Goal: Task Accomplishment & Management: Manage account settings

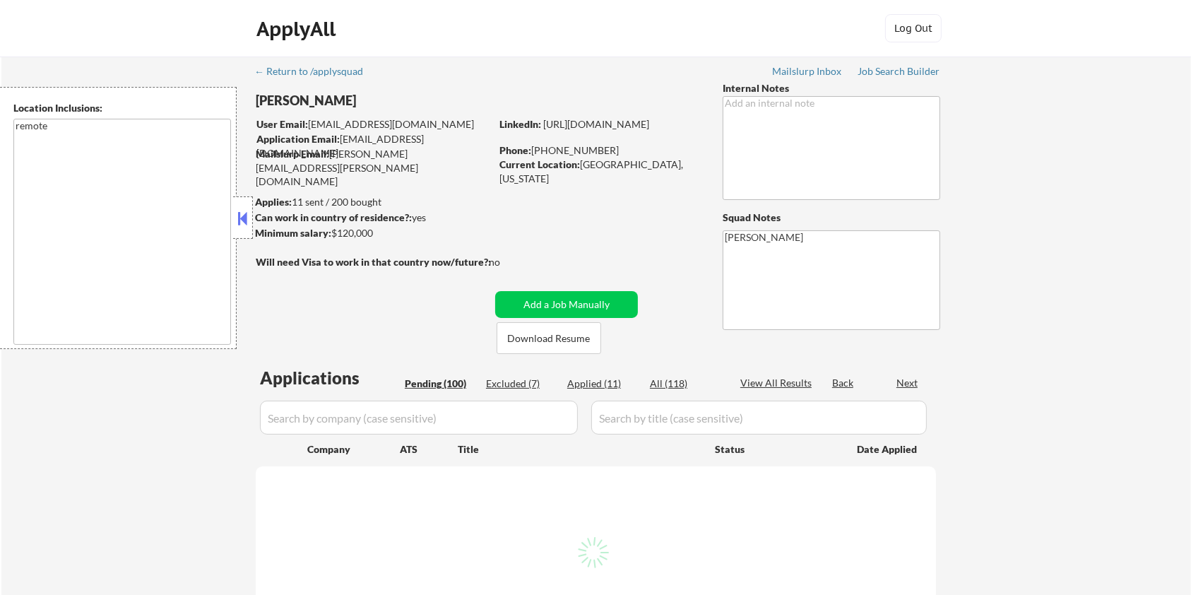
select select ""pending""
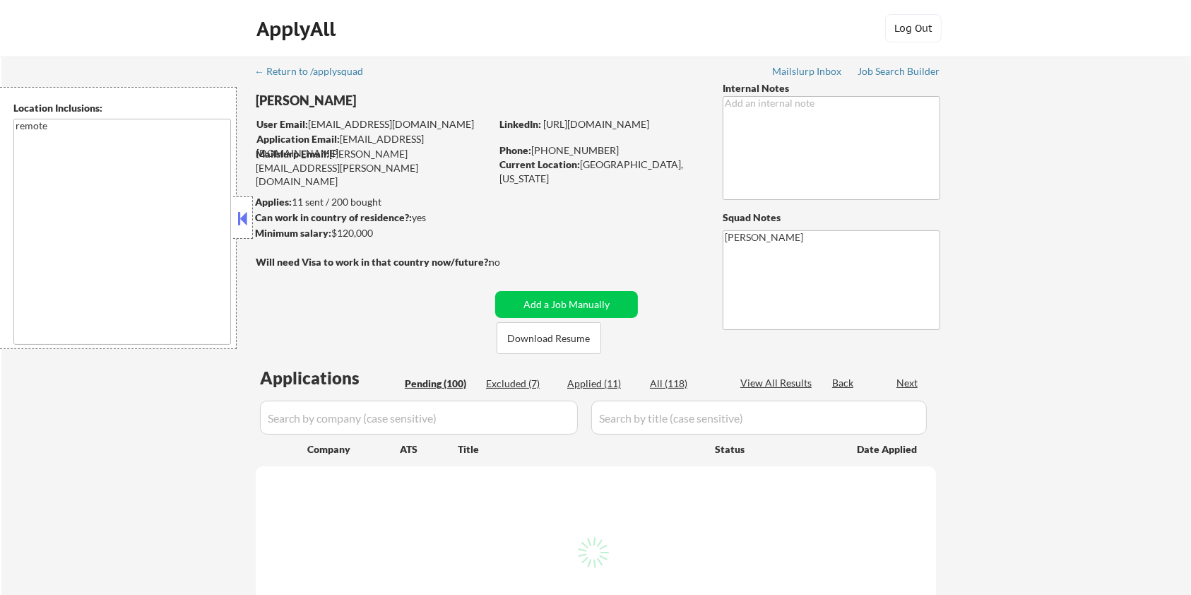
select select ""pending""
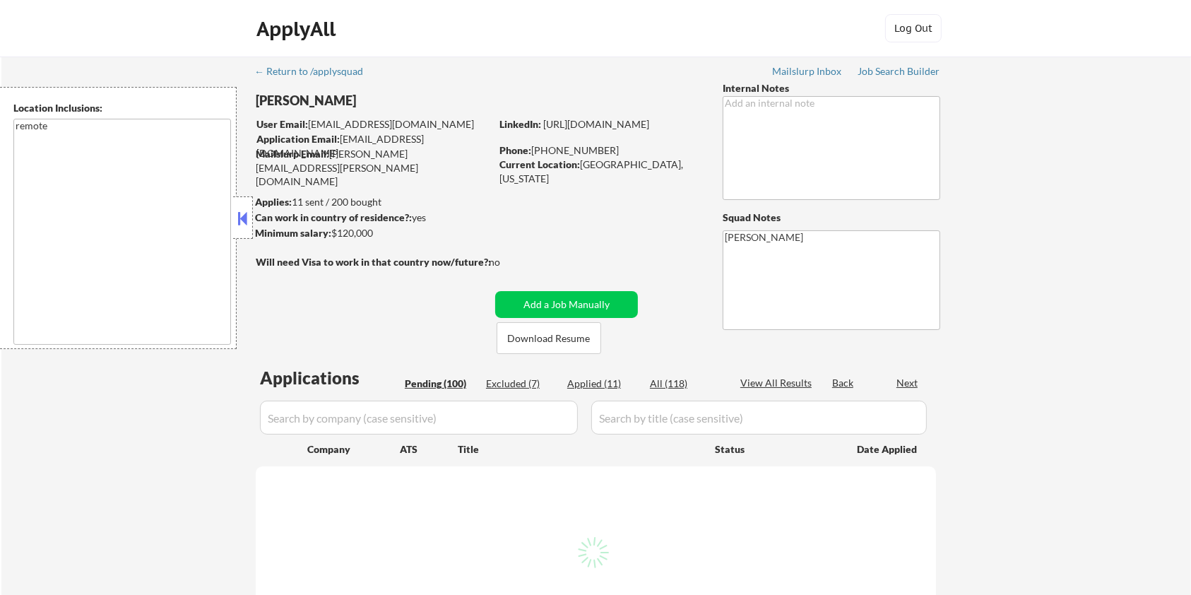
select select ""pending""
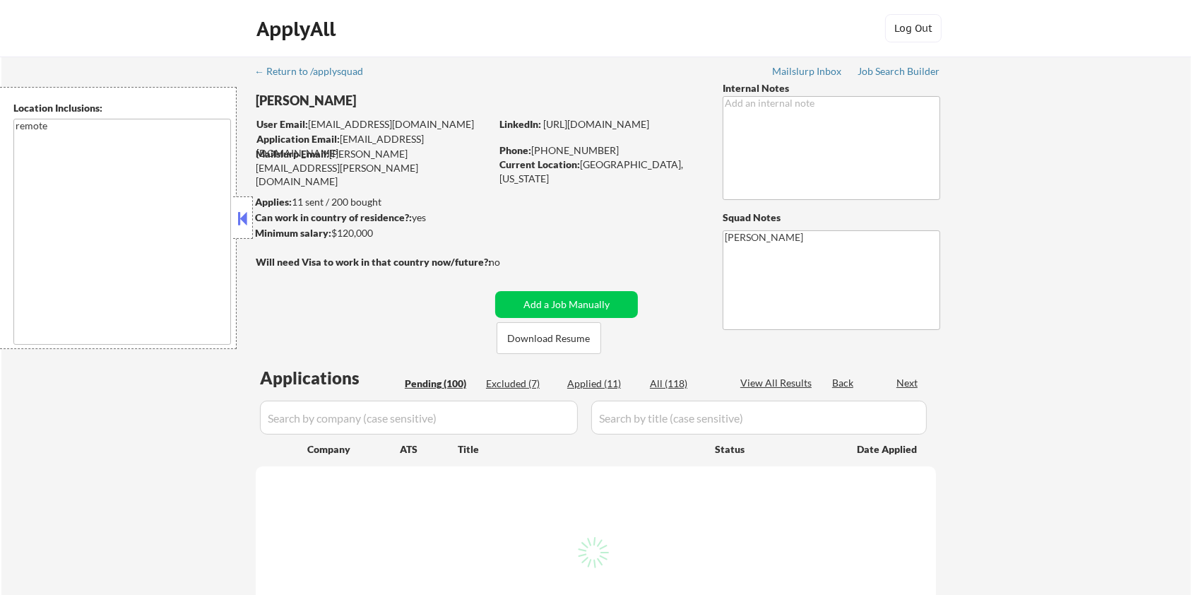
select select ""pending""
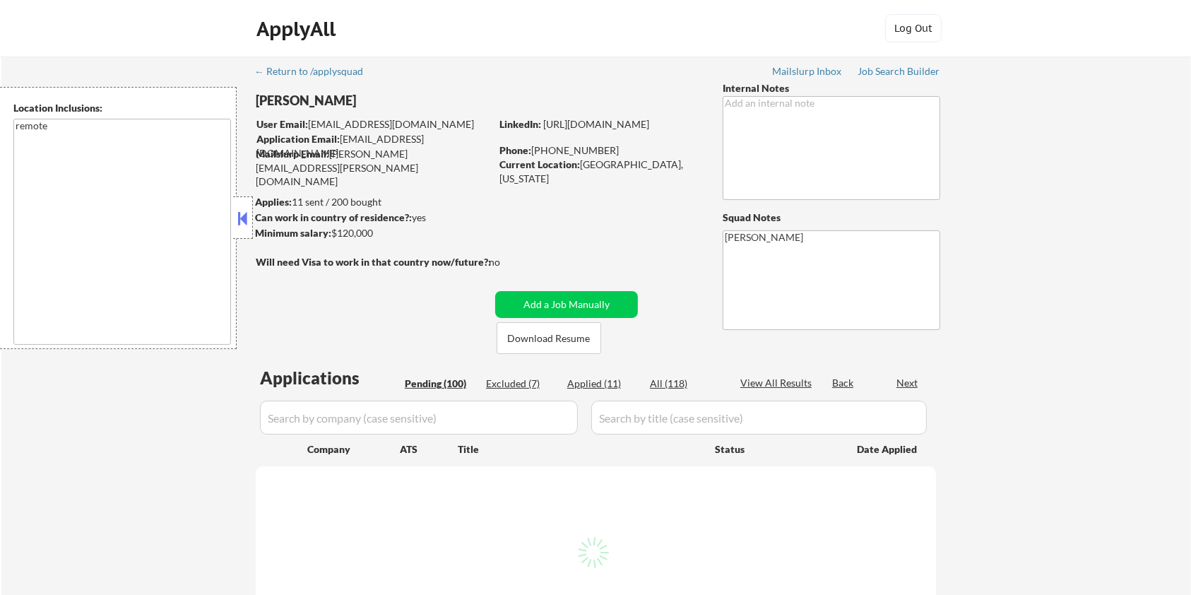
select select ""pending""
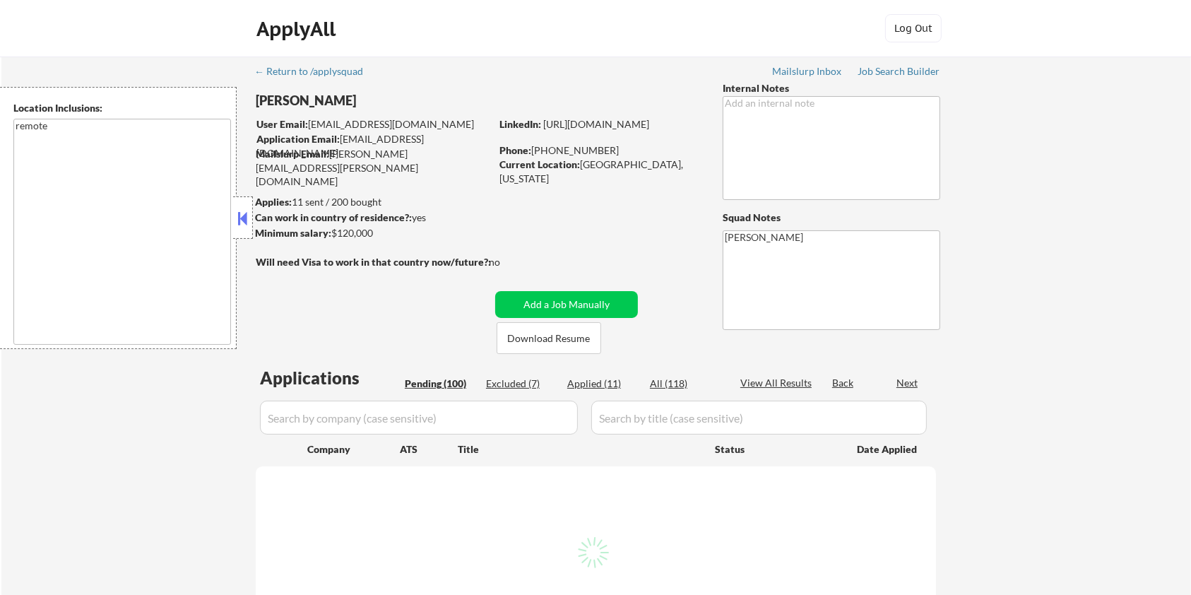
select select ""pending""
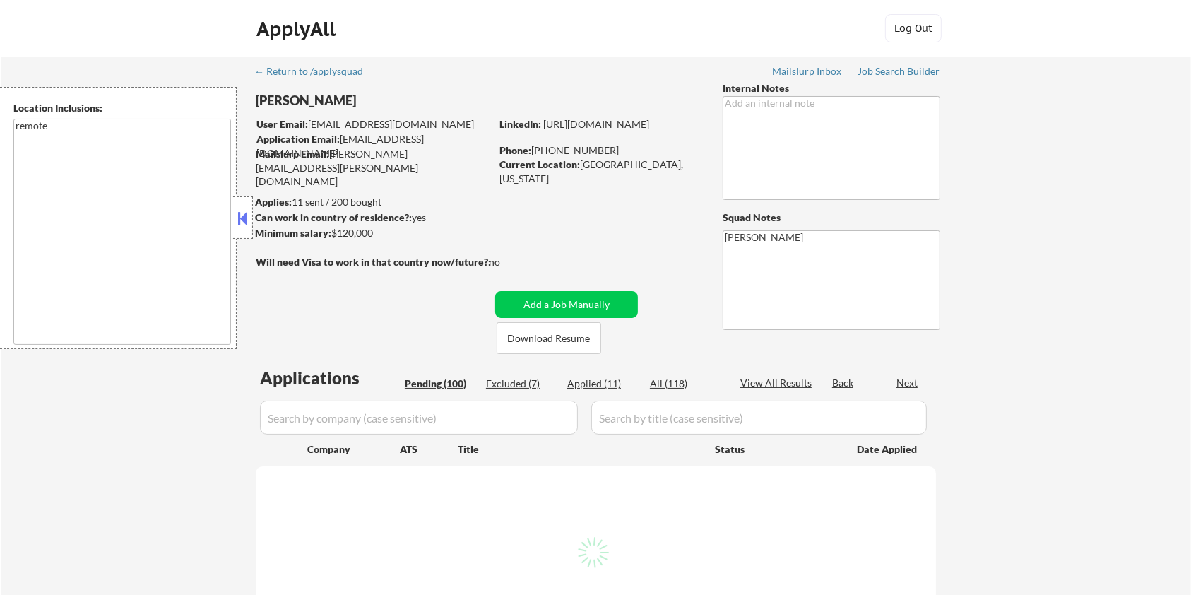
select select ""pending""
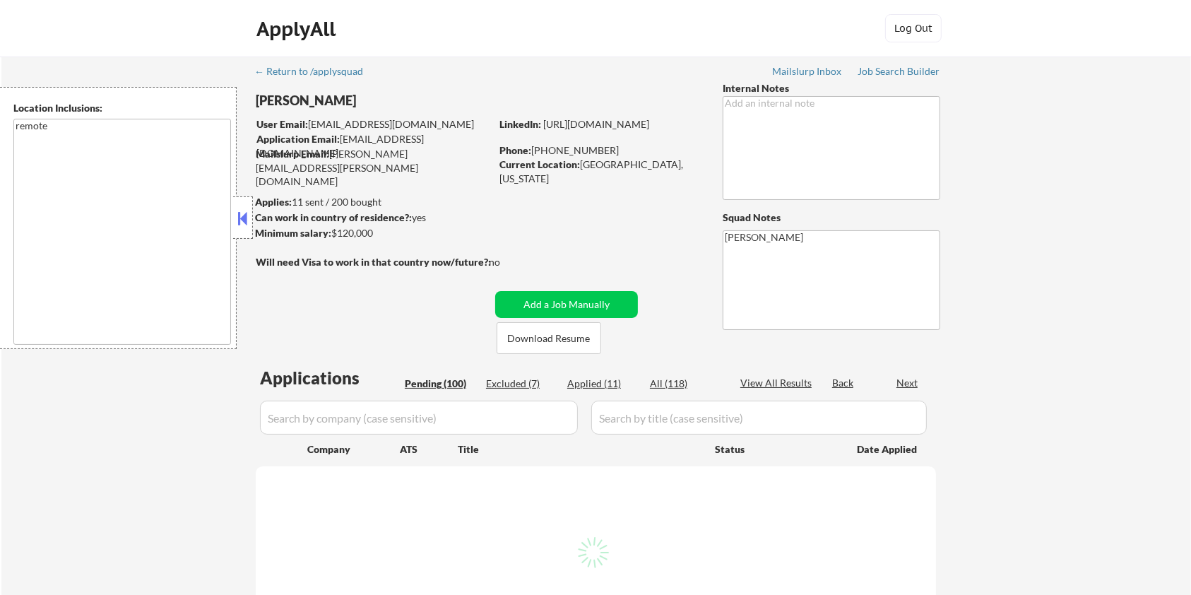
select select ""pending""
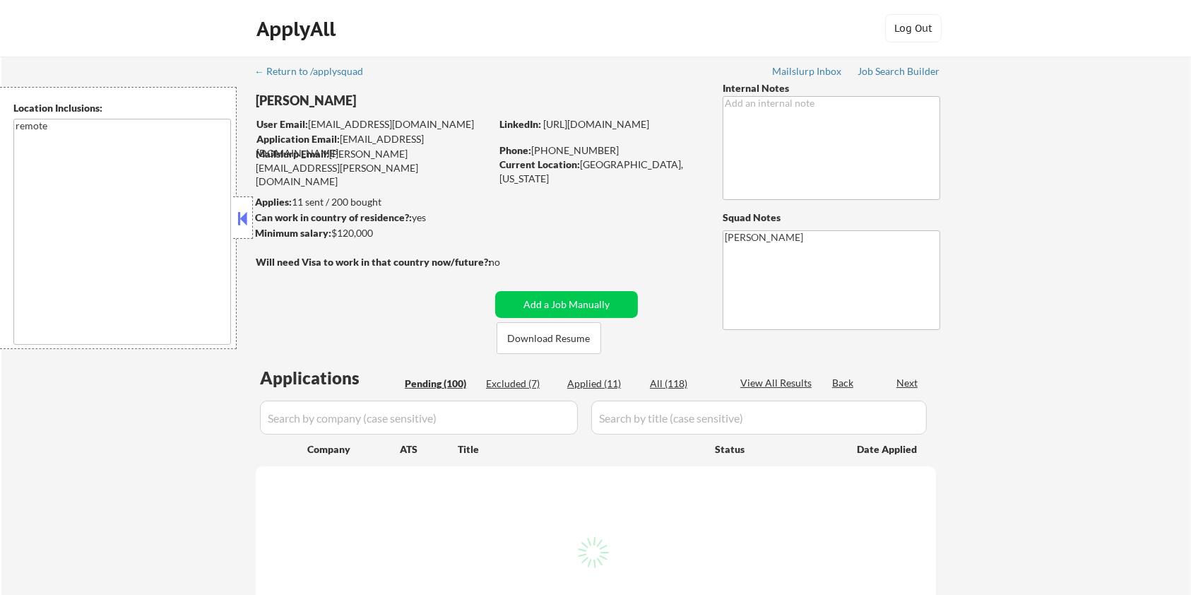
select select ""pending""
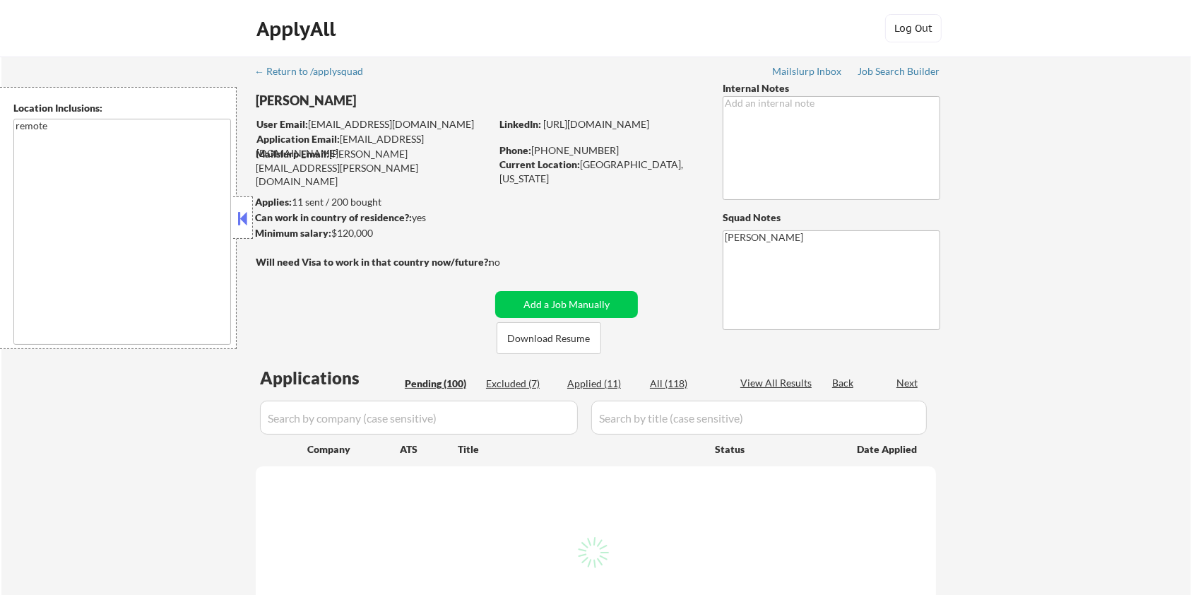
select select ""pending""
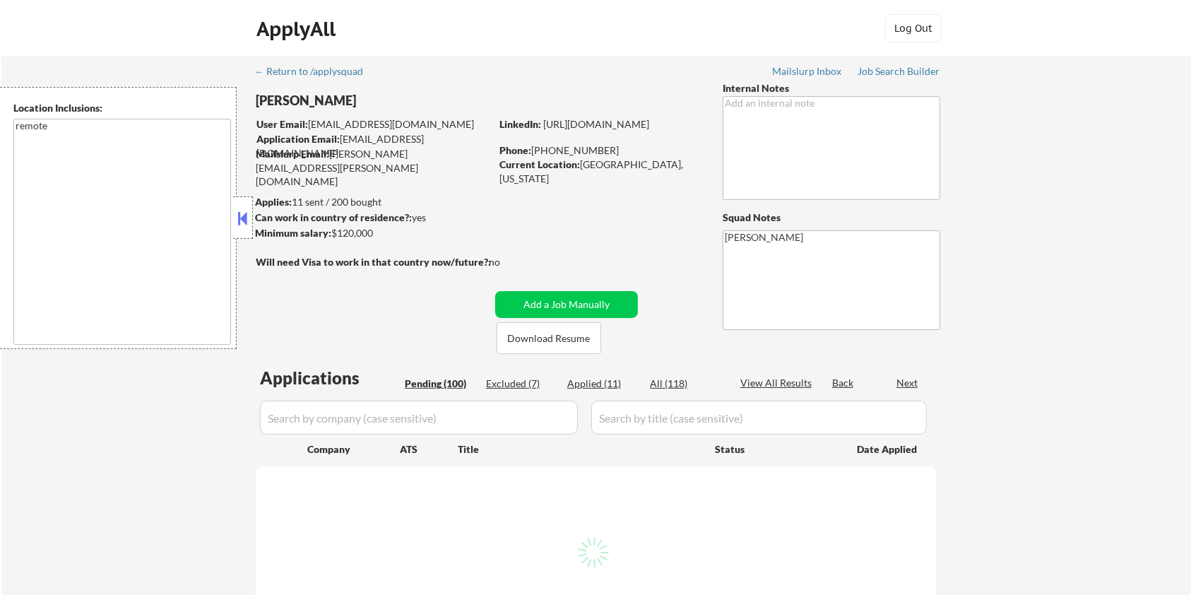
select select ""pending""
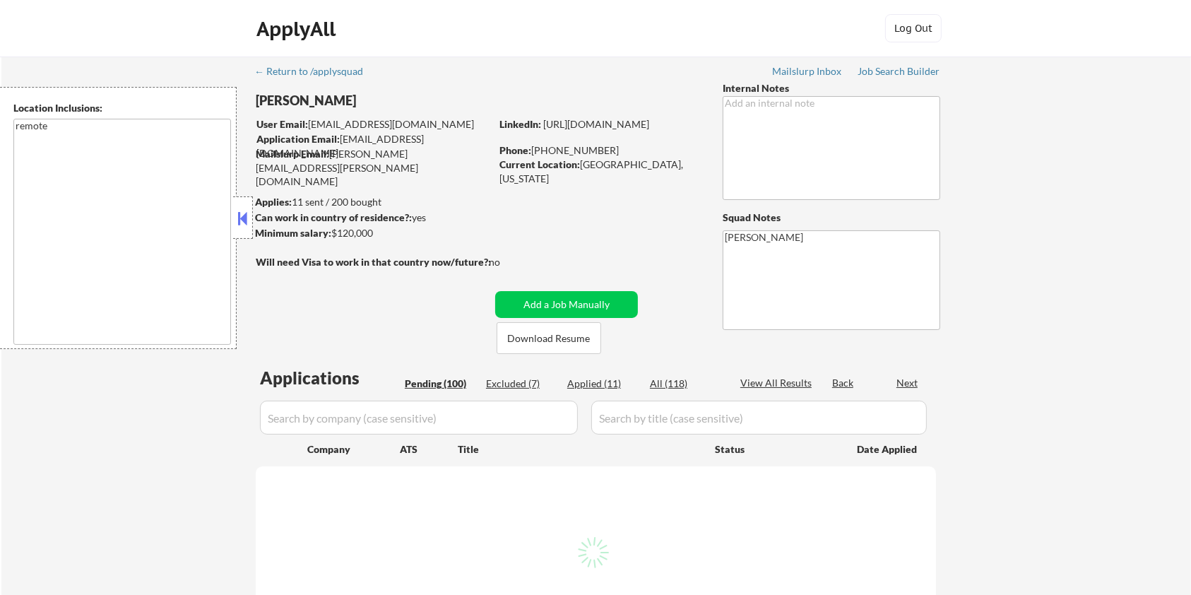
select select ""pending""
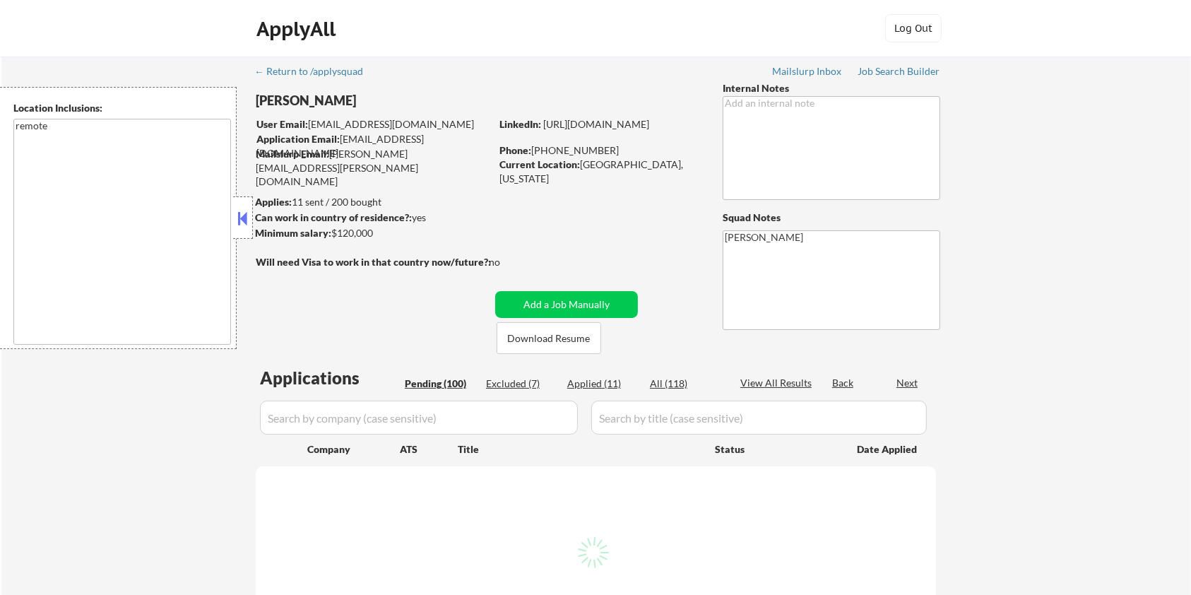
select select ""pending""
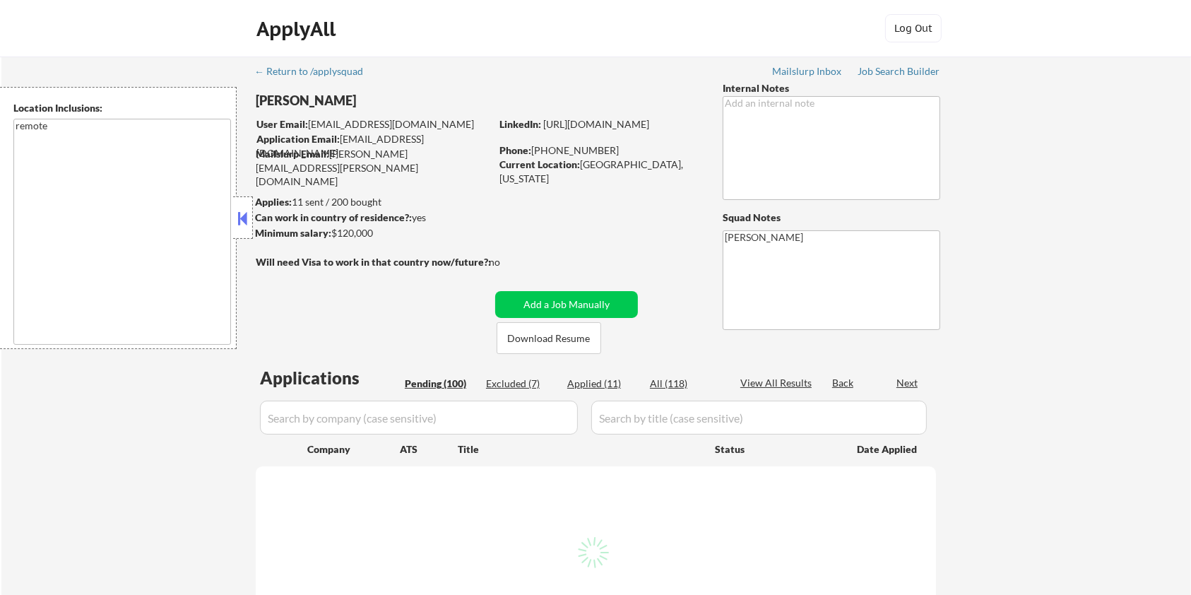
select select ""pending""
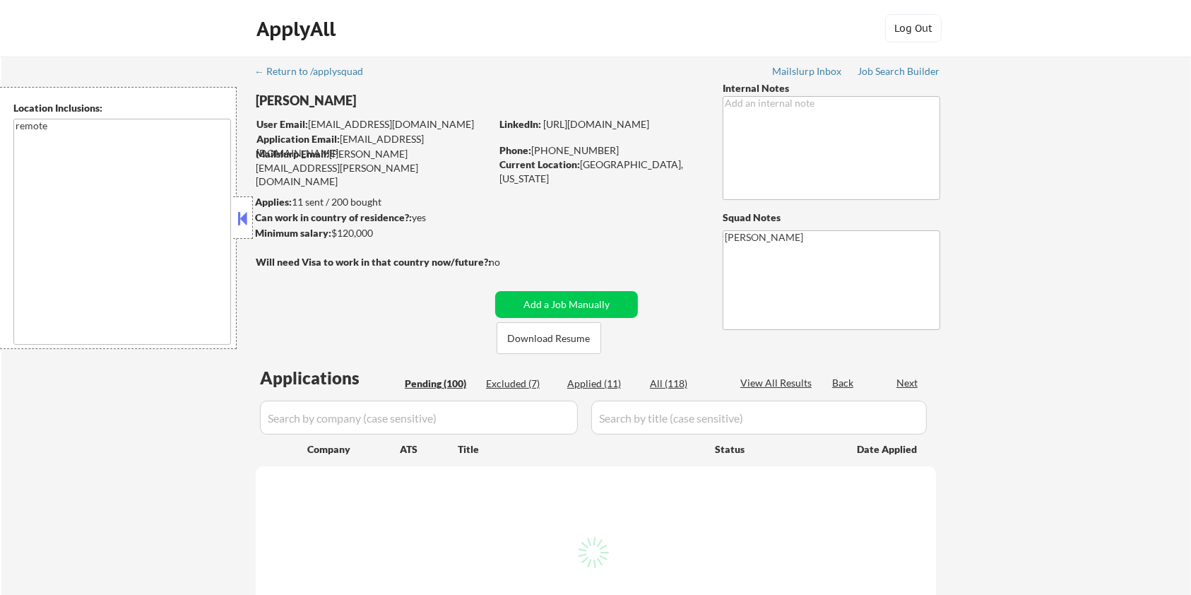
select select ""pending""
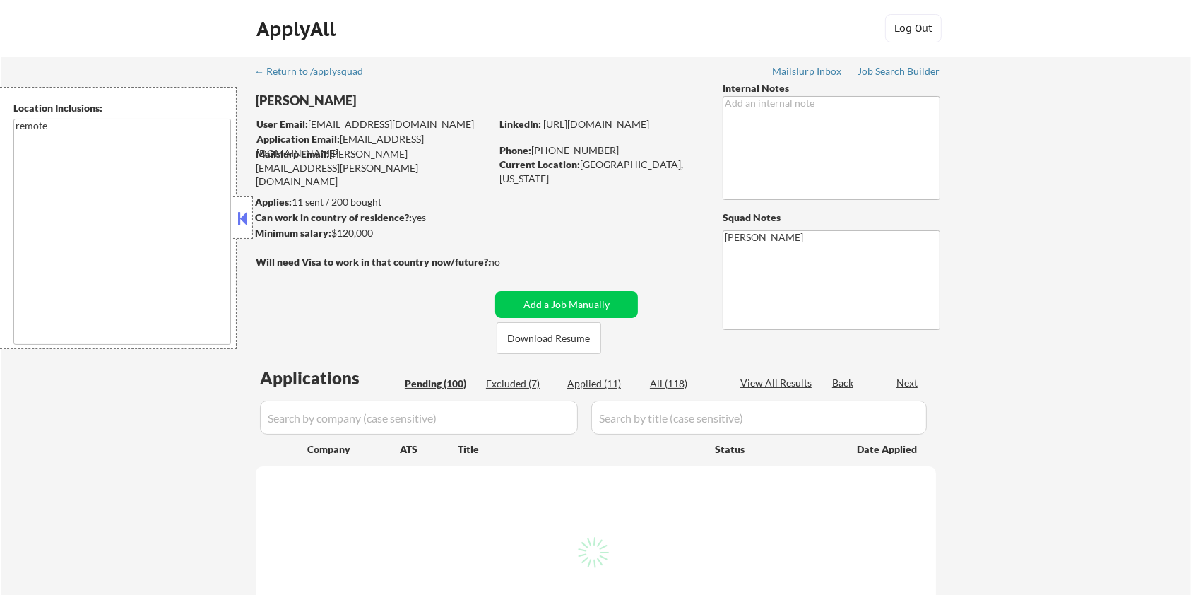
select select ""pending""
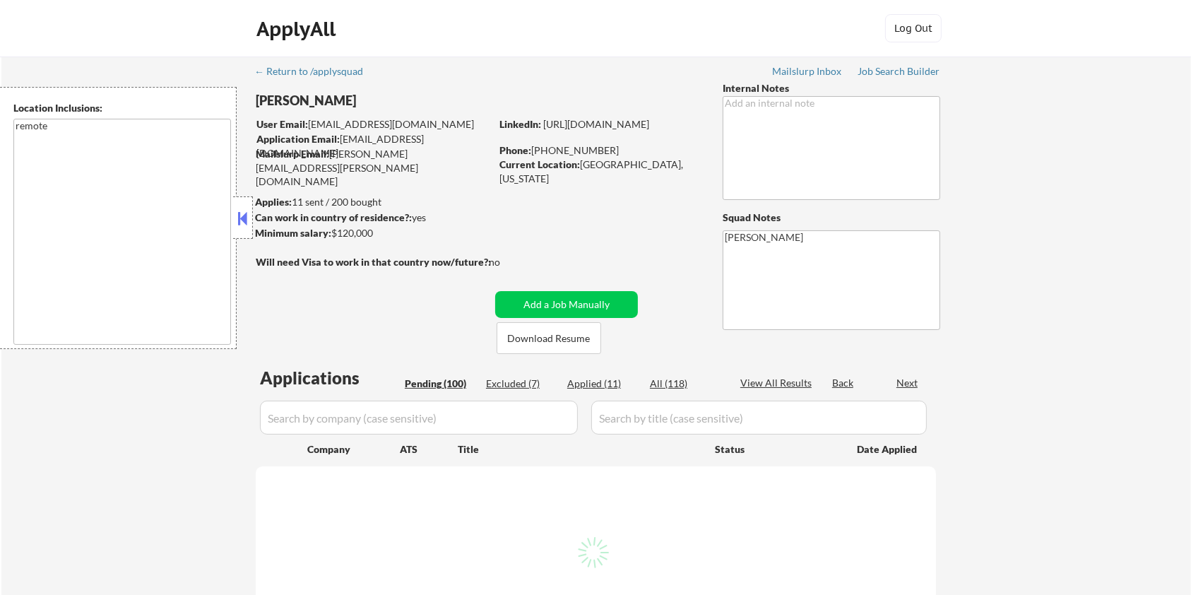
select select ""pending""
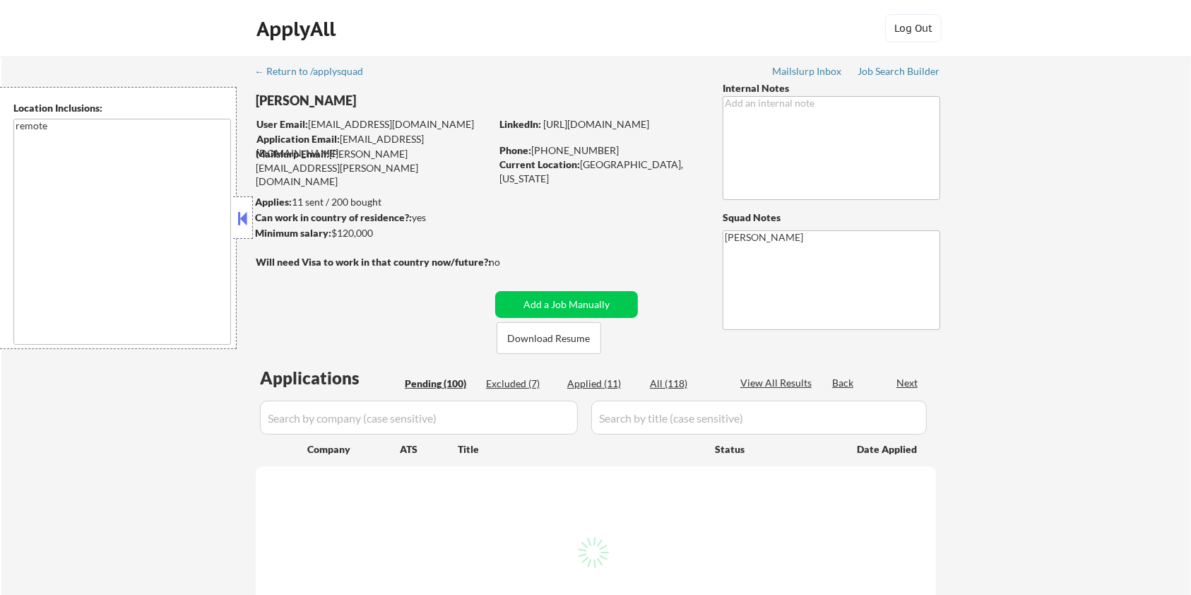
select select ""pending""
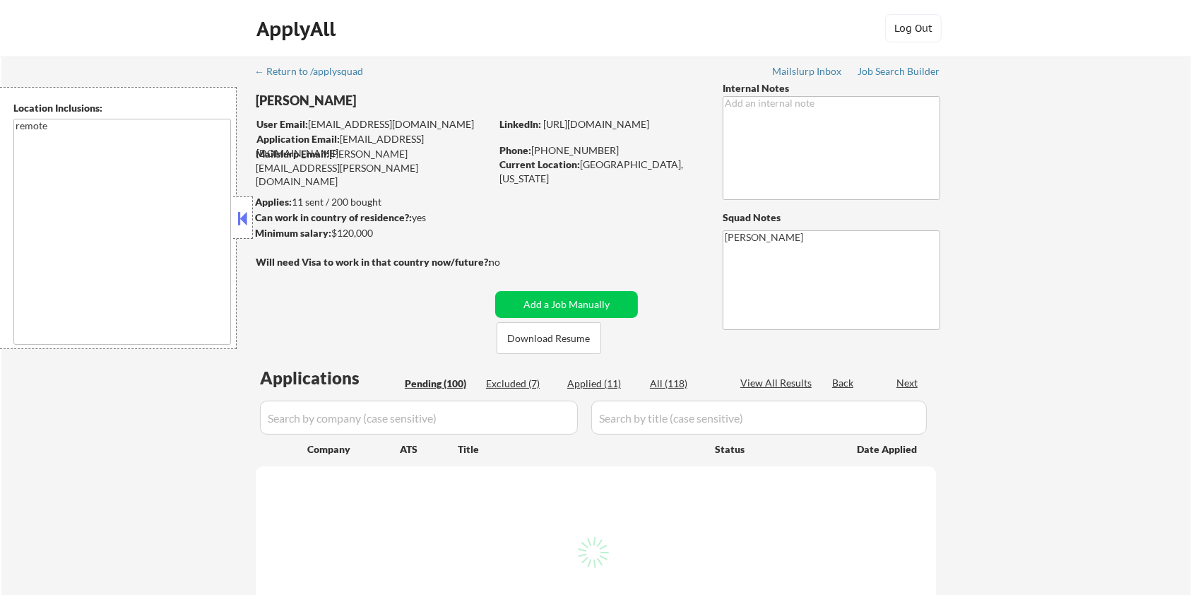
select select ""pending""
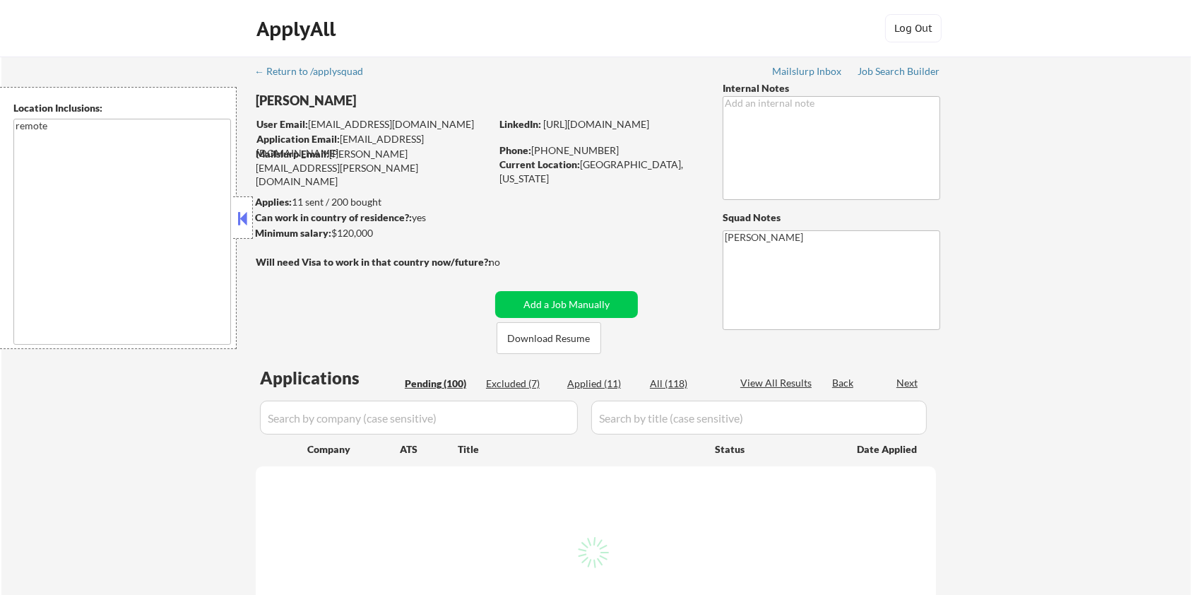
select select ""pending""
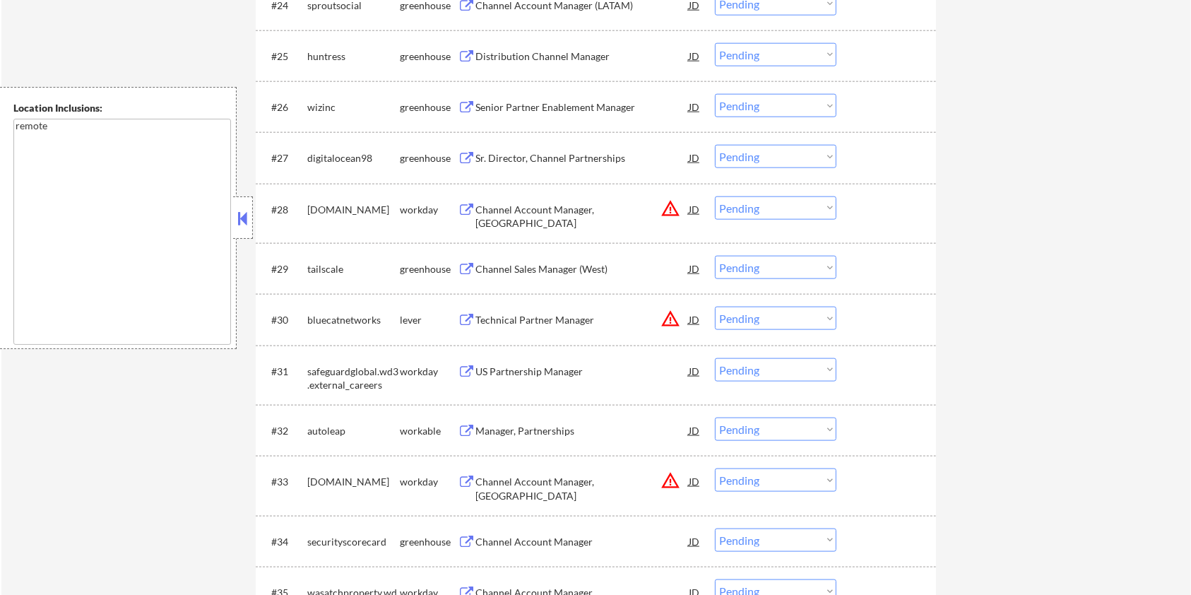
scroll to position [1884, 0]
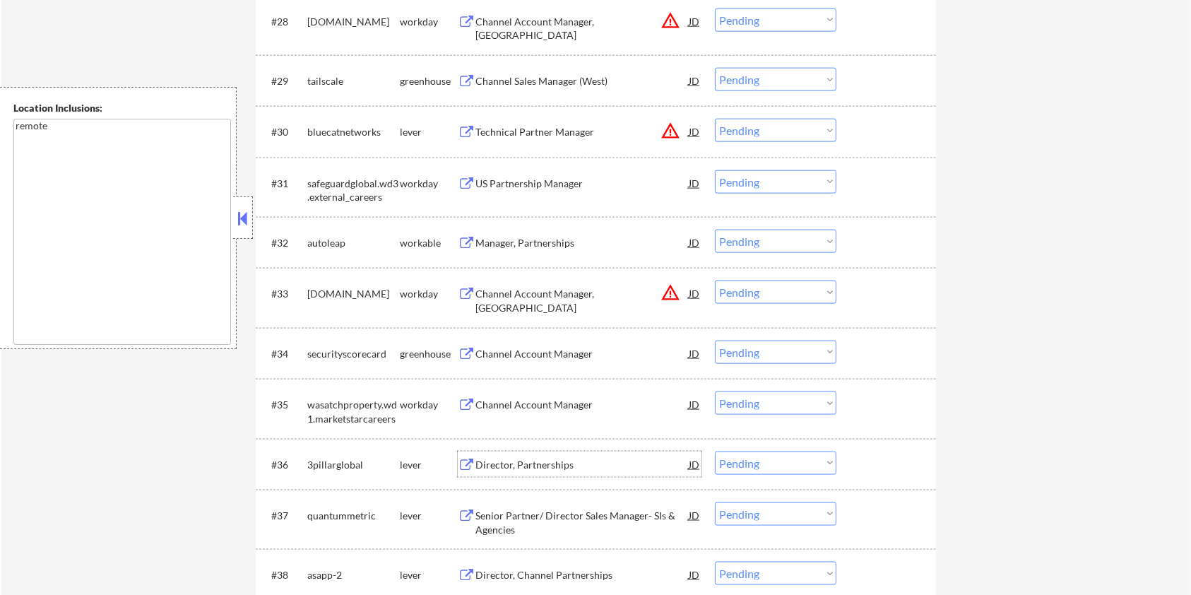
click at [513, 461] on div "Director, Partnerships" at bounding box center [582, 465] width 213 height 14
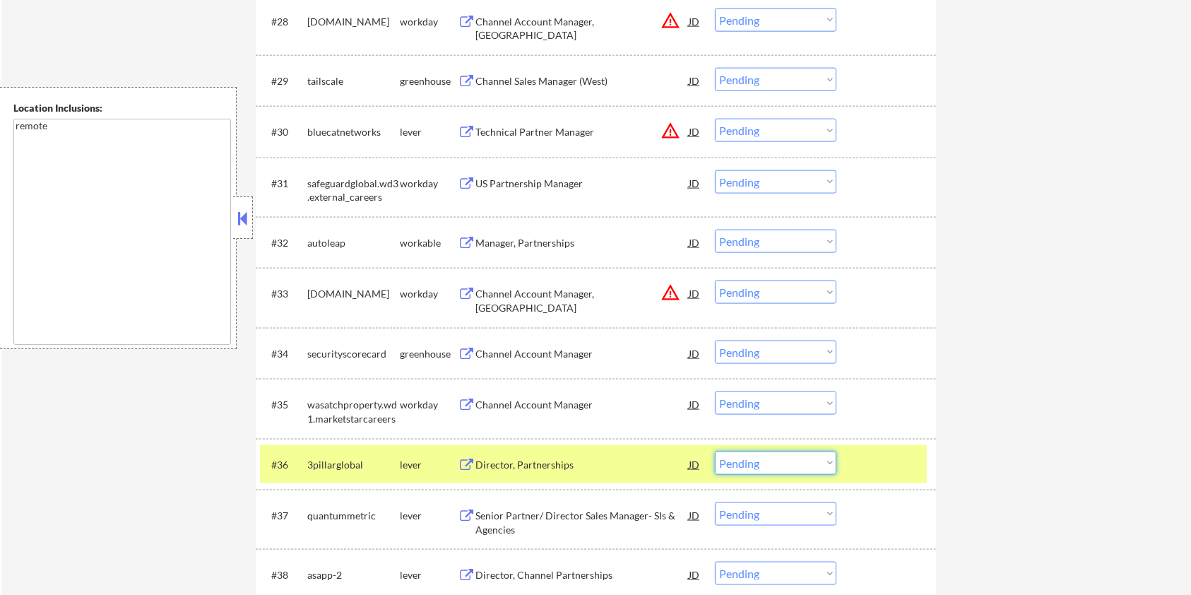
click at [765, 465] on select "Choose an option... Pending Applied Excluded (Questions) Excluded (Expired) Exc…" at bounding box center [776, 462] width 122 height 23
click at [715, 451] on select "Choose an option... Pending Applied Excluded (Questions) Excluded (Expired) Exc…" at bounding box center [776, 462] width 122 height 23
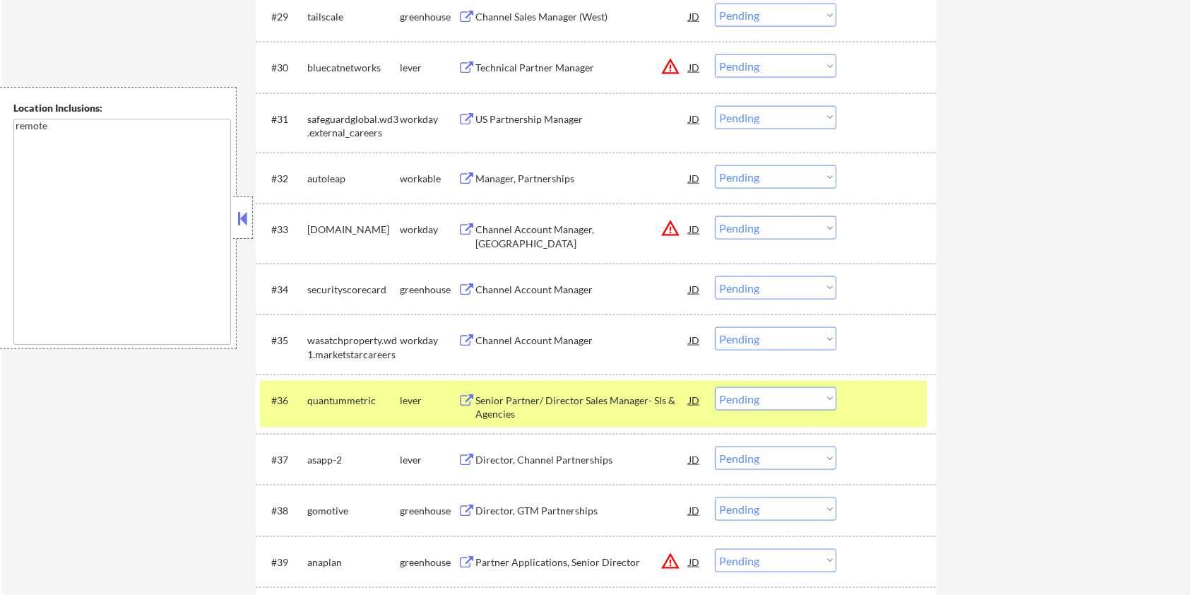
scroll to position [1978, 0]
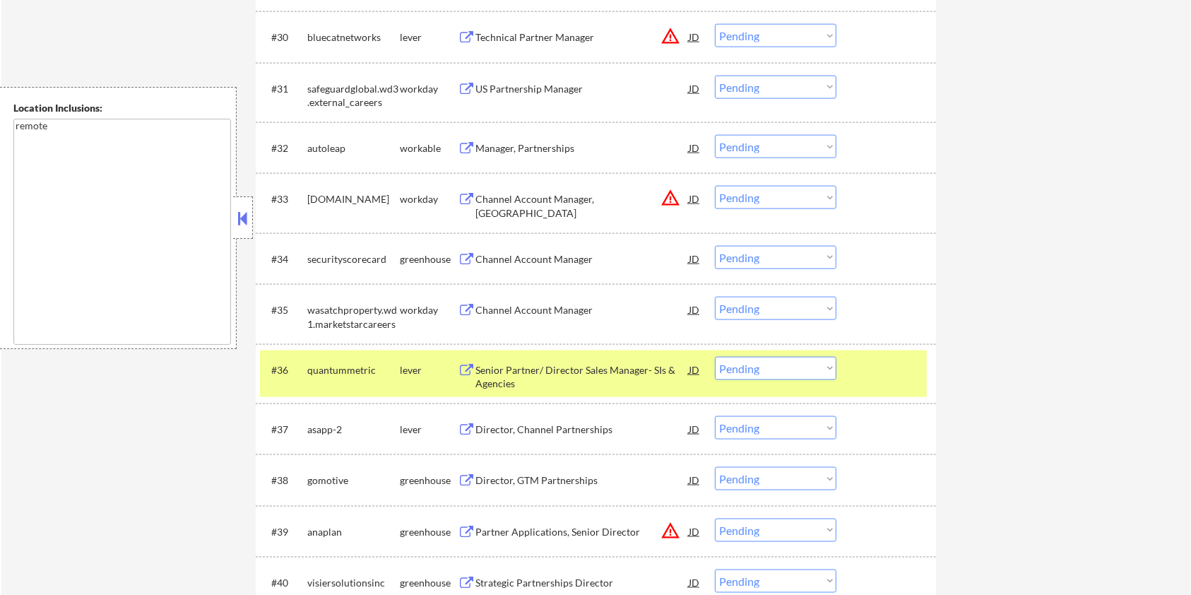
click at [492, 372] on div "Senior Partner/ Director Sales Manager- SIs & Agencies" at bounding box center [582, 377] width 213 height 28
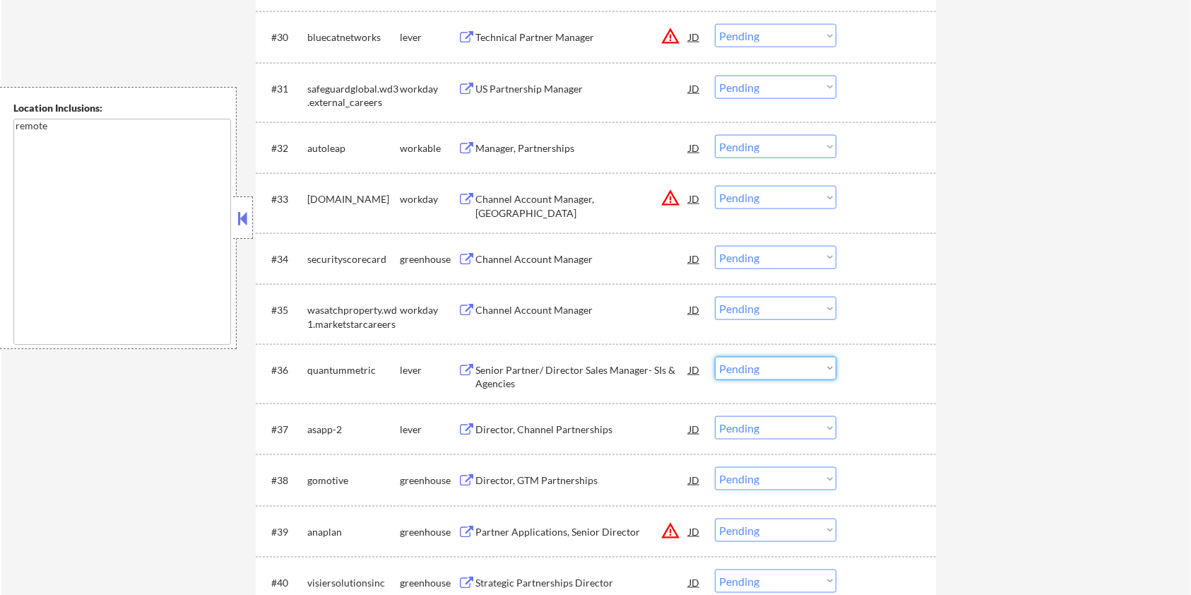
click at [771, 372] on select "Choose an option... Pending Applied Excluded (Questions) Excluded (Expired) Exc…" at bounding box center [776, 368] width 122 height 23
click at [715, 357] on select "Choose an option... Pending Applied Excluded (Questions) Excluded (Expired) Exc…" at bounding box center [776, 368] width 122 height 23
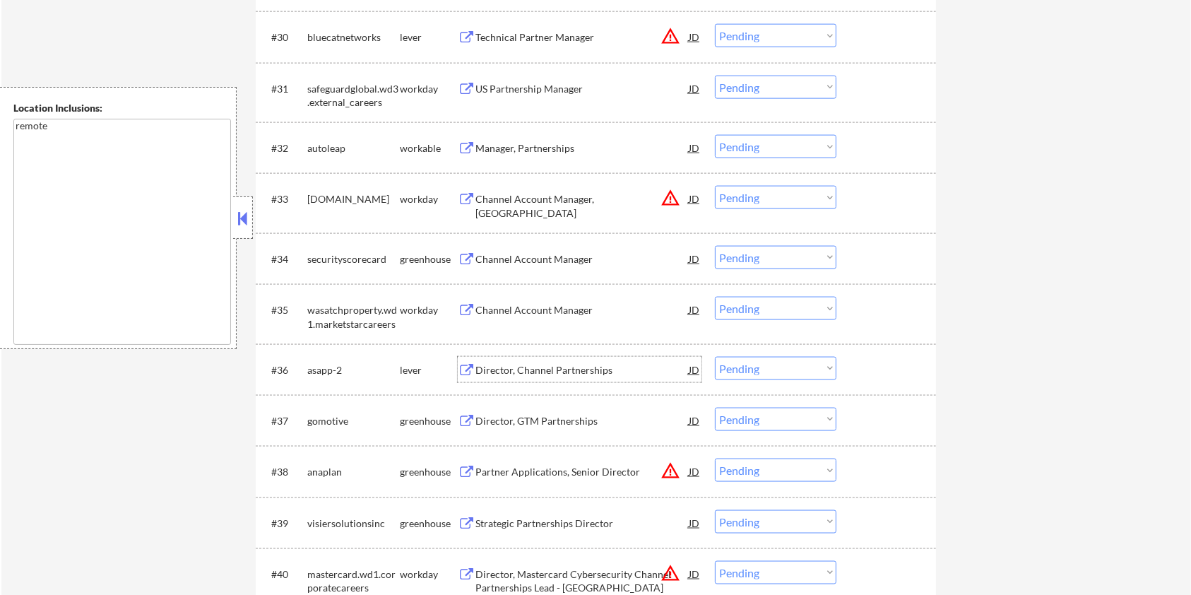
click at [539, 370] on div "Director, Channel Partnerships" at bounding box center [582, 370] width 213 height 14
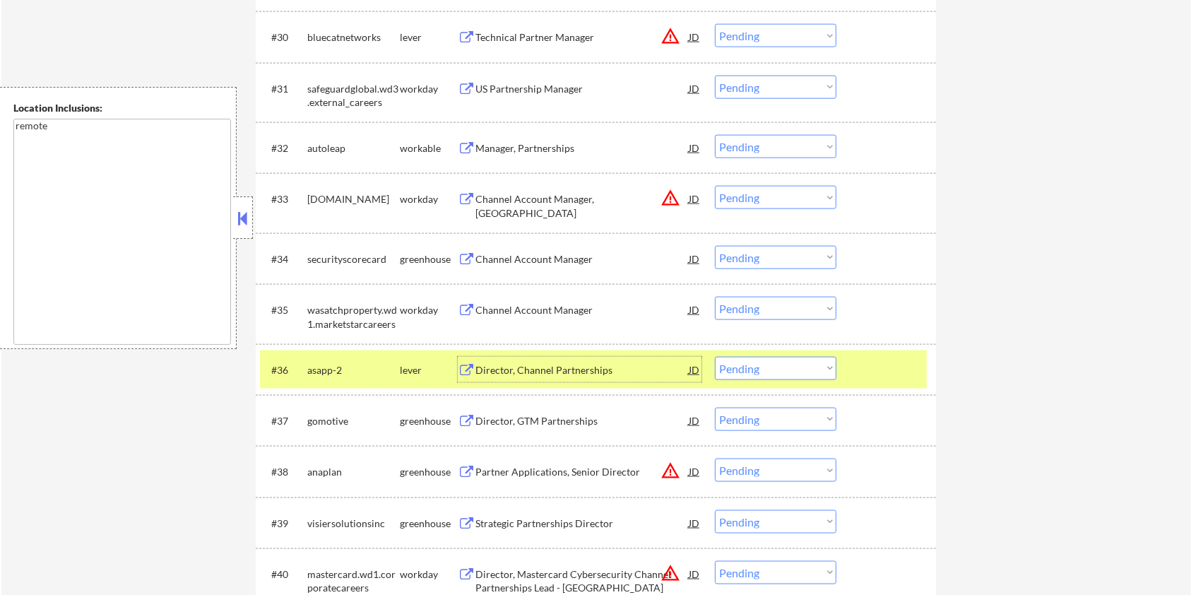
click at [798, 365] on select "Choose an option... Pending Applied Excluded (Questions) Excluded (Expired) Exc…" at bounding box center [776, 368] width 122 height 23
click at [715, 357] on select "Choose an option... Pending Applied Excluded (Questions) Excluded (Expired) Exc…" at bounding box center [776, 368] width 122 height 23
select select ""pending""
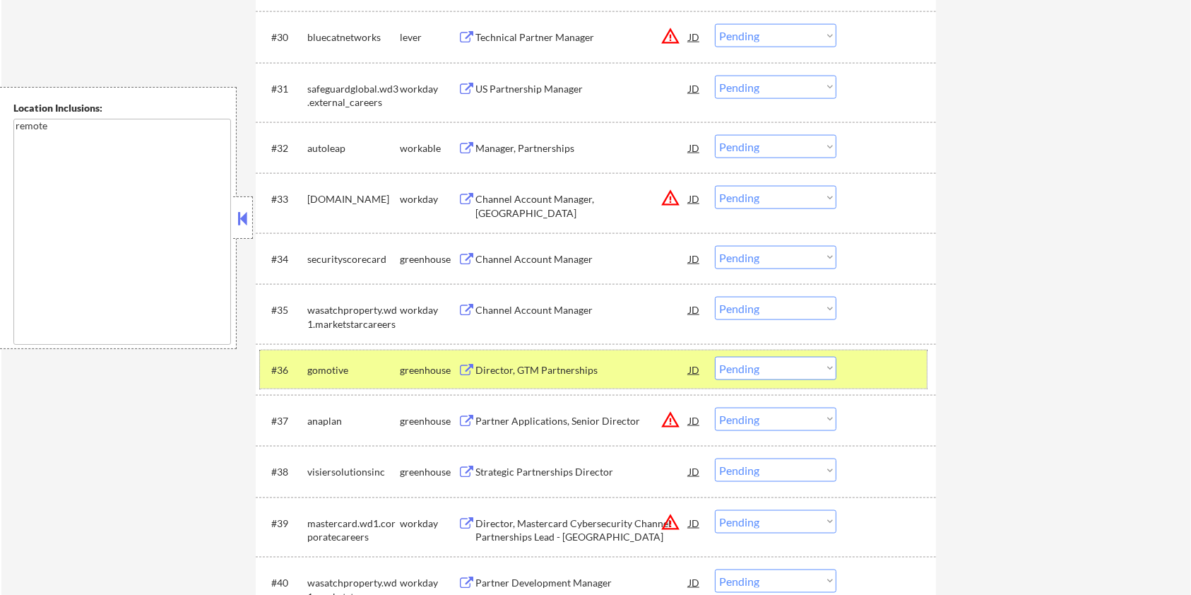
click at [889, 371] on div at bounding box center [888, 369] width 62 height 25
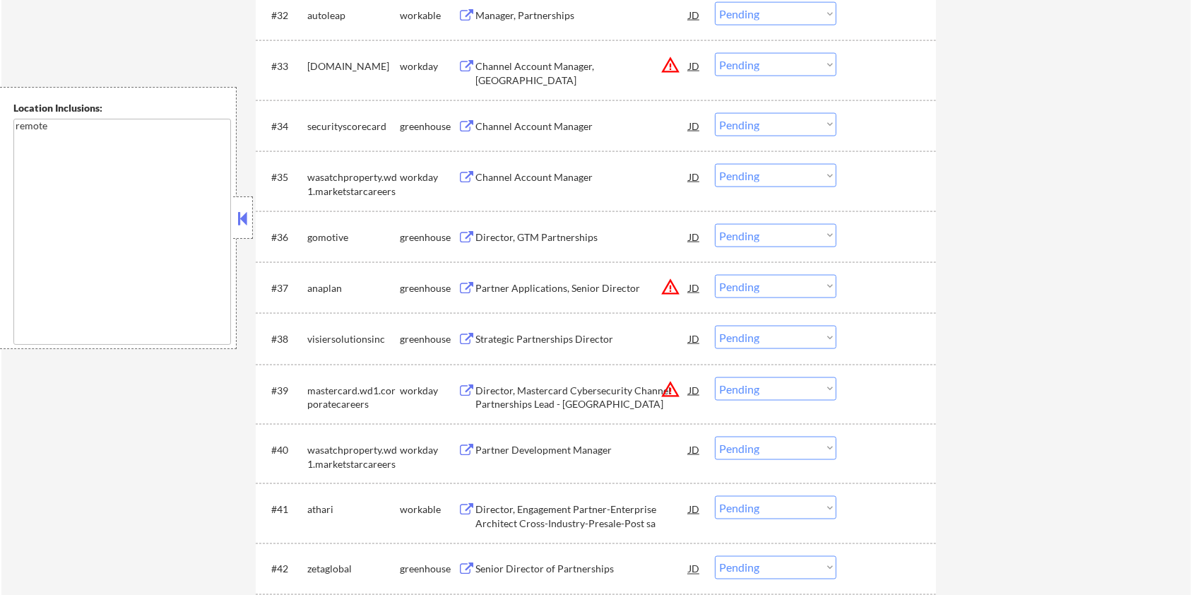
scroll to position [2261, 0]
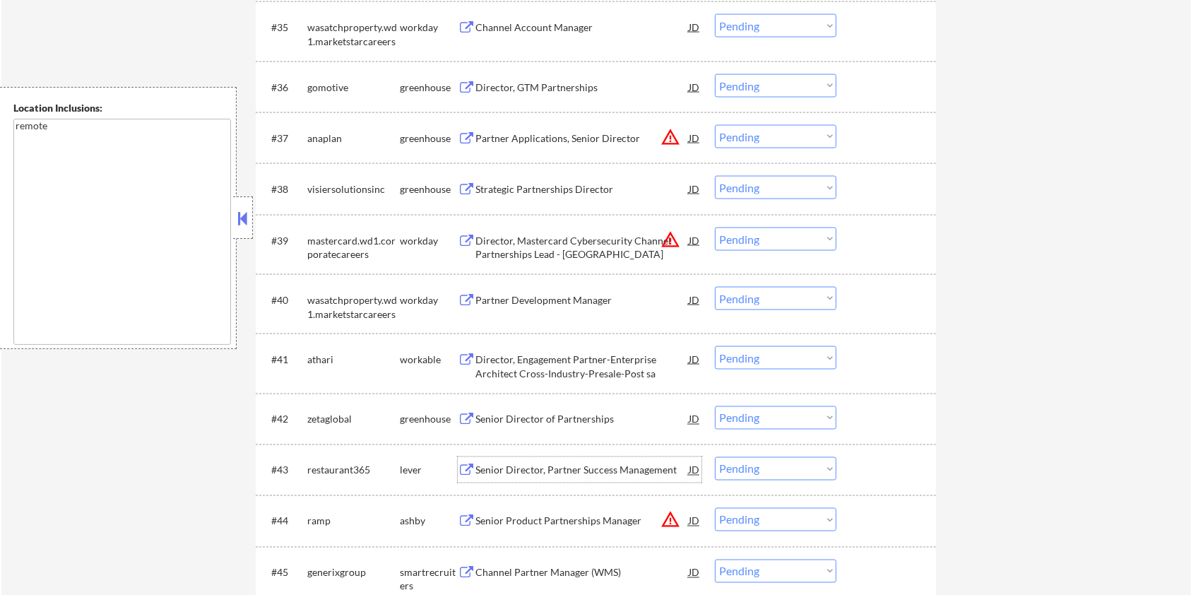
click at [529, 466] on div "Senior Director, Partner Success Management" at bounding box center [582, 471] width 213 height 14
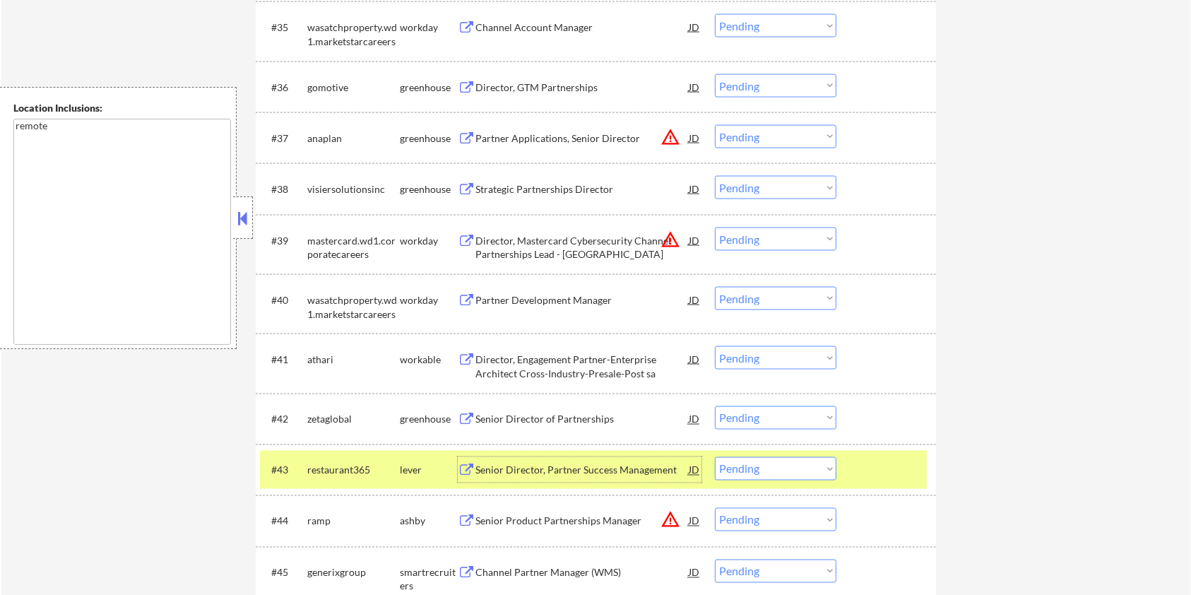
click at [814, 468] on select "Choose an option... Pending Applied Excluded (Questions) Excluded (Expired) Exc…" at bounding box center [776, 468] width 122 height 23
click at [715, 457] on select "Choose an option... Pending Applied Excluded (Questions) Excluded (Expired) Exc…" at bounding box center [776, 468] width 122 height 23
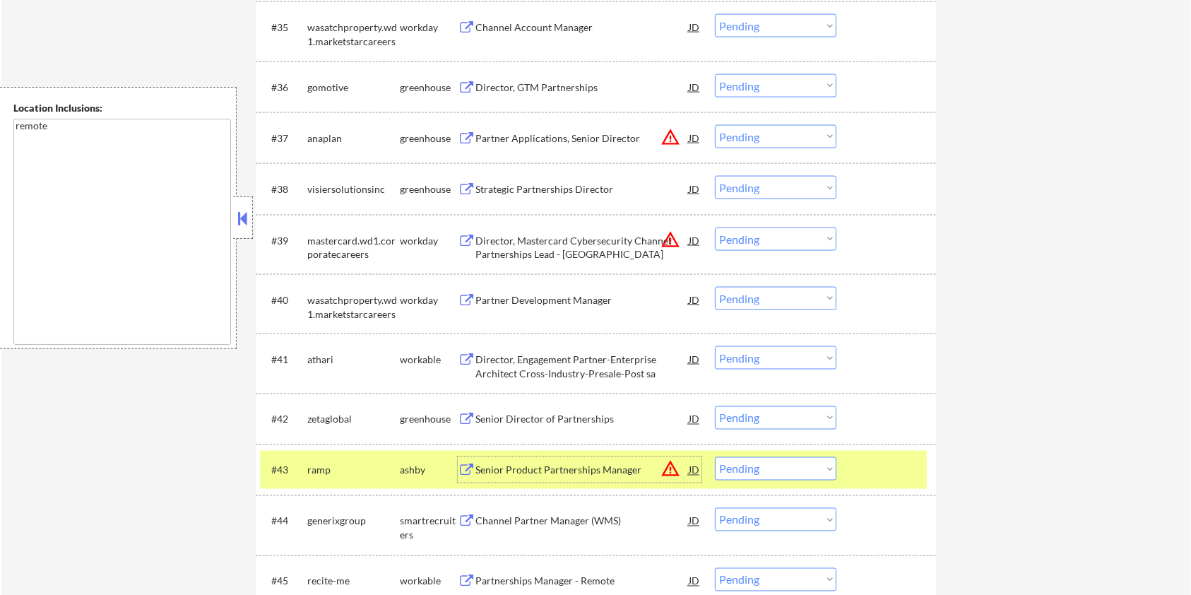
click at [530, 467] on div "Senior Product Partnerships Manager" at bounding box center [582, 471] width 213 height 14
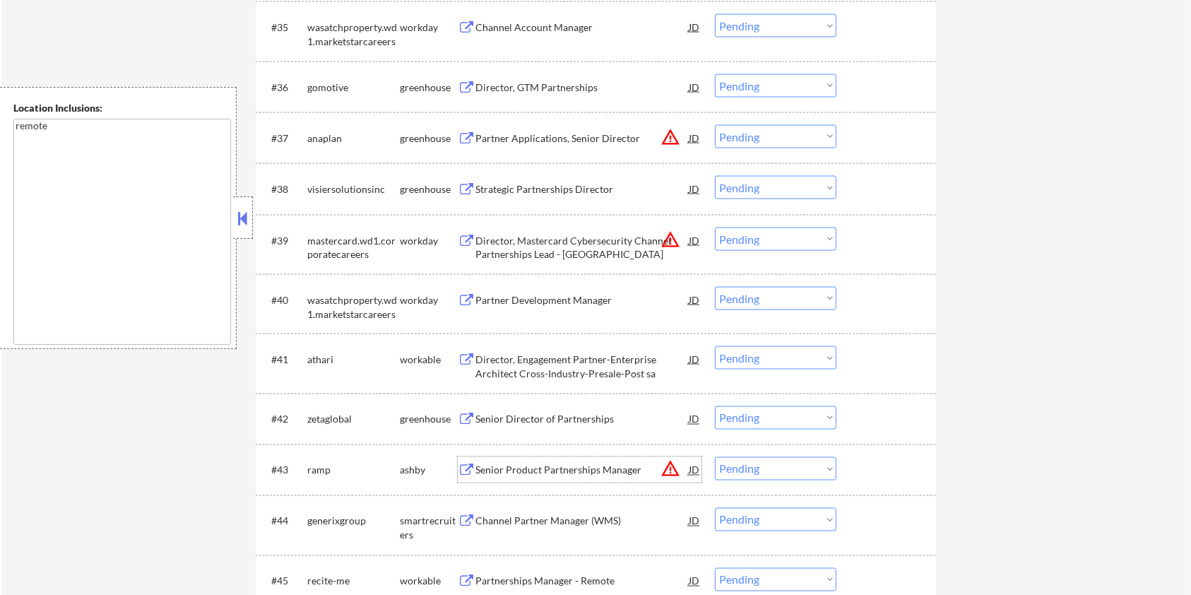
click at [794, 475] on select "Choose an option... Pending Applied Excluded (Questions) Excluded (Expired) Exc…" at bounding box center [776, 468] width 122 height 23
click at [715, 457] on select "Choose an option... Pending Applied Excluded (Questions) Excluded (Expired) Exc…" at bounding box center [776, 468] width 122 height 23
select select ""pending""
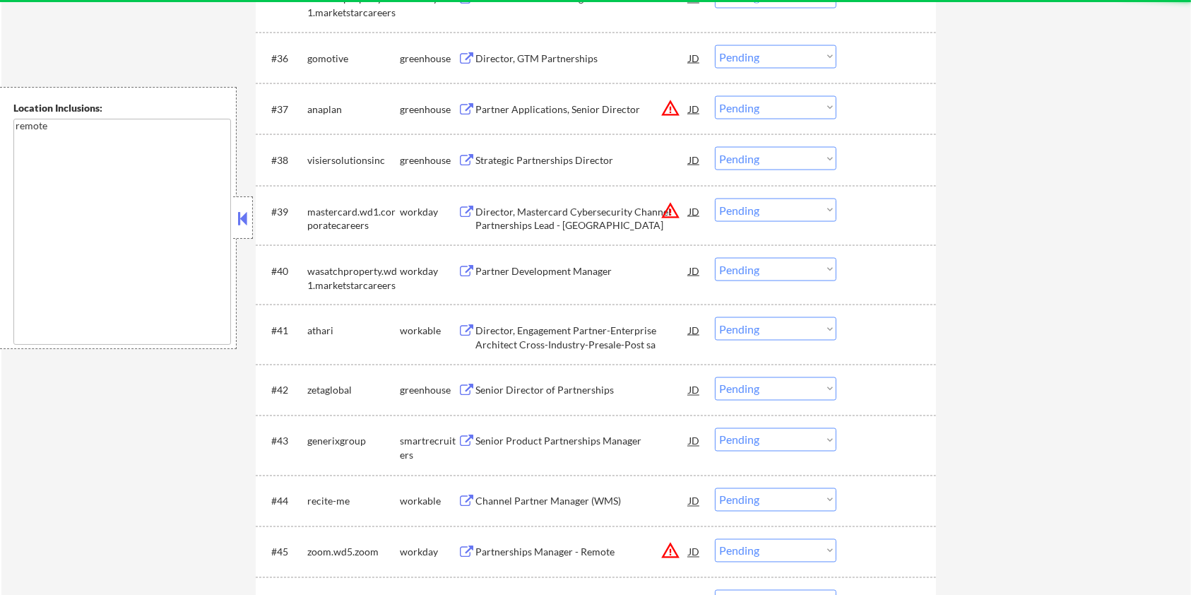
scroll to position [2449, 0]
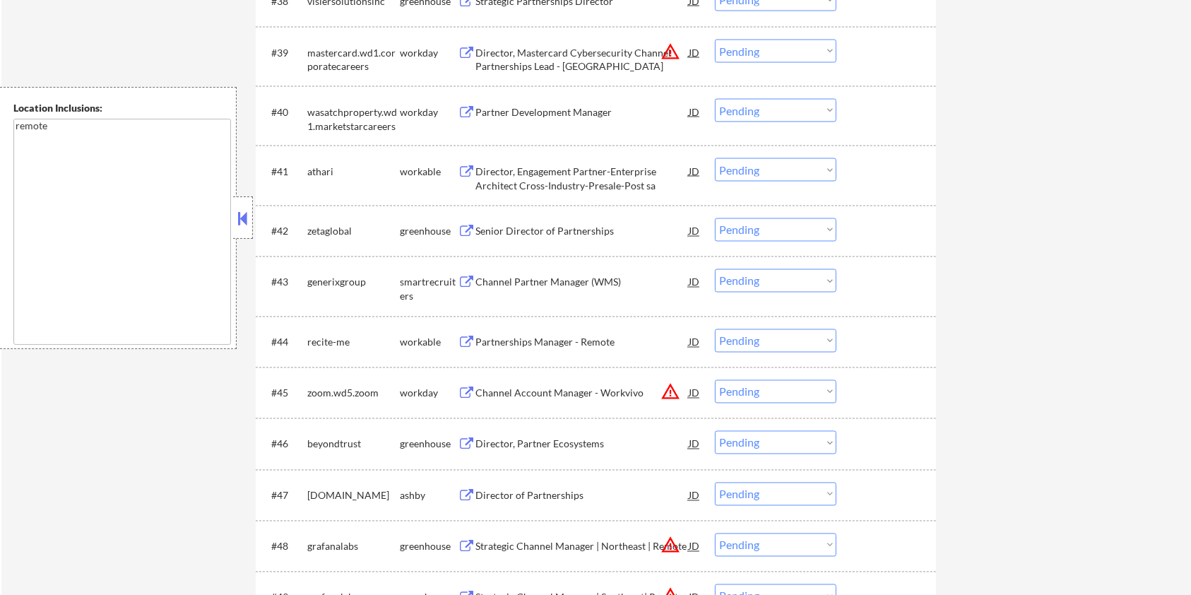
click at [546, 494] on div "Director of Partnerships" at bounding box center [582, 496] width 213 height 14
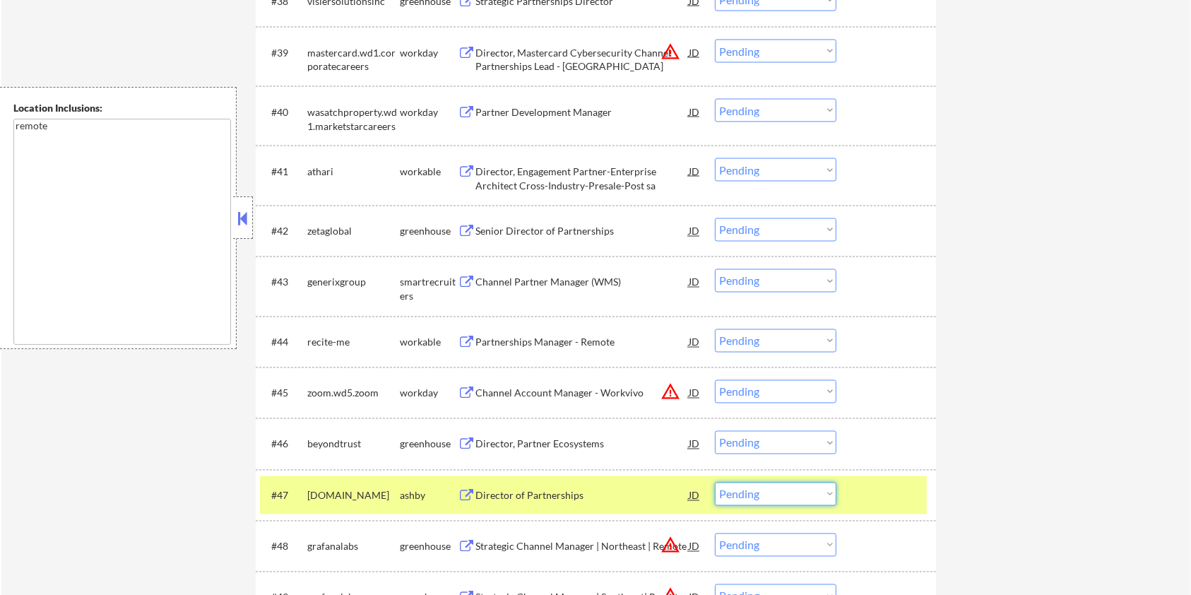
click at [774, 492] on select "Choose an option... Pending Applied Excluded (Questions) Excluded (Expired) Exc…" at bounding box center [776, 494] width 122 height 23
click at [715, 483] on select "Choose an option... Pending Applied Excluded (Questions) Excluded (Expired) Exc…" at bounding box center [776, 494] width 122 height 23
select select ""pending""
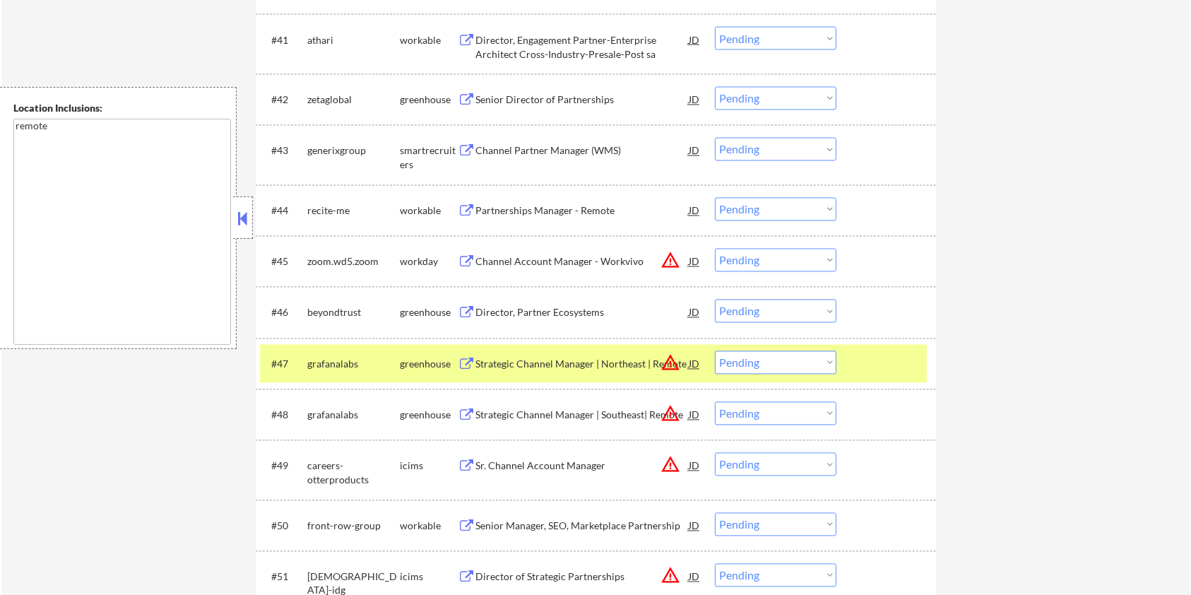
scroll to position [2638, 0]
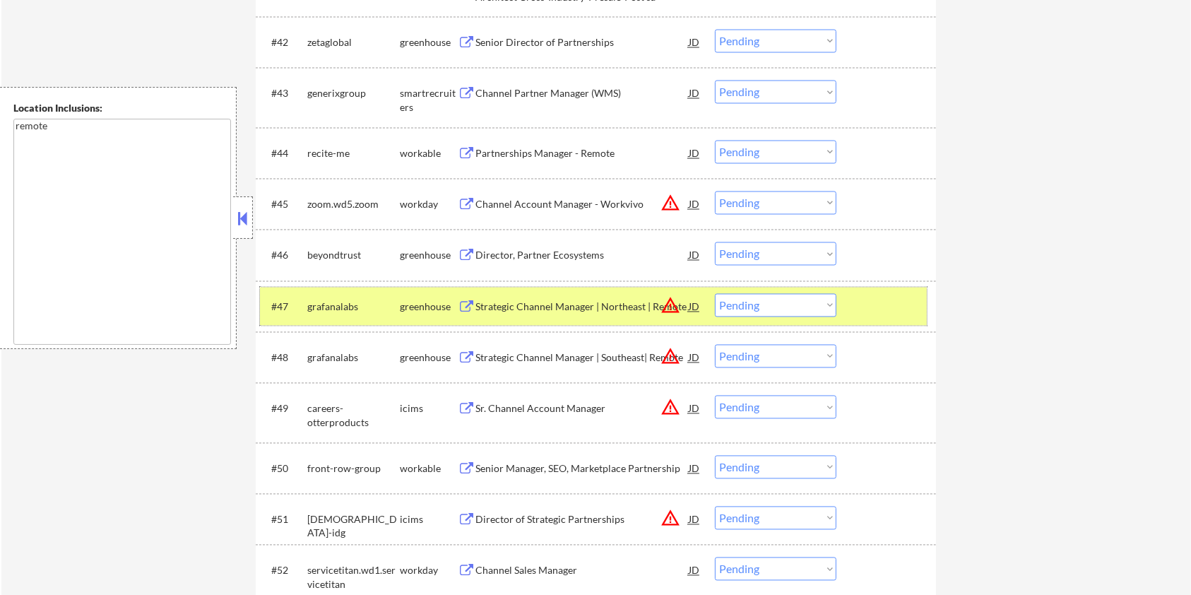
click at [875, 307] on div at bounding box center [888, 306] width 62 height 25
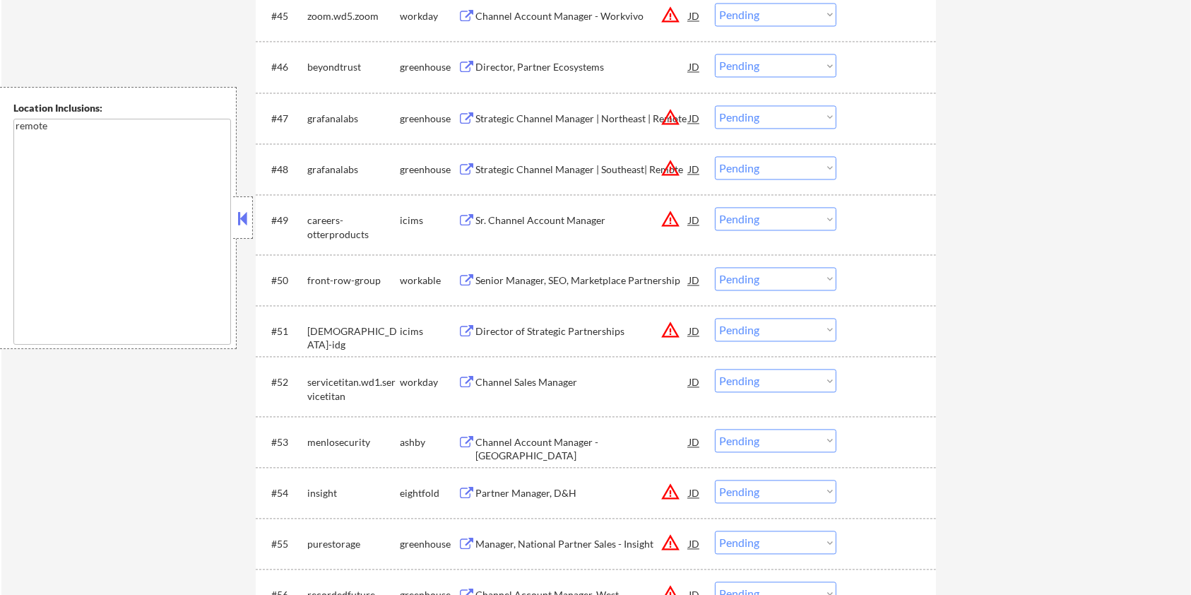
scroll to position [2920, 0]
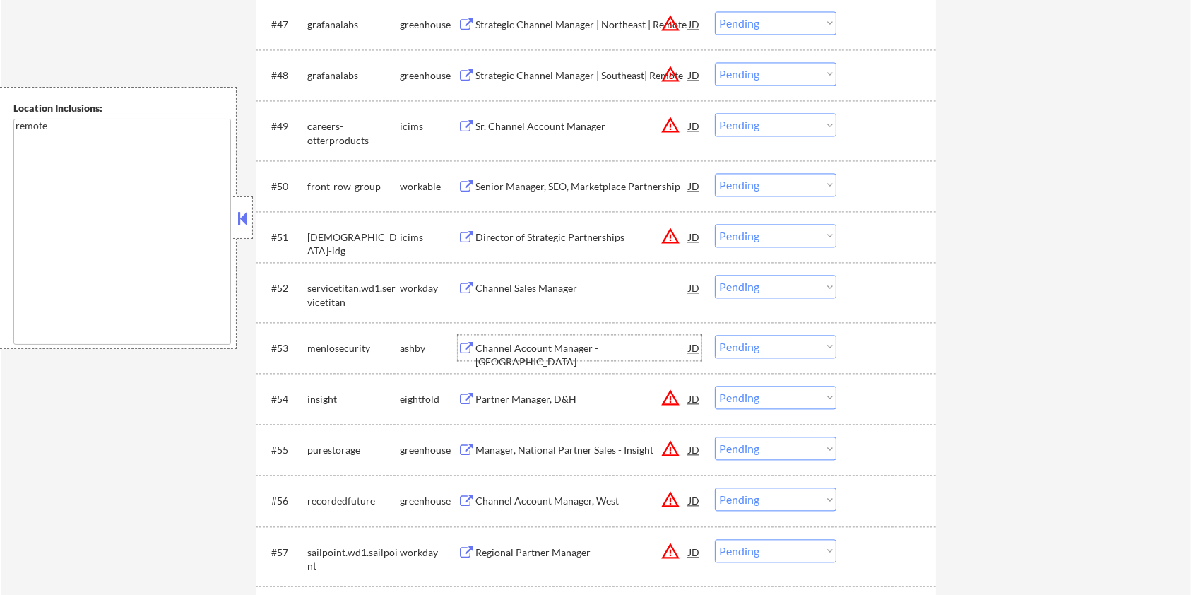
click at [530, 343] on div "Channel Account Manager - West" at bounding box center [582, 355] width 213 height 28
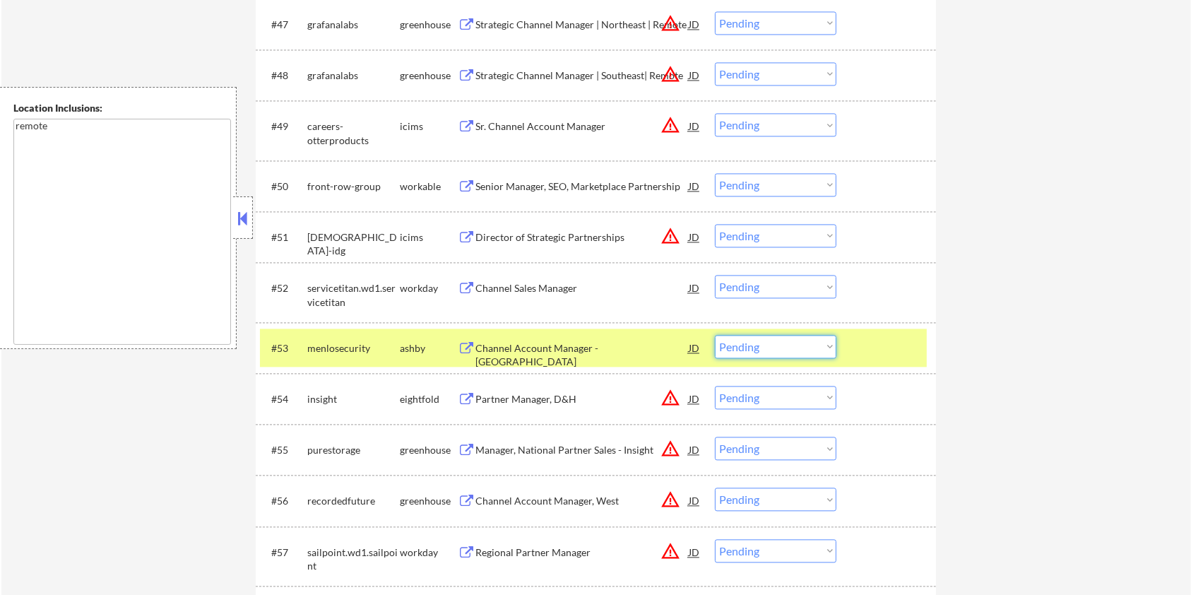
click at [826, 347] on select "Choose an option... Pending Applied Excluded (Questions) Excluded (Expired) Exc…" at bounding box center [776, 346] width 122 height 23
click at [715, 335] on select "Choose an option... Pending Applied Excluded (Questions) Excluded (Expired) Exc…" at bounding box center [776, 346] width 122 height 23
select select ""pending""
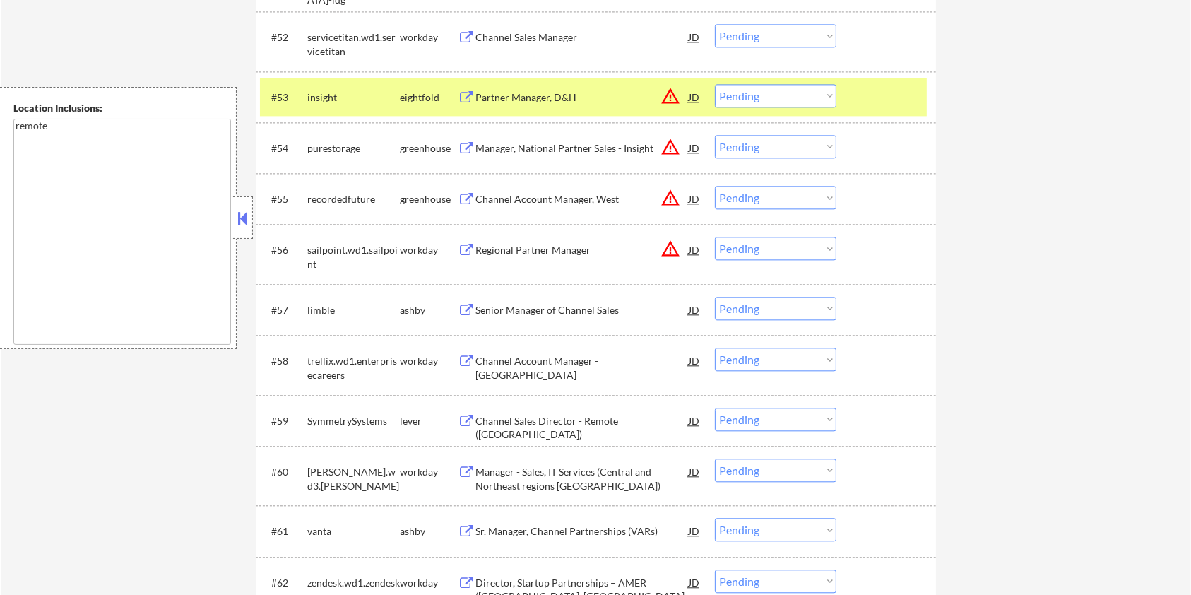
scroll to position [3203, 0]
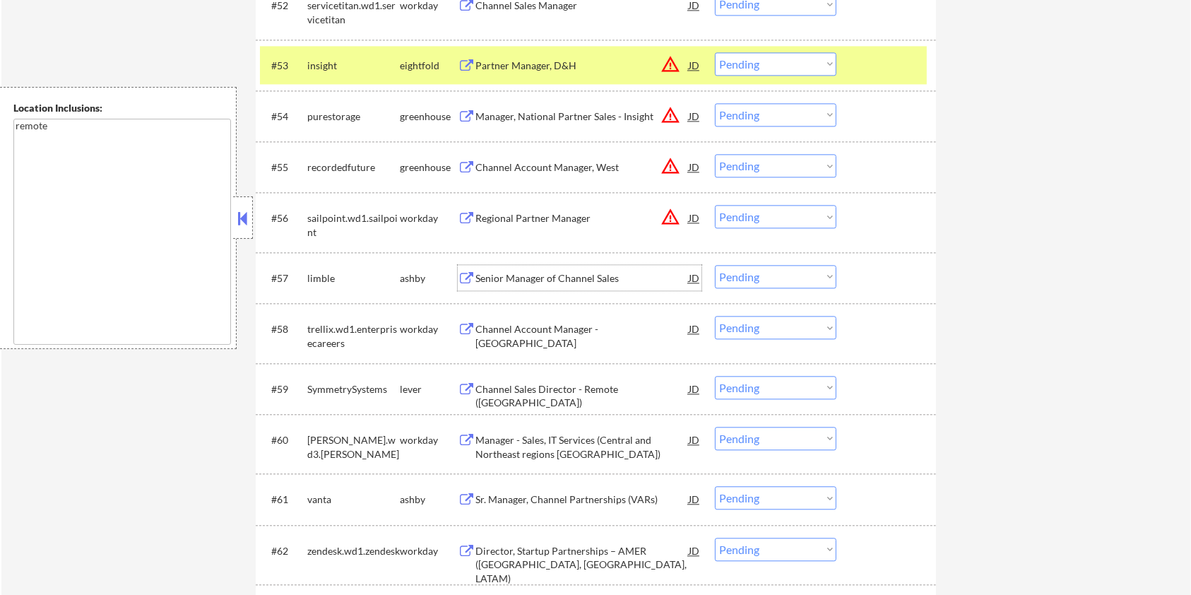
click at [528, 276] on div "Senior Manager of Channel Sales" at bounding box center [582, 278] width 213 height 14
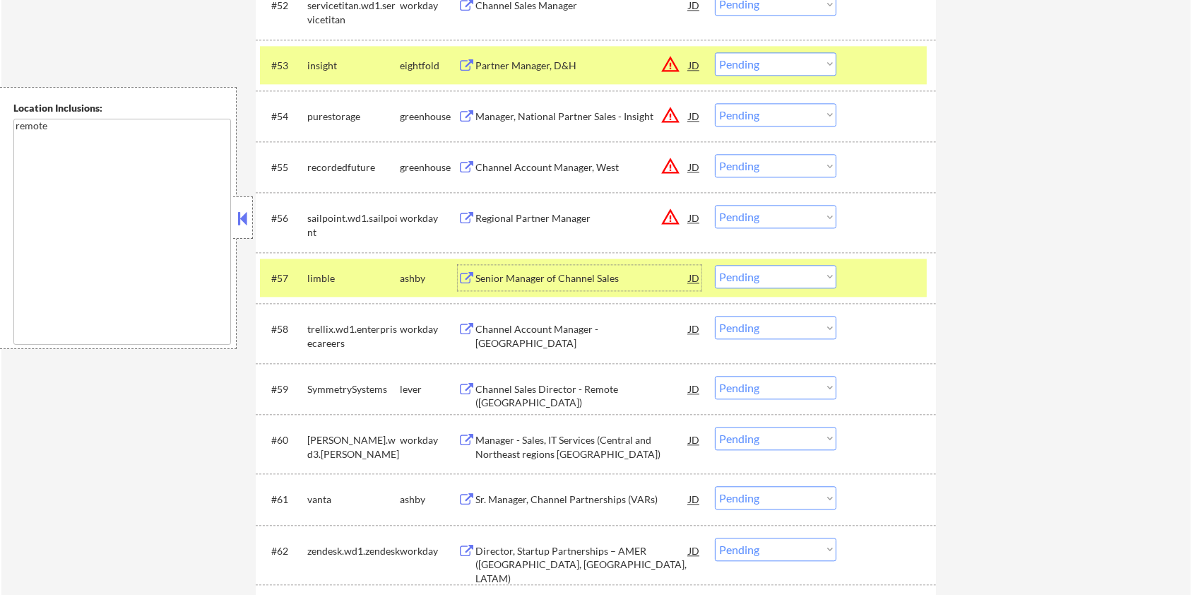
click at [778, 281] on select "Choose an option... Pending Applied Excluded (Questions) Excluded (Expired) Exc…" at bounding box center [776, 276] width 122 height 23
click at [715, 265] on select "Choose an option... Pending Applied Excluded (Questions) Excluded (Expired) Exc…" at bounding box center [776, 276] width 122 height 23
select select ""pending""
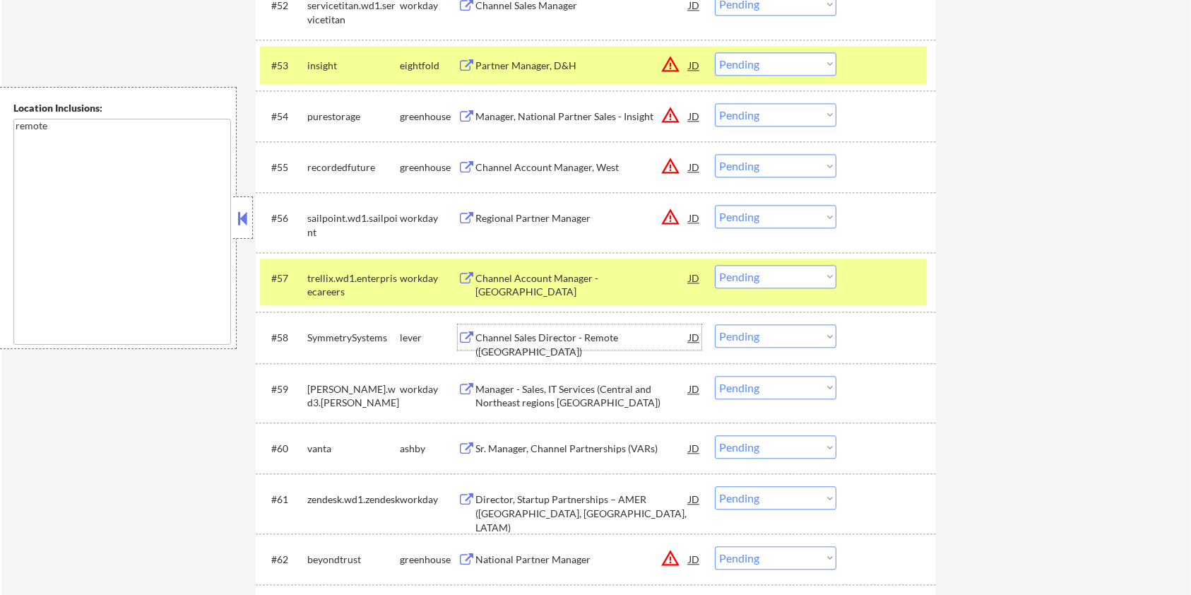
click at [510, 332] on div "Channel Sales Director - Remote (TX)" at bounding box center [582, 345] width 213 height 28
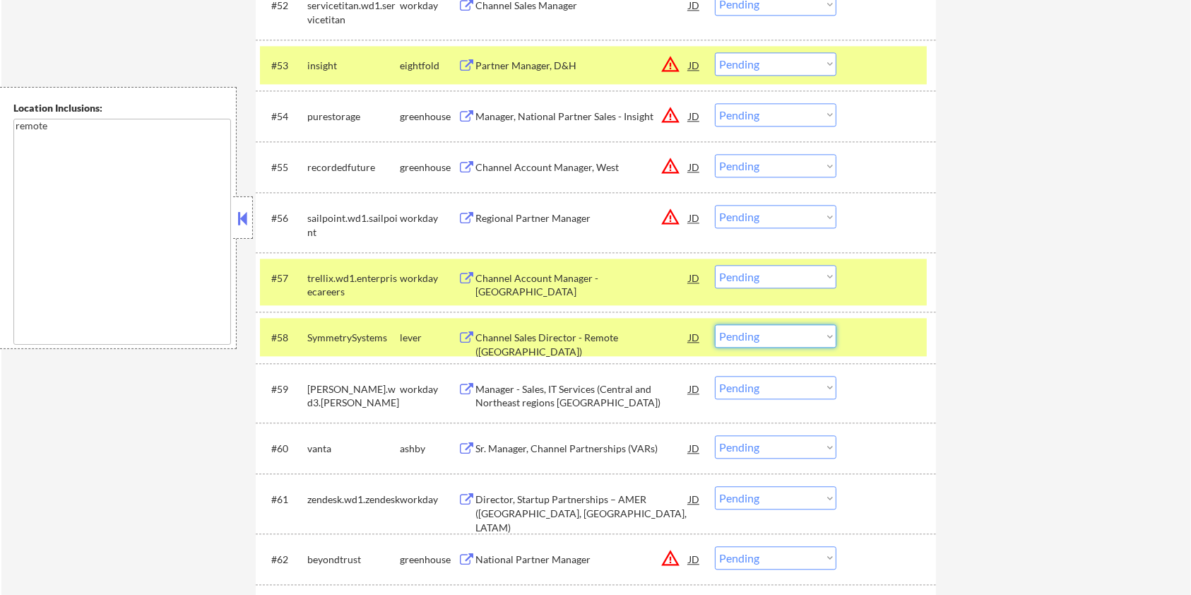
click at [816, 340] on select "Choose an option... Pending Applied Excluded (Questions) Excluded (Expired) Exc…" at bounding box center [776, 335] width 122 height 23
click at [715, 324] on select "Choose an option... Pending Applied Excluded (Questions) Excluded (Expired) Exc…" at bounding box center [776, 335] width 122 height 23
select select ""pending""
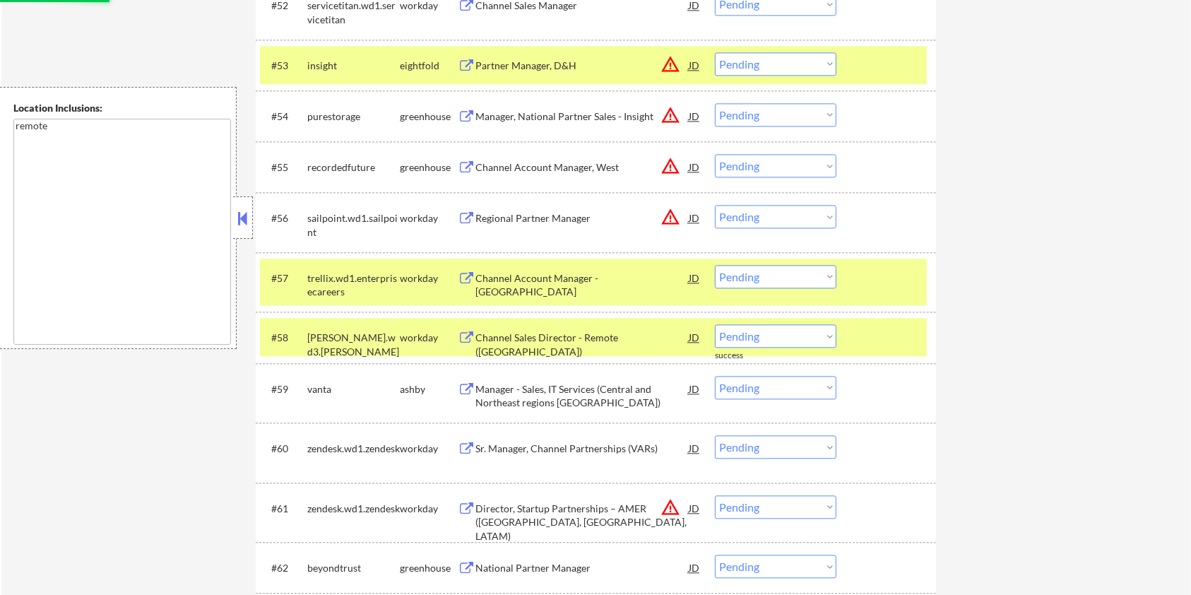
click at [899, 290] on div "#57 trellix.wd1.enterprisecareers workday Channel Account Manager - West JD war…" at bounding box center [593, 282] width 667 height 47
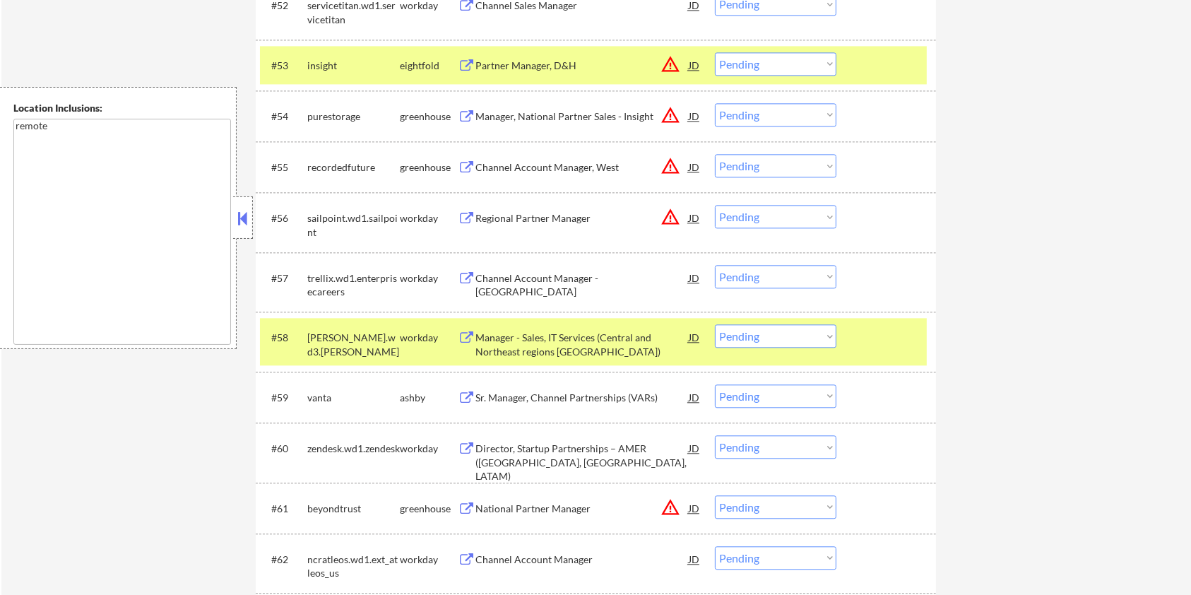
click at [918, 341] on div at bounding box center [888, 336] width 62 height 25
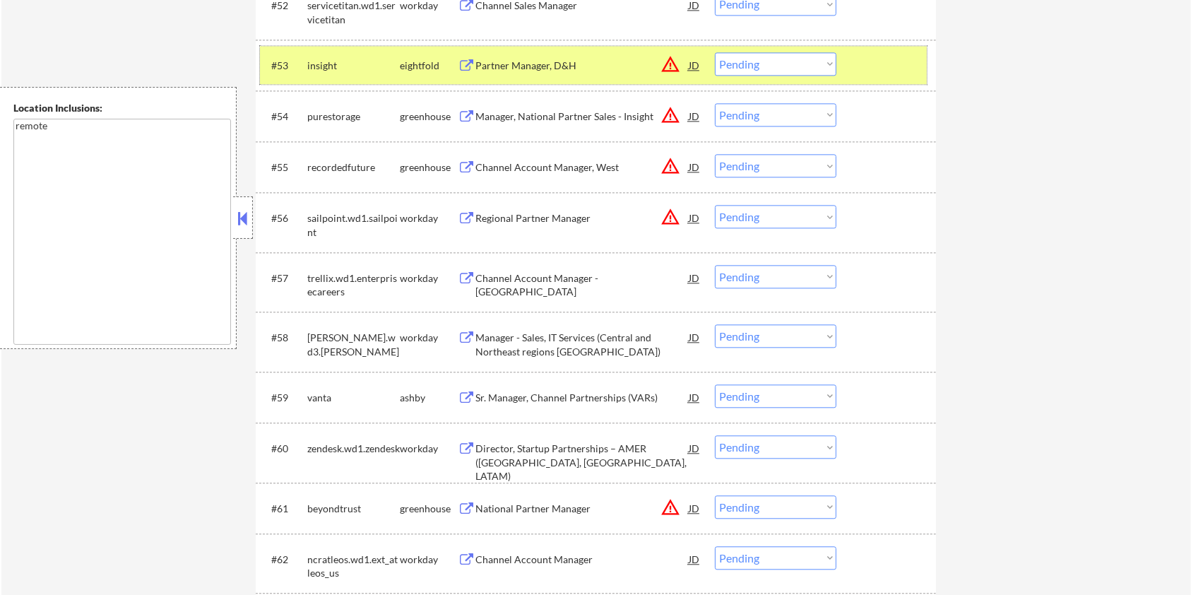
click at [899, 73] on div at bounding box center [888, 64] width 62 height 25
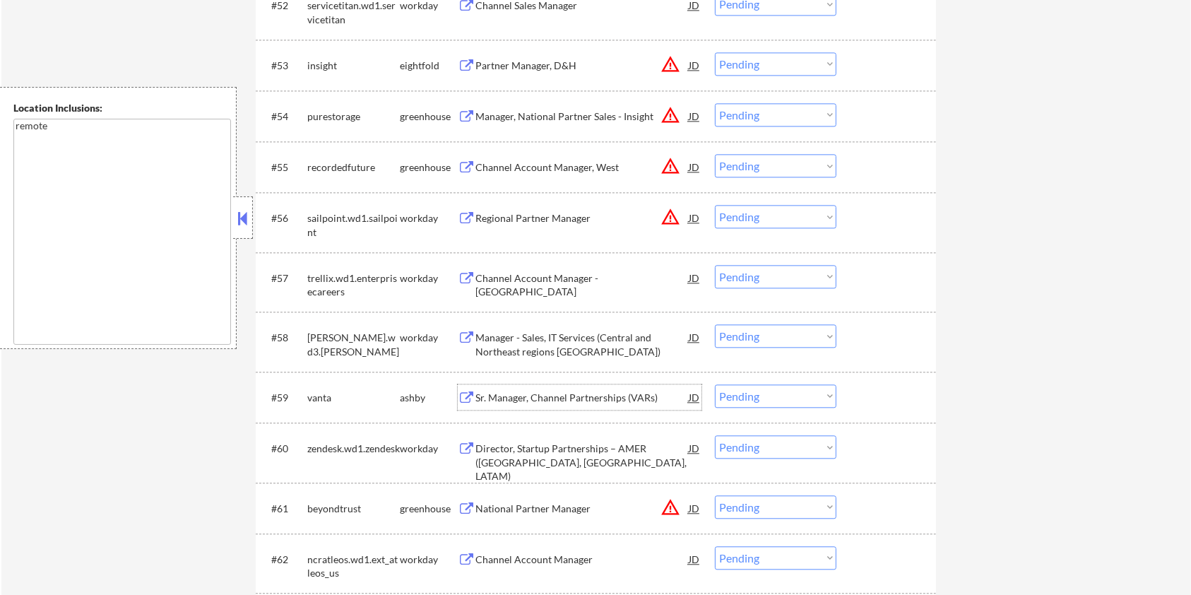
click at [548, 392] on div "Sr. Manager, Channel Partnerships (VARs)" at bounding box center [582, 398] width 213 height 14
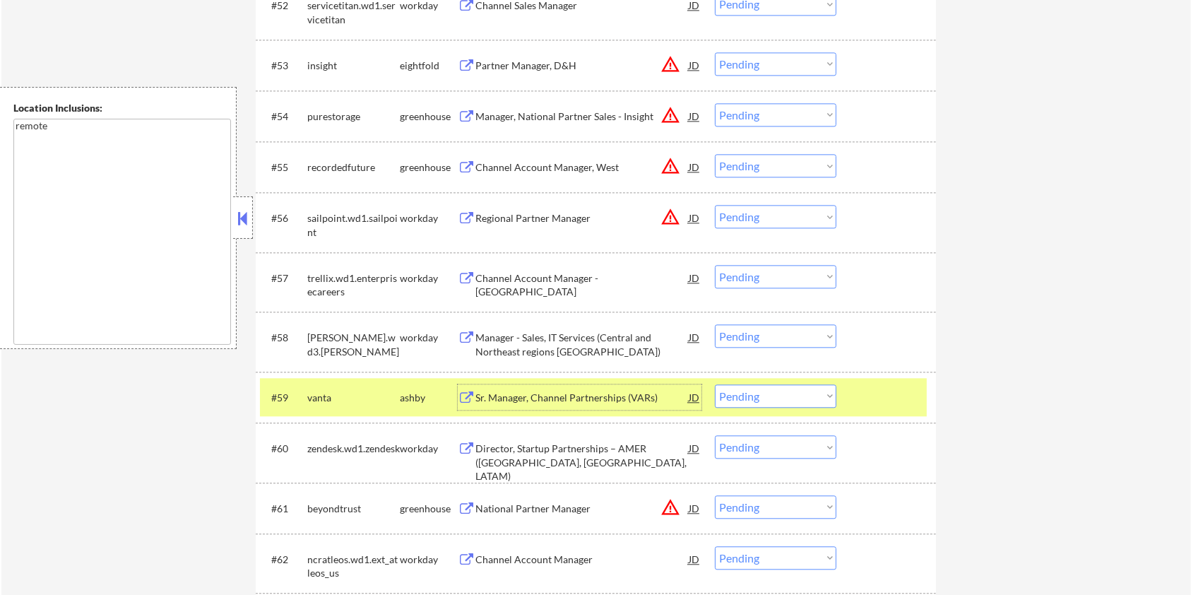
click at [827, 399] on select "Choose an option... Pending Applied Excluded (Questions) Excluded (Expired) Exc…" at bounding box center [776, 395] width 122 height 23
click at [715, 384] on select "Choose an option... Pending Applied Excluded (Questions) Excluded (Expired) Exc…" at bounding box center [776, 395] width 122 height 23
select select ""pending""
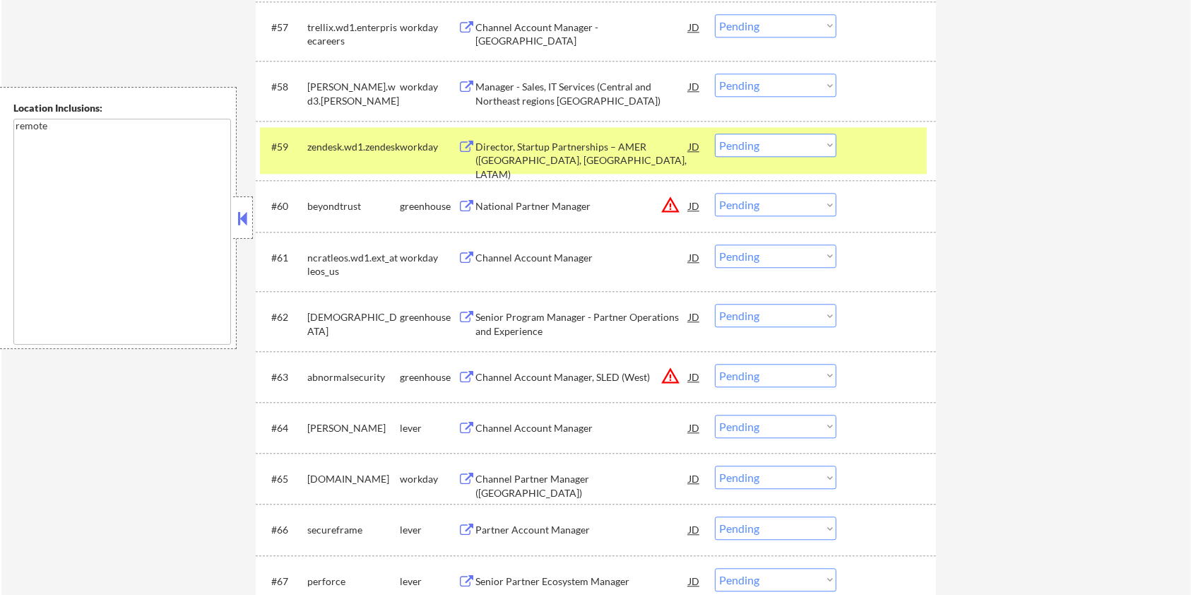
scroll to position [3486, 0]
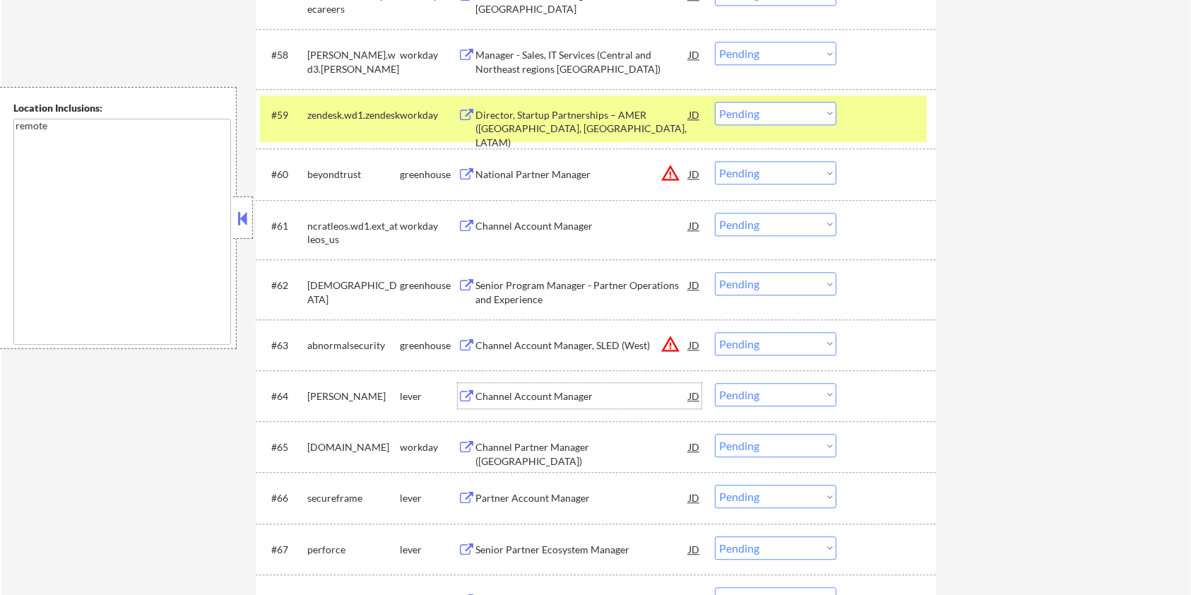
click at [542, 389] on div "Channel Account Manager" at bounding box center [582, 396] width 213 height 14
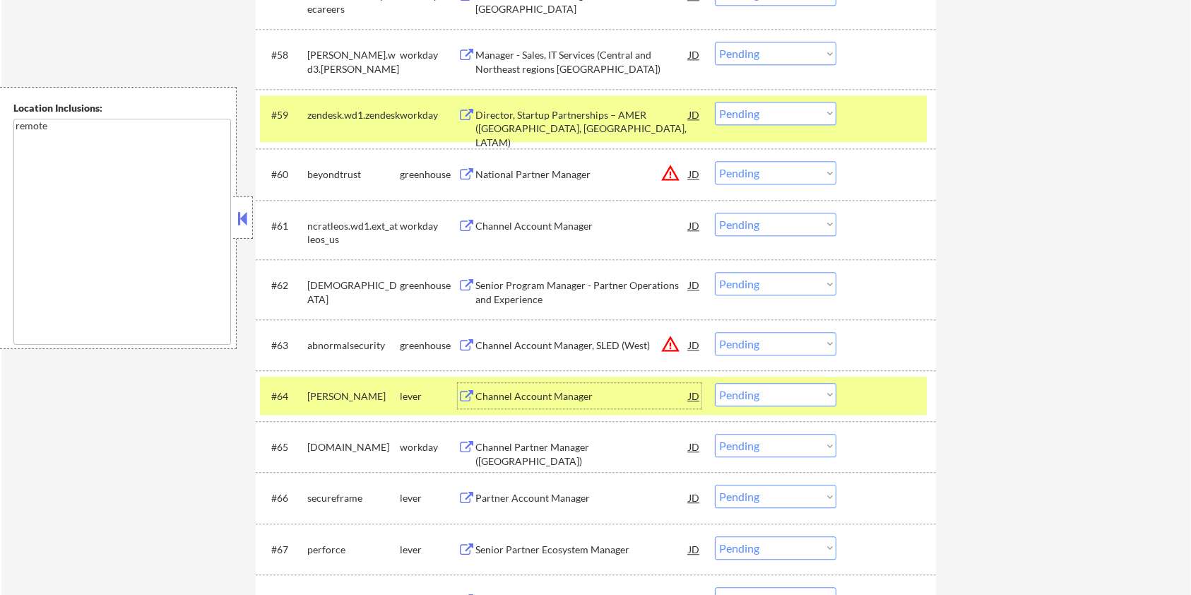
click at [805, 395] on select "Choose an option... Pending Applied Excluded (Questions) Excluded (Expired) Exc…" at bounding box center [776, 394] width 122 height 23
click at [715, 383] on select "Choose an option... Pending Applied Excluded (Questions) Excluded (Expired) Exc…" at bounding box center [776, 394] width 122 height 23
select select ""pending""
click at [535, 449] on div "Partner Account Manager" at bounding box center [582, 447] width 213 height 14
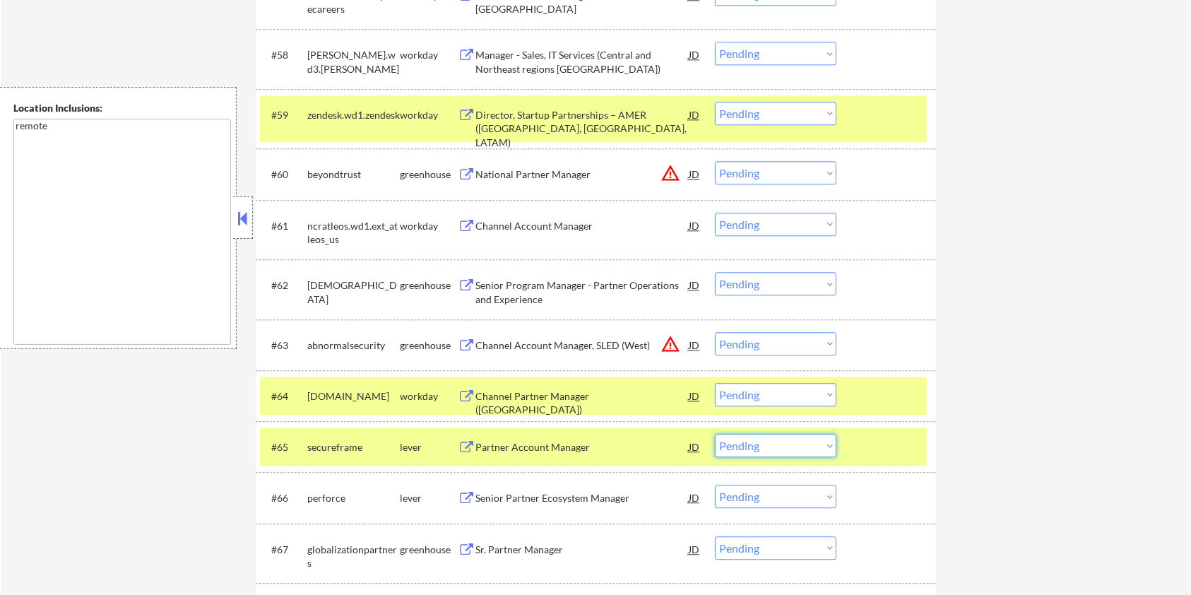
click at [801, 447] on select "Choose an option... Pending Applied Excluded (Questions) Excluded (Expired) Exc…" at bounding box center [776, 445] width 122 height 23
click at [715, 434] on select "Choose an option... Pending Applied Excluded (Questions) Excluded (Expired) Exc…" at bounding box center [776, 445] width 122 height 23
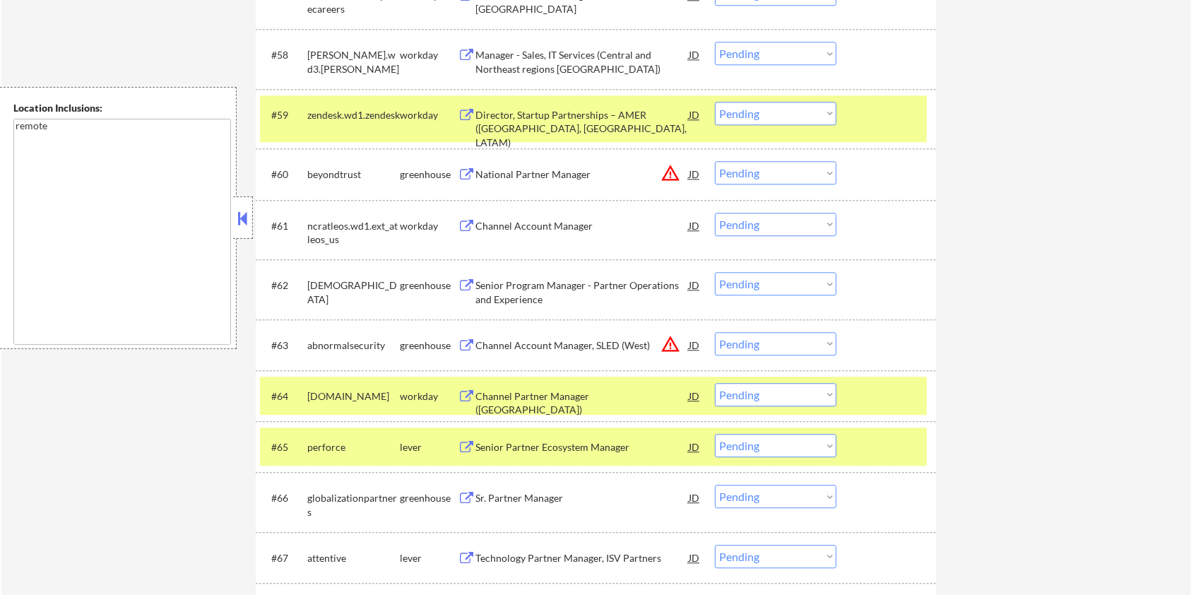
click at [511, 449] on div "Senior Partner Ecosystem Manager" at bounding box center [582, 447] width 213 height 14
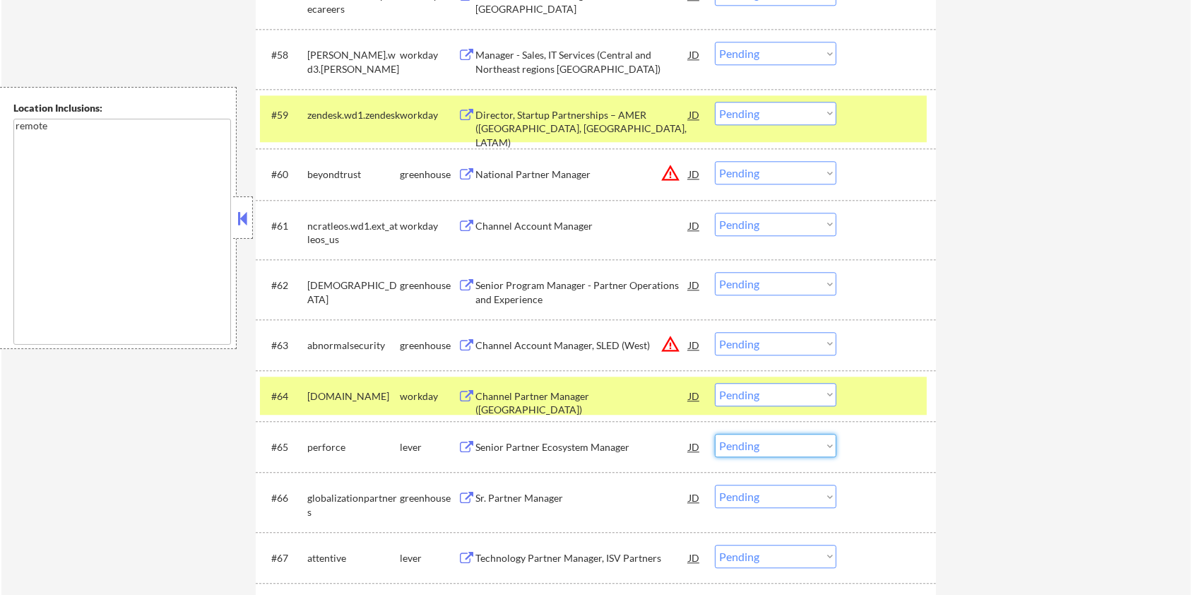
click at [783, 447] on select "Choose an option... Pending Applied Excluded (Questions) Excluded (Expired) Exc…" at bounding box center [776, 445] width 122 height 23
click at [715, 434] on select "Choose an option... Pending Applied Excluded (Questions) Excluded (Expired) Exc…" at bounding box center [776, 445] width 122 height 23
select select ""pending""
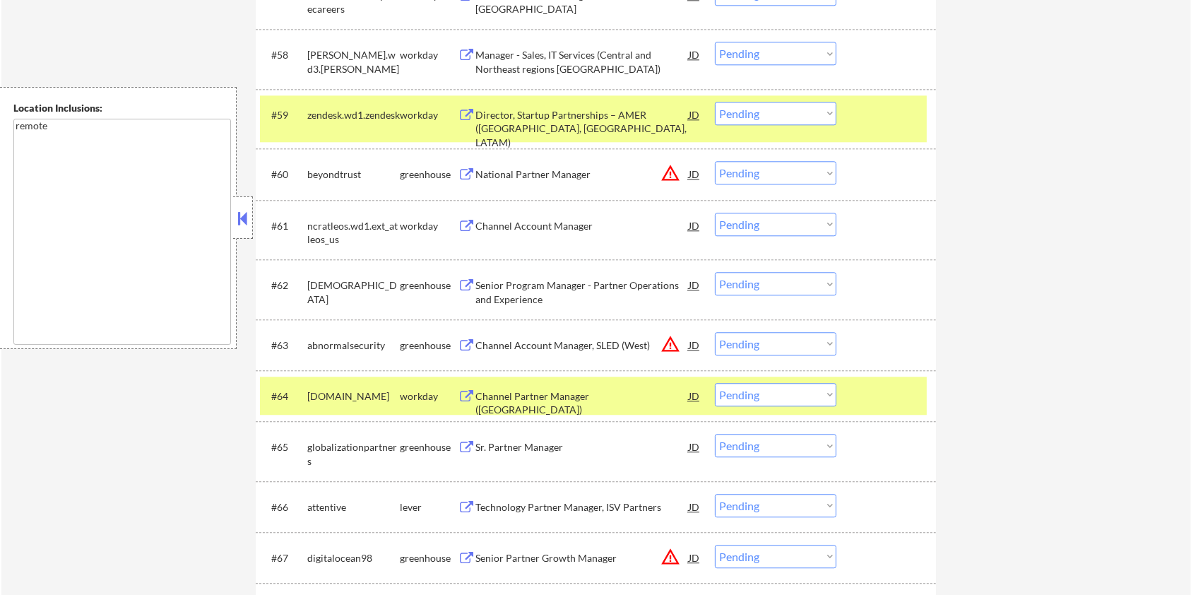
click at [895, 129] on div "#59 zendesk.wd1.zendesk workday Director, Startup Partnerships – AMER (US, CAN,…" at bounding box center [593, 118] width 667 height 47
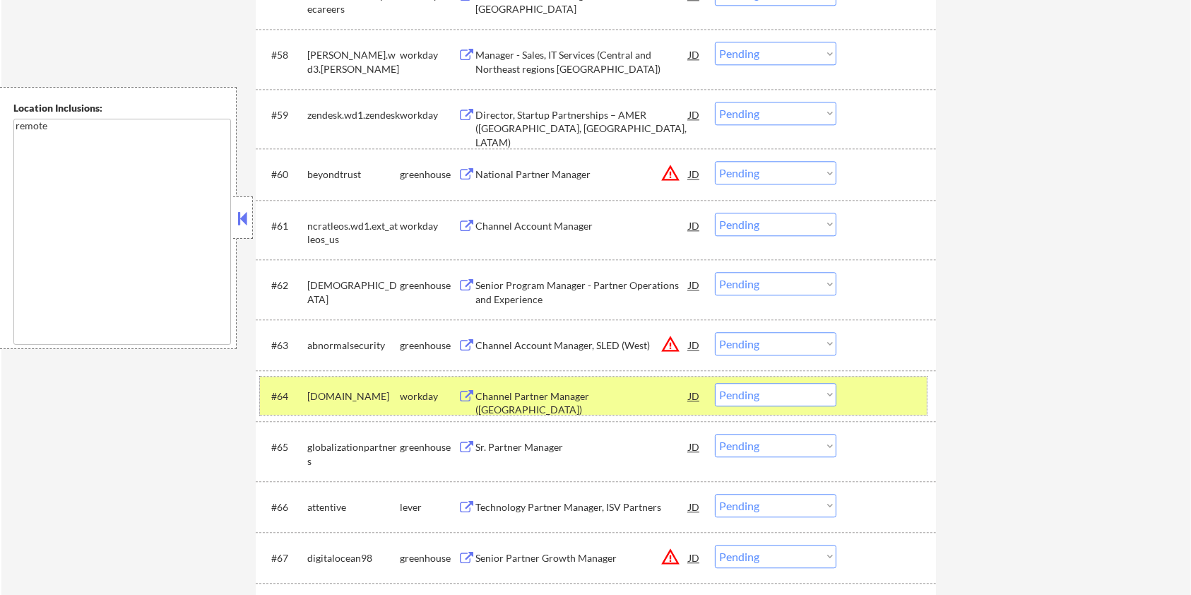
click at [891, 407] on div at bounding box center [888, 395] width 62 height 25
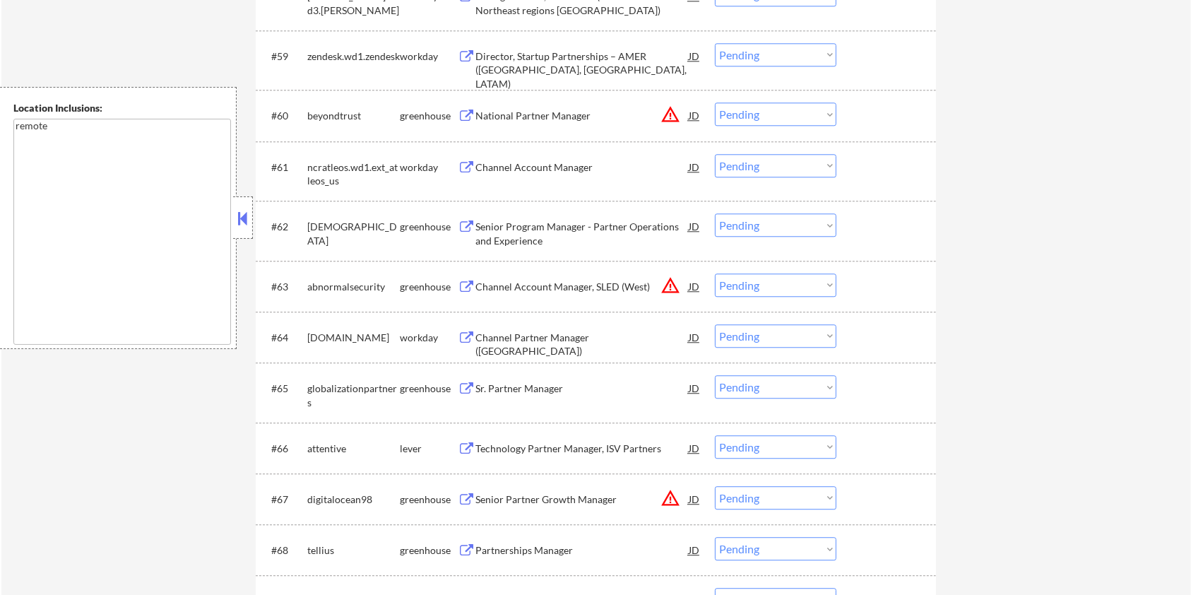
scroll to position [3579, 0]
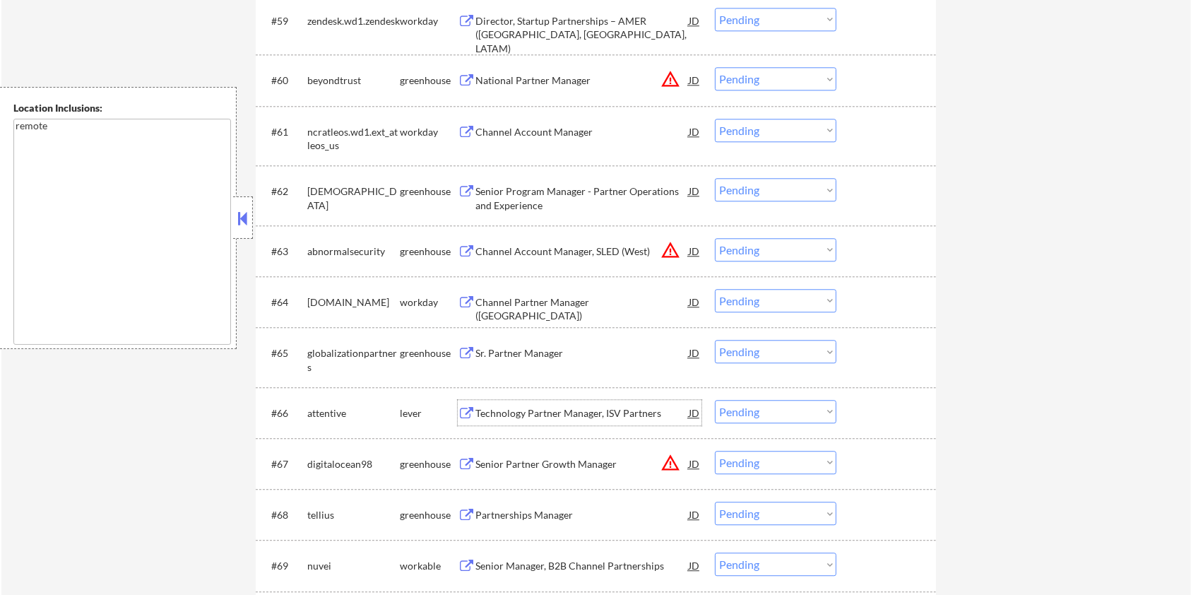
click at [560, 411] on div "Technology Partner Manager, ISV Partners" at bounding box center [582, 413] width 213 height 14
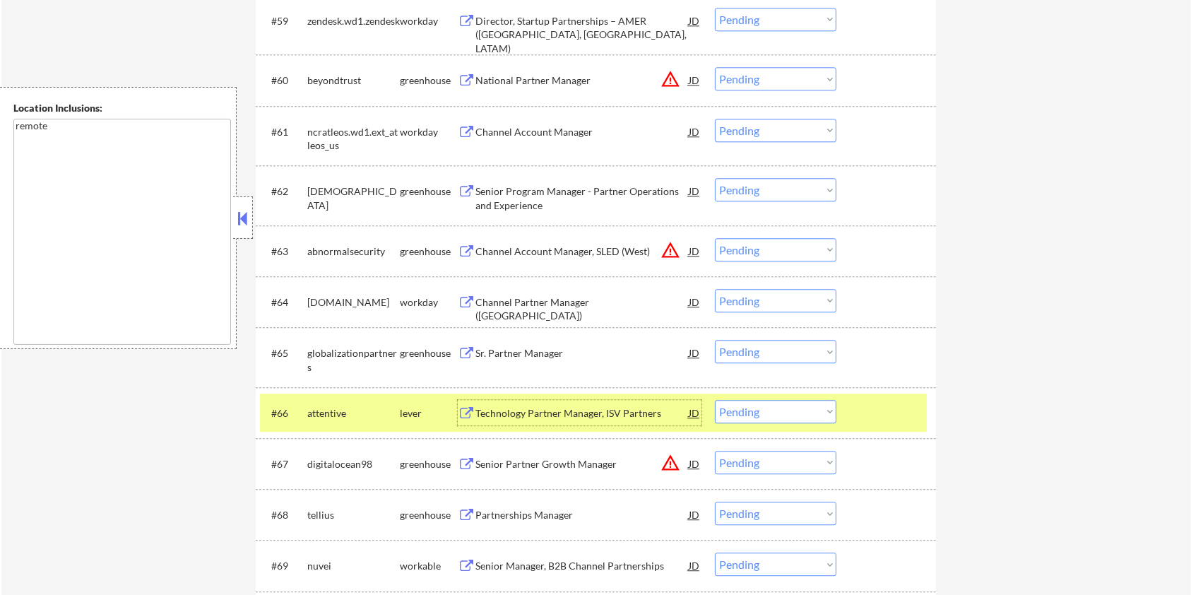
click at [728, 410] on select "Choose an option... Pending Applied Excluded (Questions) Excluded (Expired) Exc…" at bounding box center [776, 411] width 122 height 23
click at [715, 400] on select "Choose an option... Pending Applied Excluded (Questions) Excluded (Expired) Exc…" at bounding box center [776, 411] width 122 height 23
select select ""pending""
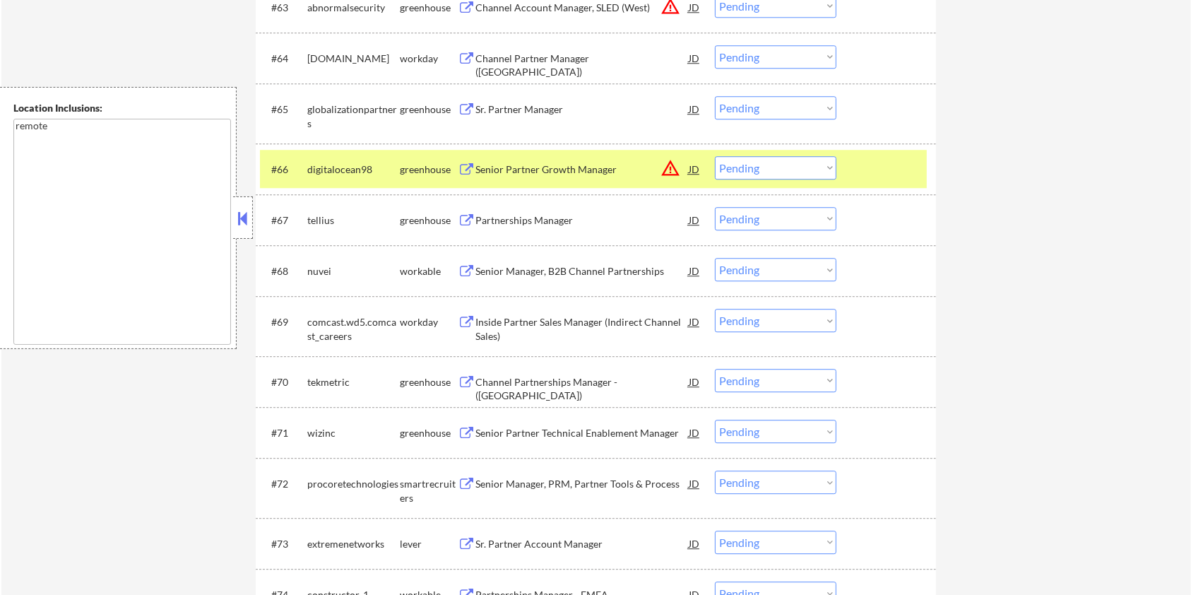
scroll to position [3957, 0]
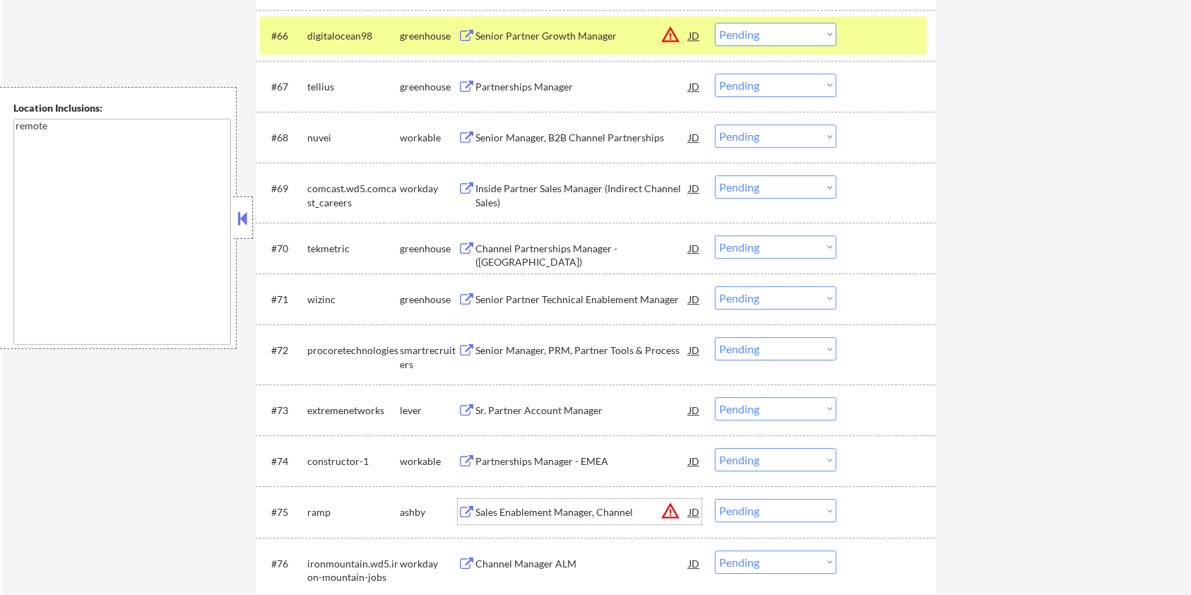
click at [531, 502] on div "Sales Enablement Manager, Channel" at bounding box center [582, 511] width 213 height 25
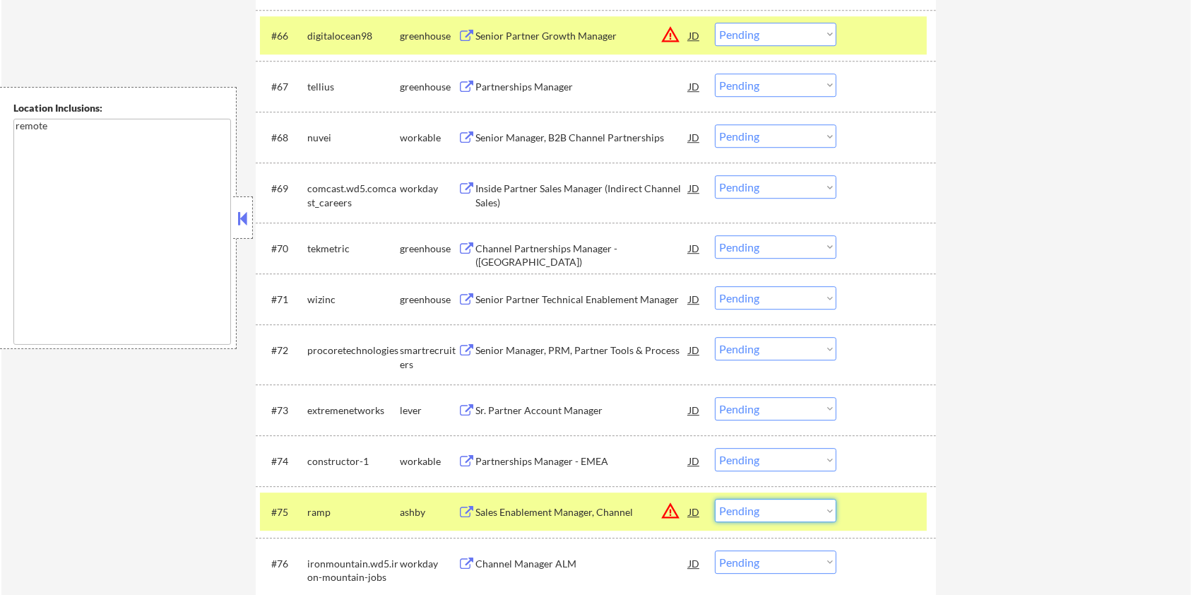
click at [786, 517] on select "Choose an option... Pending Applied Excluded (Questions) Excluded (Expired) Exc…" at bounding box center [776, 510] width 122 height 23
click at [715, 499] on select "Choose an option... Pending Applied Excluded (Questions) Excluded (Expired) Exc…" at bounding box center [776, 510] width 122 height 23
select select ""pending""
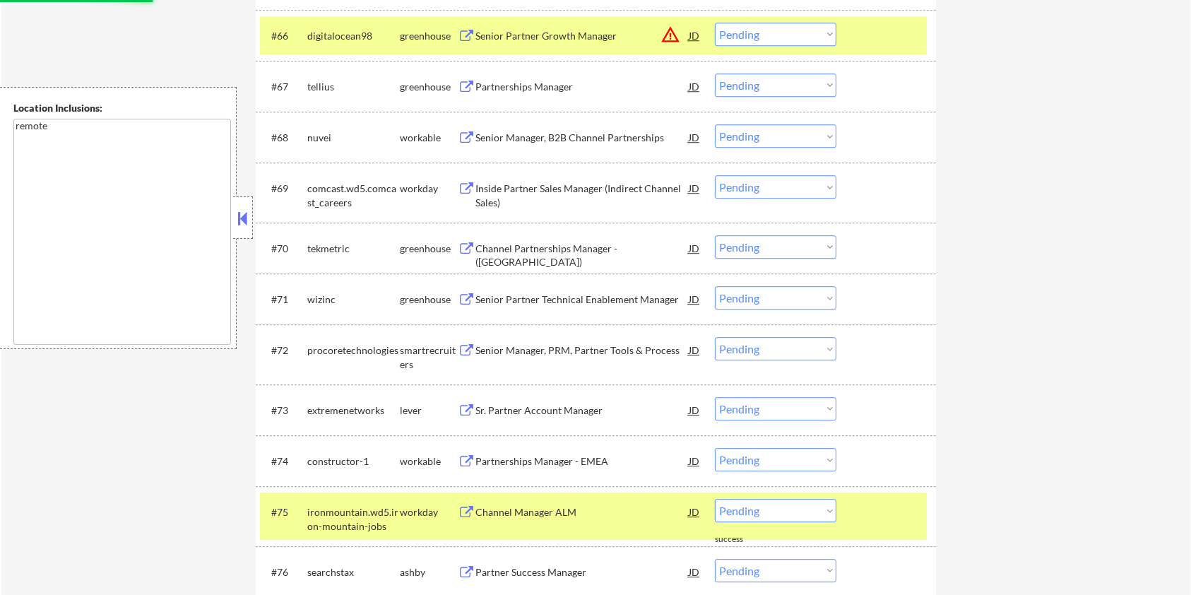
scroll to position [4239, 0]
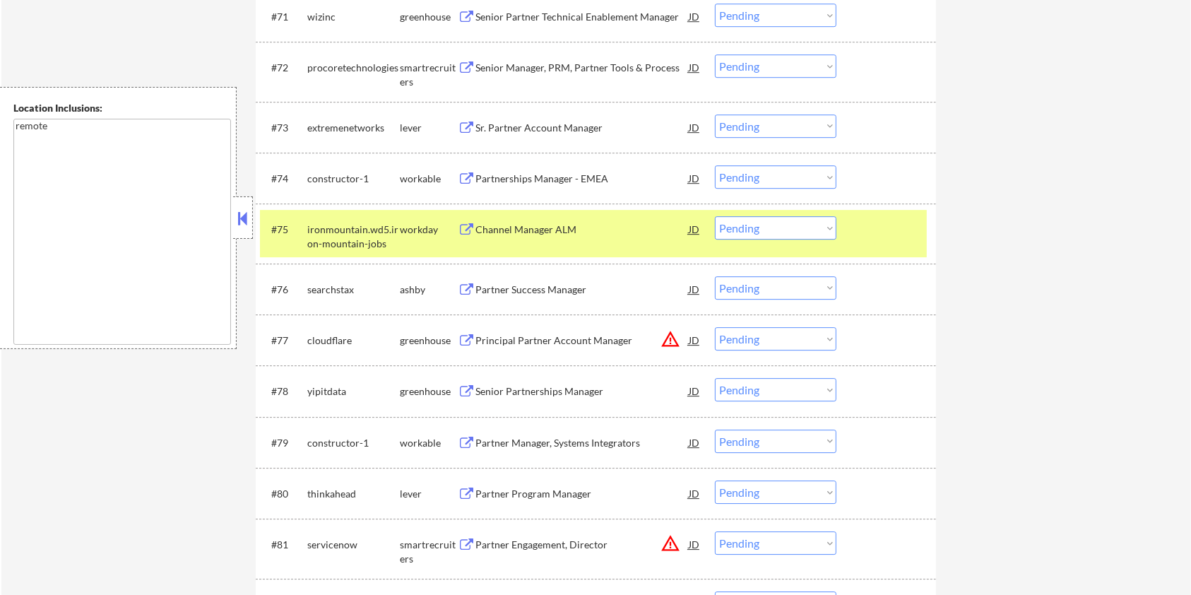
click at [551, 293] on div "Partner Success Manager" at bounding box center [582, 290] width 213 height 14
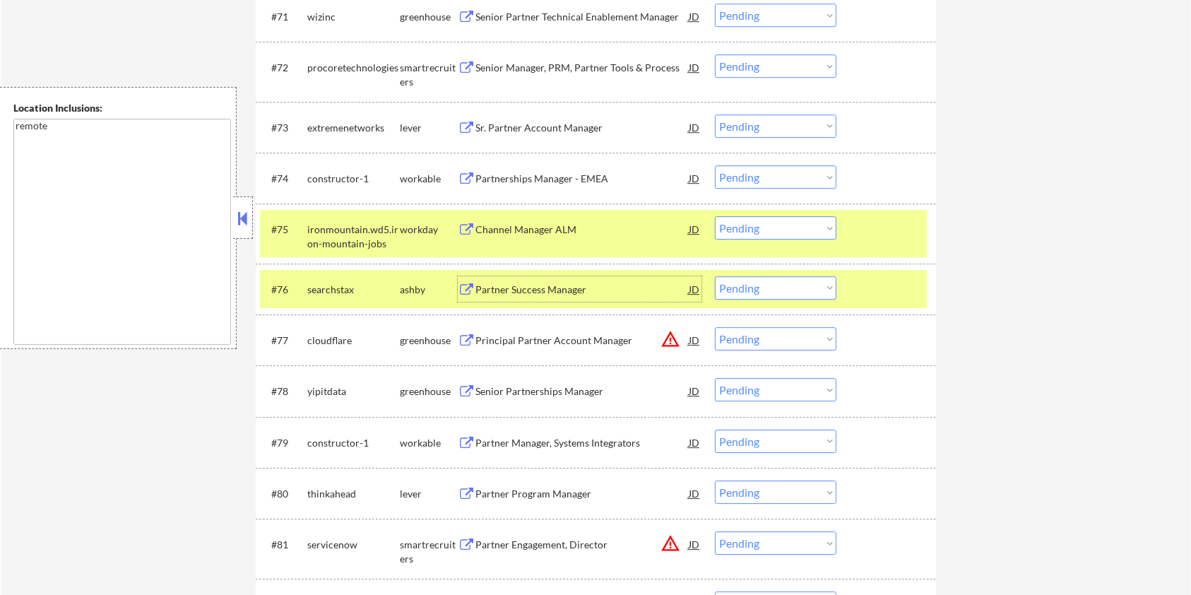
click at [758, 288] on select "Choose an option... Pending Applied Excluded (Questions) Excluded (Expired) Exc…" at bounding box center [776, 287] width 122 height 23
click at [715, 276] on select "Choose an option... Pending Applied Excluded (Questions) Excluded (Expired) Exc…" at bounding box center [776, 287] width 122 height 23
select select ""pending""
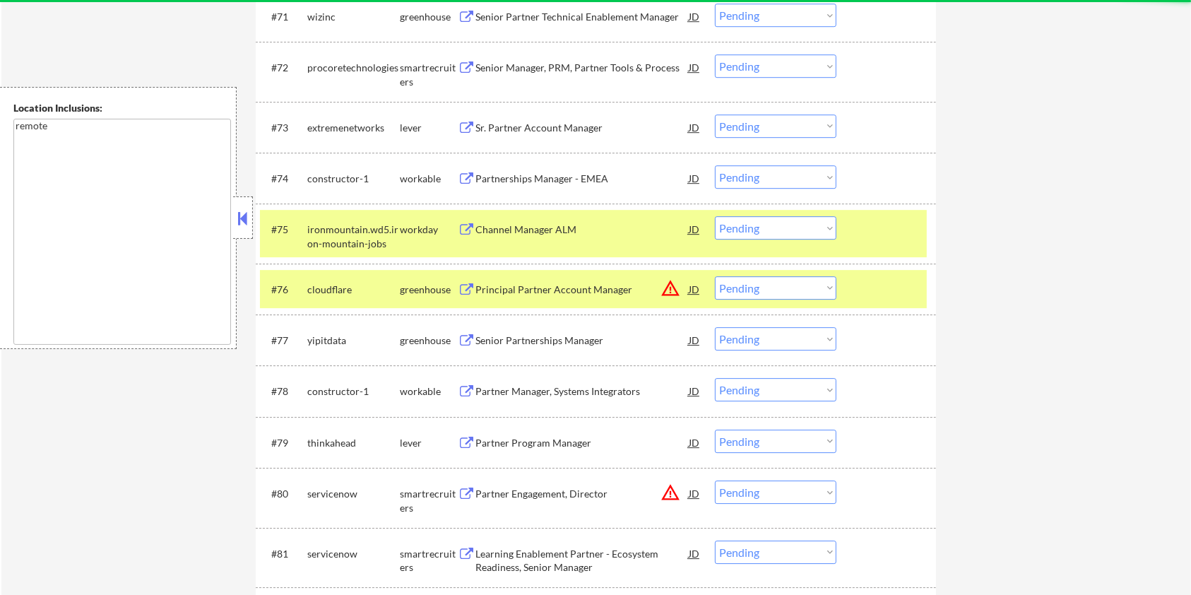
click at [921, 276] on div "#76 cloudflare greenhouse Principal Partner Account Manager JD warning_amber Ch…" at bounding box center [593, 289] width 667 height 38
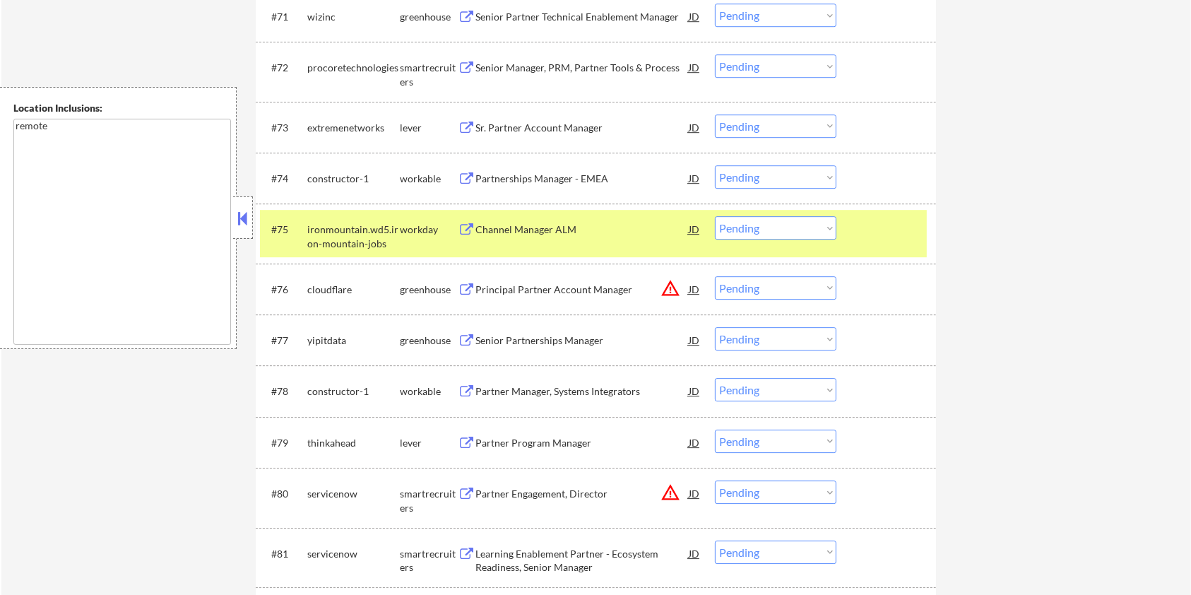
click at [905, 230] on div at bounding box center [888, 228] width 62 height 25
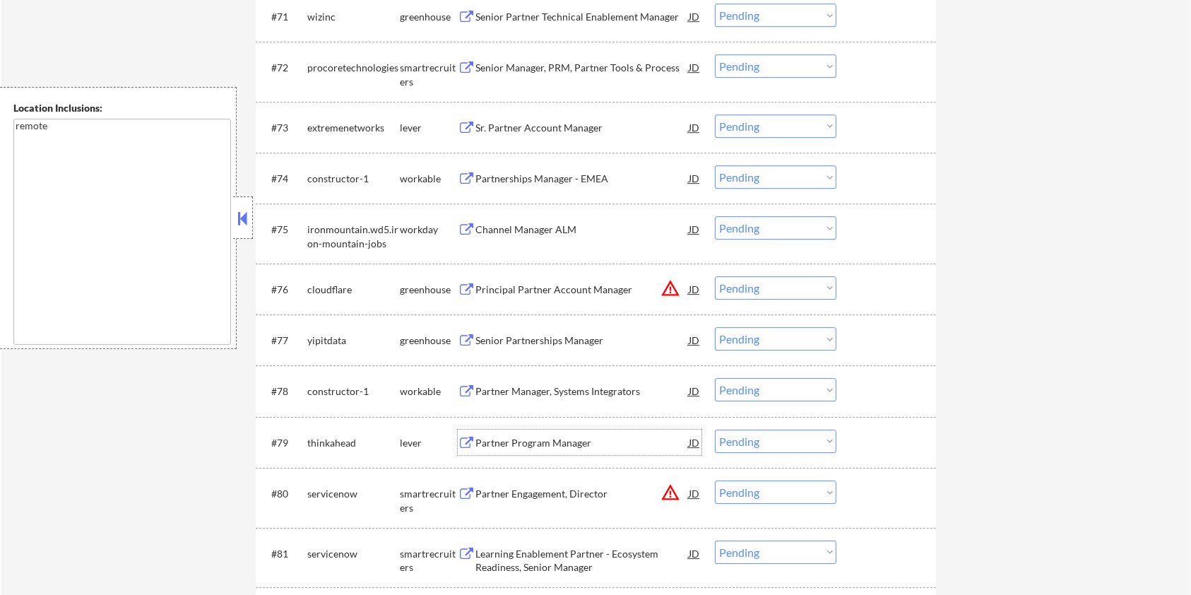
click at [545, 444] on div "Partner Program Manager" at bounding box center [582, 443] width 213 height 14
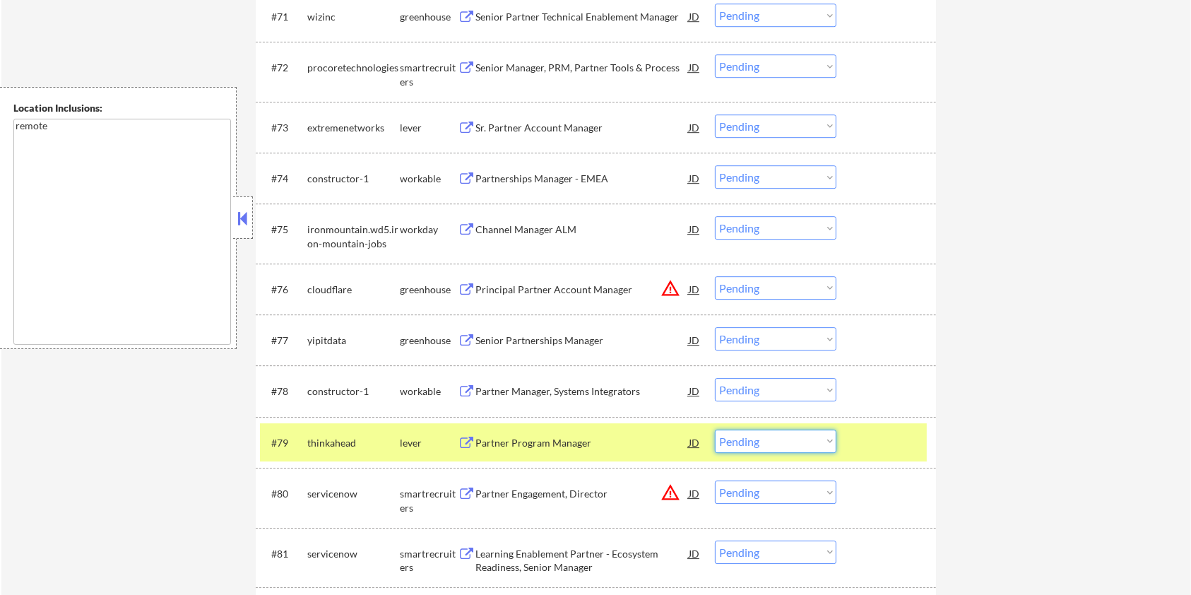
click at [792, 441] on select "Choose an option... Pending Applied Excluded (Questions) Excluded (Expired) Exc…" at bounding box center [776, 441] width 122 height 23
click at [715, 430] on select "Choose an option... Pending Applied Excluded (Questions) Excluded (Expired) Exc…" at bounding box center [776, 441] width 122 height 23
select select ""pending""
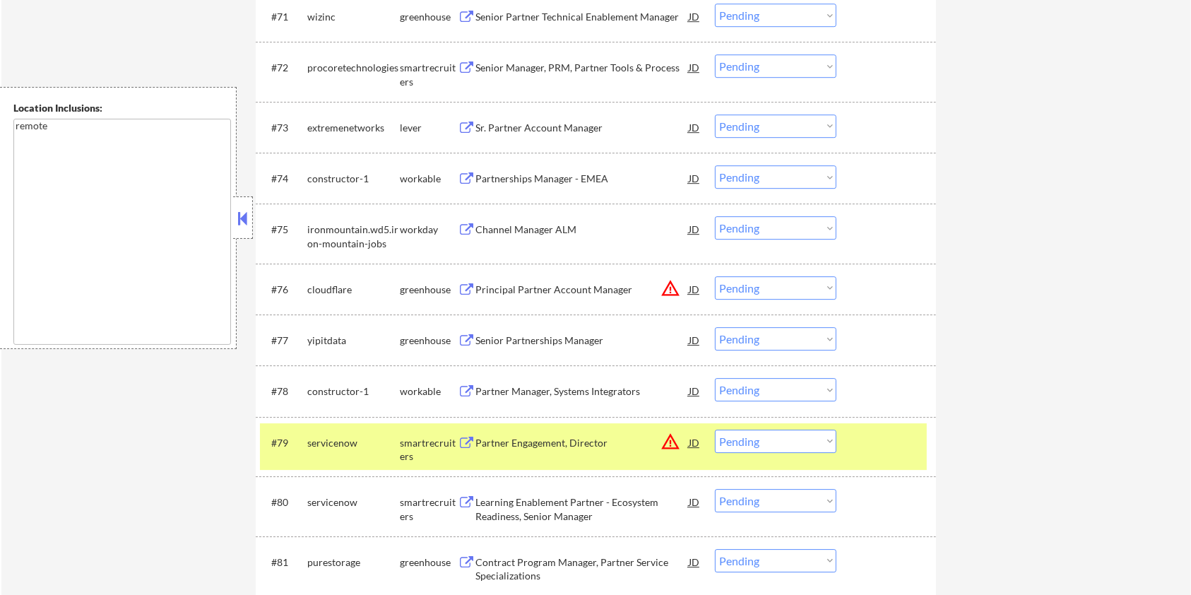
scroll to position [3957, 0]
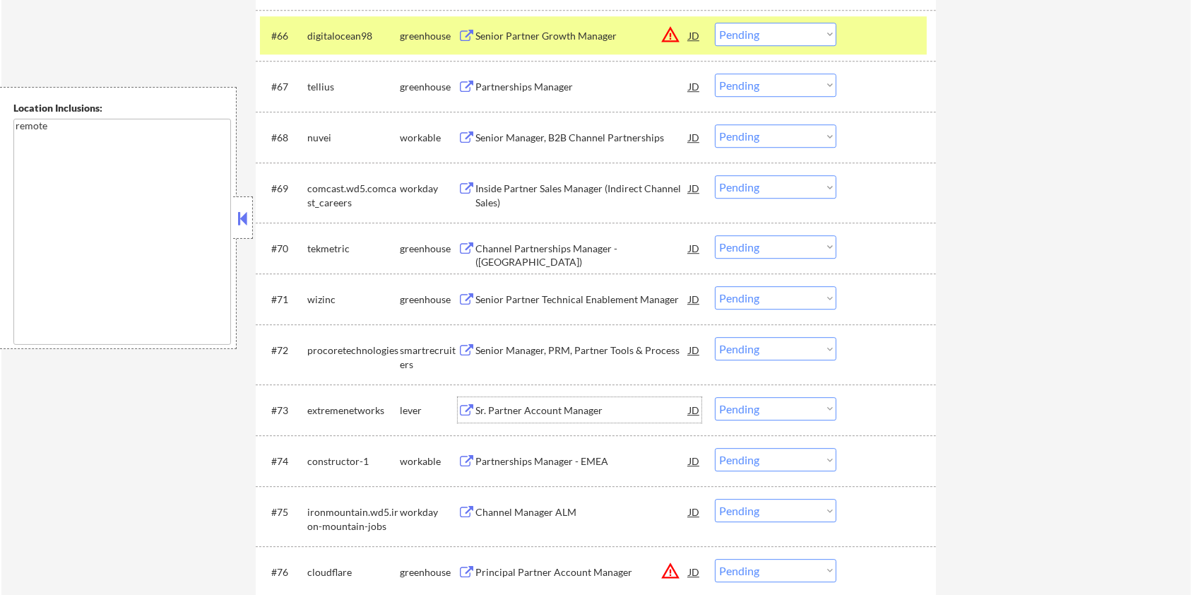
click at [526, 414] on div "Sr. Partner Account Manager" at bounding box center [582, 410] width 213 height 14
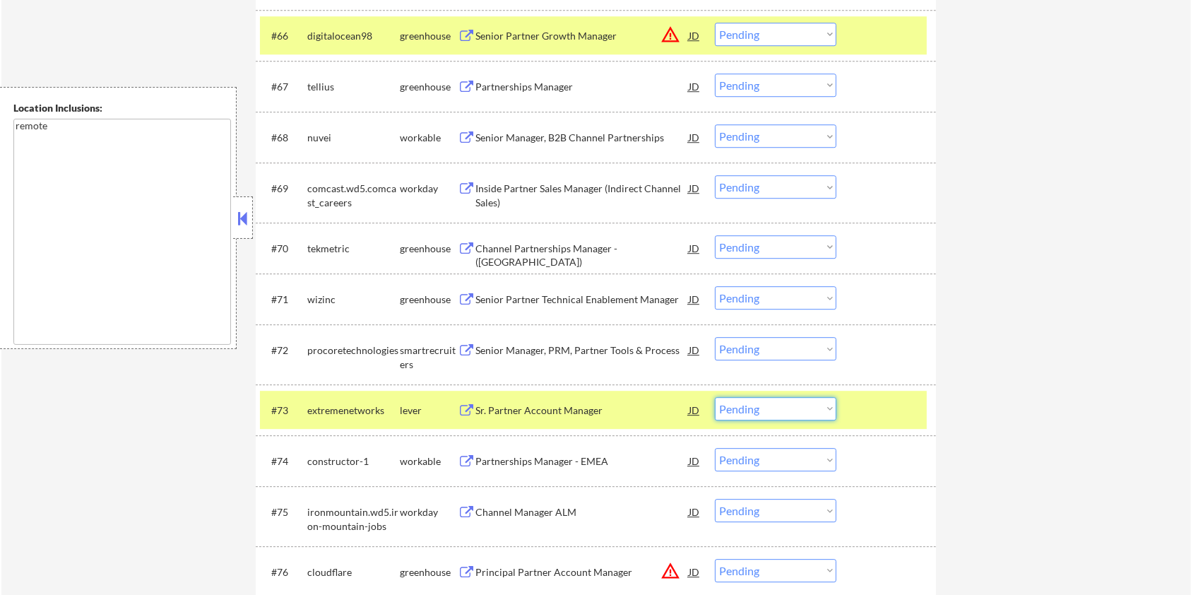
click at [781, 411] on select "Choose an option... Pending Applied Excluded (Questions) Excluded (Expired) Exc…" at bounding box center [776, 408] width 122 height 23
click at [715, 397] on select "Choose an option... Pending Applied Excluded (Questions) Excluded (Expired) Exc…" at bounding box center [776, 408] width 122 height 23
select select ""pending""
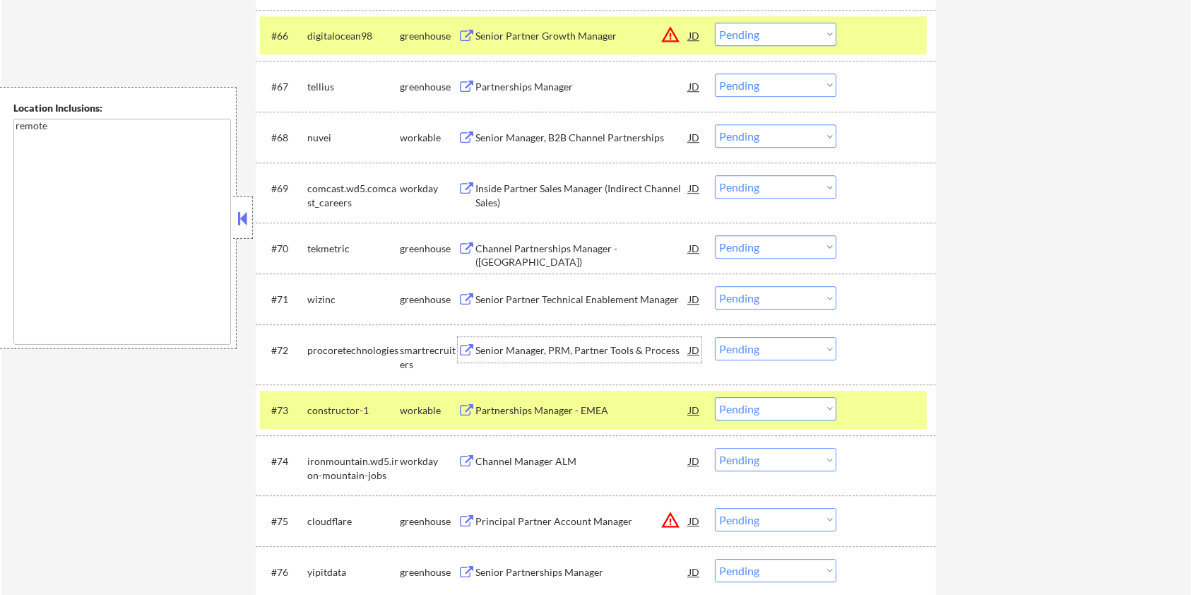
click at [567, 353] on div "Senior Manager, PRM, Partner Tools & Process" at bounding box center [582, 350] width 213 height 14
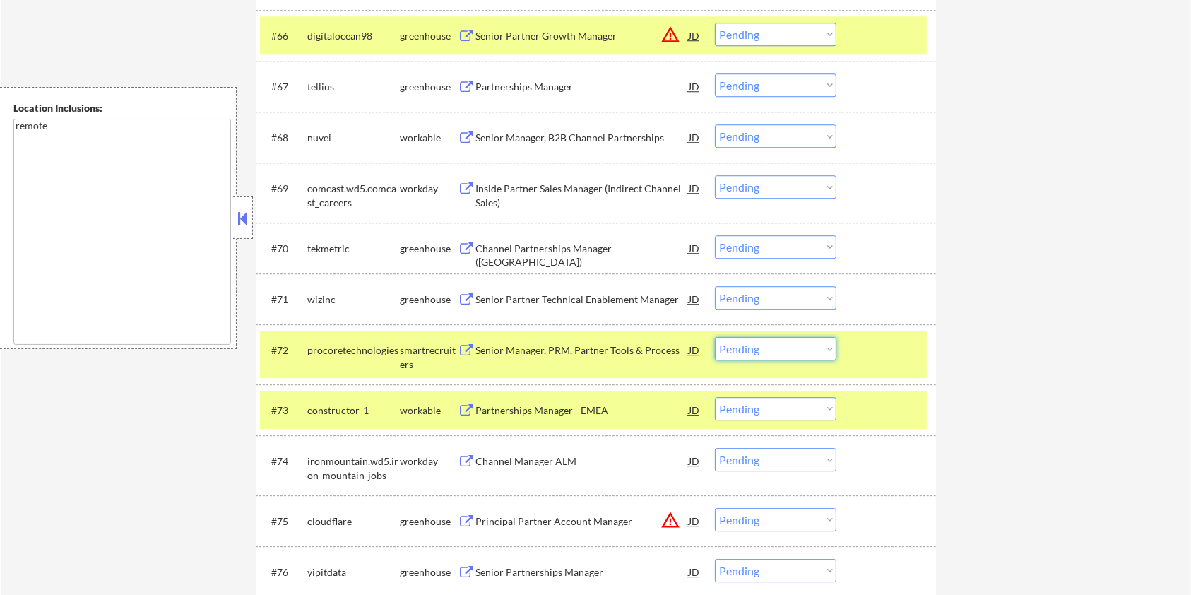
click at [806, 352] on select "Choose an option... Pending Applied Excluded (Questions) Excluded (Expired) Exc…" at bounding box center [776, 348] width 122 height 23
click at [715, 337] on select "Choose an option... Pending Applied Excluded (Questions) Excluded (Expired) Exc…" at bounding box center [776, 348] width 122 height 23
click at [907, 353] on div at bounding box center [888, 349] width 62 height 25
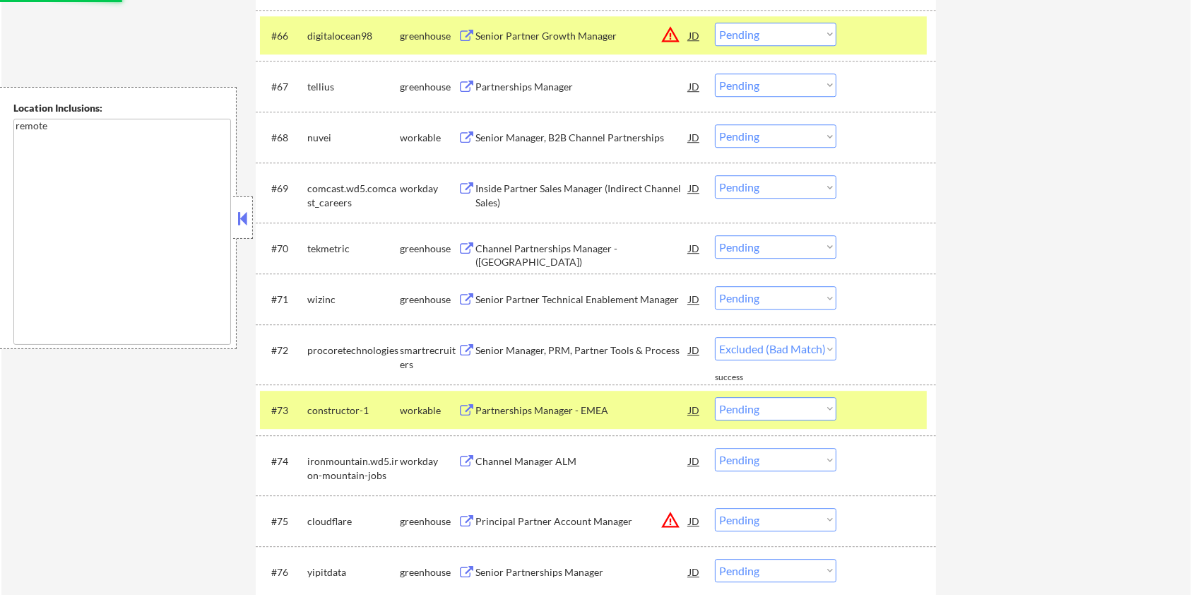
select select ""pending""
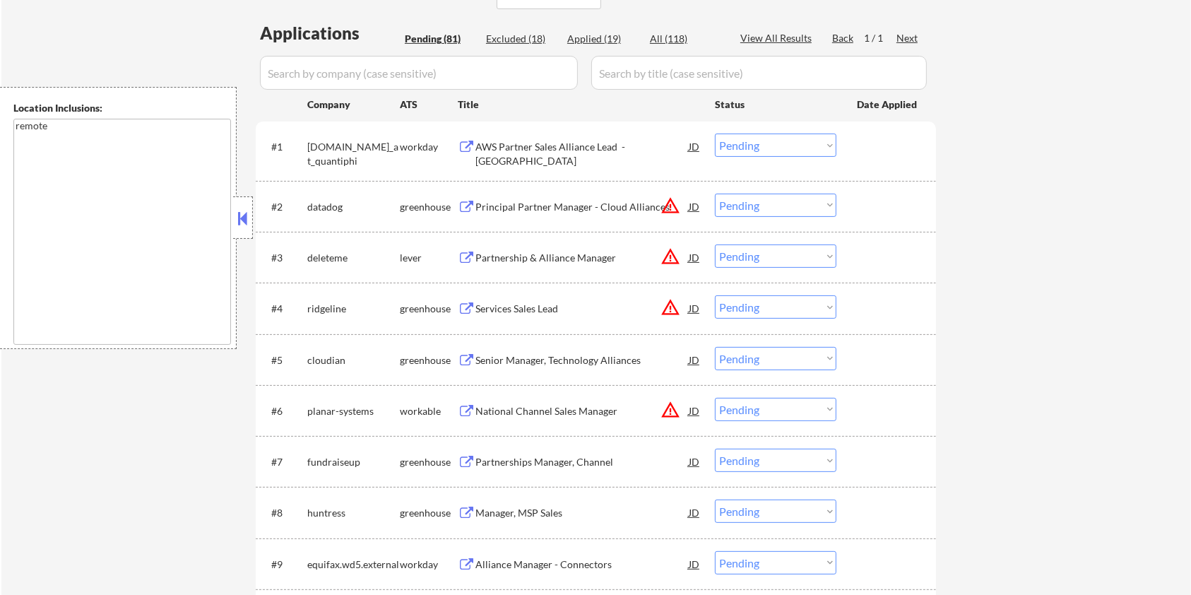
scroll to position [188, 0]
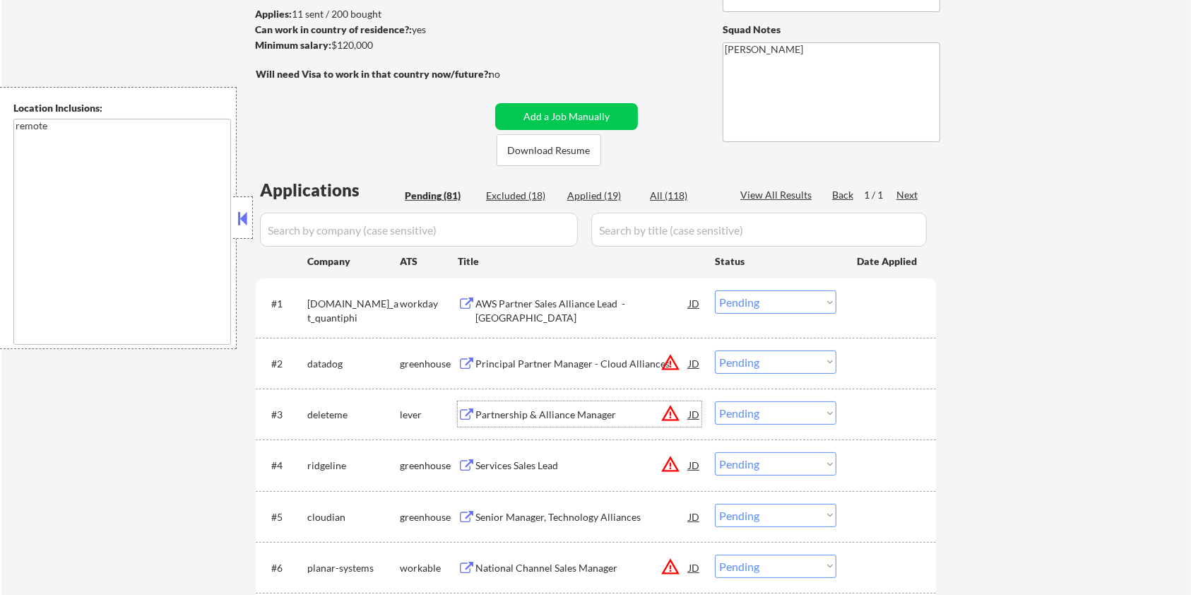
click at [511, 415] on div "Partnership & Alliance Manager" at bounding box center [582, 415] width 213 height 14
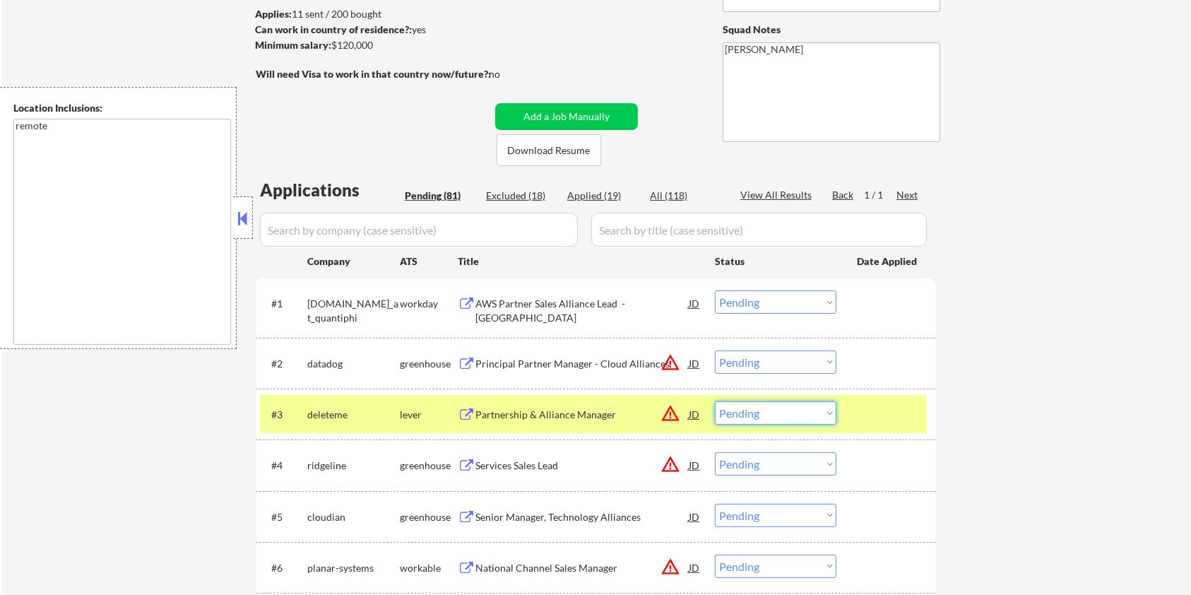
click at [750, 415] on select "Choose an option... Pending Applied Excluded (Questions) Excluded (Expired) Exc…" at bounding box center [776, 412] width 122 height 23
click at [715, 401] on select "Choose an option... Pending Applied Excluded (Questions) Excluded (Expired) Exc…" at bounding box center [776, 412] width 122 height 23
select select ""pending""
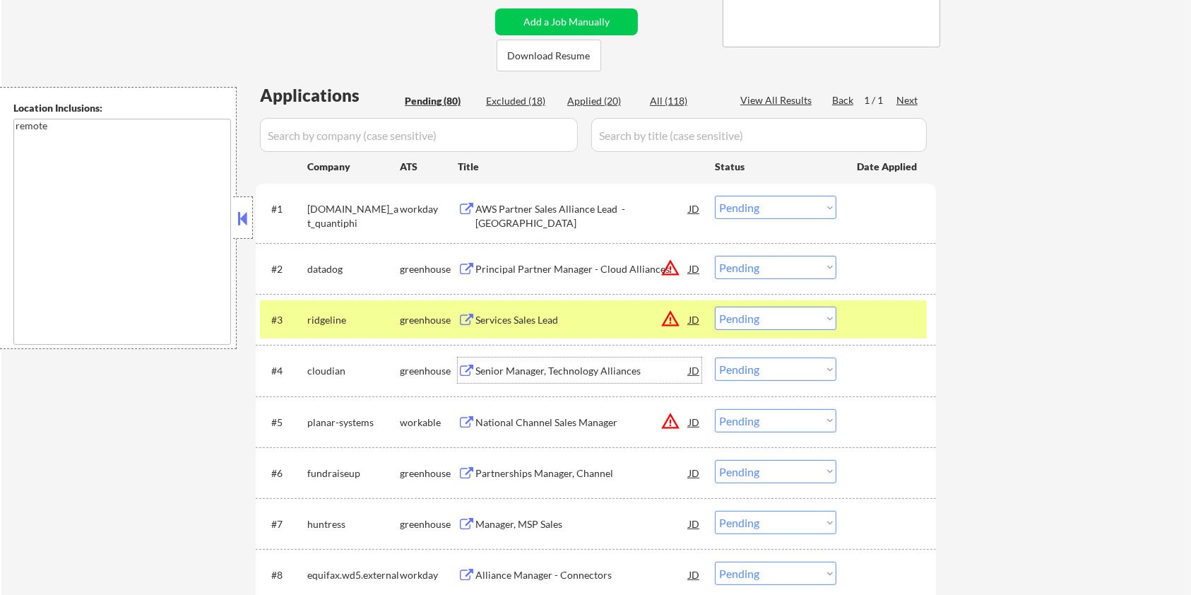
click at [529, 375] on div "Senior Manager, Technology Alliances" at bounding box center [582, 371] width 213 height 14
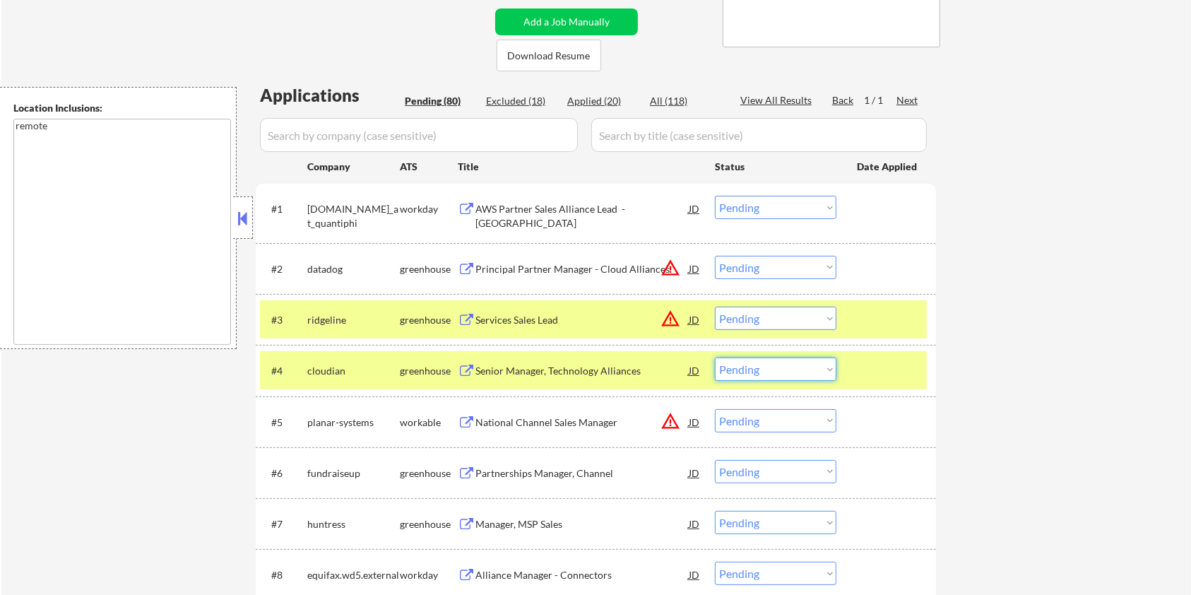
click at [797, 370] on select "Choose an option... Pending Applied Excluded (Questions) Excluded (Expired) Exc…" at bounding box center [776, 369] width 122 height 23
click at [715, 358] on select "Choose an option... Pending Applied Excluded (Questions) Excluded (Expired) Exc…" at bounding box center [776, 369] width 122 height 23
select select ""pending""
click at [873, 319] on div at bounding box center [888, 319] width 62 height 25
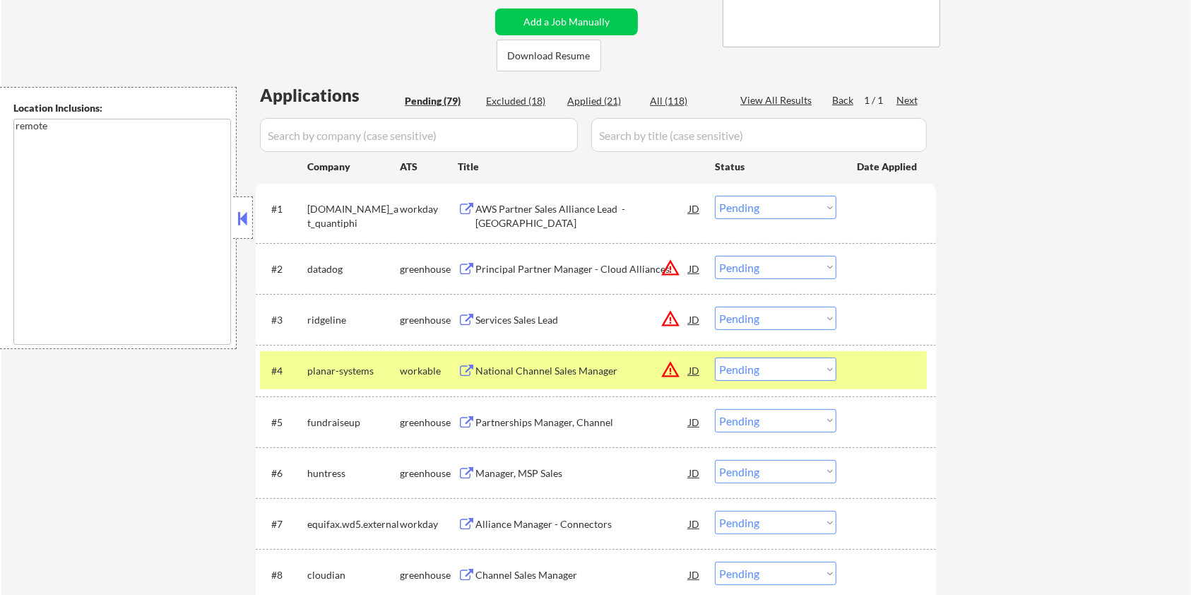
click at [878, 359] on div at bounding box center [888, 370] width 62 height 25
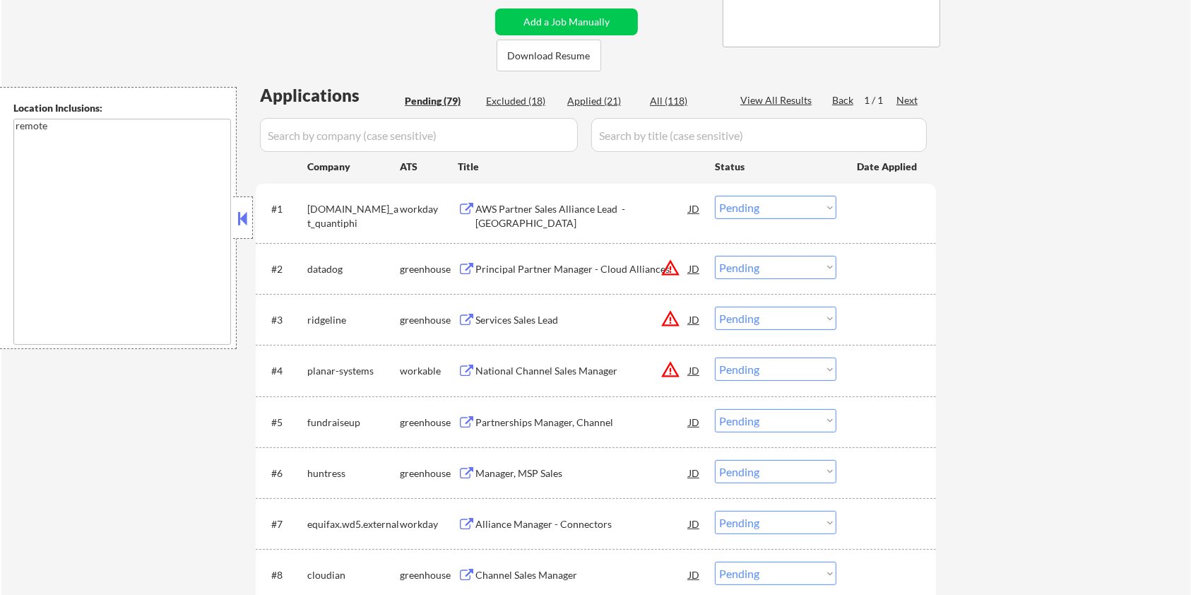
click at [545, 420] on div "Partnerships Manager, Channel" at bounding box center [582, 422] width 213 height 14
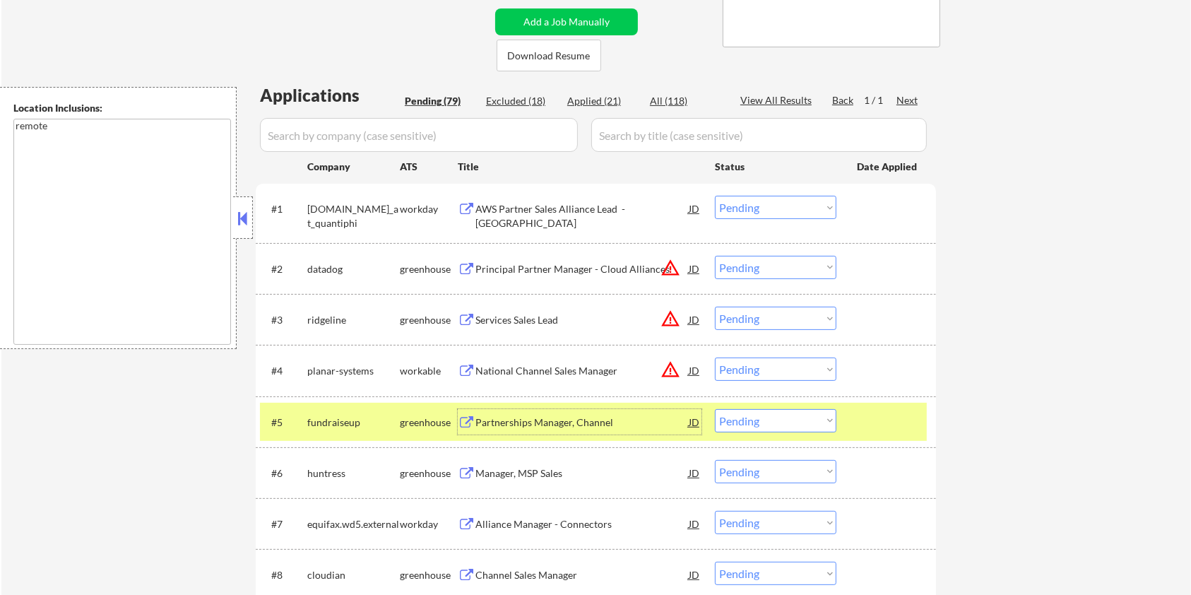
click at [689, 416] on div "JD" at bounding box center [694, 421] width 14 height 25
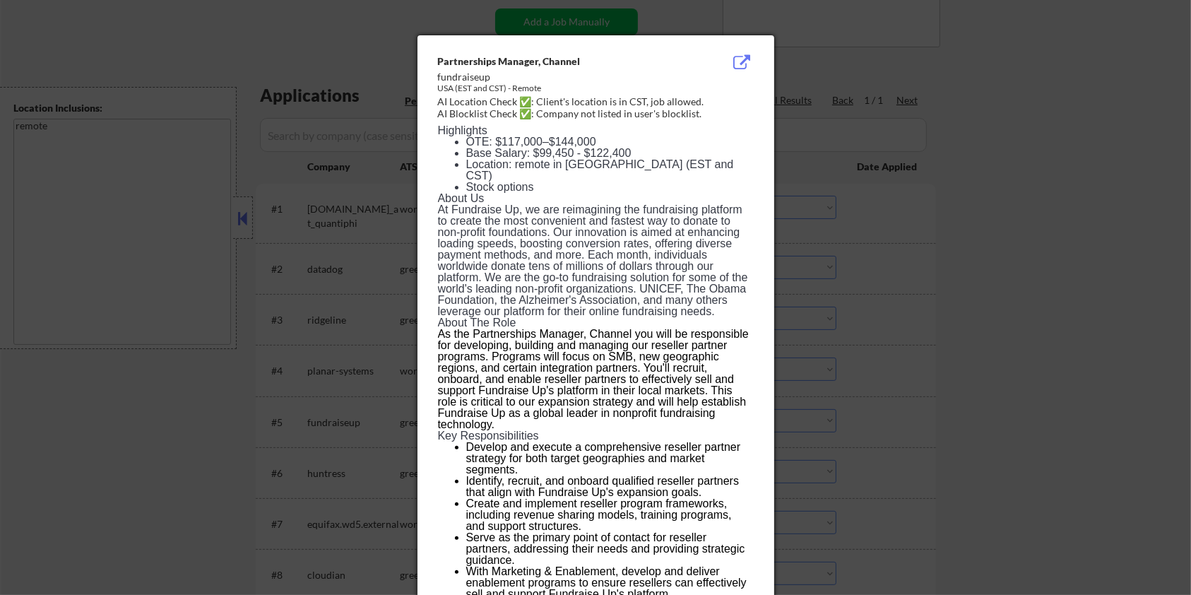
drag, startPoint x: 434, startPoint y: 54, endPoint x: 774, endPoint y: 343, distance: 445.7
click at [774, 343] on div "Partnerships Manager, Channel fundraiseup USA (EST and CST) - Remote AI Locatio…" at bounding box center [596, 545] width 357 height 1020
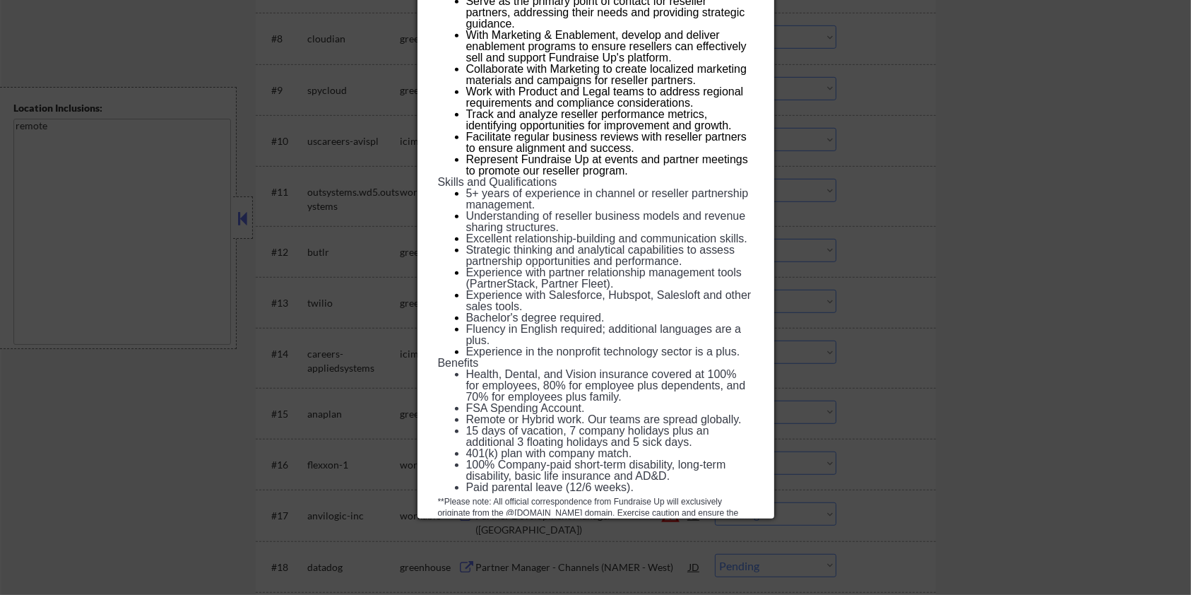
scroll to position [848, 0]
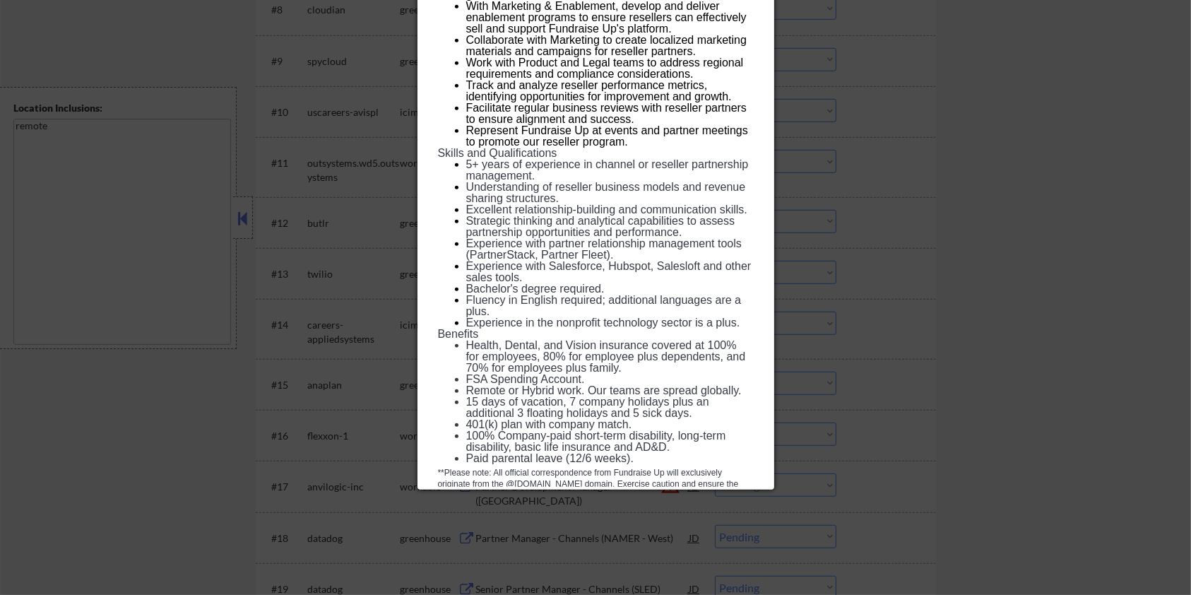
drag, startPoint x: 436, startPoint y: 62, endPoint x: 745, endPoint y: 484, distance: 523.2
copy div "Partnerships Manager, Channel fundraiseup USA (EST and CST) - Remote AI Locatio…"
click at [1036, 179] on div at bounding box center [595, 297] width 1191 height 595
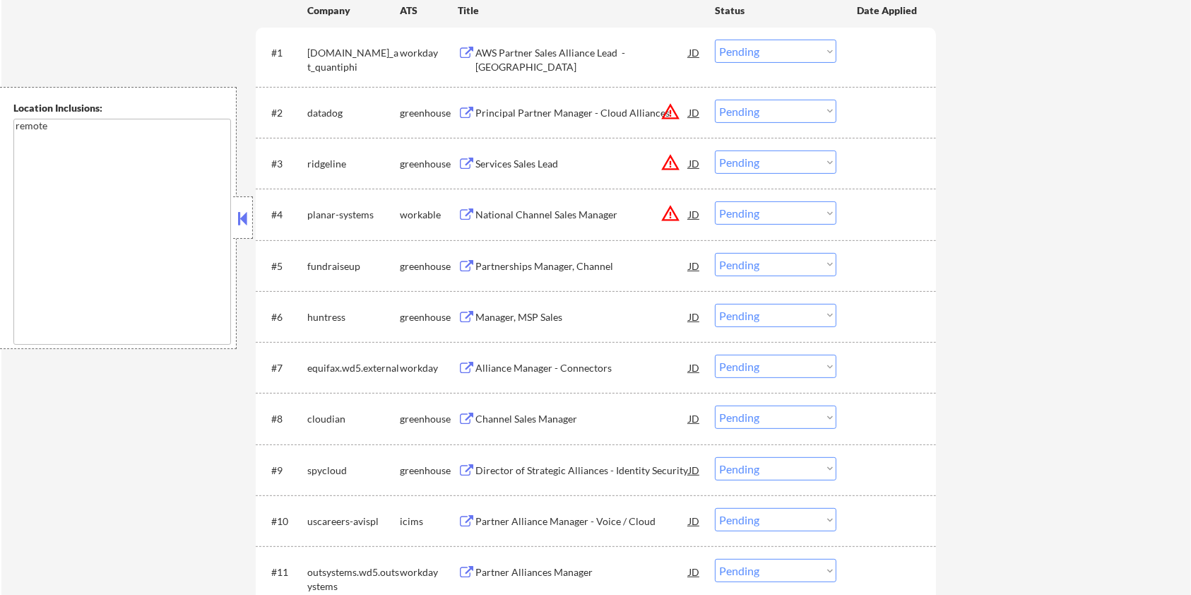
scroll to position [377, 0]
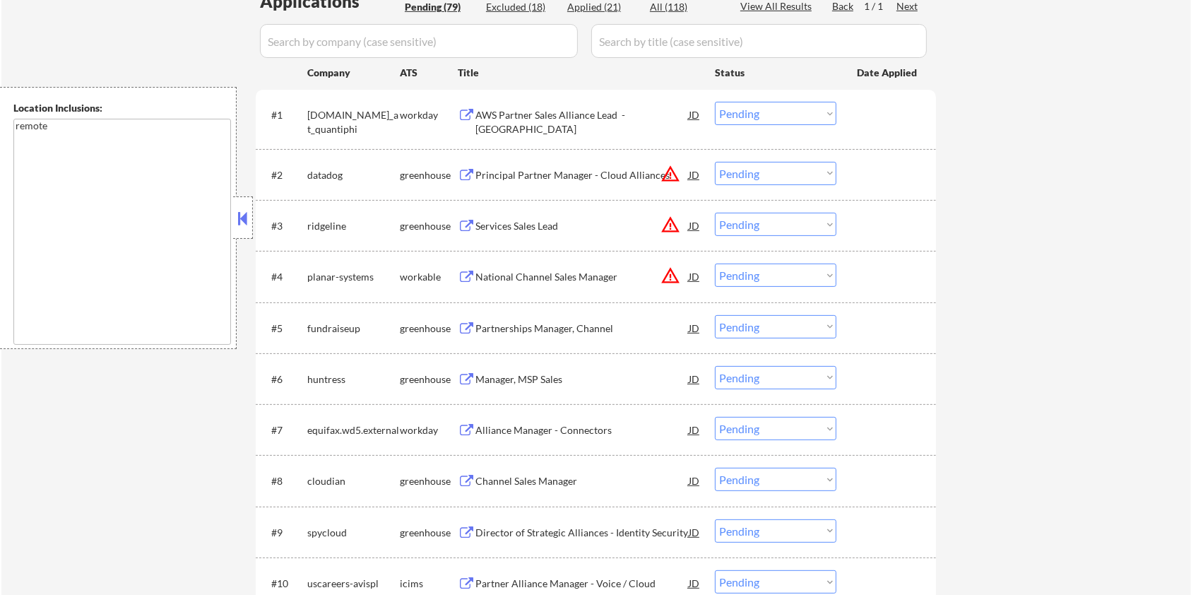
click at [788, 325] on select "Choose an option... Pending Applied Excluded (Questions) Excluded (Expired) Exc…" at bounding box center [776, 326] width 122 height 23
click at [715, 315] on select "Choose an option... Pending Applied Excluded (Questions) Excluded (Expired) Exc…" at bounding box center [776, 326] width 122 height 23
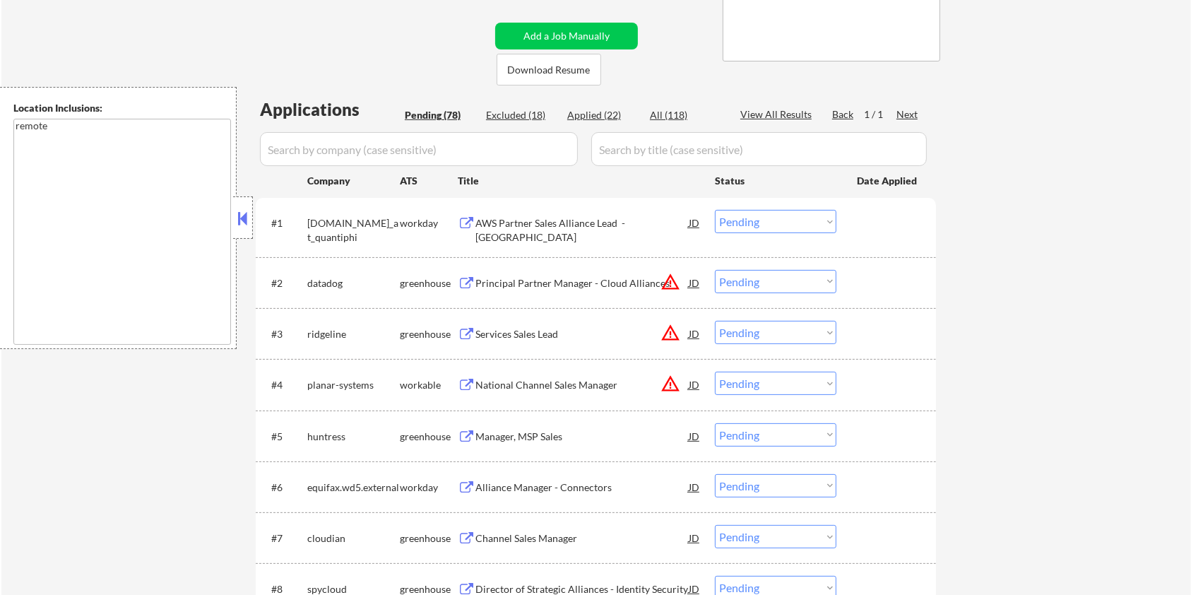
scroll to position [283, 0]
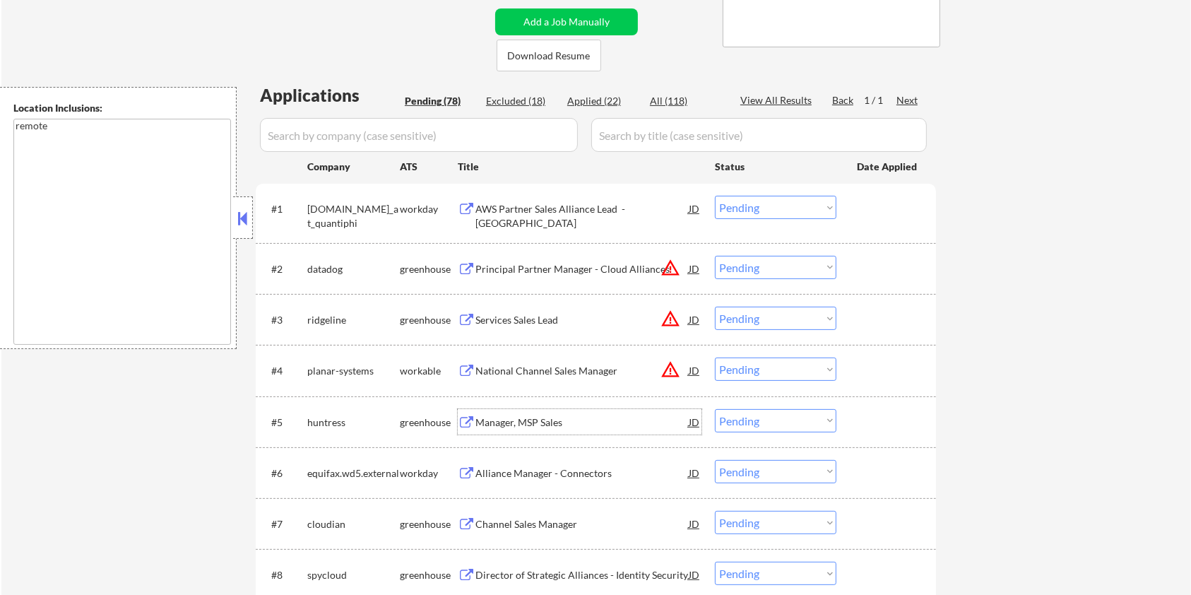
click at [524, 420] on div "Manager, MSP Sales" at bounding box center [582, 422] width 213 height 14
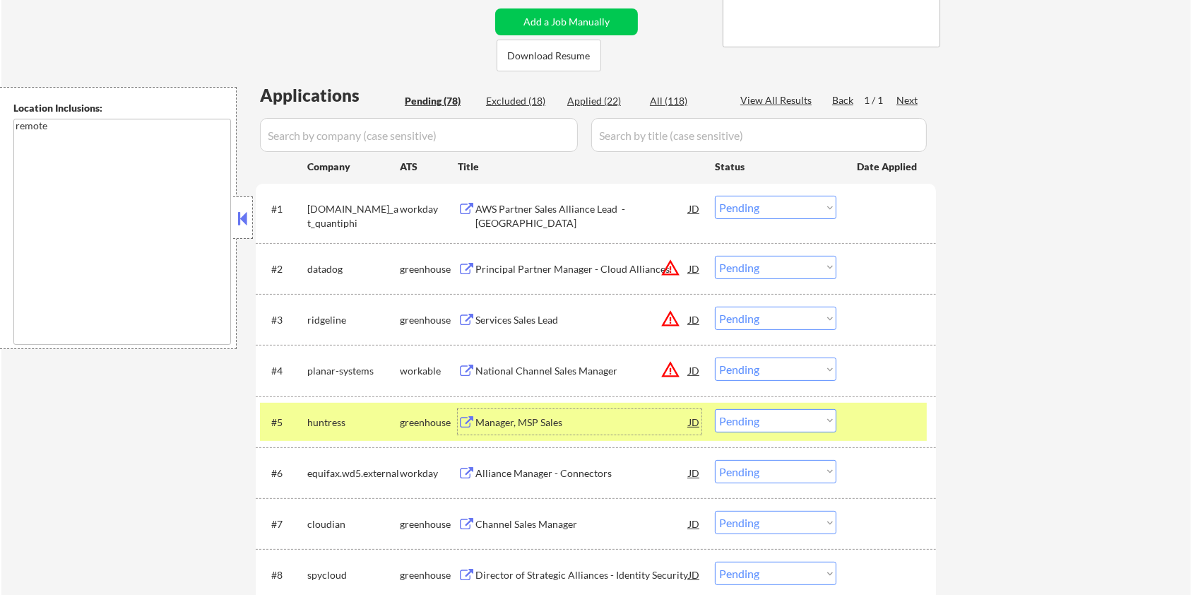
click at [828, 420] on select "Choose an option... Pending Applied Excluded (Questions) Excluded (Expired) Exc…" at bounding box center [776, 420] width 122 height 23
click at [715, 409] on select "Choose an option... Pending Applied Excluded (Questions) Excluded (Expired) Exc…" at bounding box center [776, 420] width 122 height 23
select select ""pending""
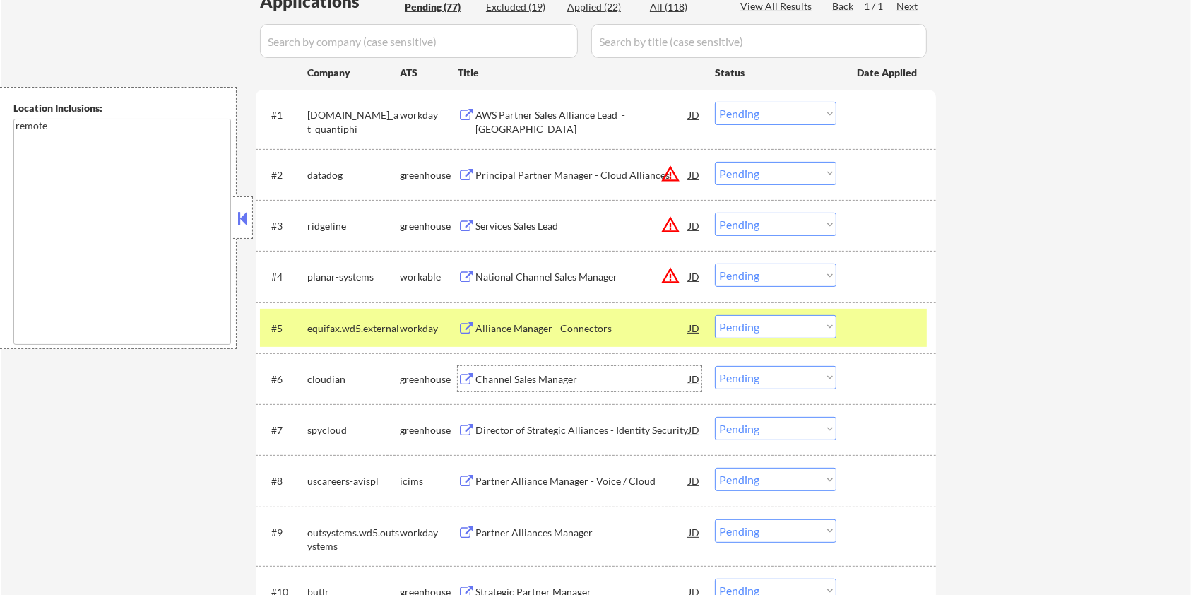
click at [519, 367] on div "Channel Sales Manager" at bounding box center [582, 378] width 213 height 25
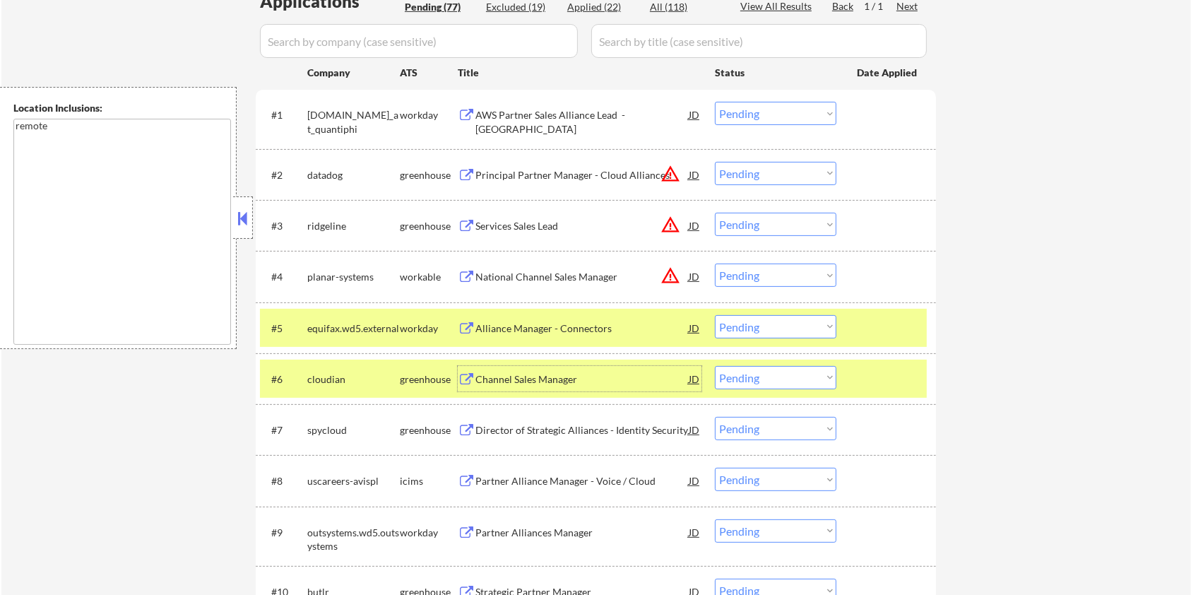
click at [777, 383] on select "Choose an option... Pending Applied Excluded (Questions) Excluded (Expired) Exc…" at bounding box center [776, 377] width 122 height 23
click at [715, 366] on select "Choose an option... Pending Applied Excluded (Questions) Excluded (Expired) Exc…" at bounding box center [776, 377] width 122 height 23
select select ""pending""
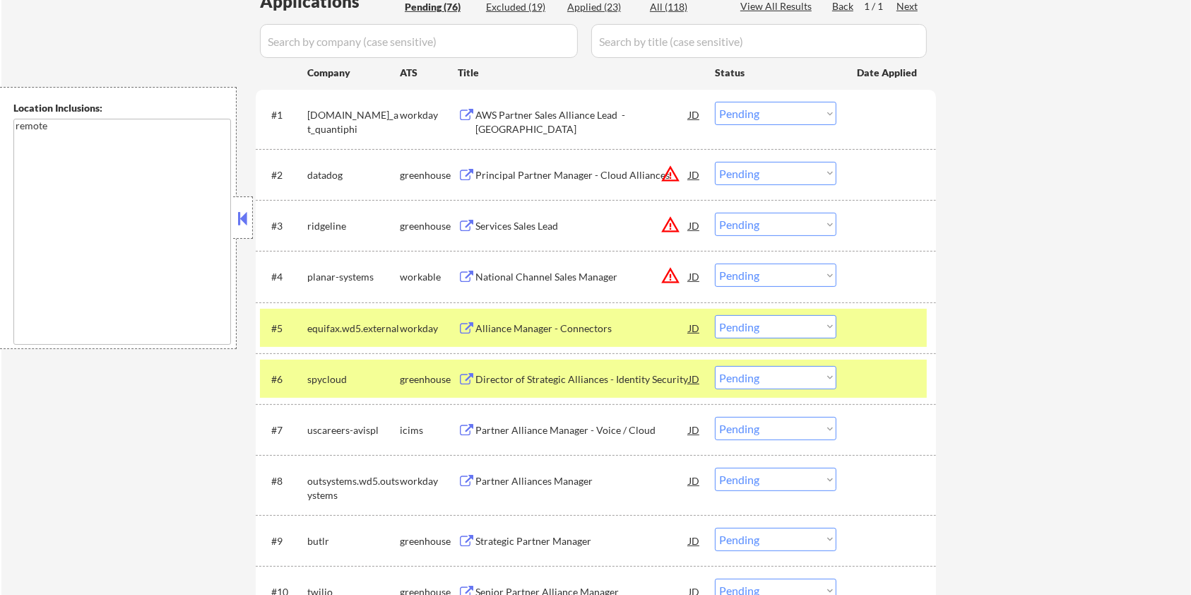
scroll to position [471, 0]
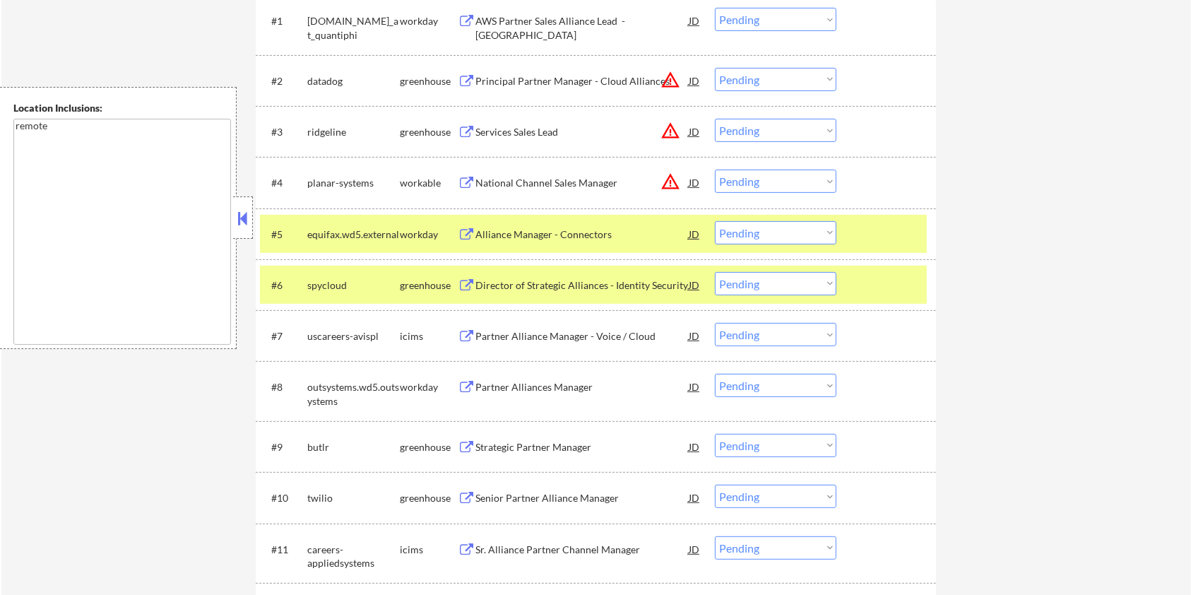
click at [545, 447] on div "Strategic Partner Manager" at bounding box center [582, 447] width 213 height 14
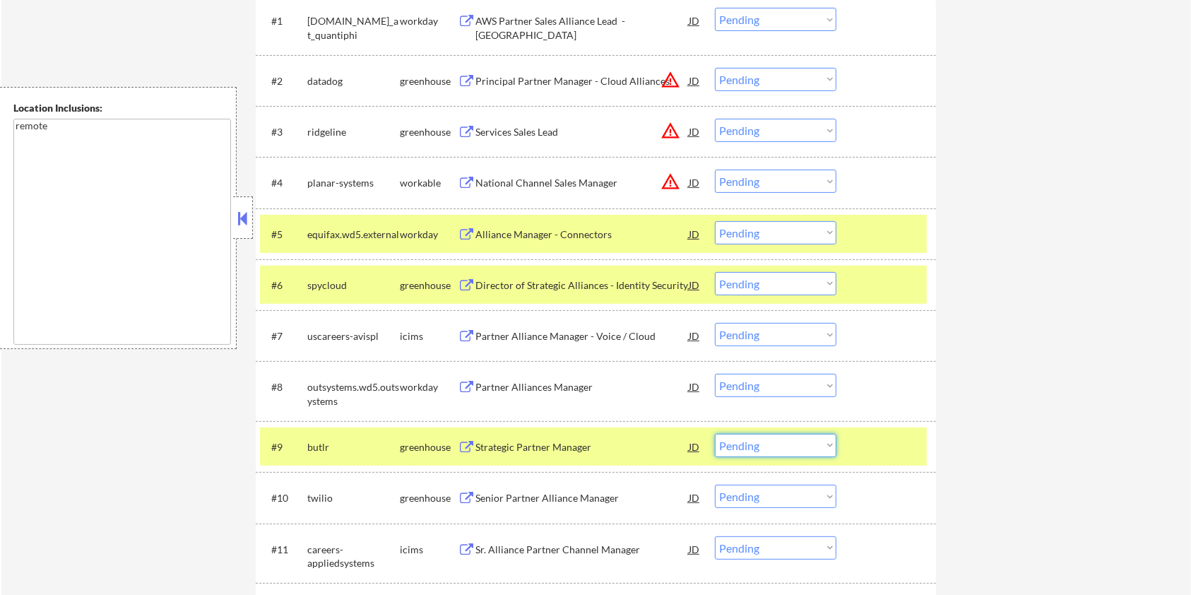
click at [834, 448] on select "Choose an option... Pending Applied Excluded (Questions) Excluded (Expired) Exc…" at bounding box center [776, 445] width 122 height 23
click at [715, 434] on select "Choose an option... Pending Applied Excluded (Questions) Excluded (Expired) Exc…" at bounding box center [776, 445] width 122 height 23
select select ""pending""
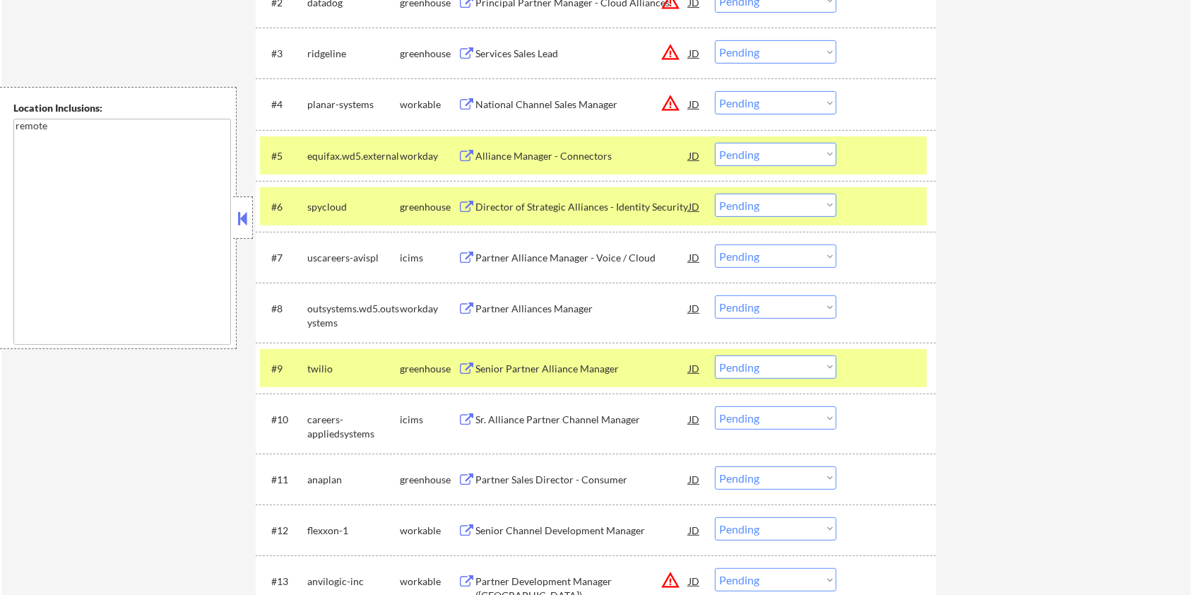
scroll to position [565, 0]
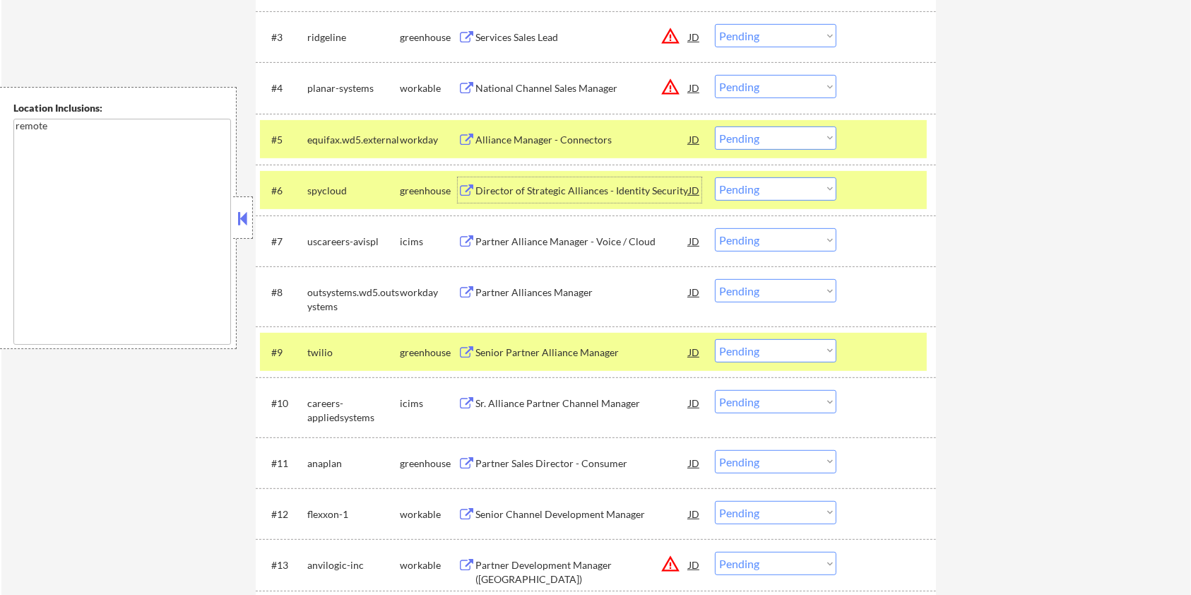
click at [589, 194] on div "Director of Strategic Alliances - Identity Security" at bounding box center [582, 191] width 213 height 14
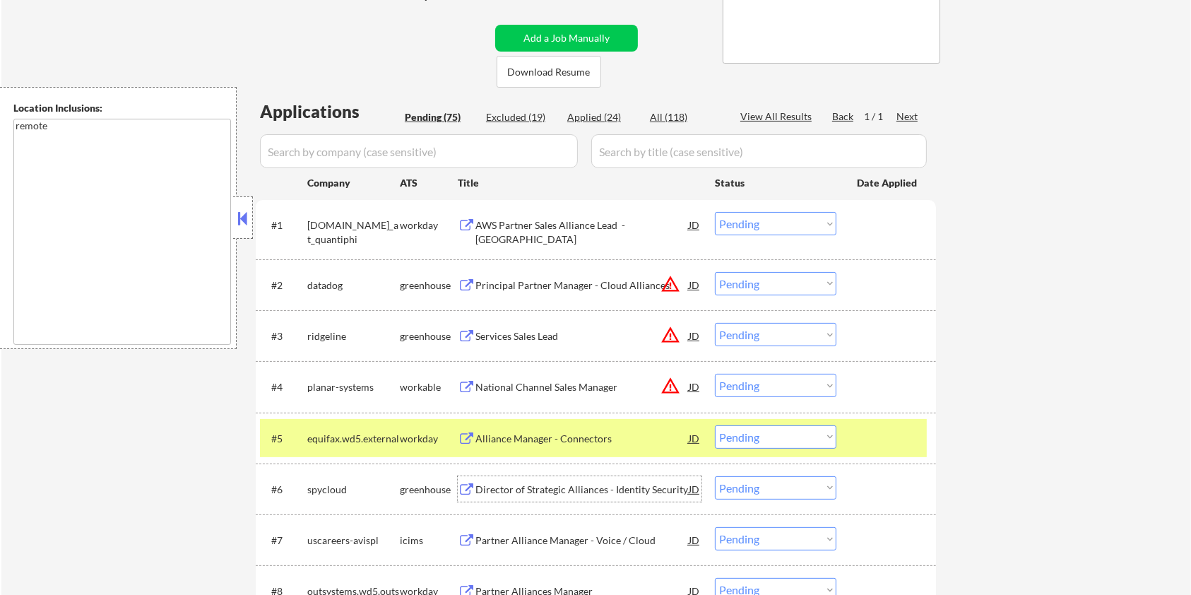
scroll to position [283, 0]
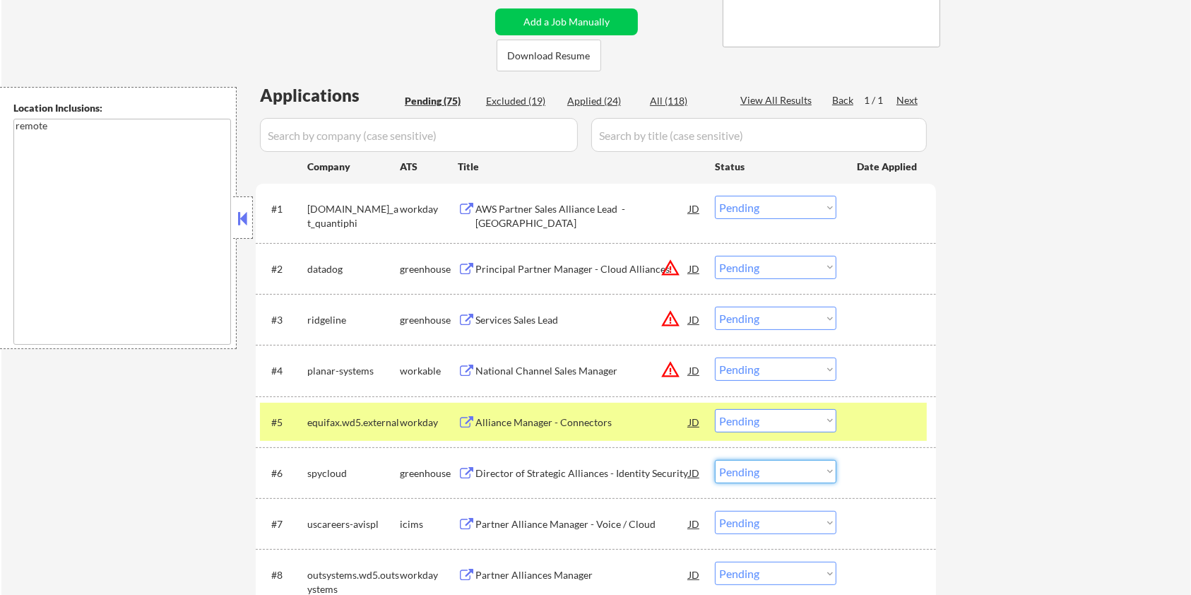
click at [772, 476] on select "Choose an option... Pending Applied Excluded (Questions) Excluded (Expired) Exc…" at bounding box center [776, 471] width 122 height 23
click at [715, 460] on select "Choose an option... Pending Applied Excluded (Questions) Excluded (Expired) Exc…" at bounding box center [776, 471] width 122 height 23
click at [873, 427] on div at bounding box center [888, 421] width 62 height 25
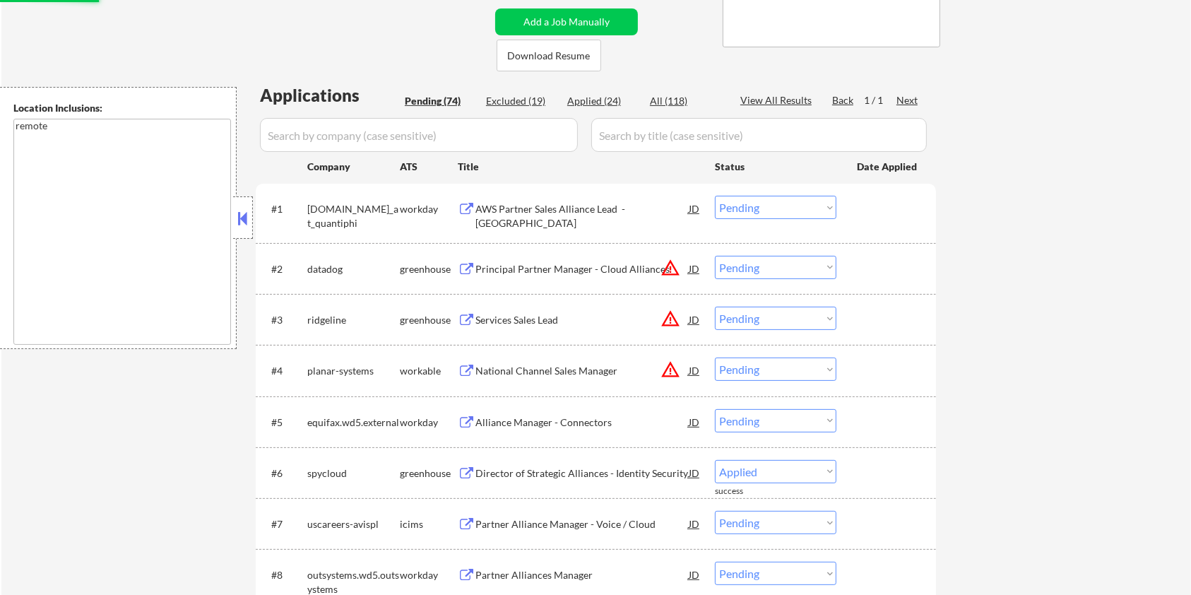
select select ""pending""
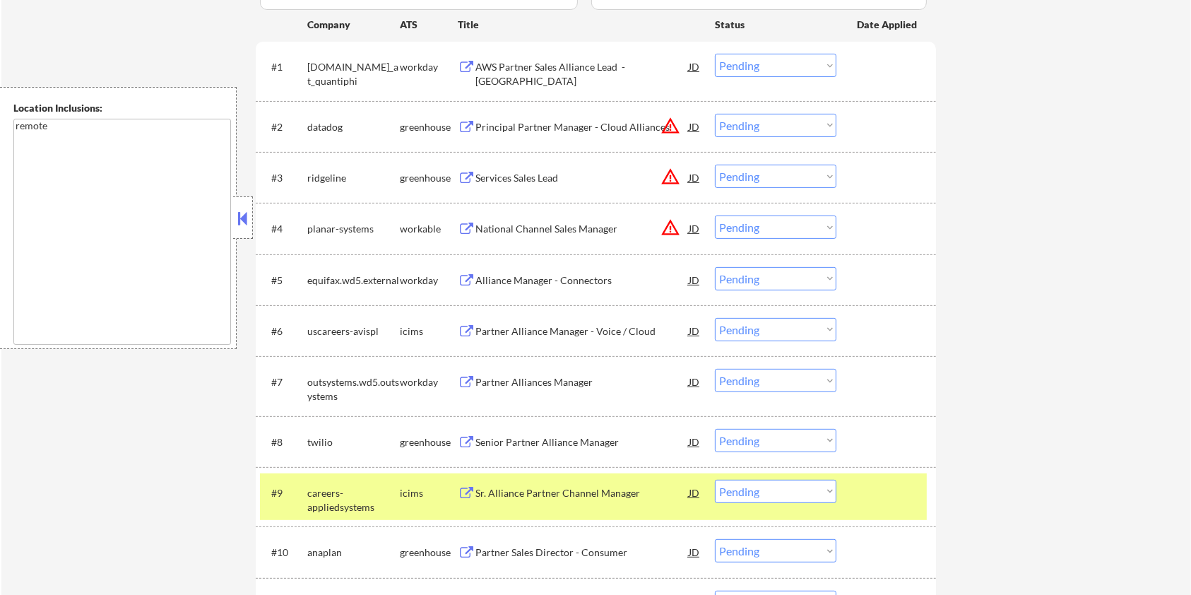
scroll to position [565, 0]
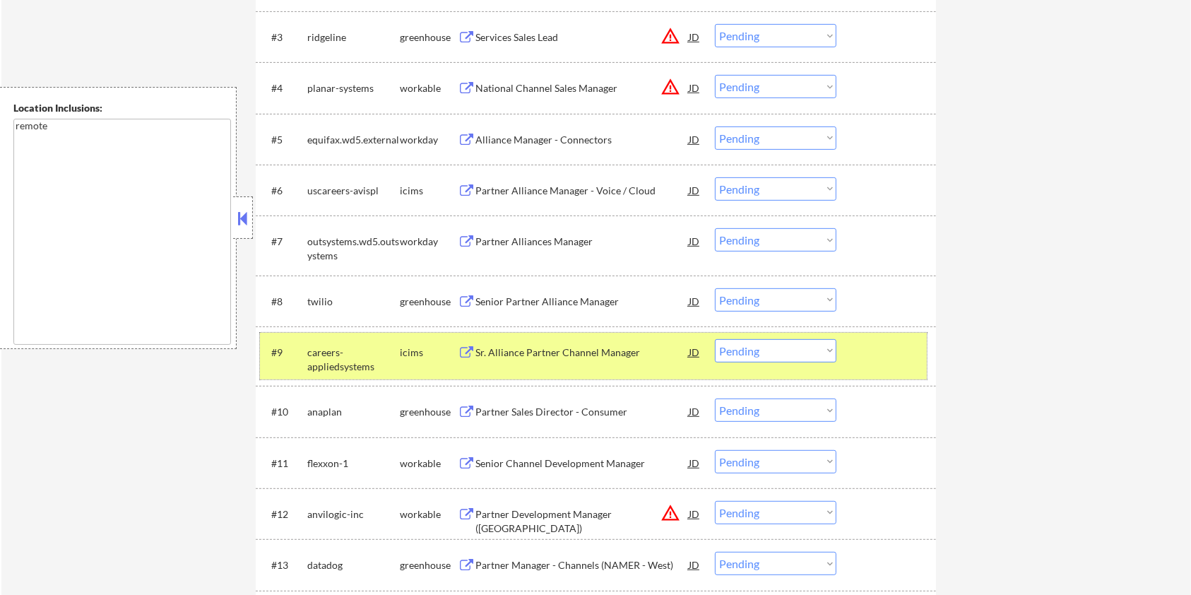
click at [882, 371] on div "#9 careers-appliedsystems icims Sr. Alliance Partner Channel Manager JD Choose …" at bounding box center [593, 356] width 667 height 47
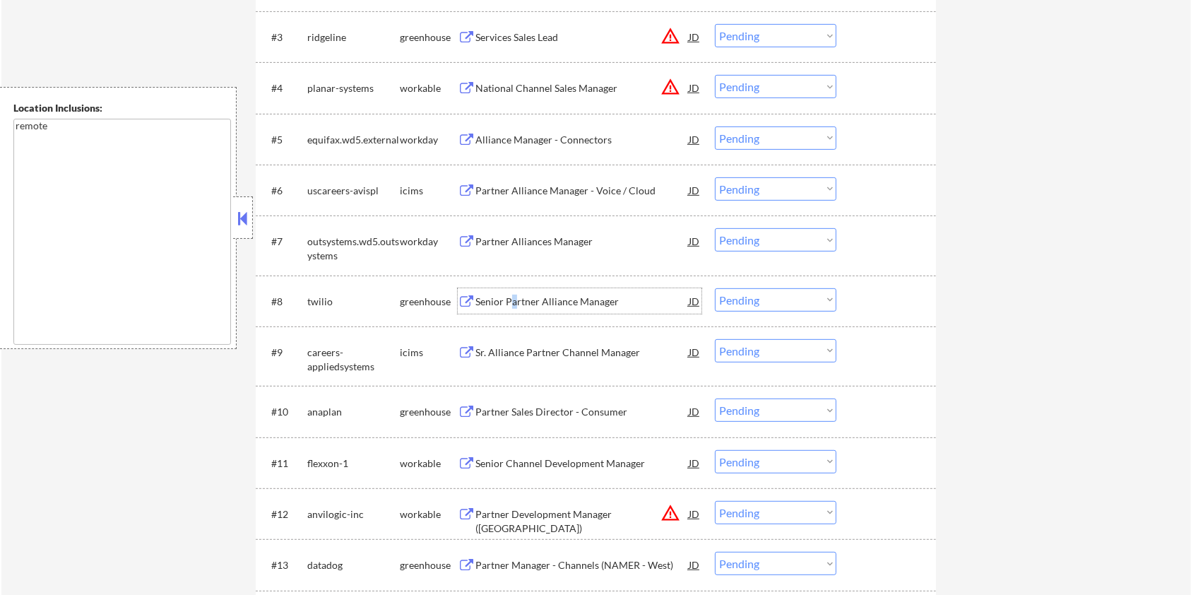
click at [509, 299] on div "Senior Partner Alliance Manager" at bounding box center [582, 302] width 213 height 14
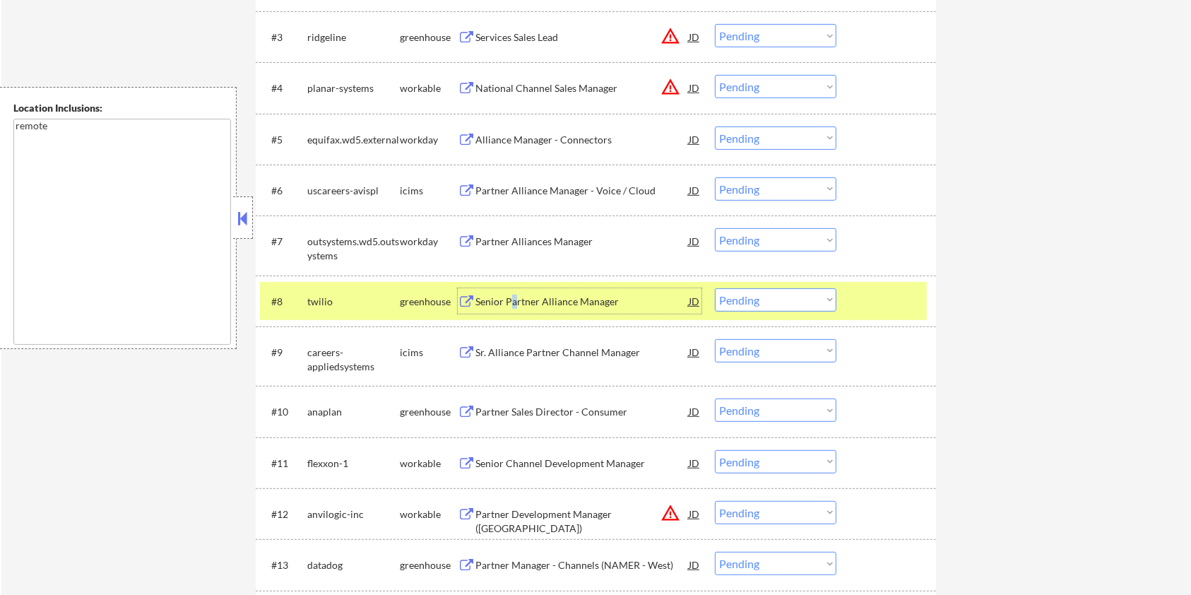
click at [791, 304] on select "Choose an option... Pending Applied Excluded (Questions) Excluded (Expired) Exc…" at bounding box center [776, 299] width 122 height 23
click at [715, 288] on select "Choose an option... Pending Applied Excluded (Questions) Excluded (Expired) Exc…" at bounding box center [776, 299] width 122 height 23
select select ""pending""
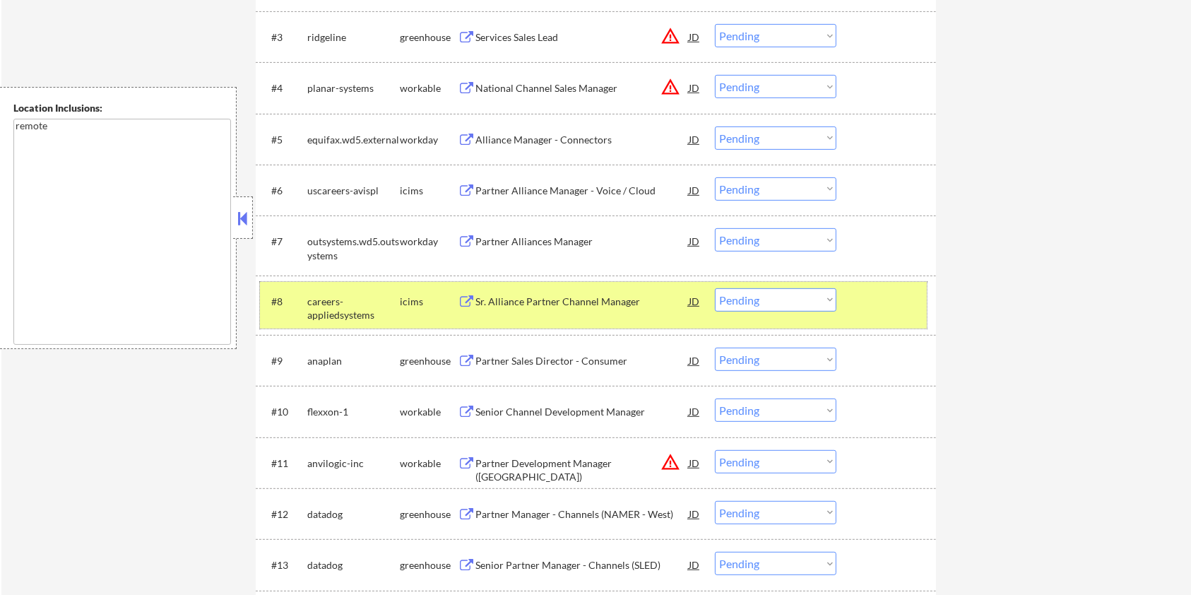
click at [903, 303] on div at bounding box center [888, 300] width 62 height 25
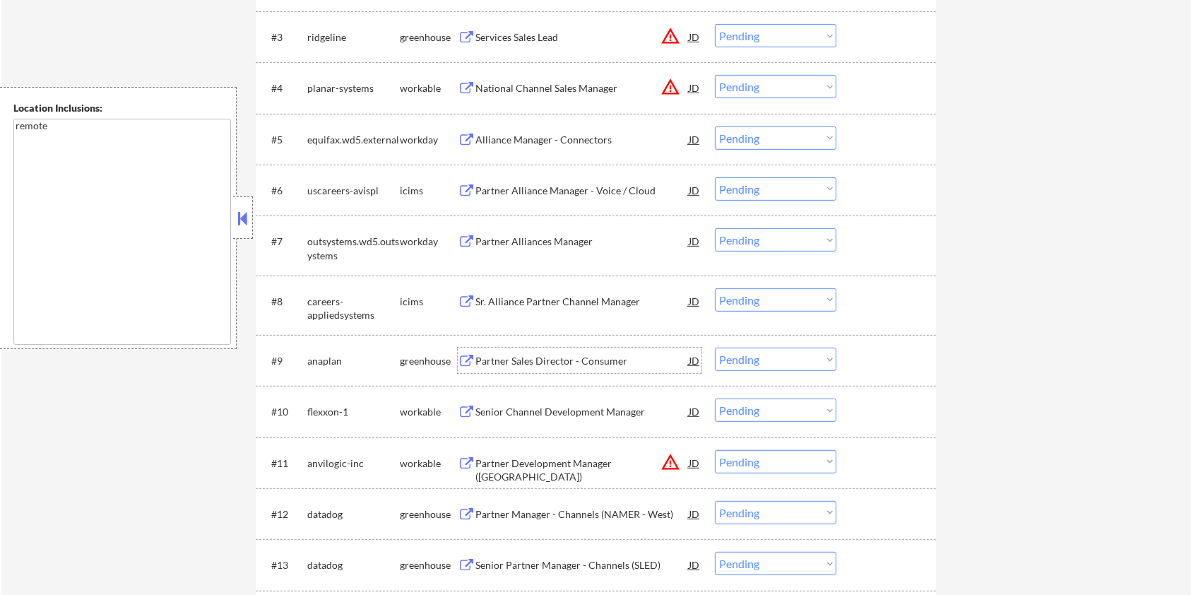
click at [488, 362] on div "Partner Sales Director - Consumer" at bounding box center [582, 361] width 213 height 14
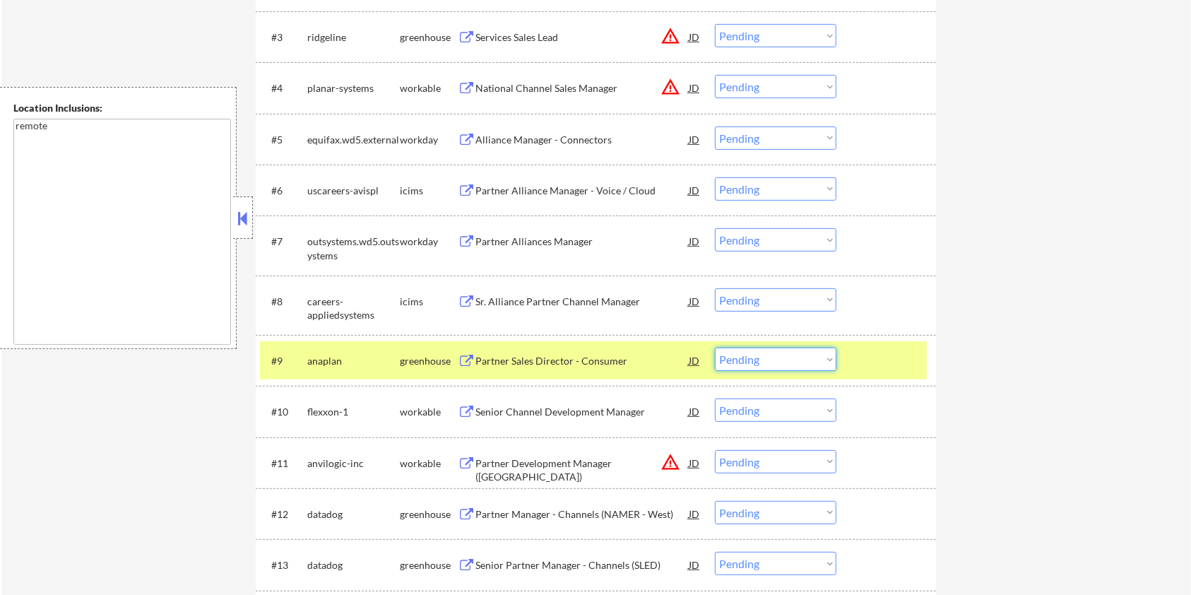
click at [785, 358] on select "Choose an option... Pending Applied Excluded (Questions) Excluded (Expired) Exc…" at bounding box center [776, 359] width 122 height 23
click at [715, 348] on select "Choose an option... Pending Applied Excluded (Questions) Excluded (Expired) Exc…" at bounding box center [776, 359] width 122 height 23
select select ""pending""
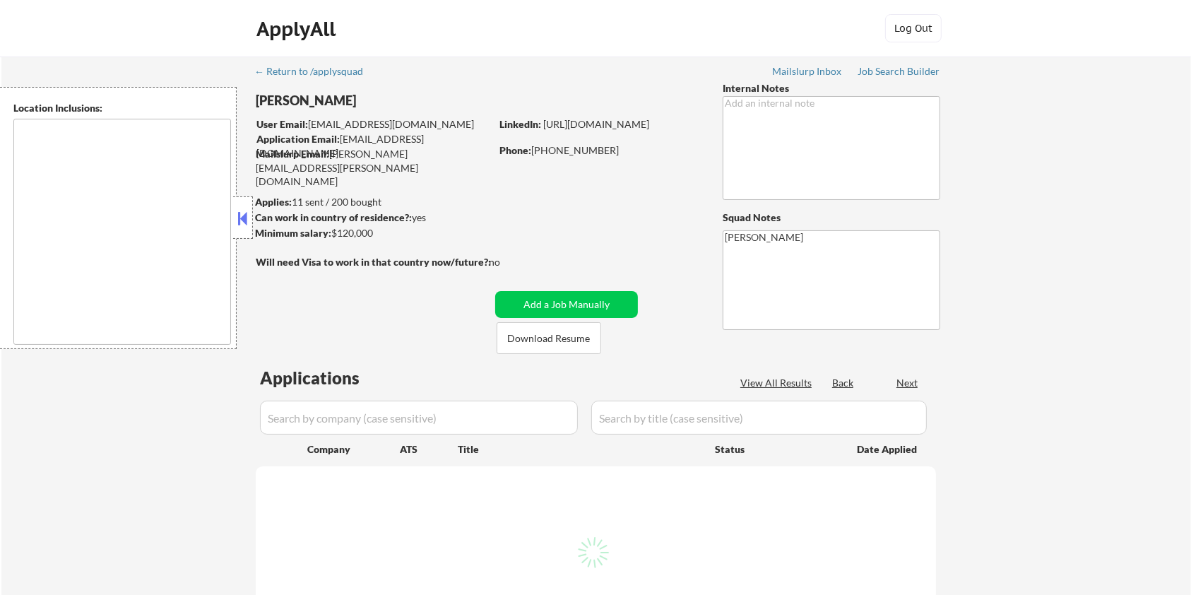
type textarea "remote"
select select ""pending""
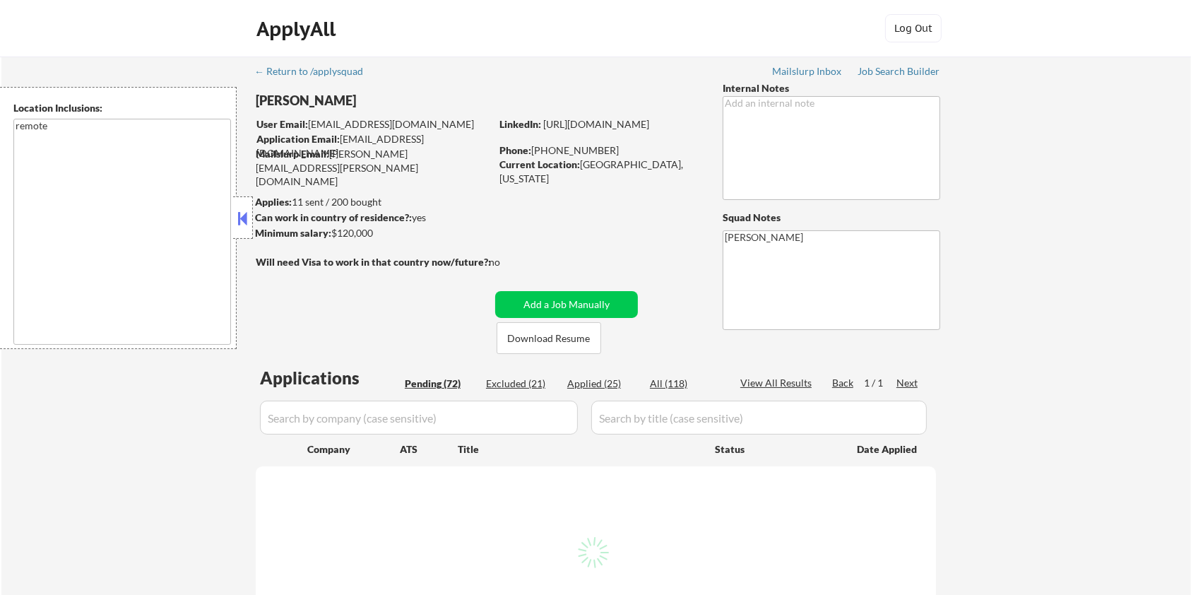
select select ""pending""
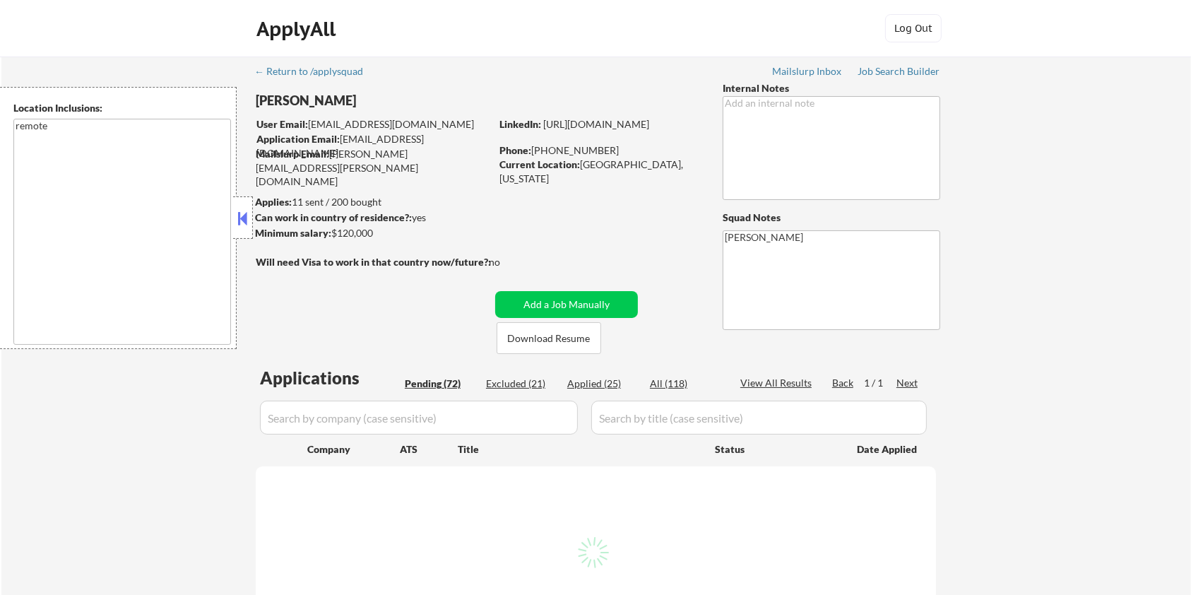
select select ""pending""
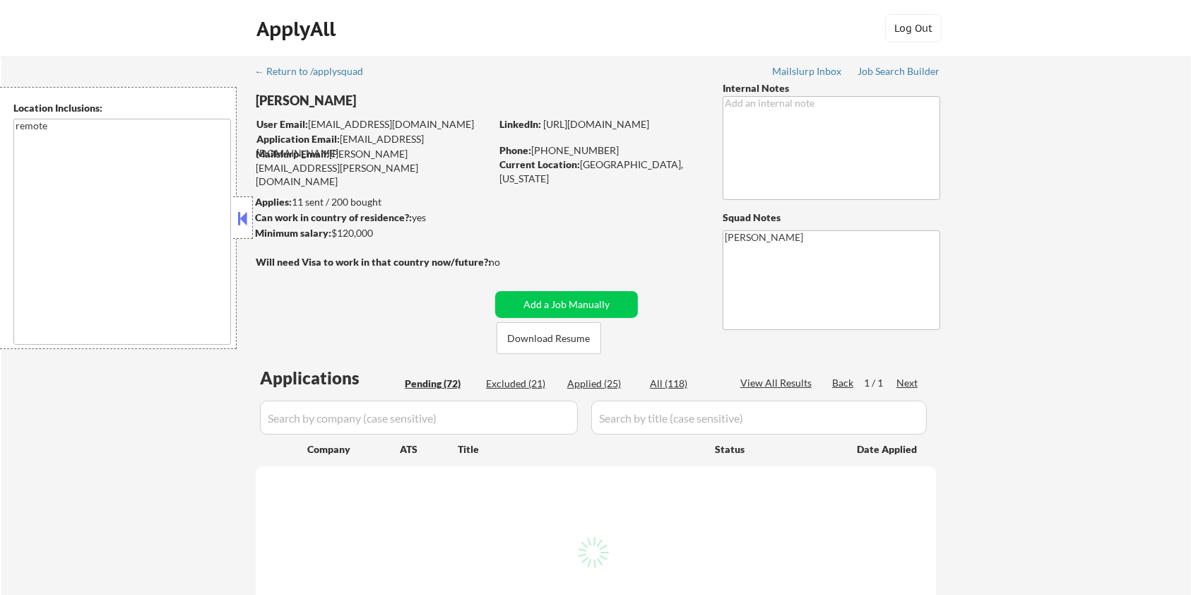
select select ""pending""
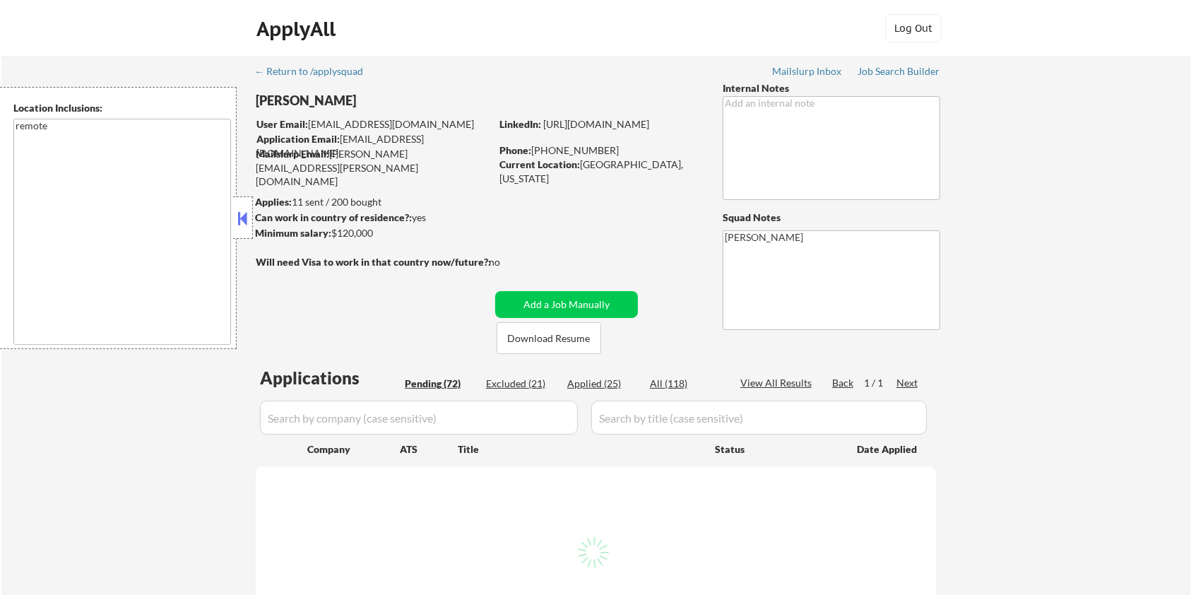
select select ""pending""
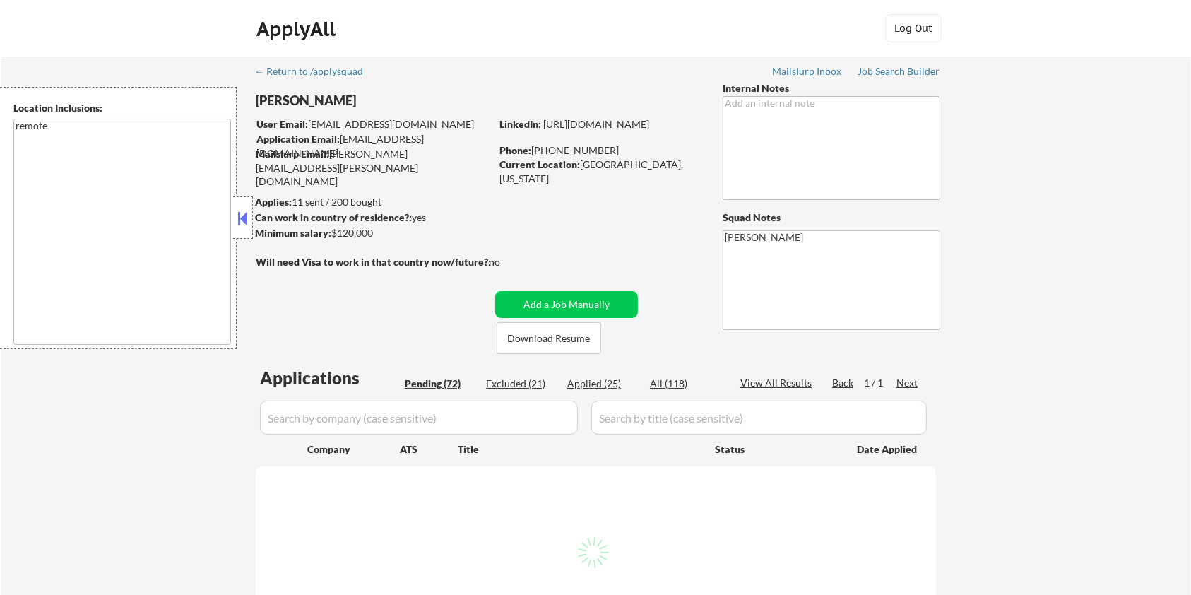
select select ""pending""
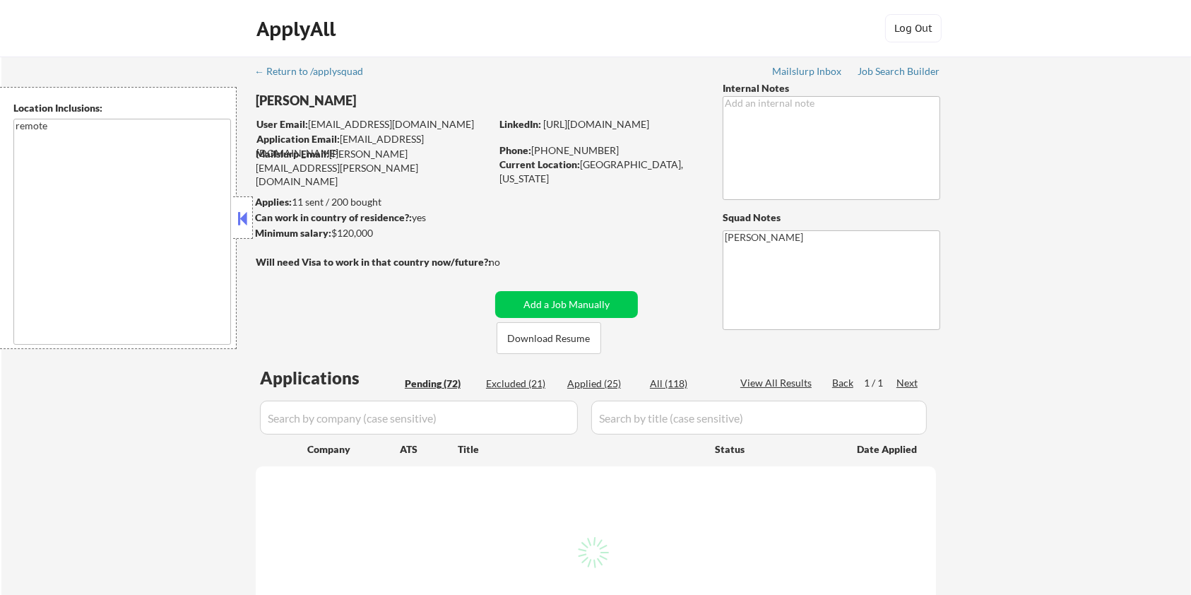
select select ""pending""
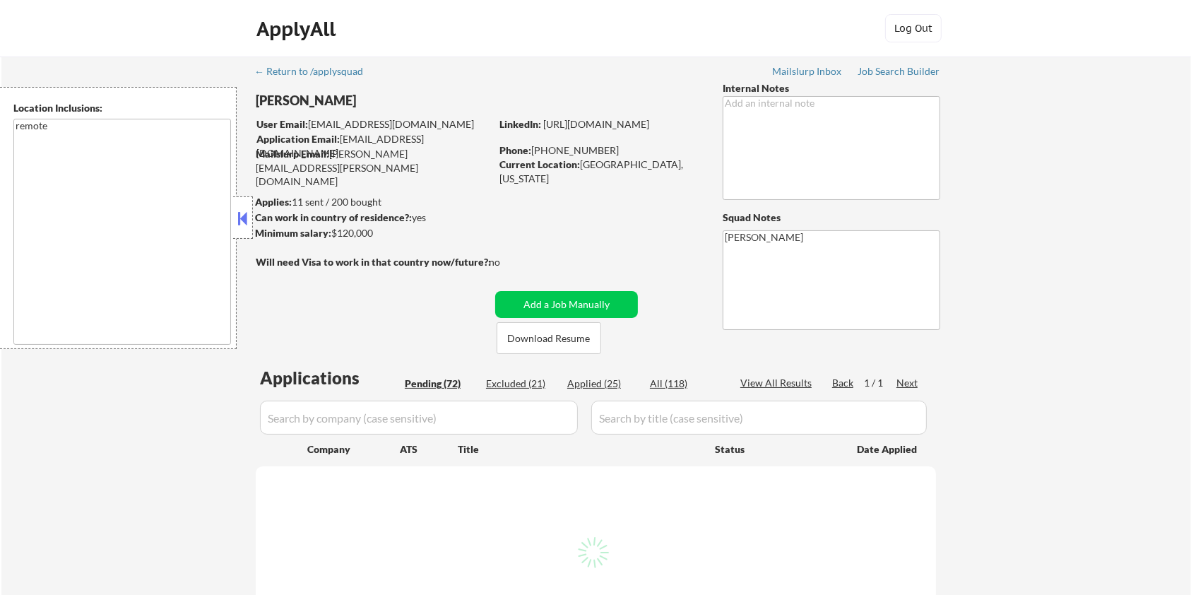
select select ""pending""
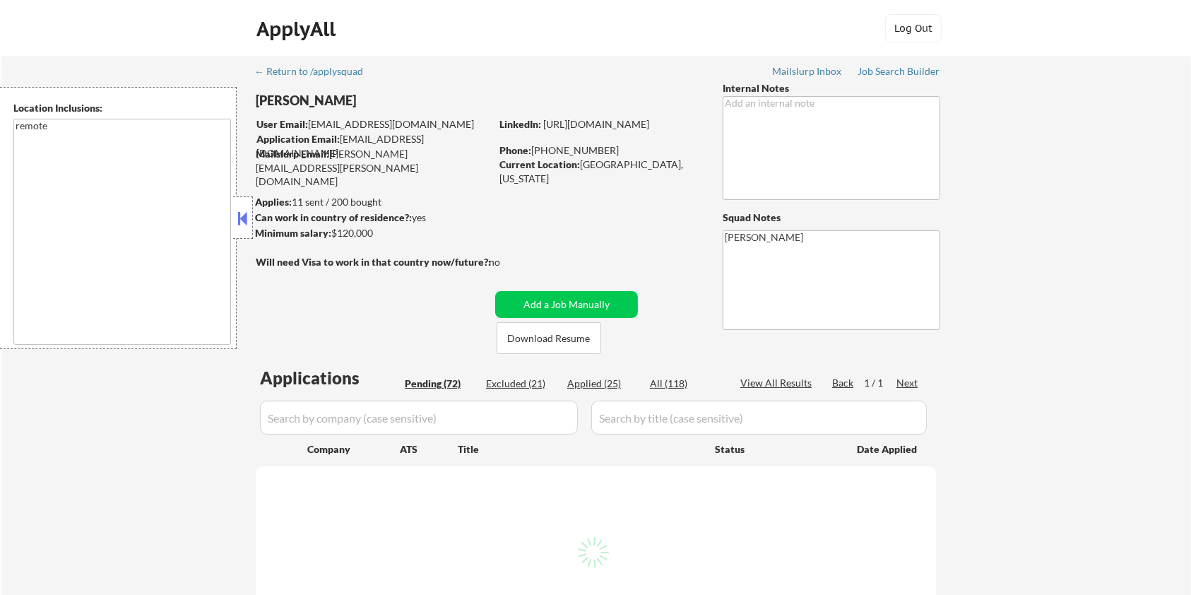
select select ""pending""
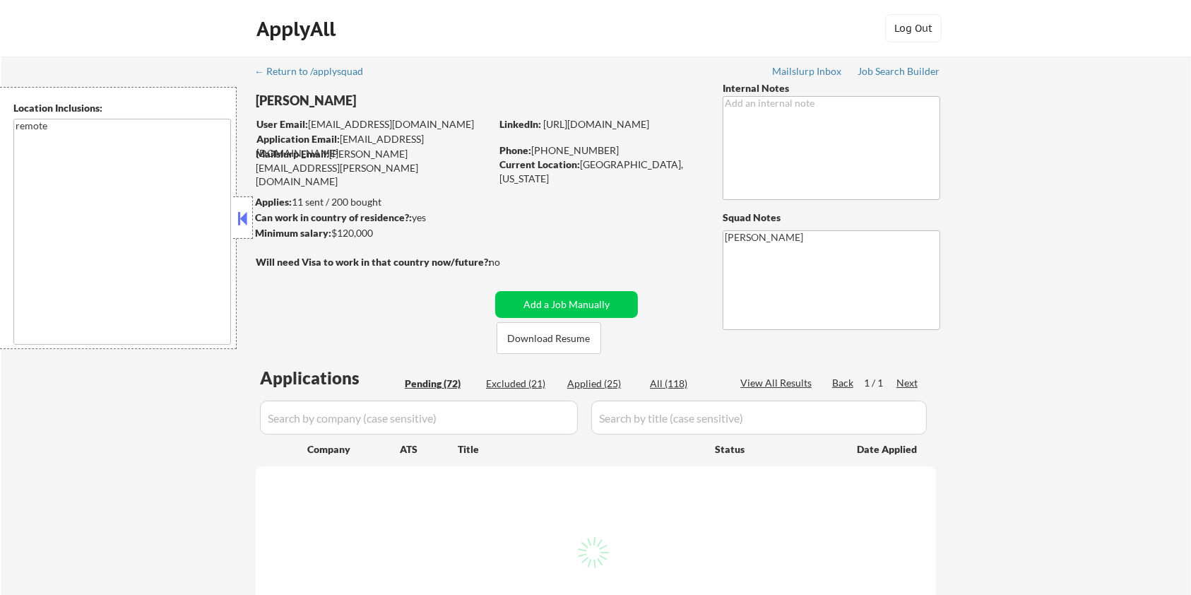
select select ""pending""
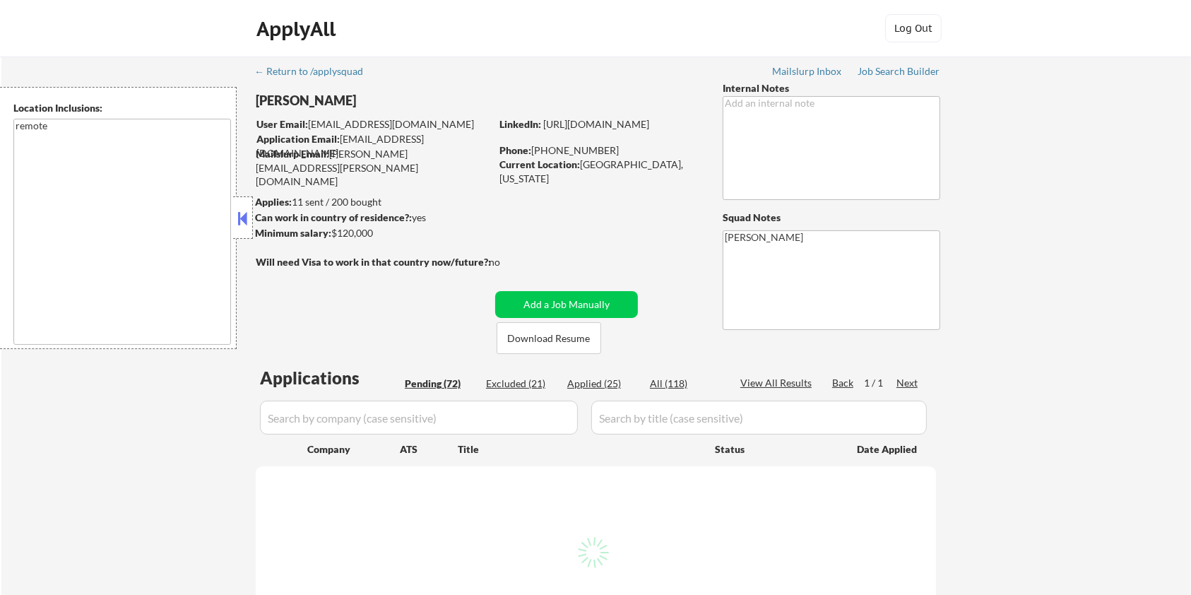
select select ""pending""
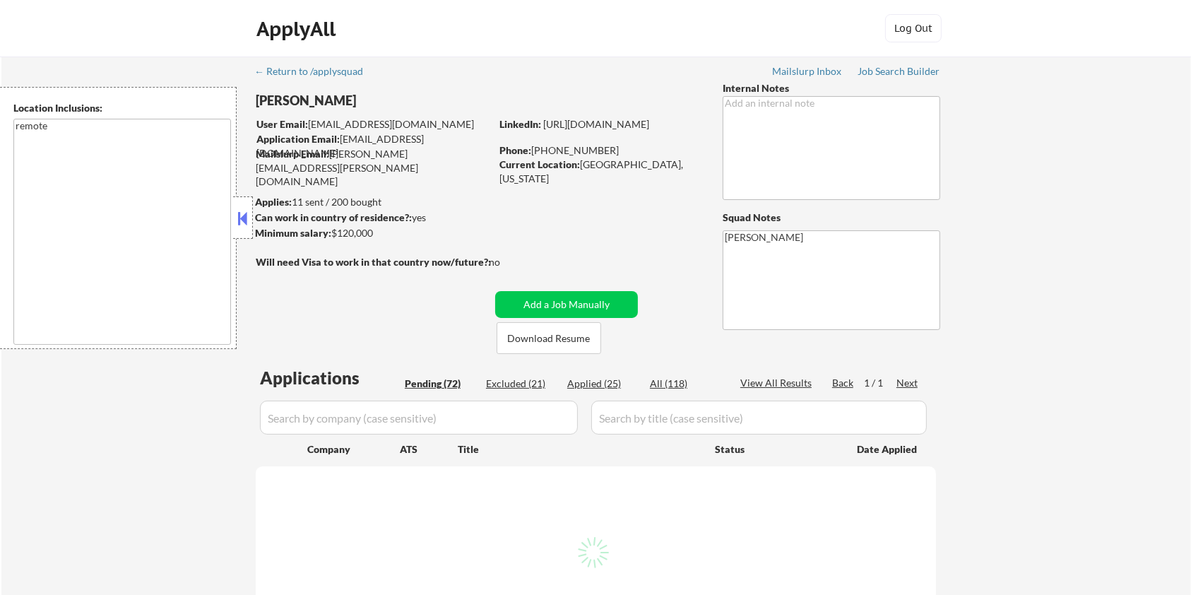
select select ""pending""
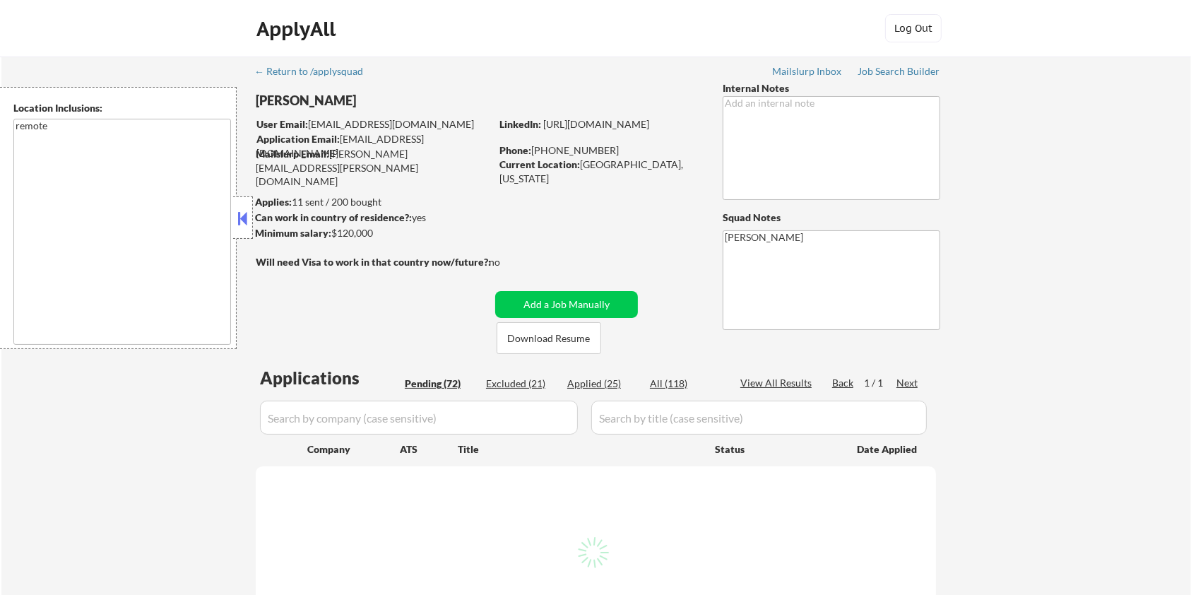
select select ""pending""
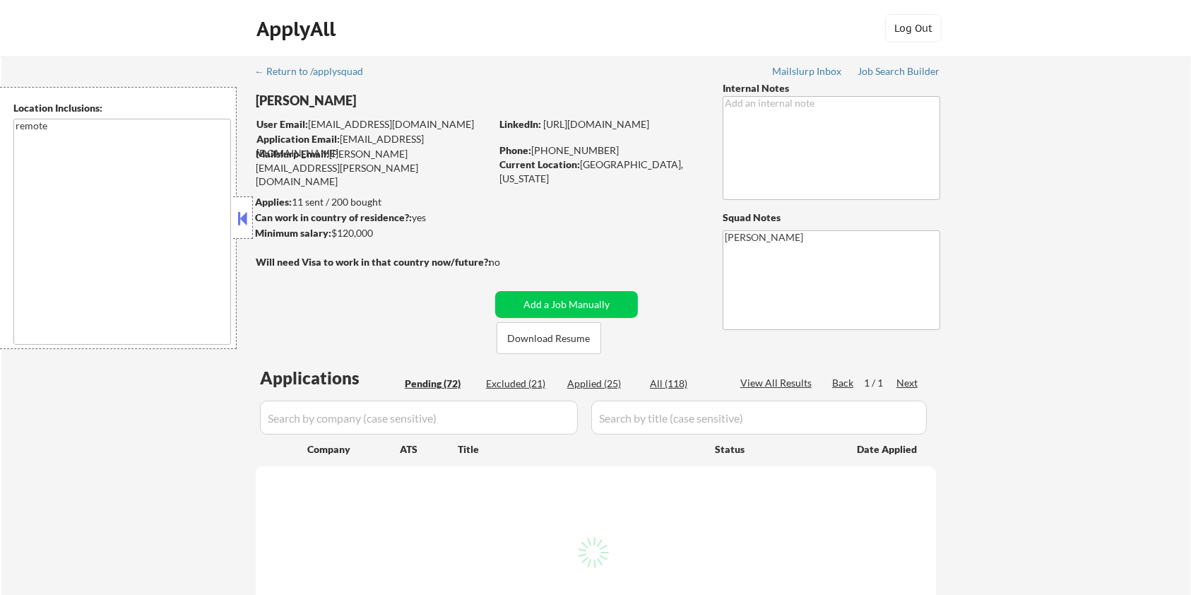
select select ""pending""
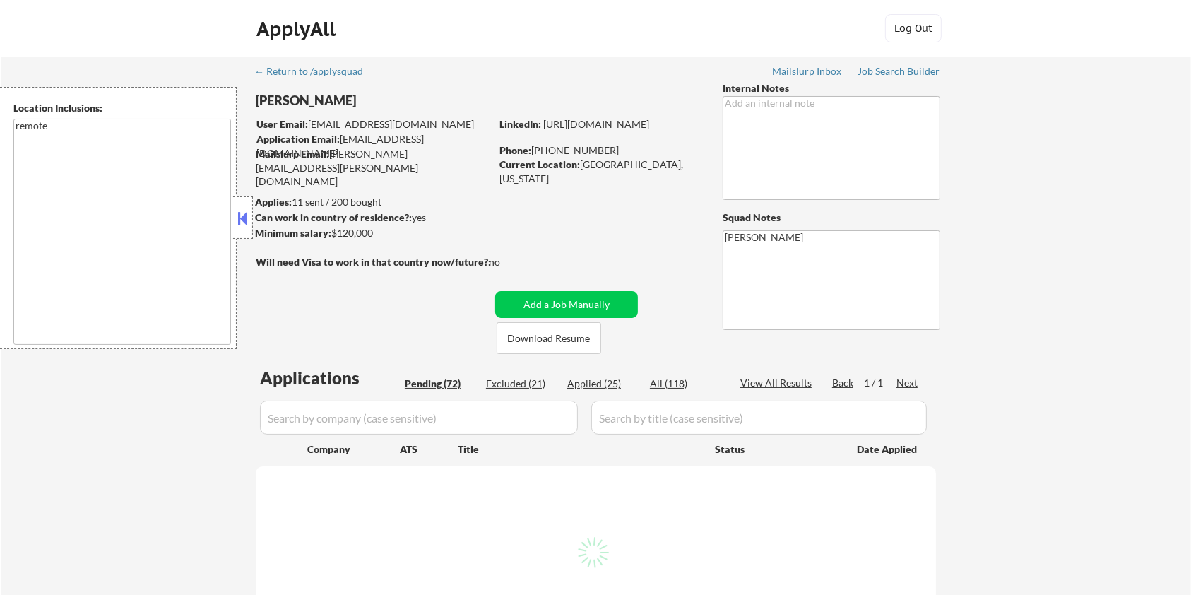
select select ""pending""
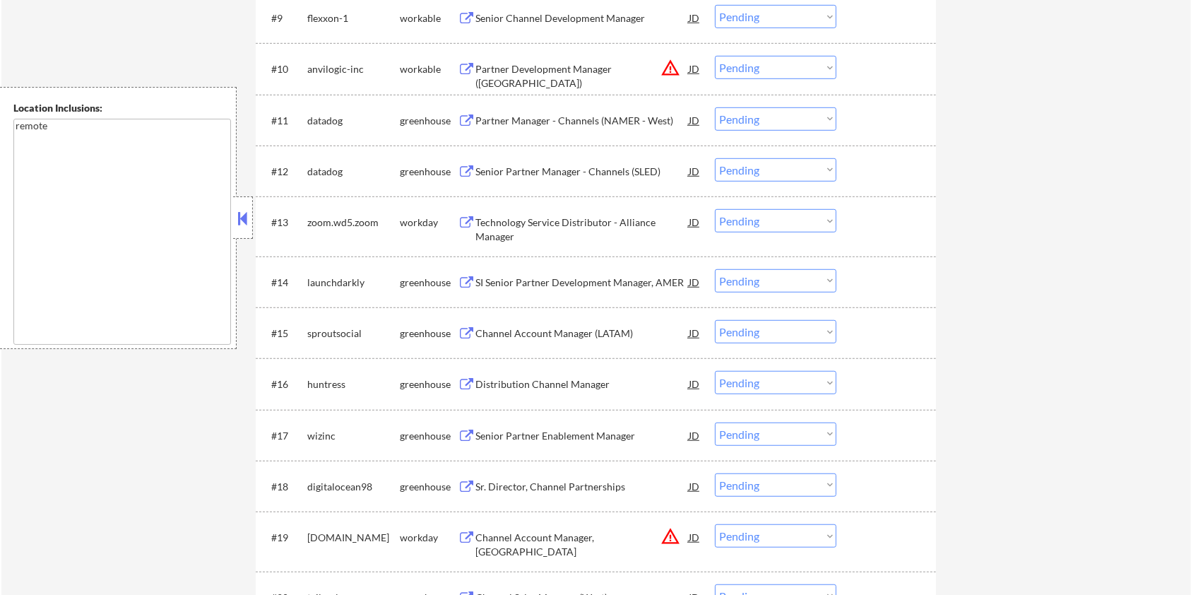
scroll to position [1036, 0]
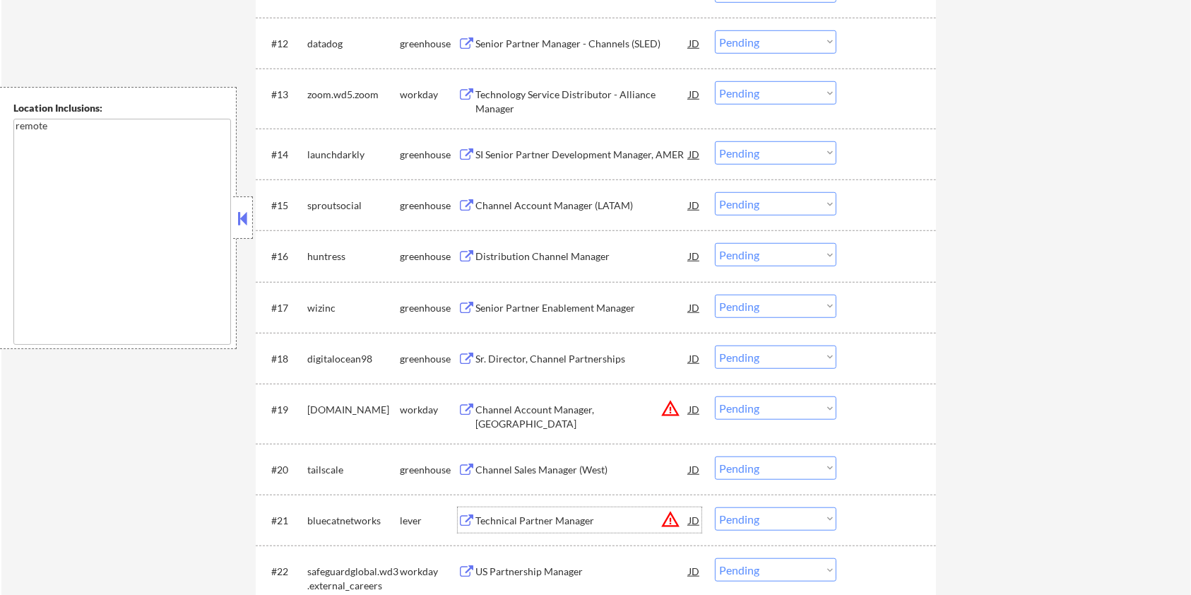
click at [505, 517] on div "Technical Partner Manager" at bounding box center [582, 521] width 213 height 14
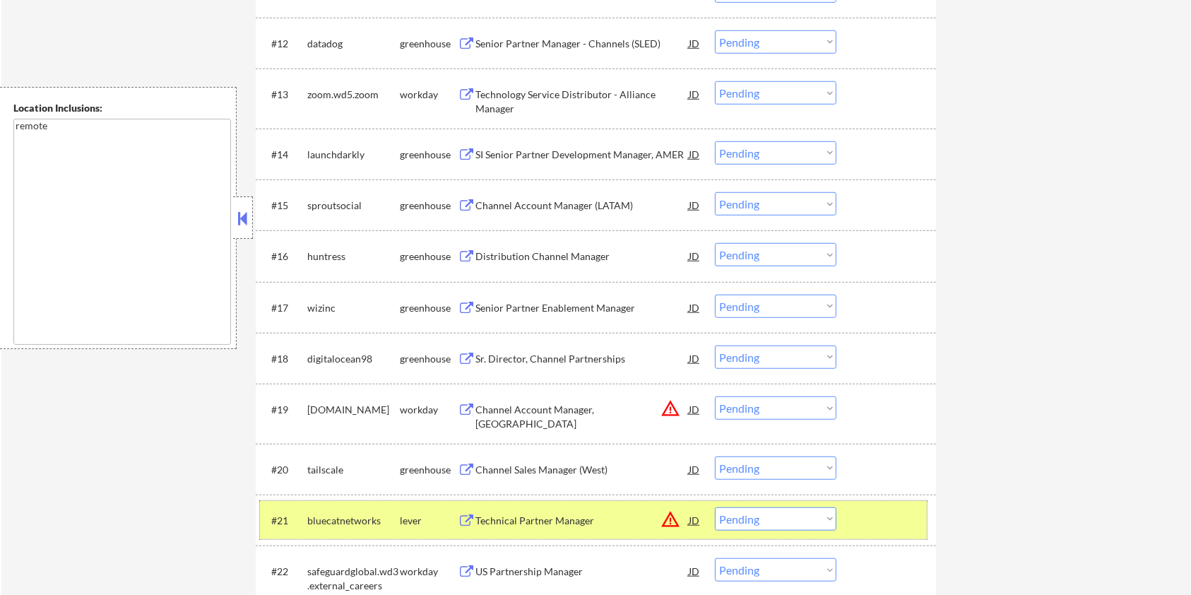
click at [837, 517] on div "#21 bluecatnetworks lever Technical Partner Manager JD warning_amber Choose an …" at bounding box center [593, 520] width 667 height 38
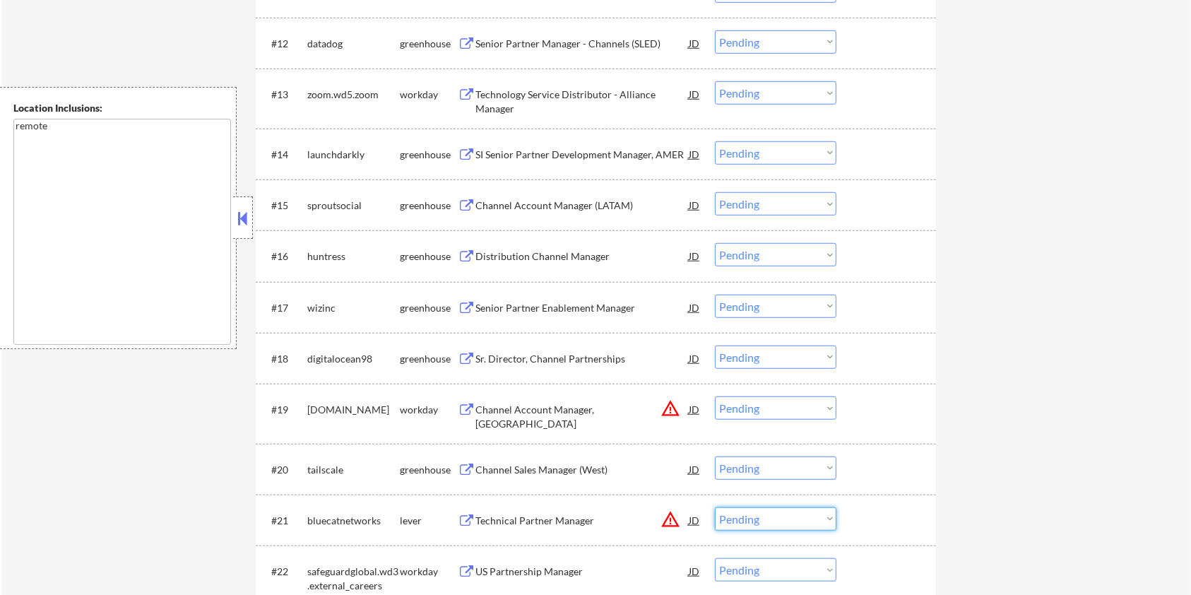
click at [805, 517] on select "Choose an option... Pending Applied Excluded (Questions) Excluded (Expired) Exc…" at bounding box center [776, 518] width 122 height 23
click at [715, 507] on select "Choose an option... Pending Applied Excluded (Questions) Excluded (Expired) Exc…" at bounding box center [776, 518] width 122 height 23
select select ""pending""
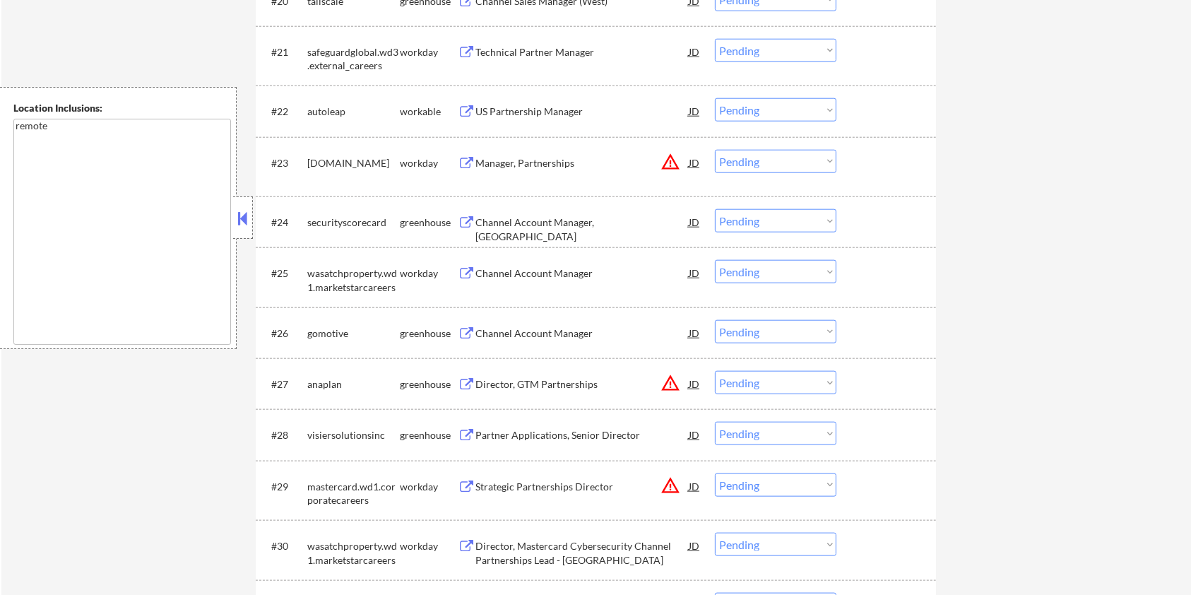
scroll to position [1507, 0]
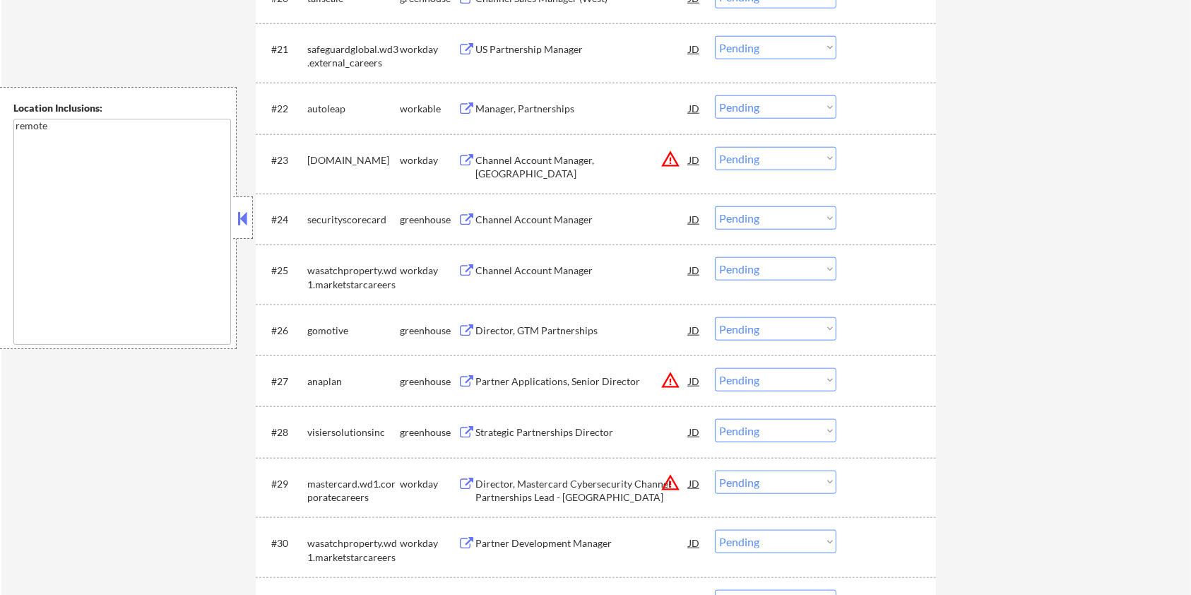
click at [530, 331] on div "Director, GTM Partnerships" at bounding box center [582, 331] width 213 height 14
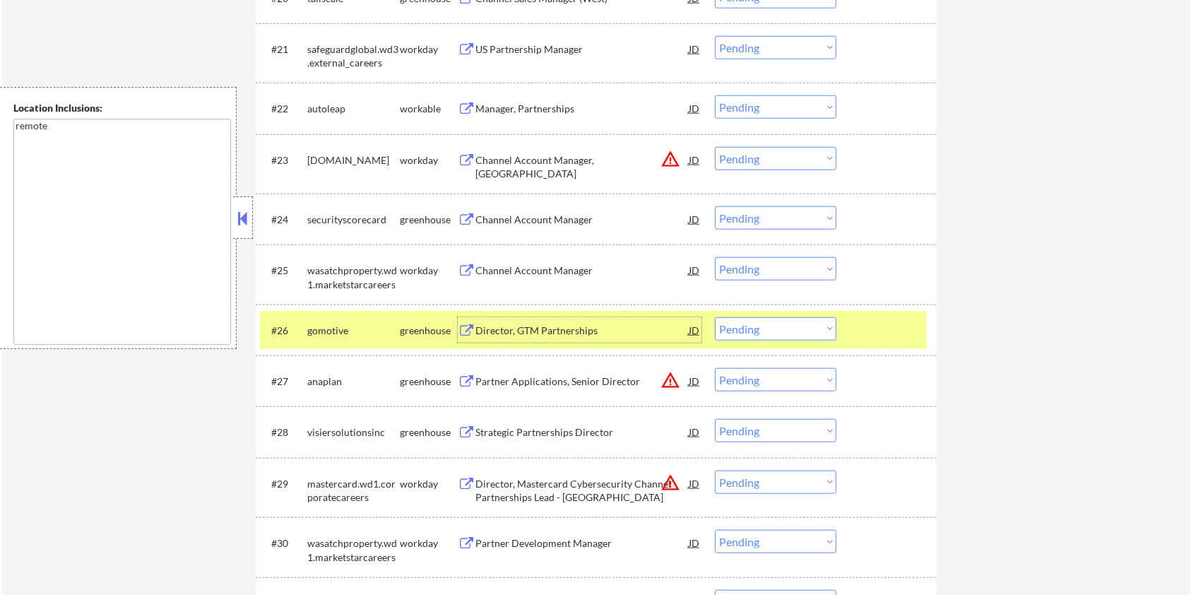
click at [799, 321] on select "Choose an option... Pending Applied Excluded (Questions) Excluded (Expired) Exc…" at bounding box center [776, 328] width 122 height 23
click at [715, 317] on select "Choose an option... Pending Applied Excluded (Questions) Excluded (Expired) Exc…" at bounding box center [776, 328] width 122 height 23
select select ""pending""
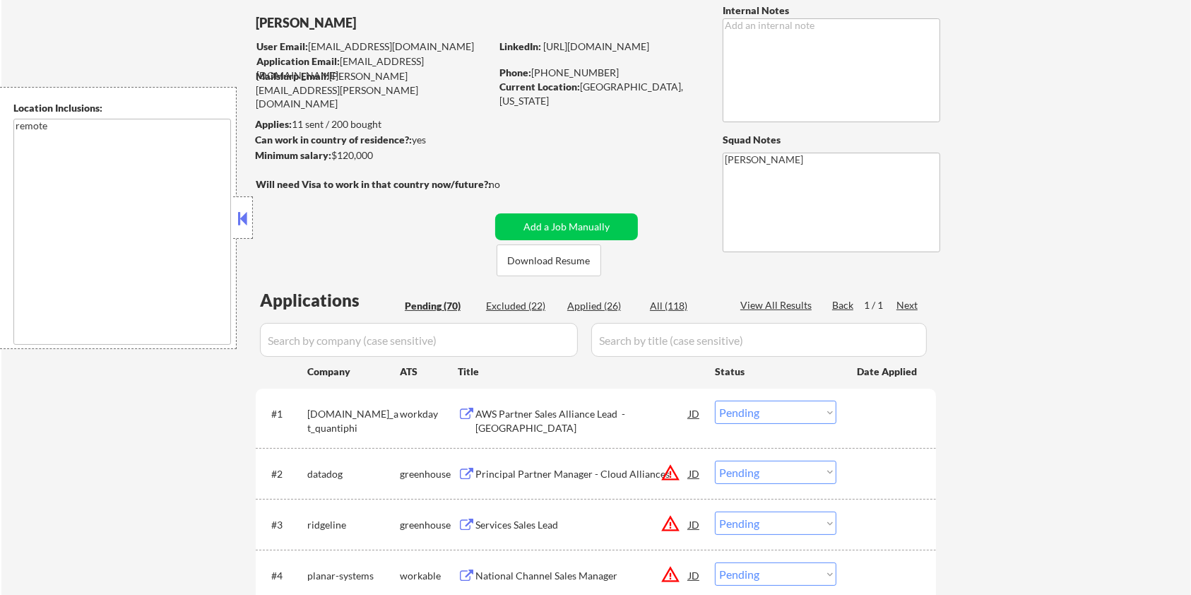
scroll to position [27, 0]
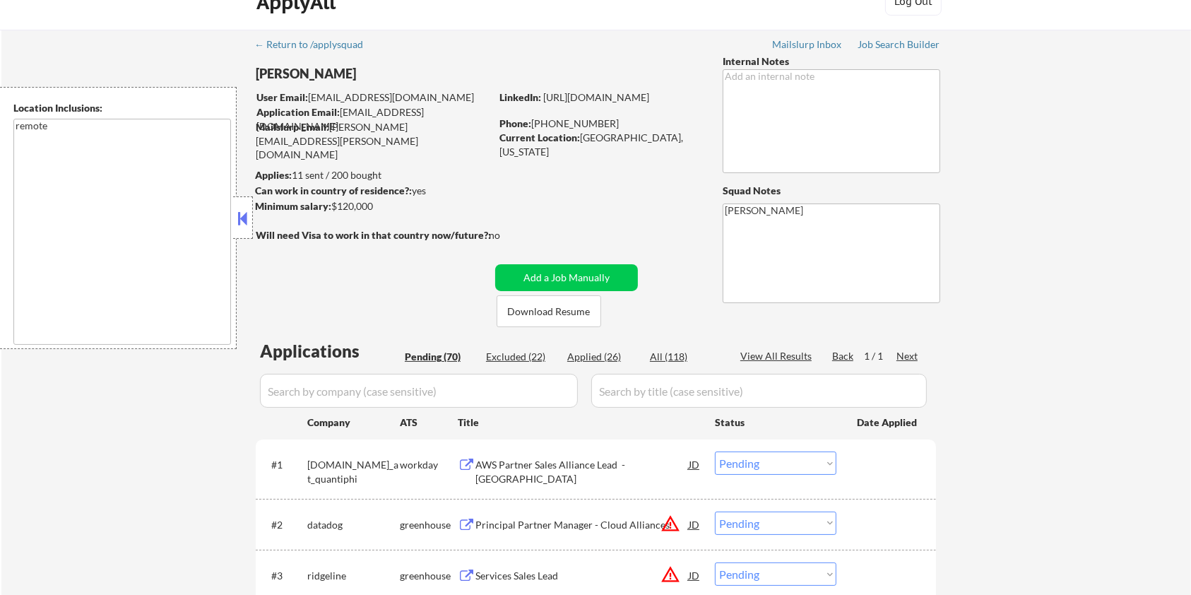
click at [425, 390] on input "input" at bounding box center [419, 391] width 318 height 34
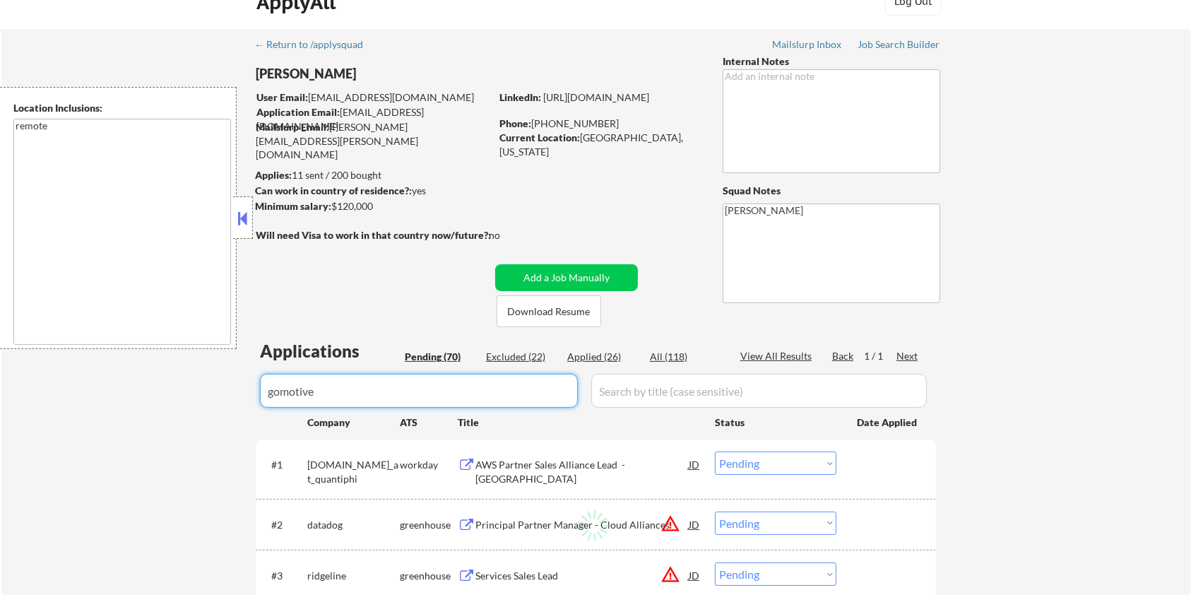
type input "gomotive"
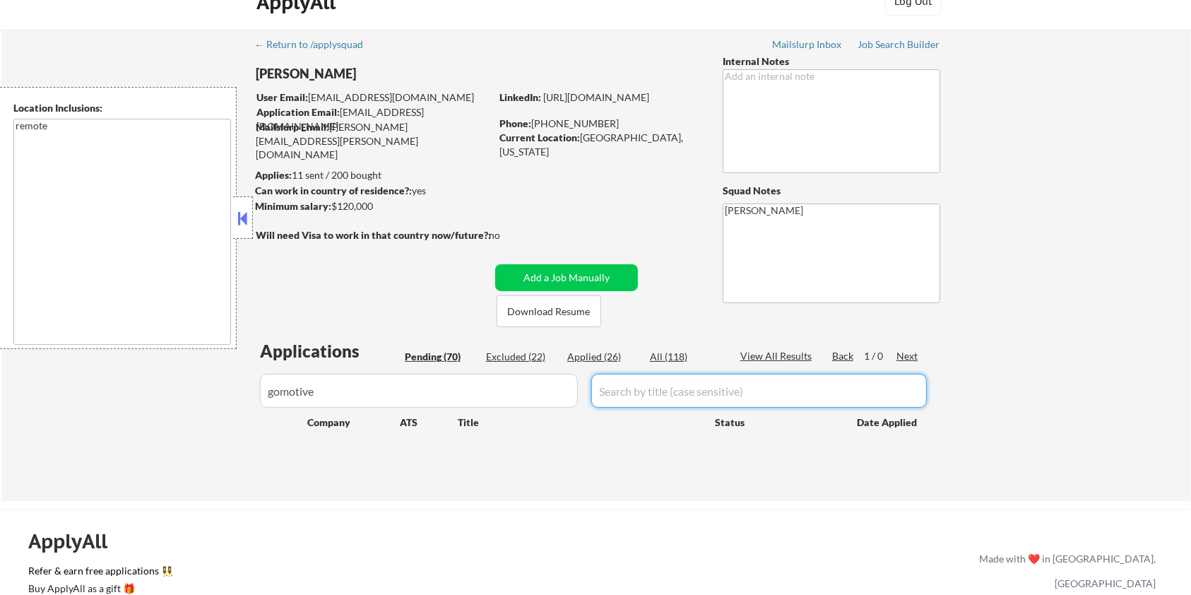
click at [667, 362] on div "All (118)" at bounding box center [685, 357] width 71 height 15
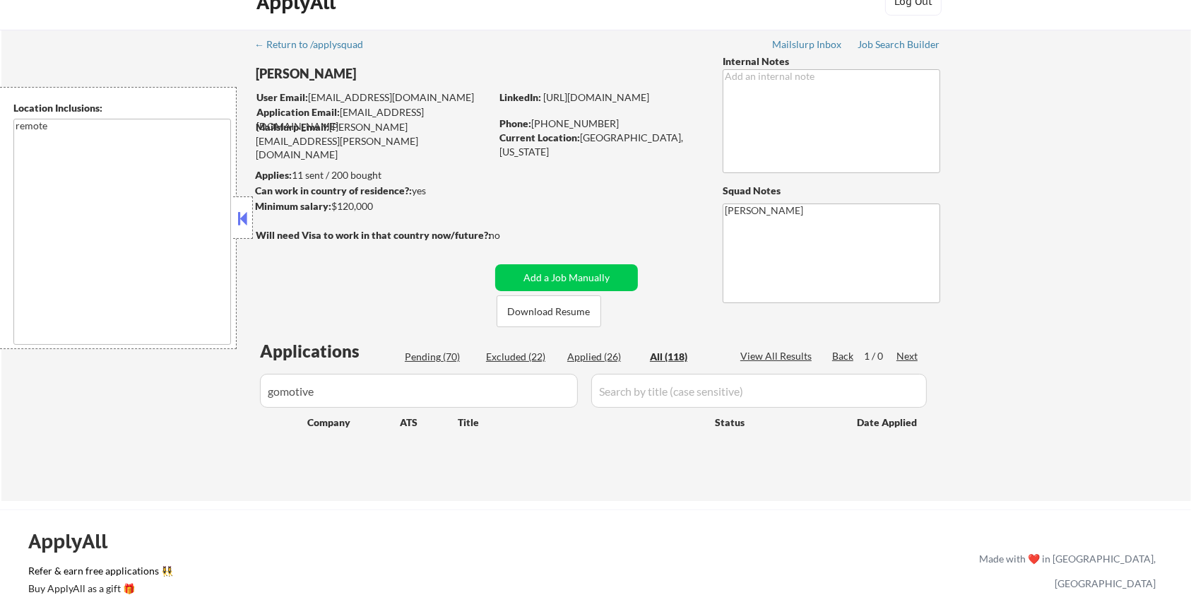
select select ""applied""
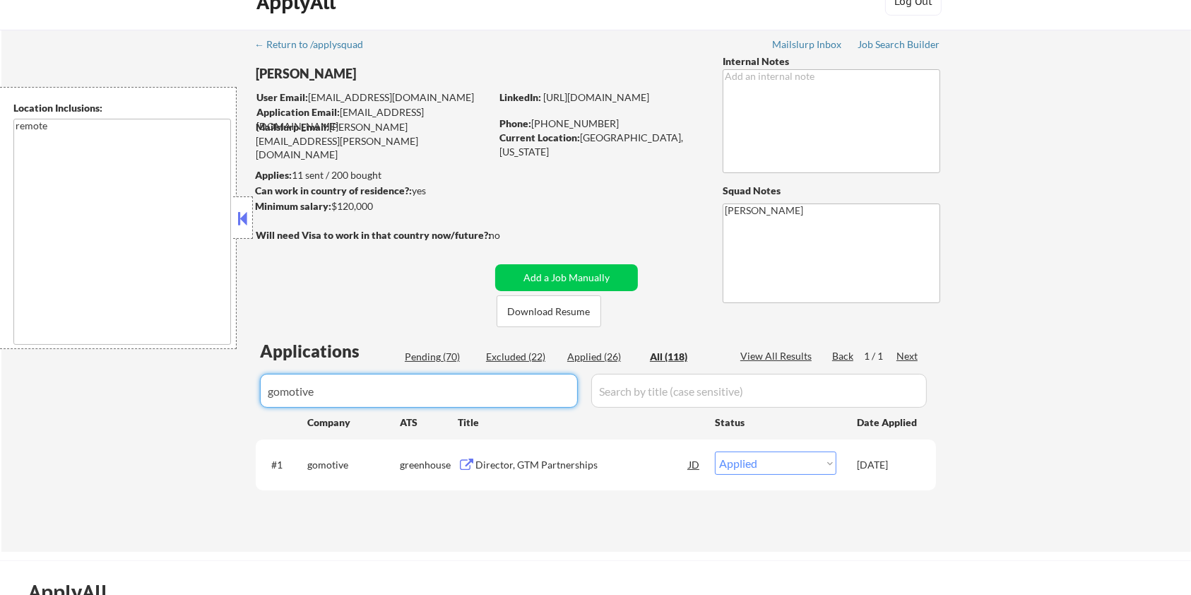
drag, startPoint x: 456, startPoint y: 394, endPoint x: 193, endPoint y: 406, distance: 263.1
click at [193, 406] on div "← Return to /applysquad Mailslurp Inbox Job Search Builder Miller Freeman User …" at bounding box center [596, 291] width 1190 height 522
select select ""applied""
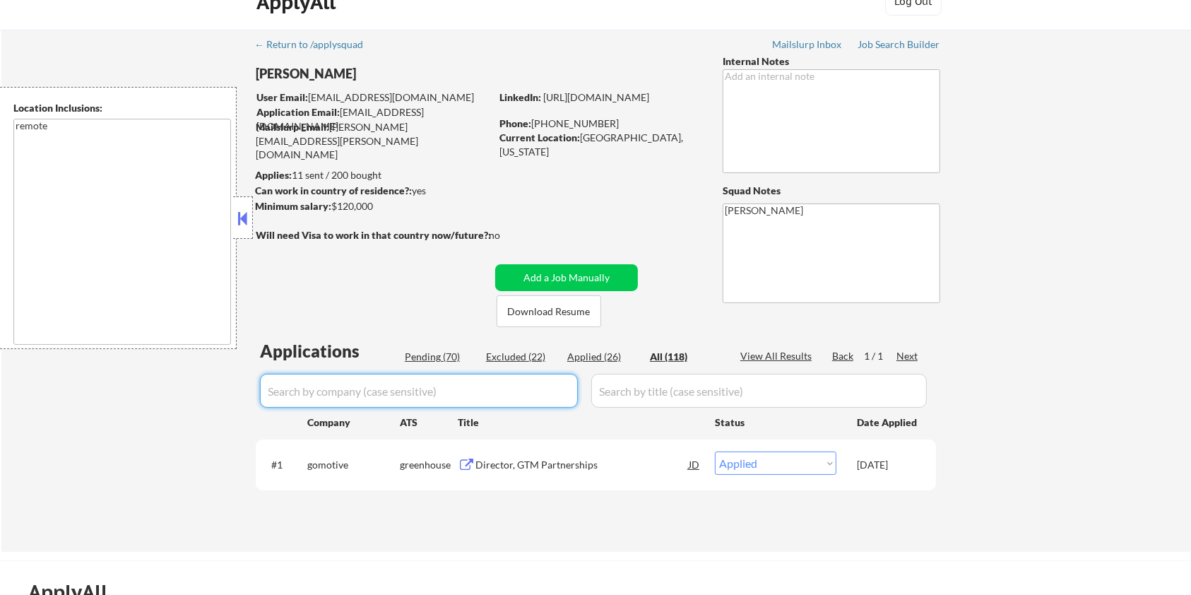
select select ""applied""
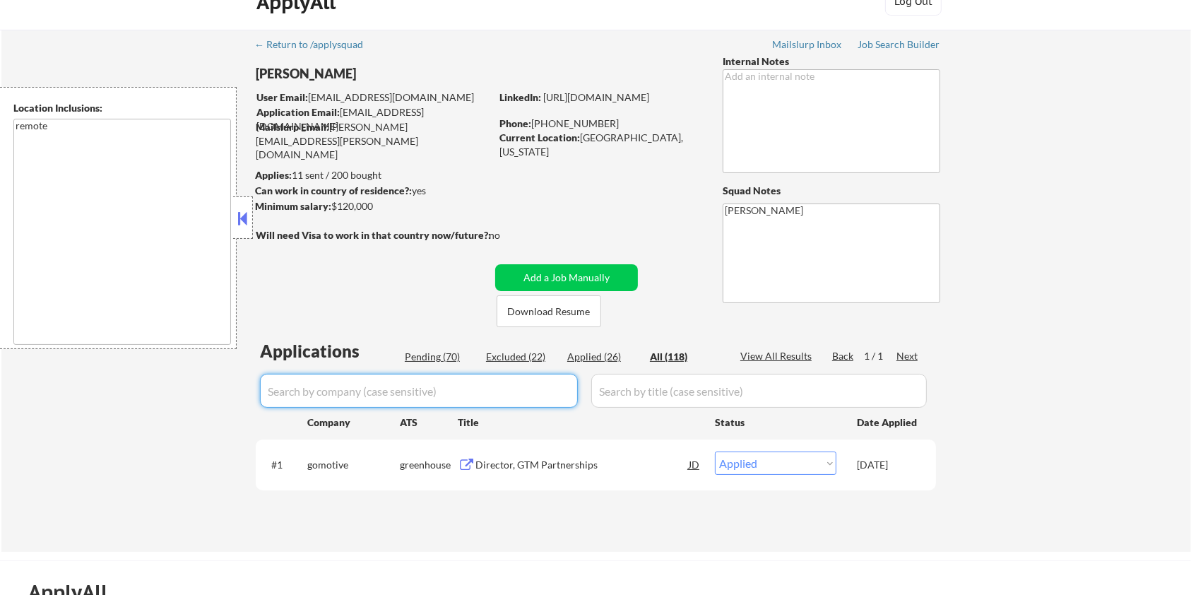
select select ""applied""
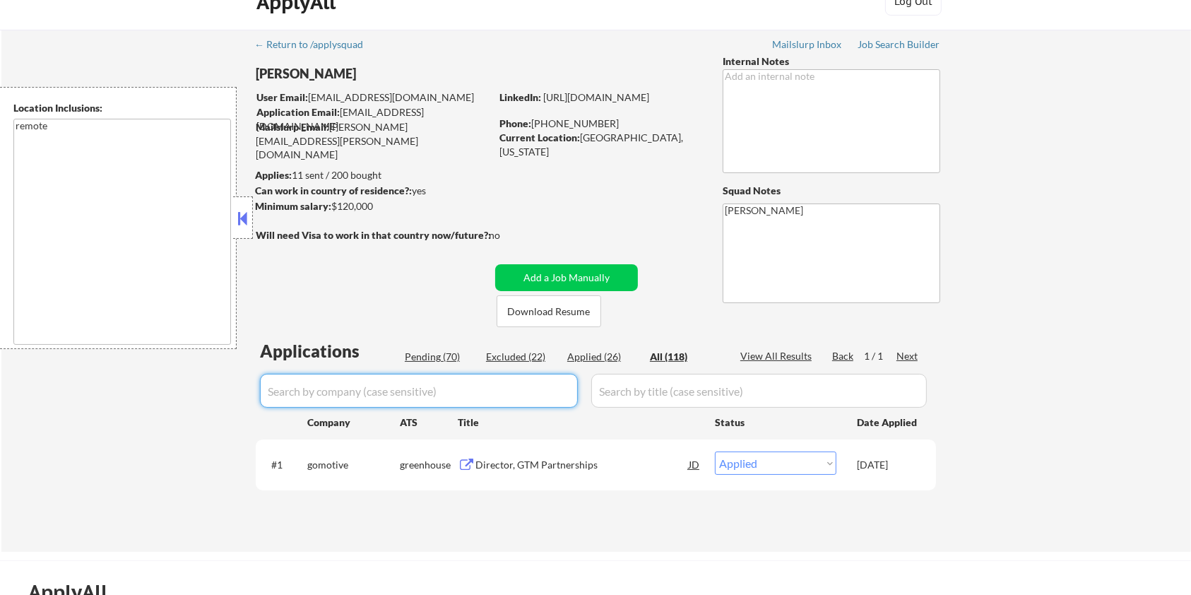
select select ""applied""
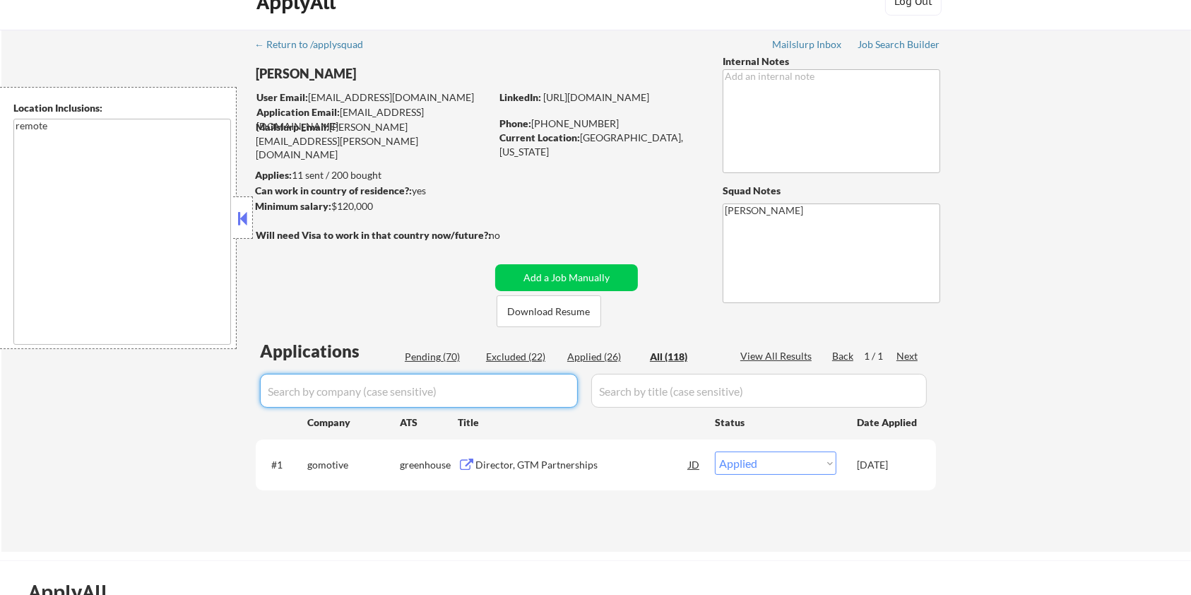
select select ""applied""
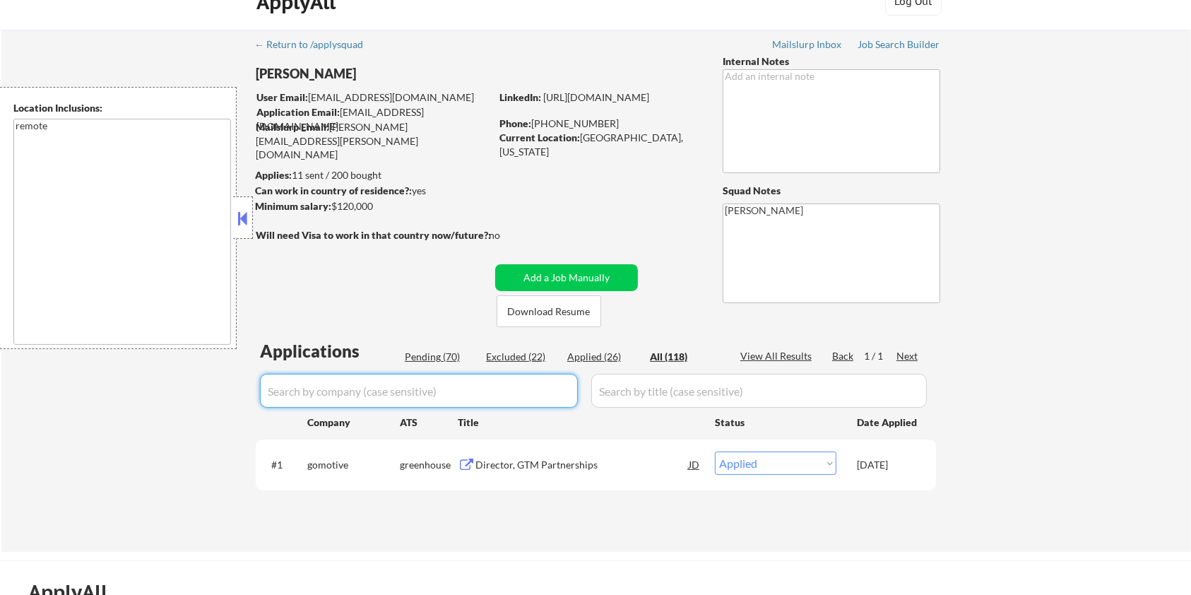
select select ""applied""
select select ""excluded__location_""
select select ""excluded""
select select ""excluded__expired_""
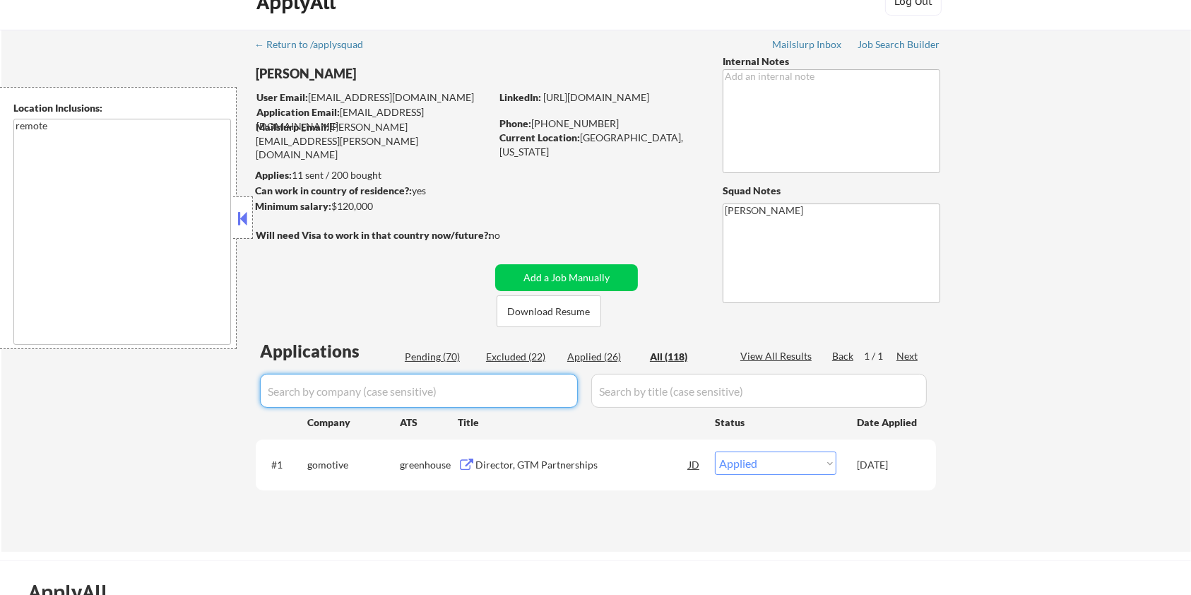
select select ""excluded__expired_""
select select ""excluded__bad_match_""
select select ""excluded__expired_""
select select ""excluded__bad_match_""
select select ""excluded__expired_""
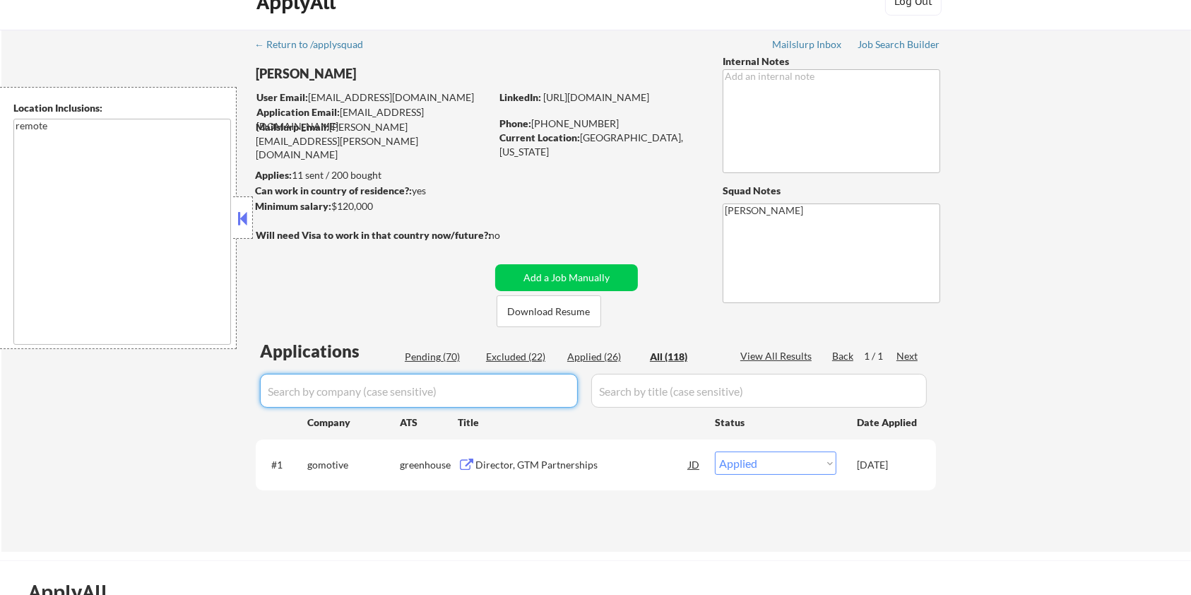
select select ""excluded__bad_match_""
select select ""excluded__expired_""
select select ""excluded__bad_match_""
select select ""excluded__expired_""
select select ""excluded""
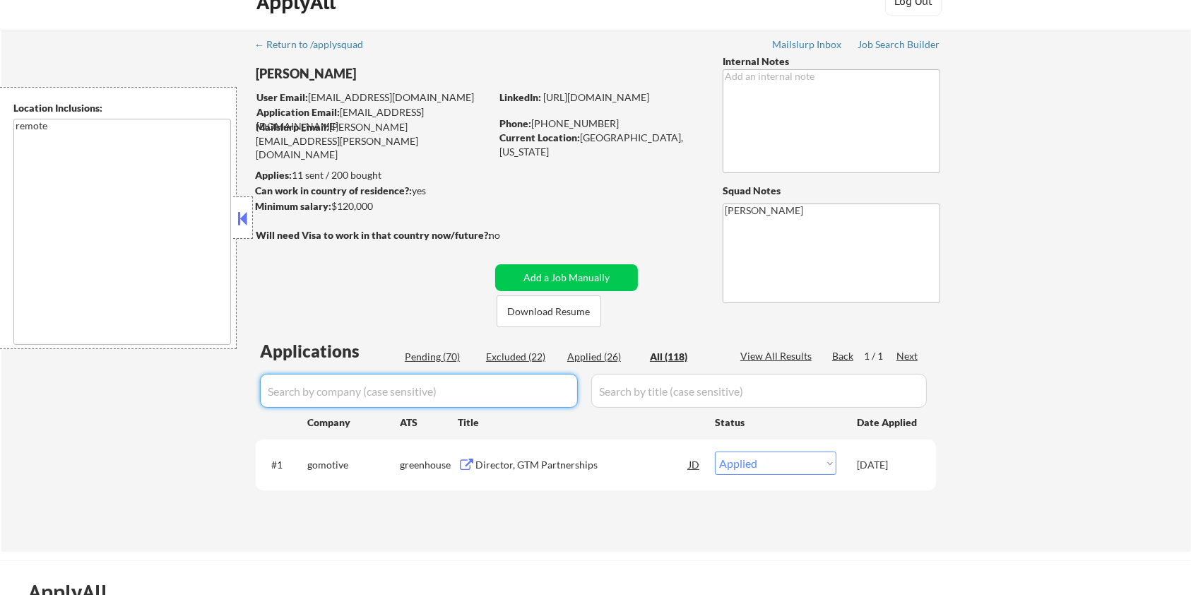
select select ""excluded__location_""
select select ""pending""
select select ""excluded__bad_match_""
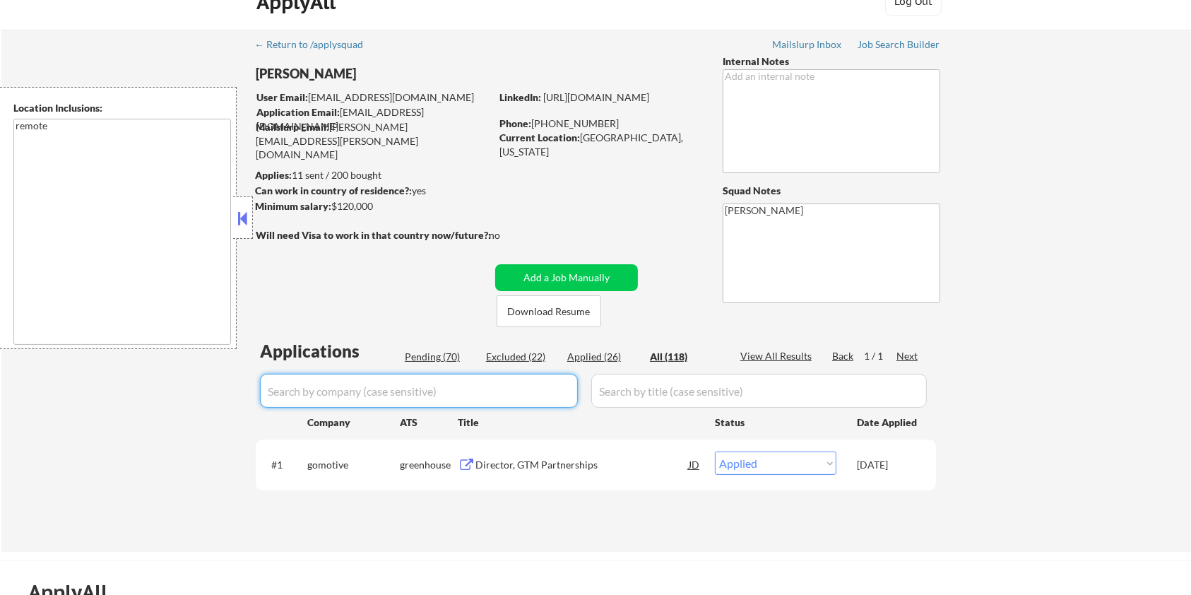
select select ""pending""
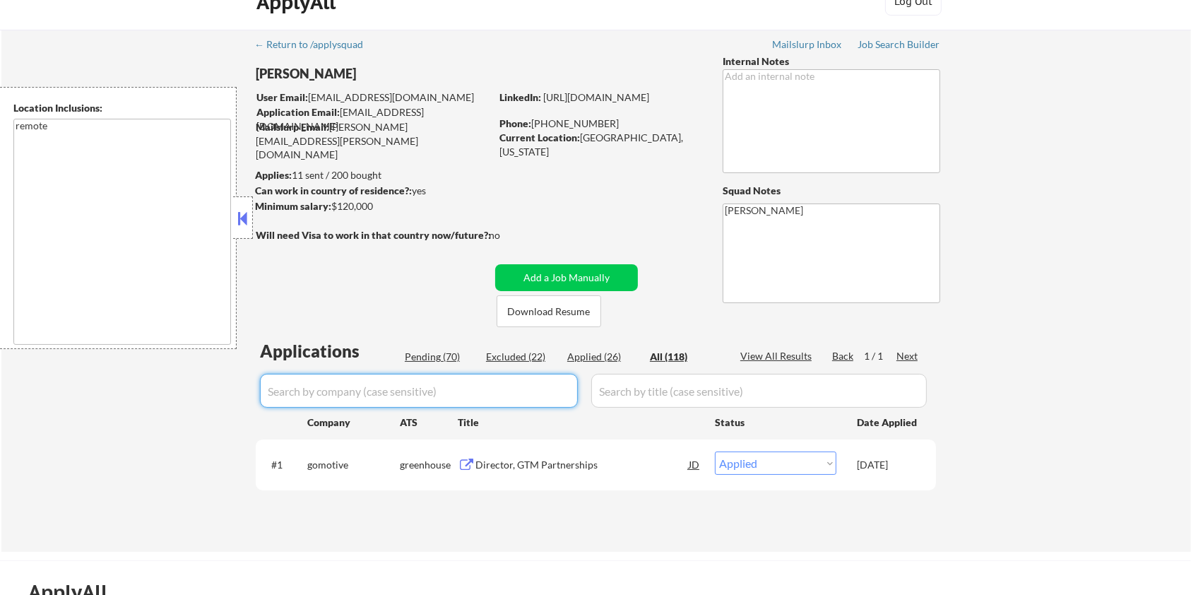
select select ""pending""
select select ""excluded__expired_""
select select ""pending""
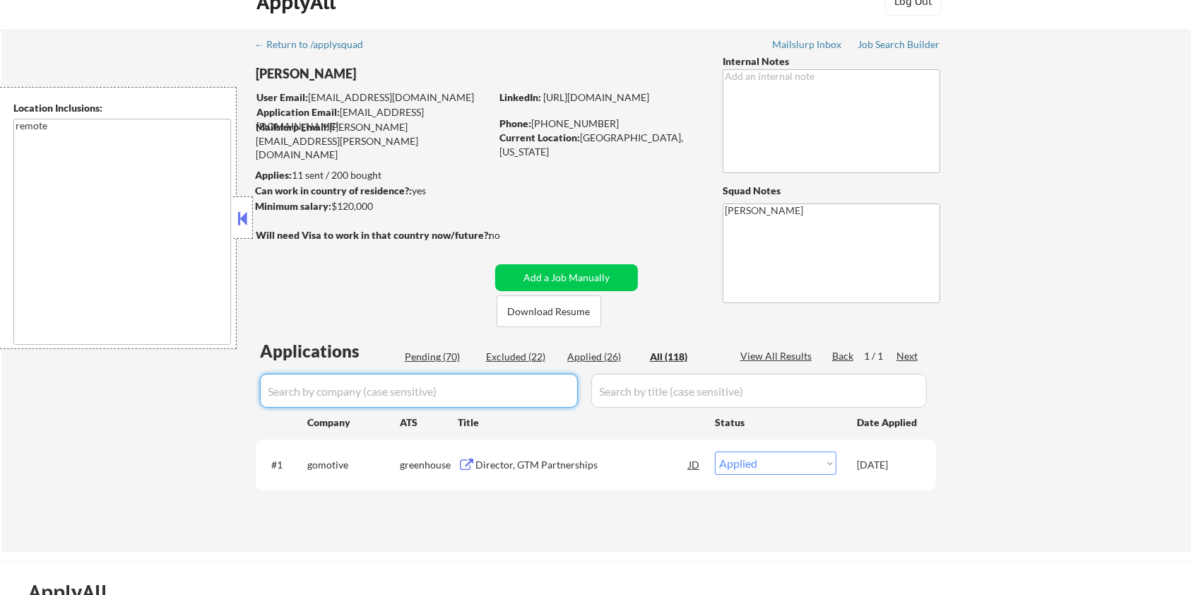
select select ""pending""
select select ""excluded""
select select ""pending""
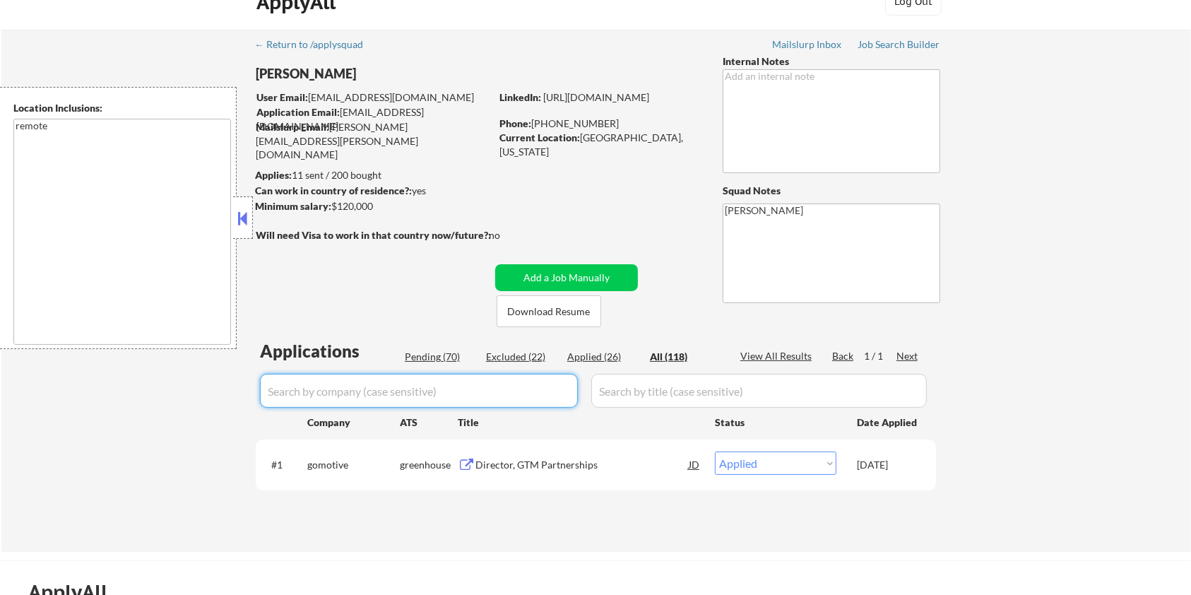
select select ""pending""
select select ""excluded__bad_match_""
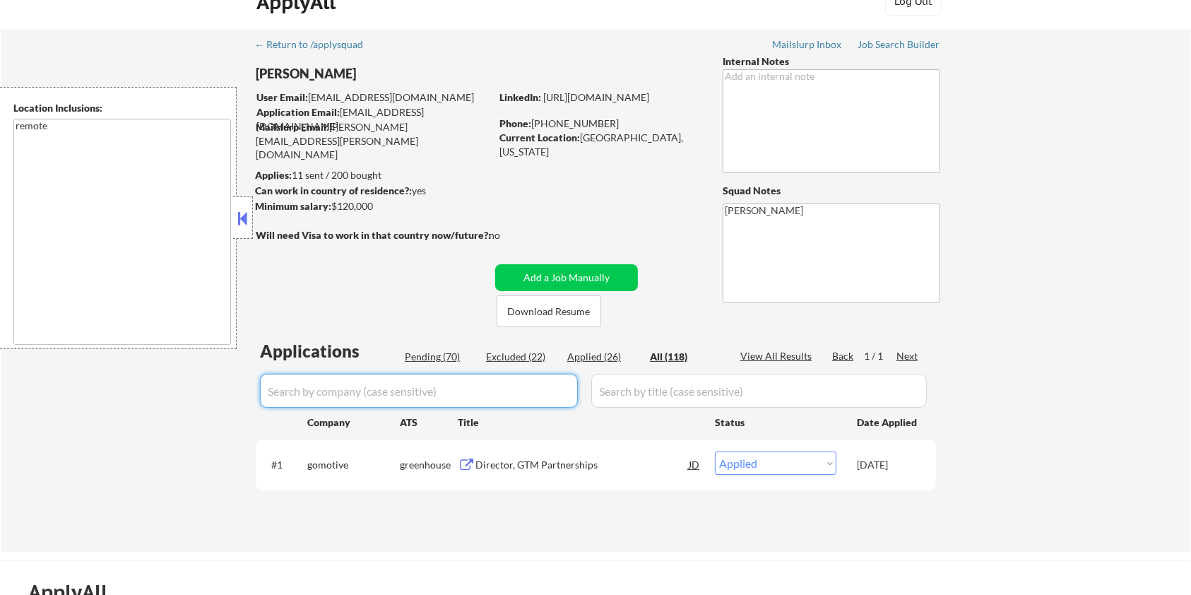
select select ""pending""
select select ""excluded__expired_""
select select ""pending""
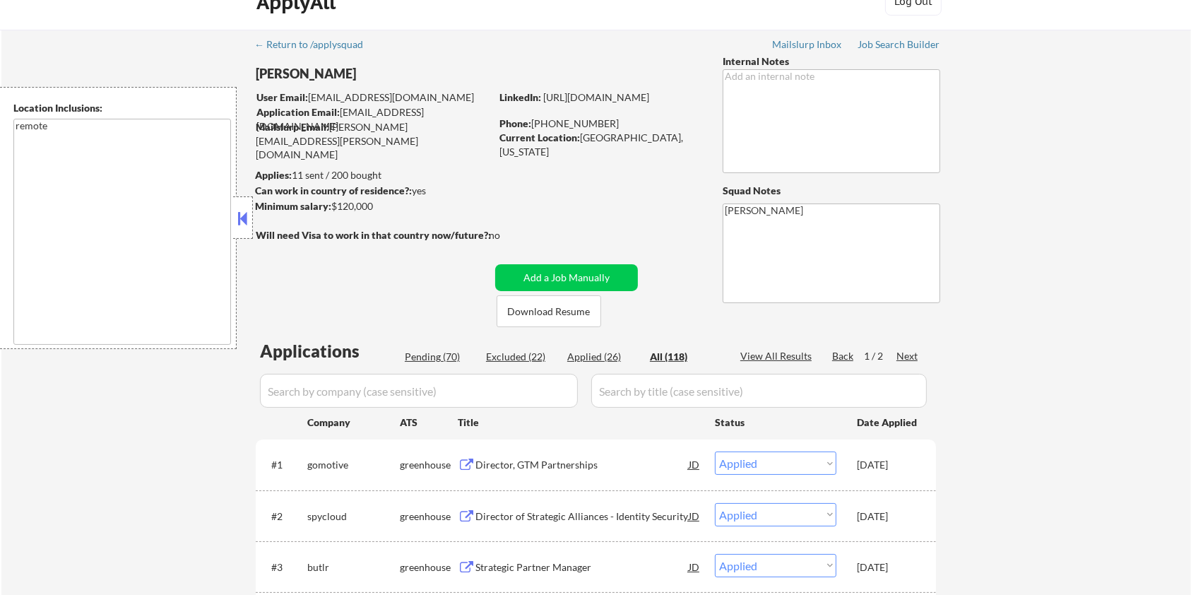
click at [423, 411] on div "ATS" at bounding box center [429, 421] width 58 height 25
click at [432, 353] on div "Pending (70)" at bounding box center [440, 357] width 71 height 14
select select ""pending""
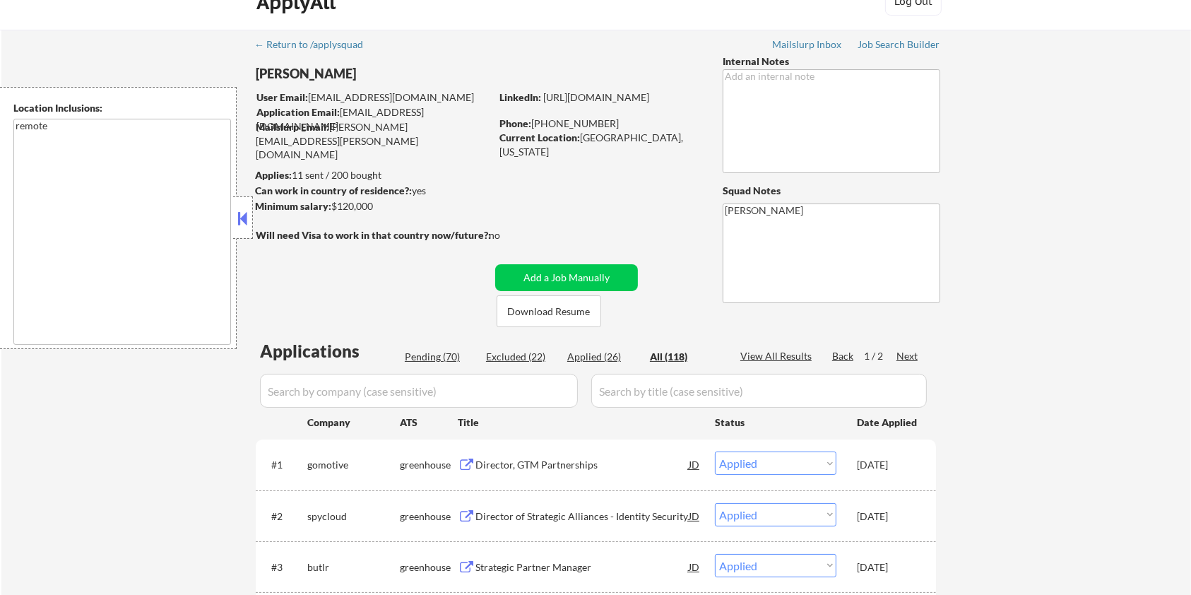
select select ""pending""
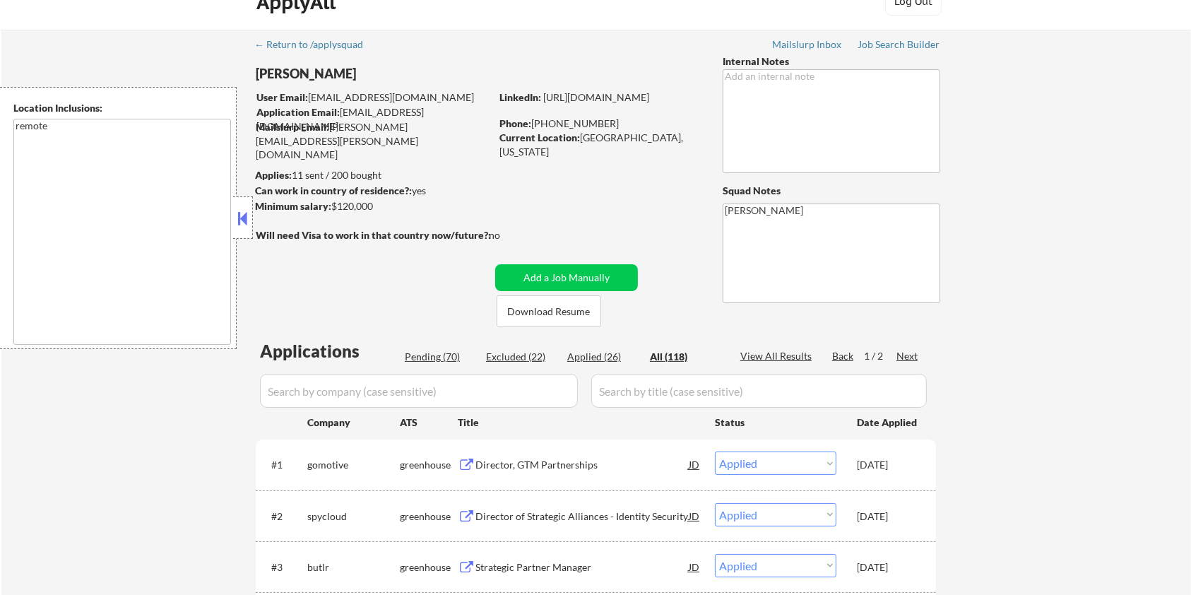
select select ""pending""
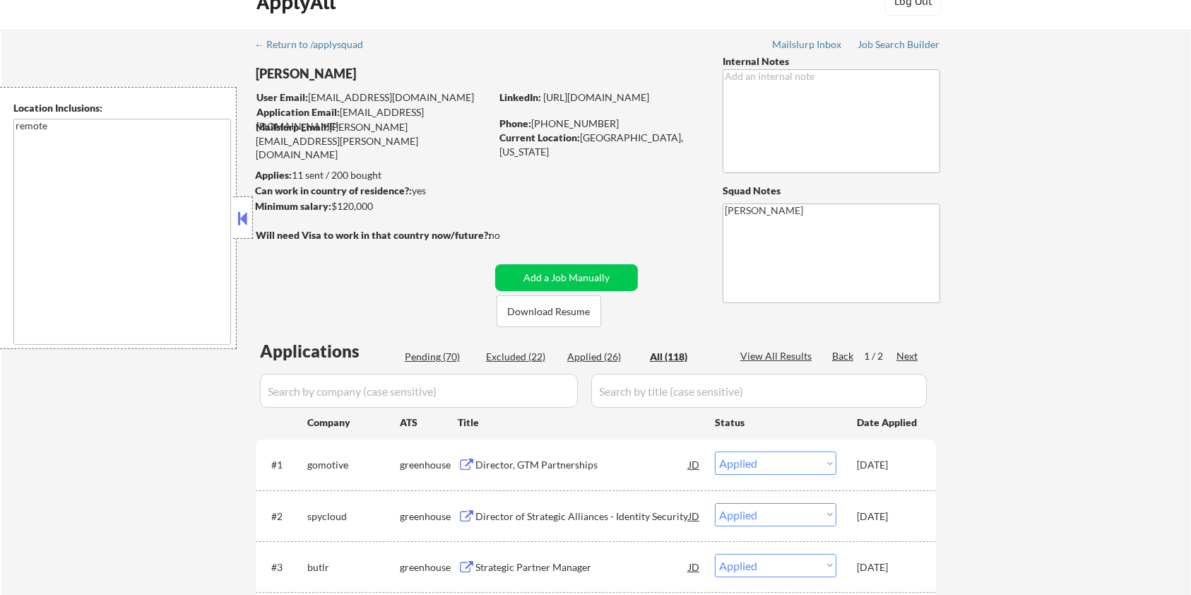
select select ""pending""
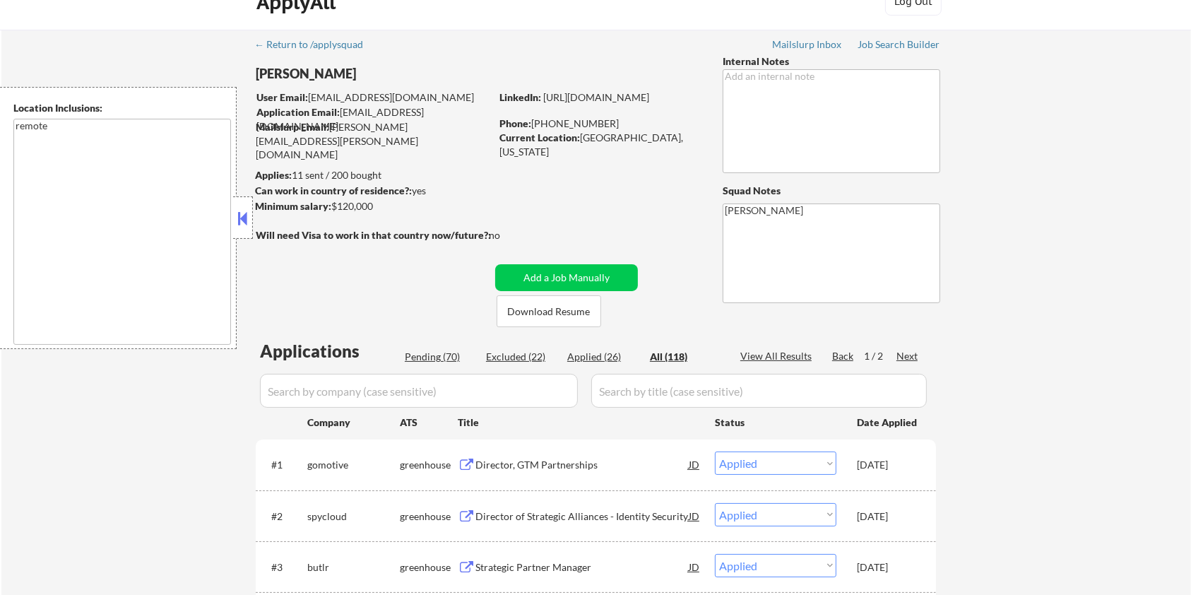
select select ""pending""
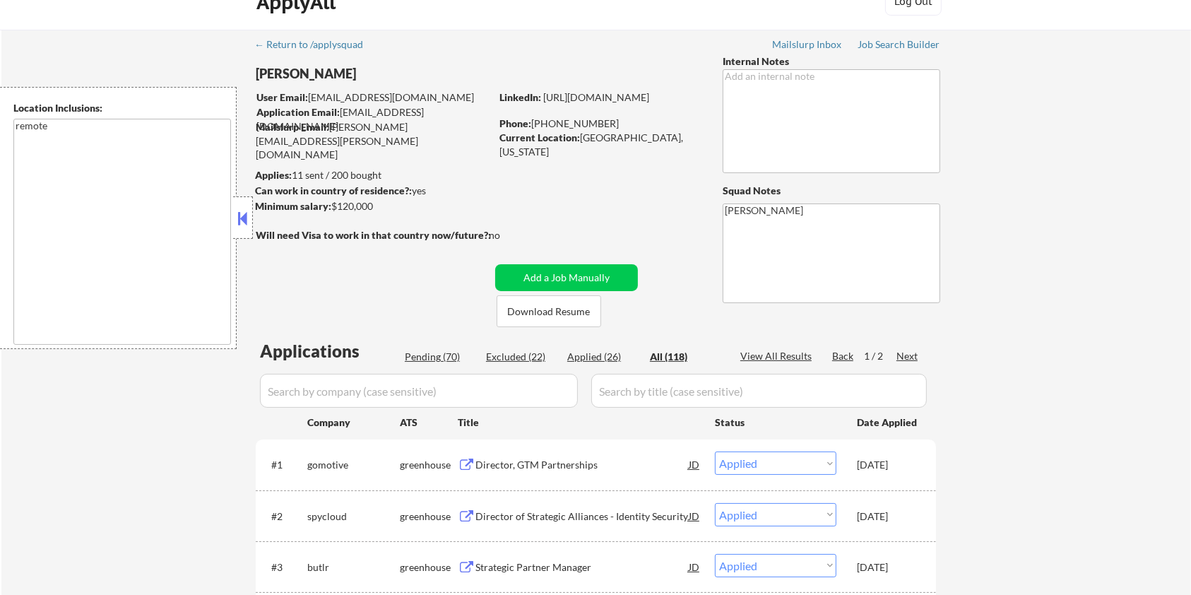
select select ""pending""
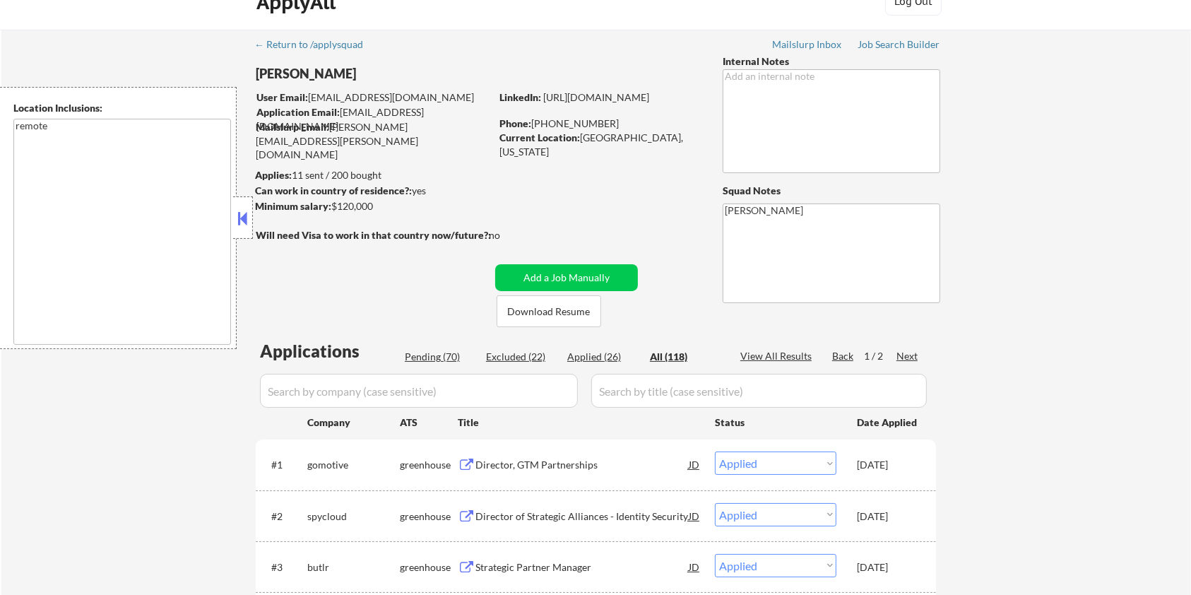
select select ""pending""
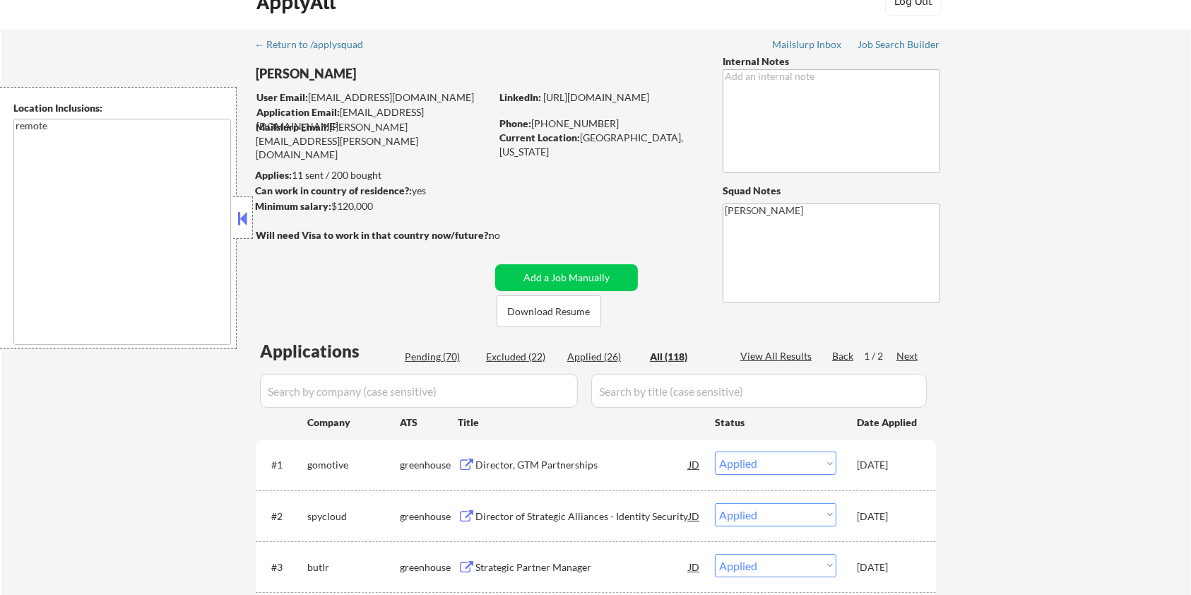
select select ""pending""
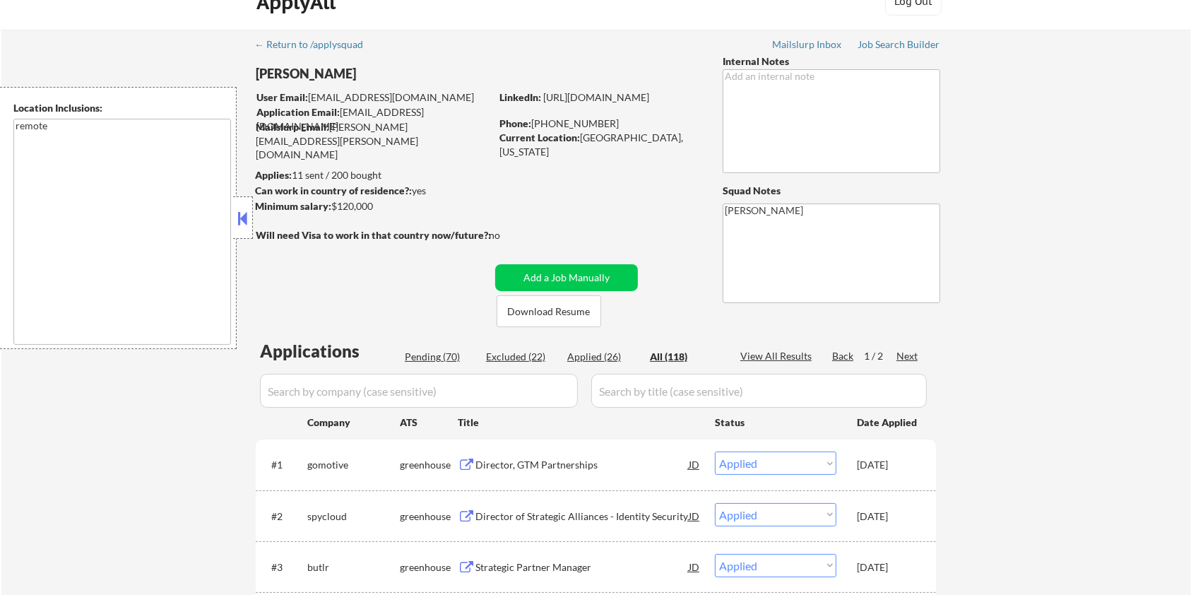
select select ""pending""
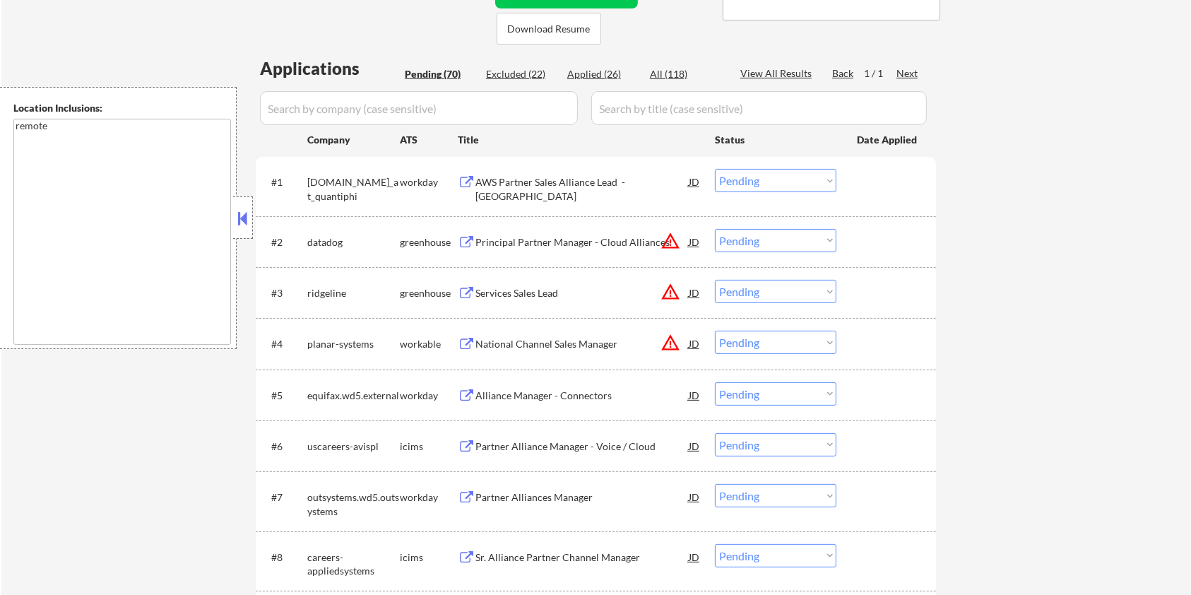
scroll to position [497, 0]
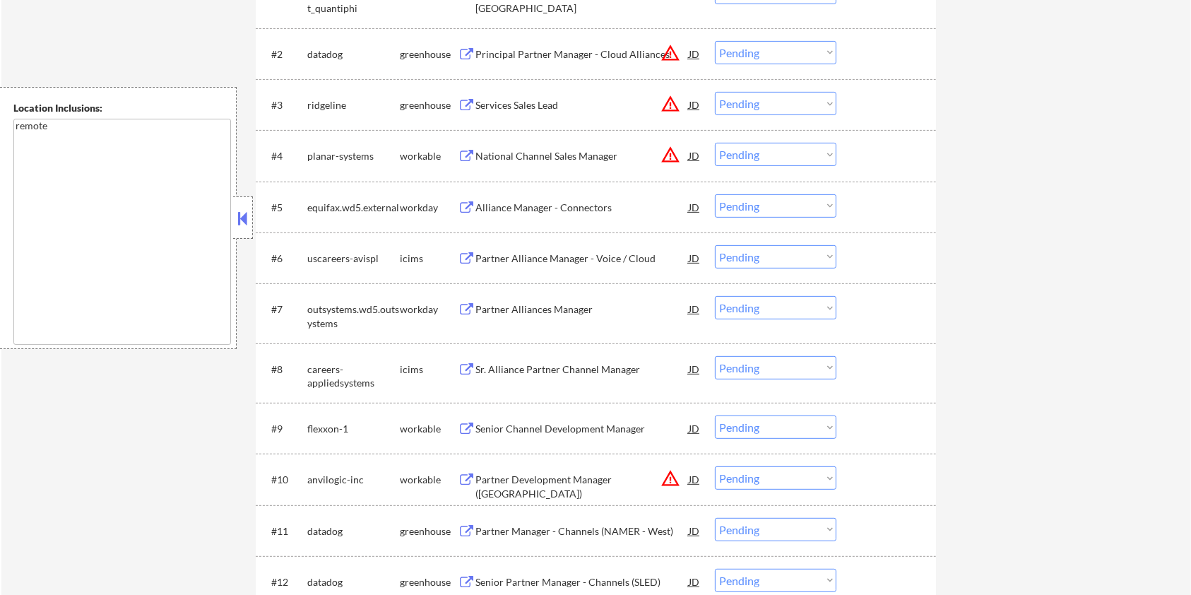
click at [503, 427] on div "Senior Channel Development Manager" at bounding box center [582, 429] width 213 height 14
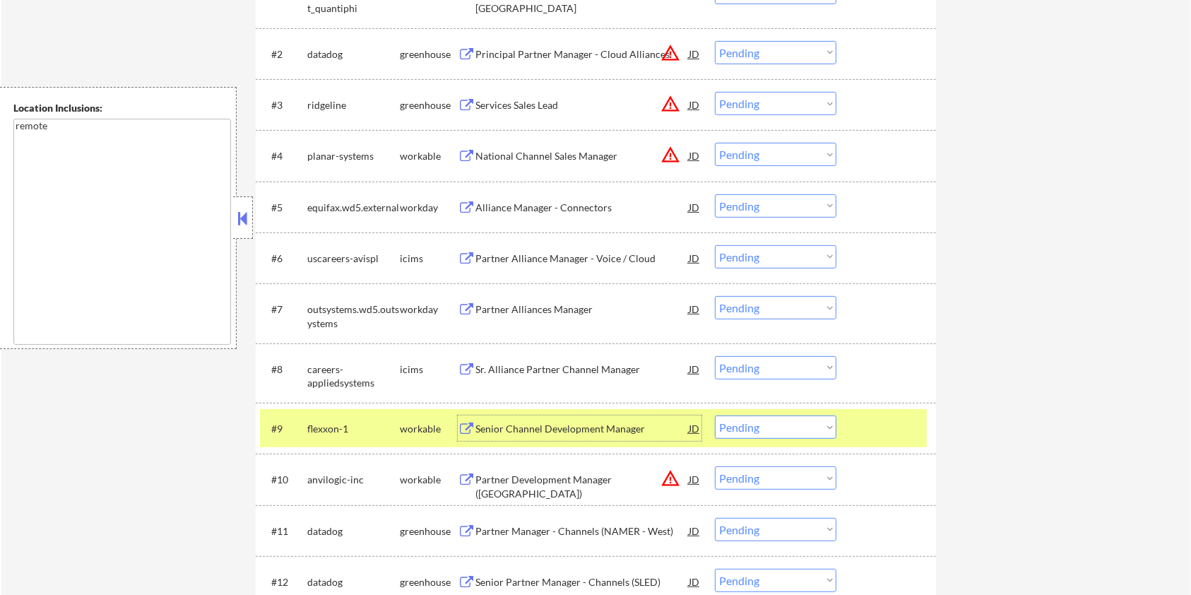
click at [784, 430] on select "Choose an option... Pending Applied Excluded (Questions) Excluded (Expired) Exc…" at bounding box center [776, 426] width 122 height 23
click at [715, 415] on select "Choose an option... Pending Applied Excluded (Questions) Excluded (Expired) Exc…" at bounding box center [776, 426] width 122 height 23
select select ""pending""
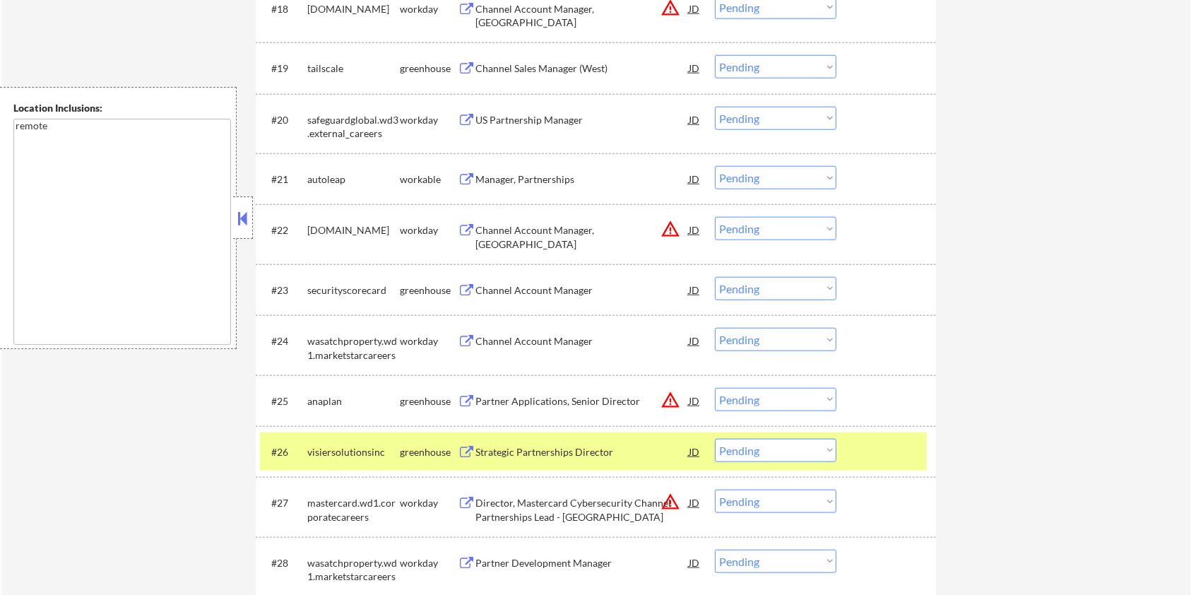
scroll to position [1397, 0]
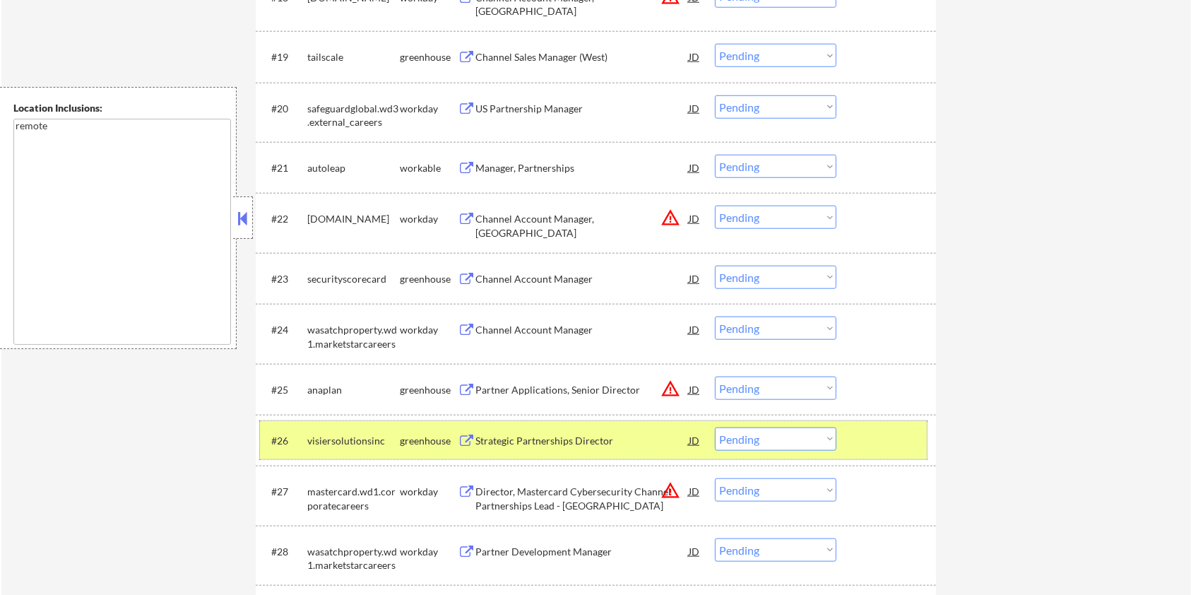
click at [883, 439] on div at bounding box center [888, 439] width 62 height 25
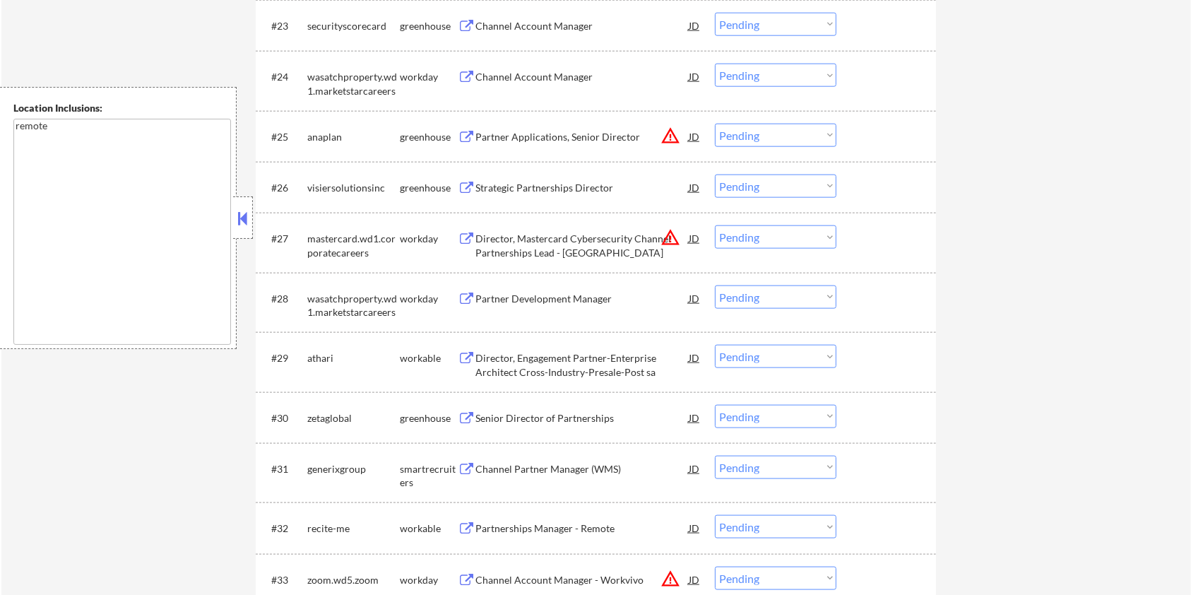
scroll to position [1774, 0]
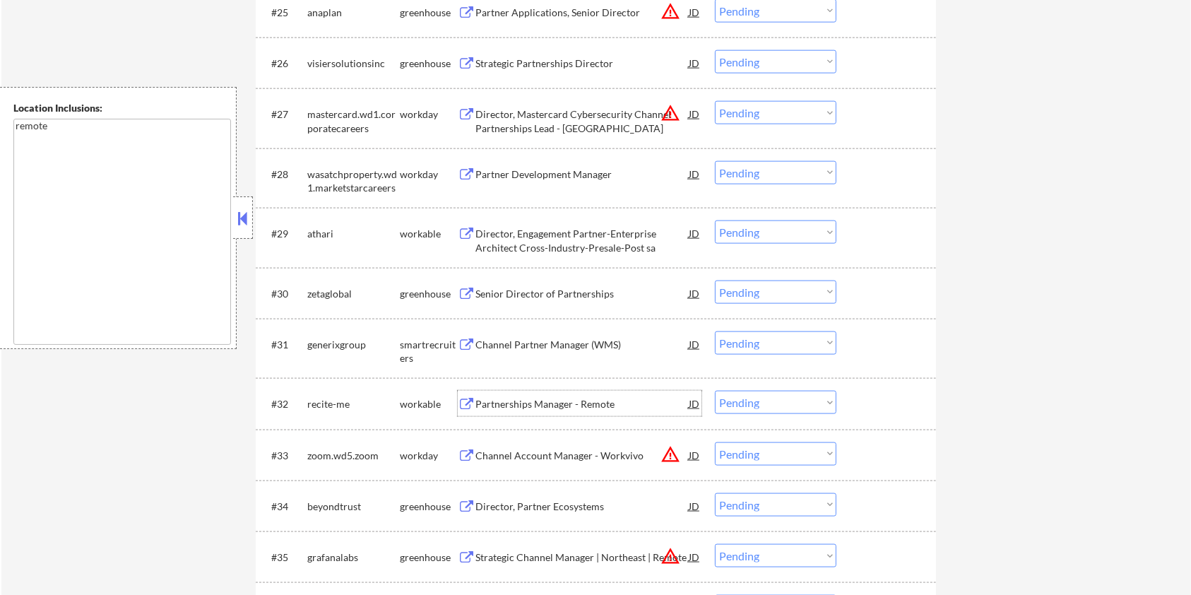
click at [519, 399] on div "Partnerships Manager - Remote" at bounding box center [582, 404] width 213 height 14
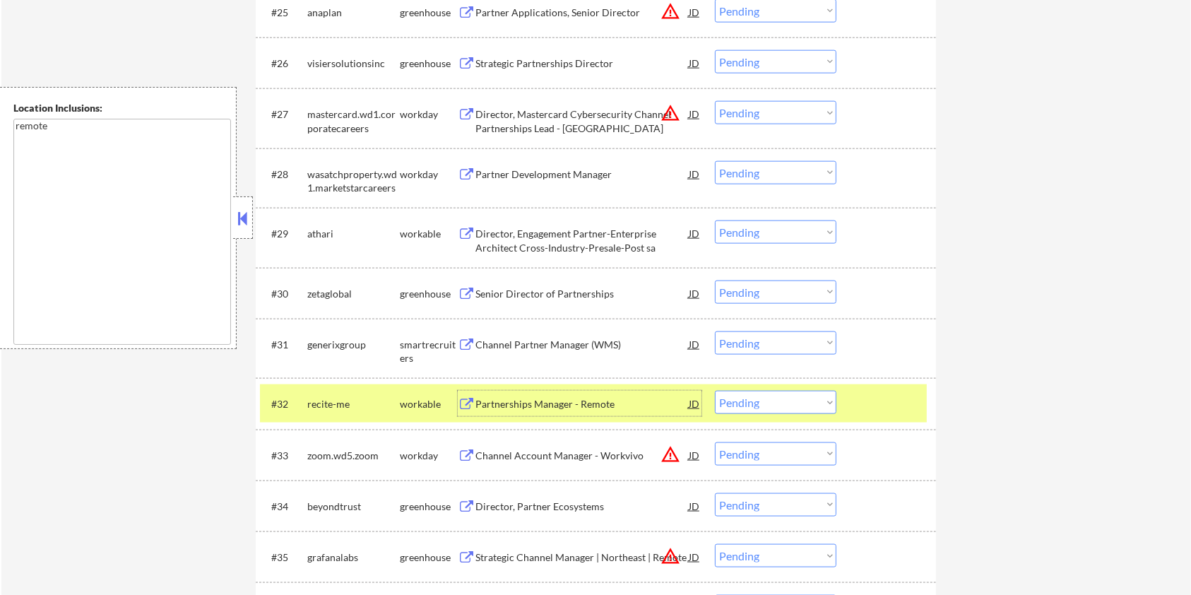
click at [789, 404] on select "Choose an option... Pending Applied Excluded (Questions) Excluded (Expired) Exc…" at bounding box center [776, 402] width 122 height 23
click at [715, 391] on select "Choose an option... Pending Applied Excluded (Questions) Excluded (Expired) Exc…" at bounding box center [776, 402] width 122 height 23
select select ""pending""
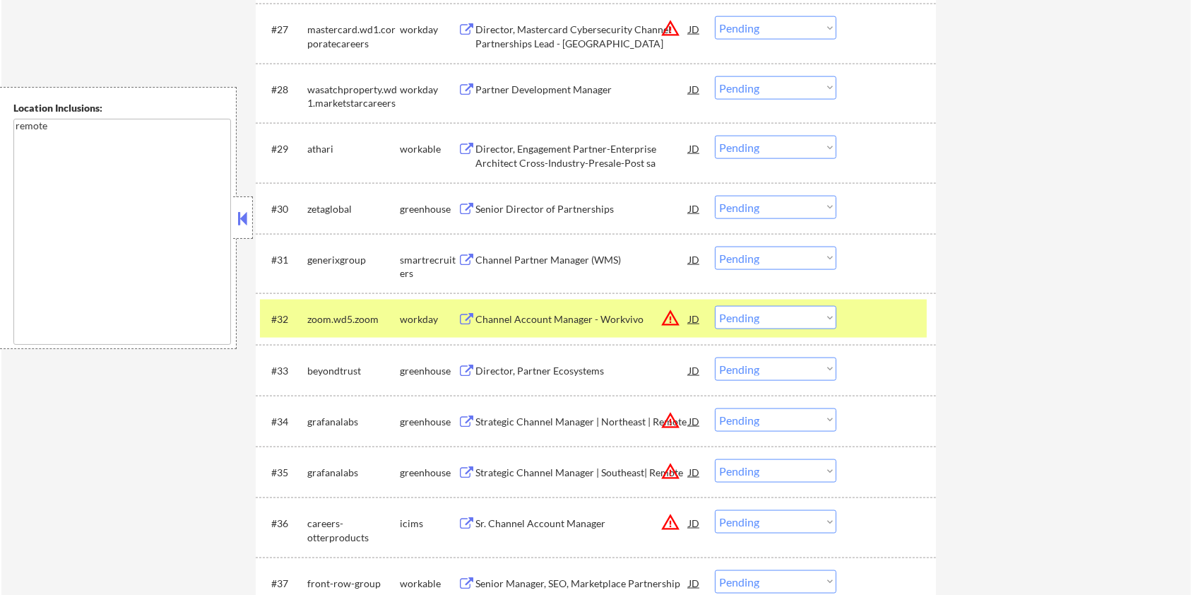
scroll to position [1962, 0]
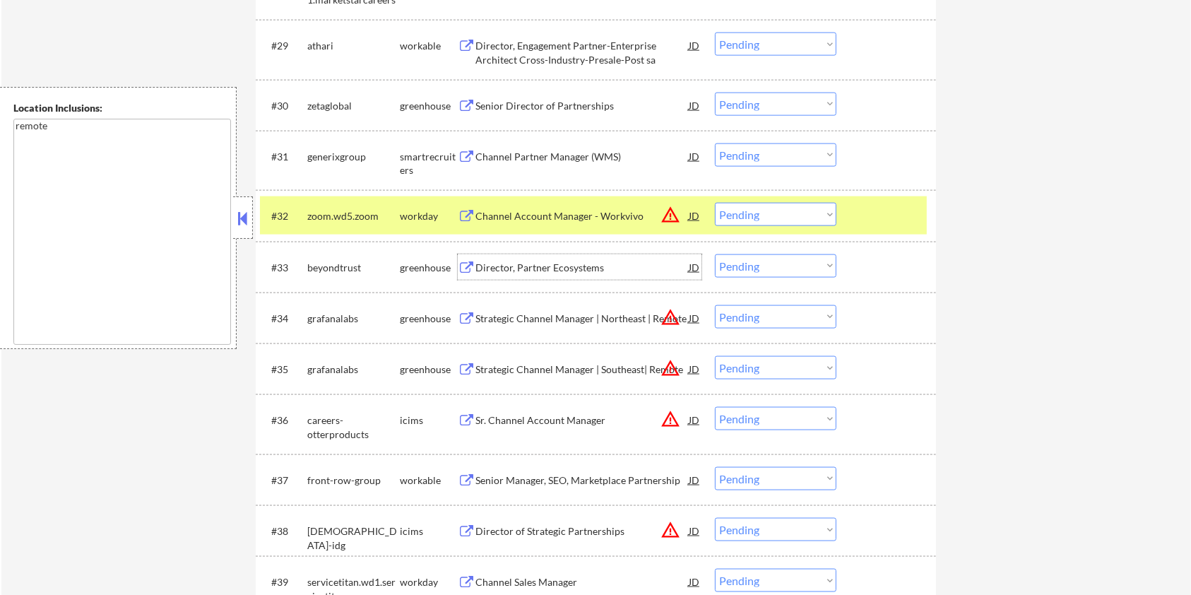
click at [547, 264] on div "Director, Partner Ecosystems" at bounding box center [582, 268] width 213 height 14
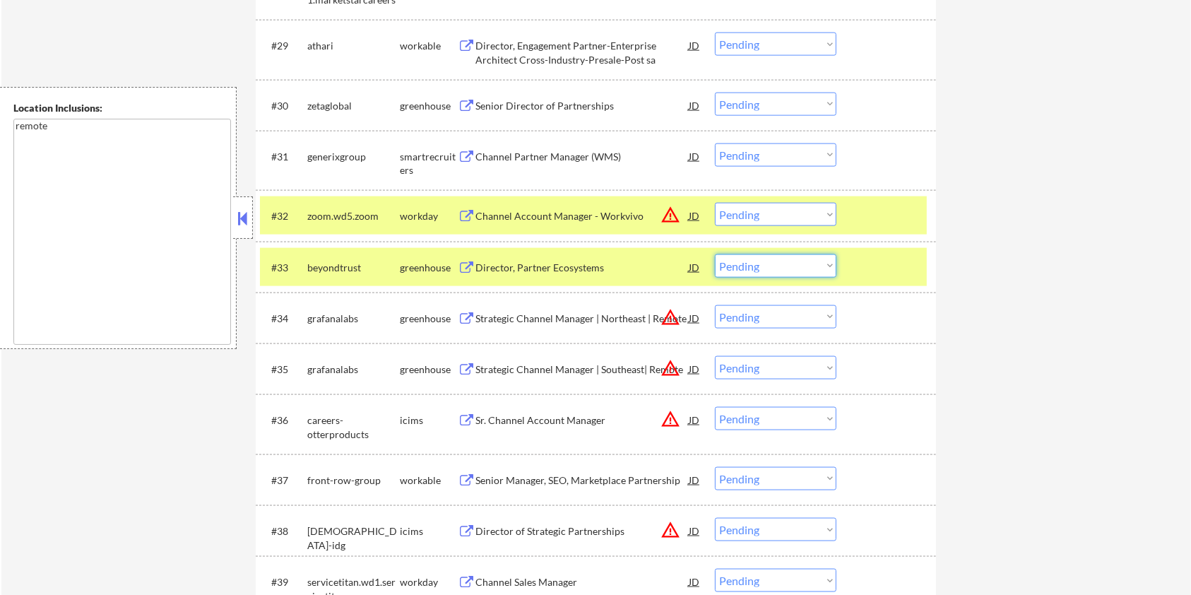
click at [793, 264] on select "Choose an option... Pending Applied Excluded (Questions) Excluded (Expired) Exc…" at bounding box center [776, 265] width 122 height 23
click at [715, 254] on select "Choose an option... Pending Applied Excluded (Questions) Excluded (Expired) Exc…" at bounding box center [776, 265] width 122 height 23
click at [873, 251] on div "#33 beyondtrust greenhouse Director, Partner Ecosystems JD warning_amber Choose…" at bounding box center [593, 267] width 667 height 38
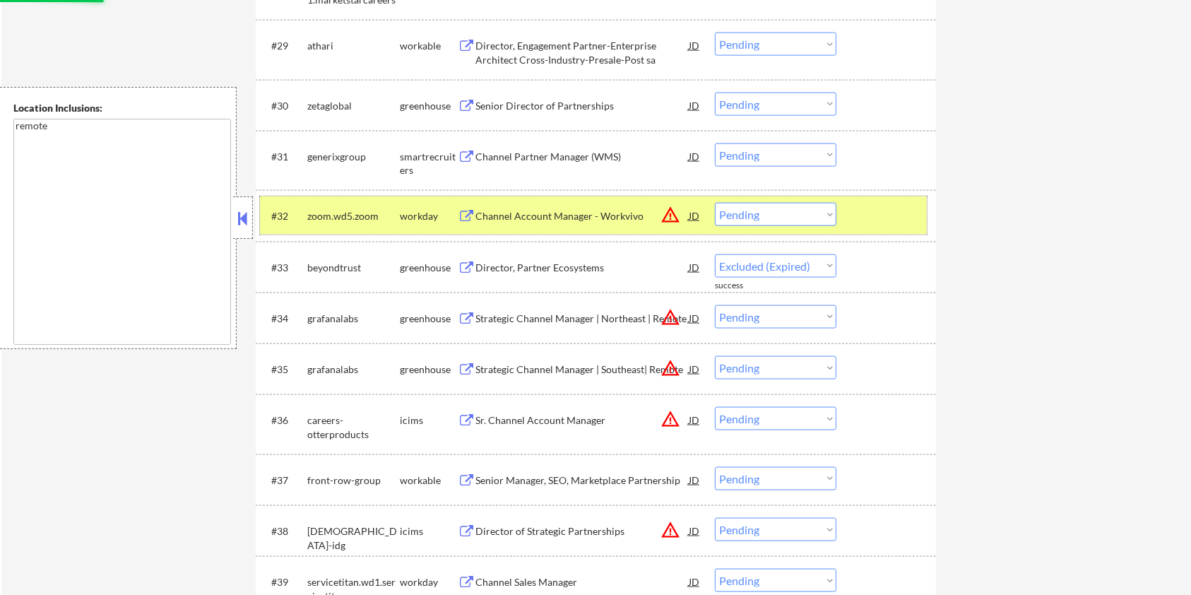
click at [880, 224] on div at bounding box center [888, 215] width 62 height 25
select select ""pending""
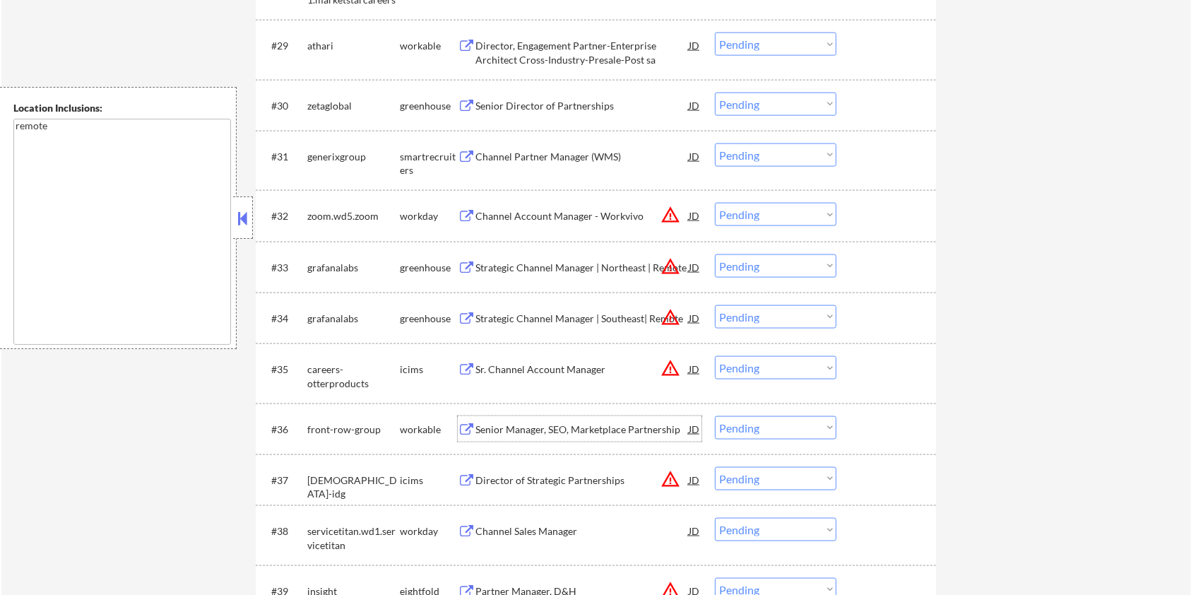
click at [502, 430] on div "Senior Manager, SEO, Marketplace Partnership" at bounding box center [582, 430] width 213 height 14
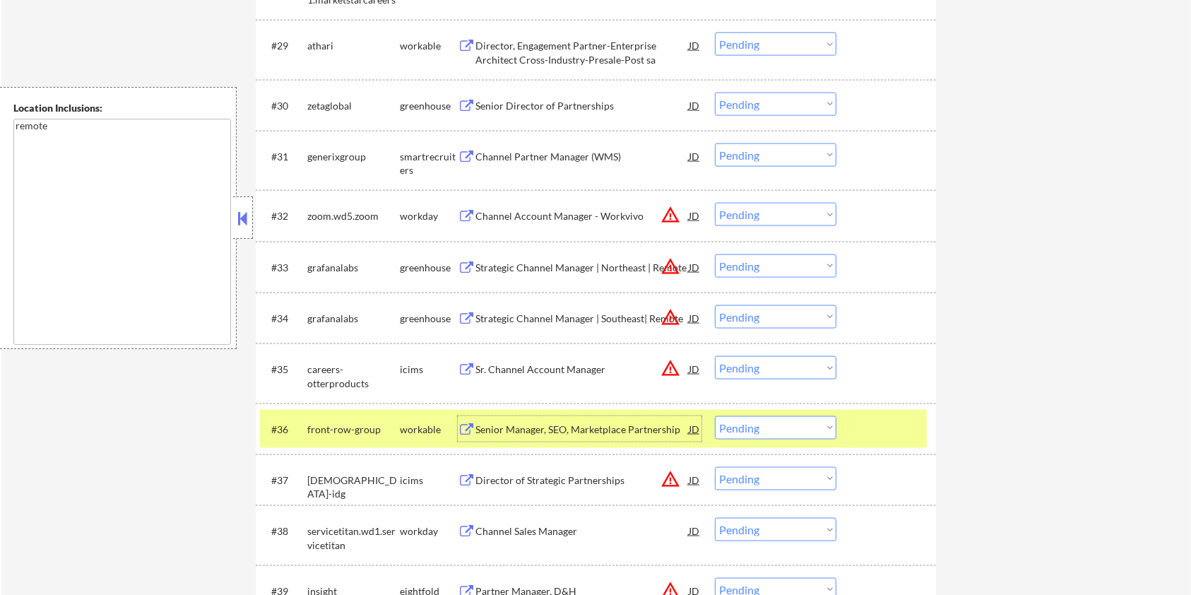
click at [762, 427] on select "Choose an option... Pending Applied Excluded (Questions) Excluded (Expired) Exc…" at bounding box center [776, 427] width 122 height 23
click at [715, 416] on select "Choose an option... Pending Applied Excluded (Questions) Excluded (Expired) Exc…" at bounding box center [776, 427] width 122 height 23
click at [878, 427] on div at bounding box center [888, 428] width 62 height 25
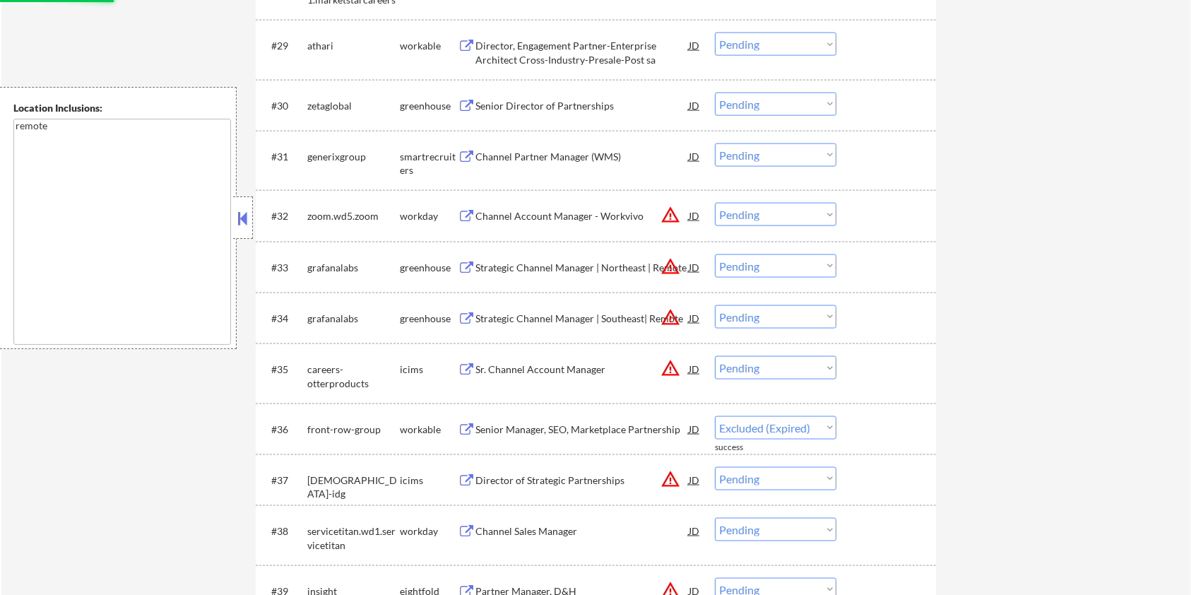
select select ""pending""
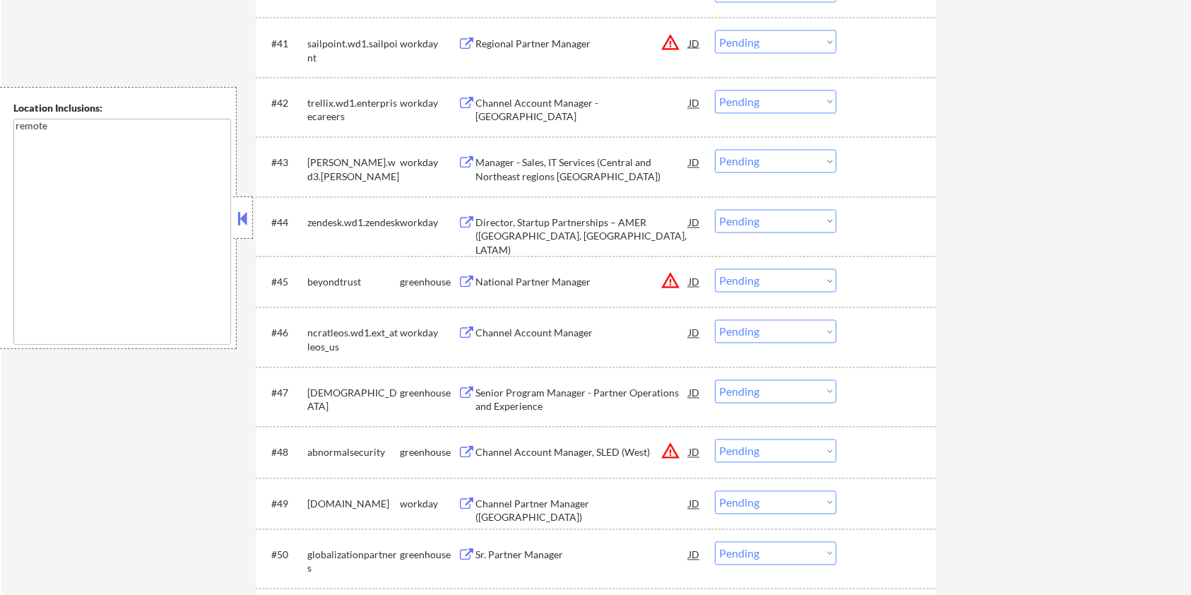
scroll to position [2622, 0]
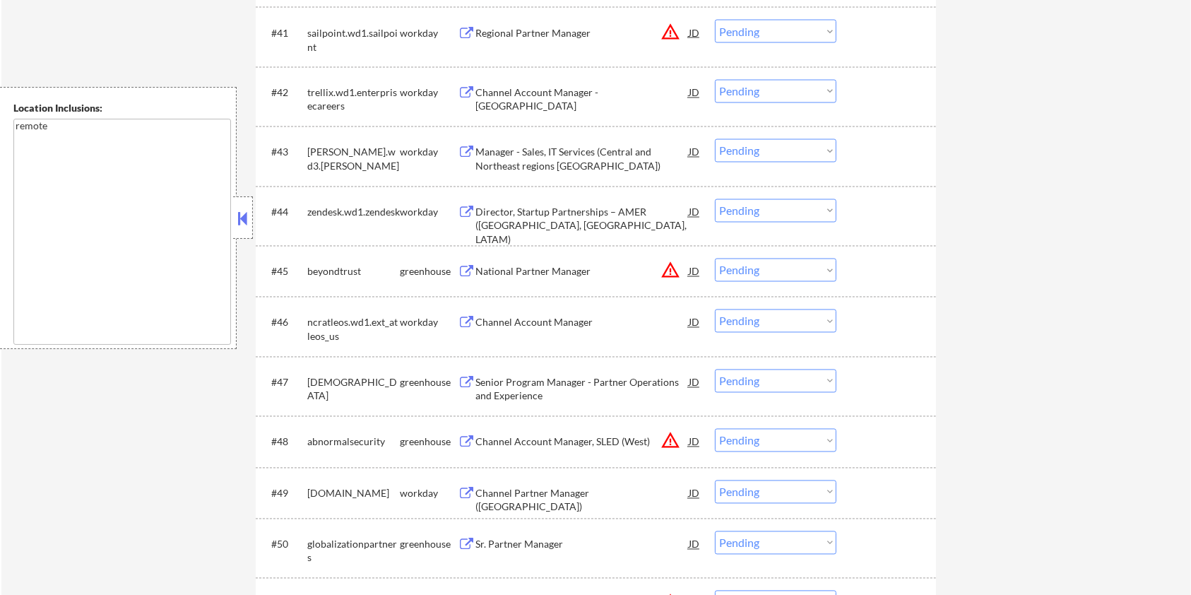
click at [528, 383] on div "Senior Program Manager - Partner Operations and Experience" at bounding box center [582, 390] width 213 height 28
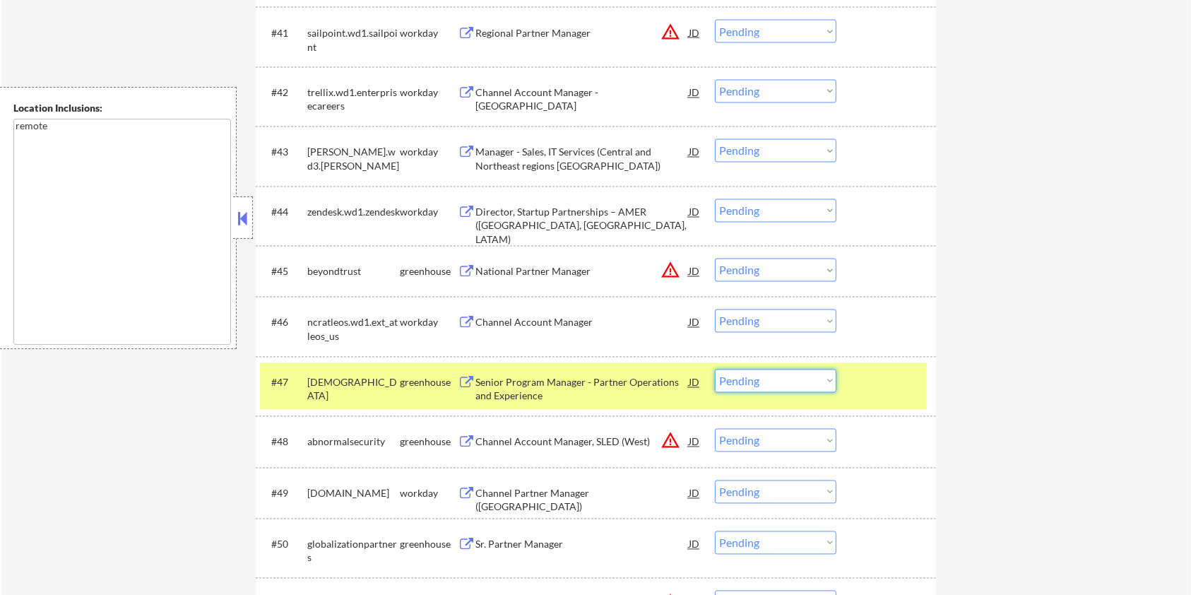
click at [758, 376] on select "Choose an option... Pending Applied Excluded (Questions) Excluded (Expired) Exc…" at bounding box center [776, 381] width 122 height 23
click at [715, 370] on select "Choose an option... Pending Applied Excluded (Questions) Excluded (Expired) Exc…" at bounding box center [776, 381] width 122 height 23
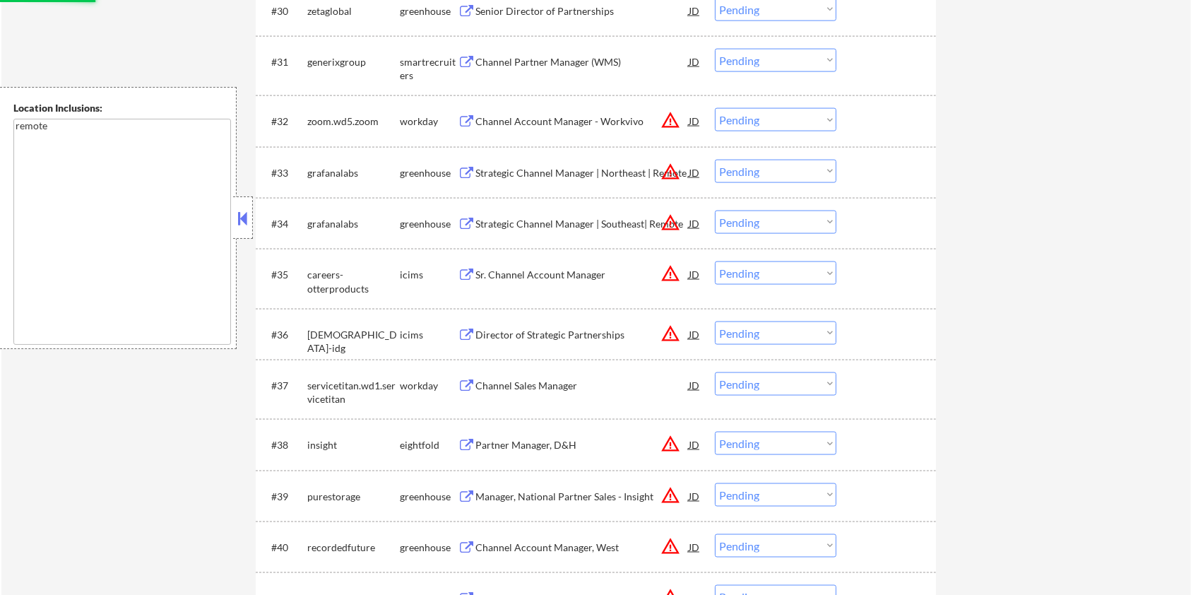
select select ""pending""
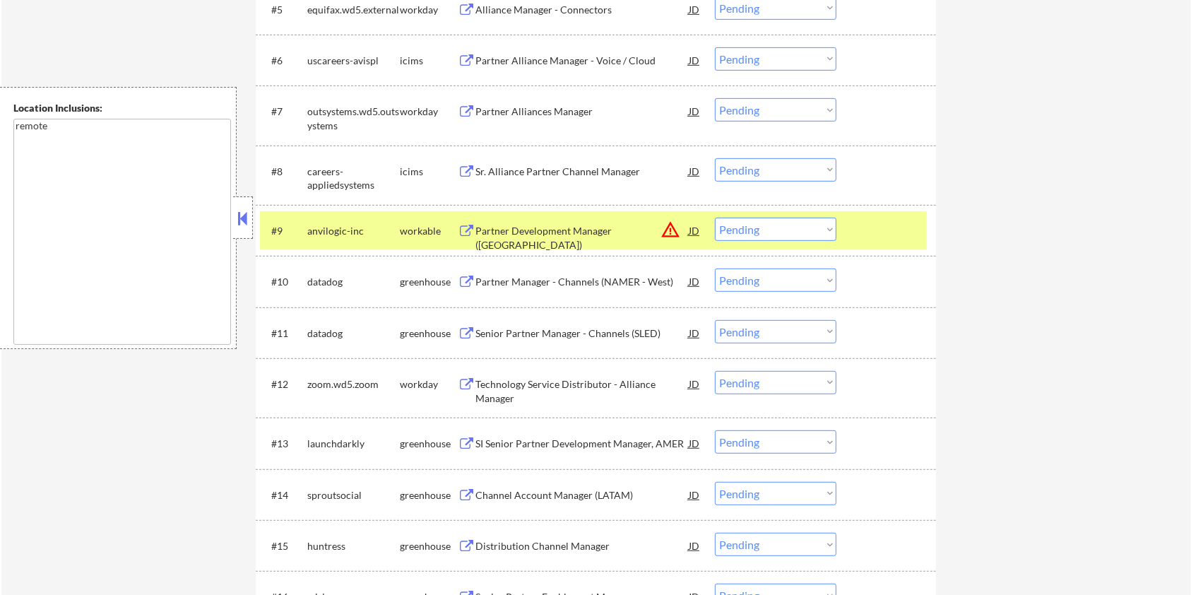
scroll to position [832, 0]
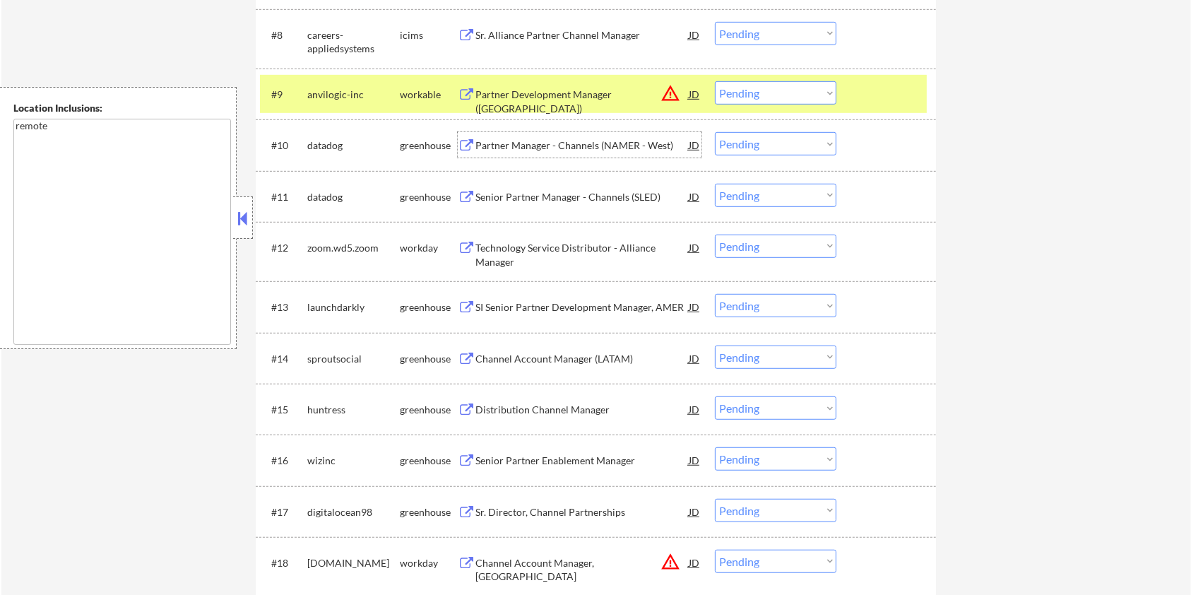
click at [558, 146] on div "Partner Manager - Channels (NAMER - West)" at bounding box center [582, 145] width 213 height 14
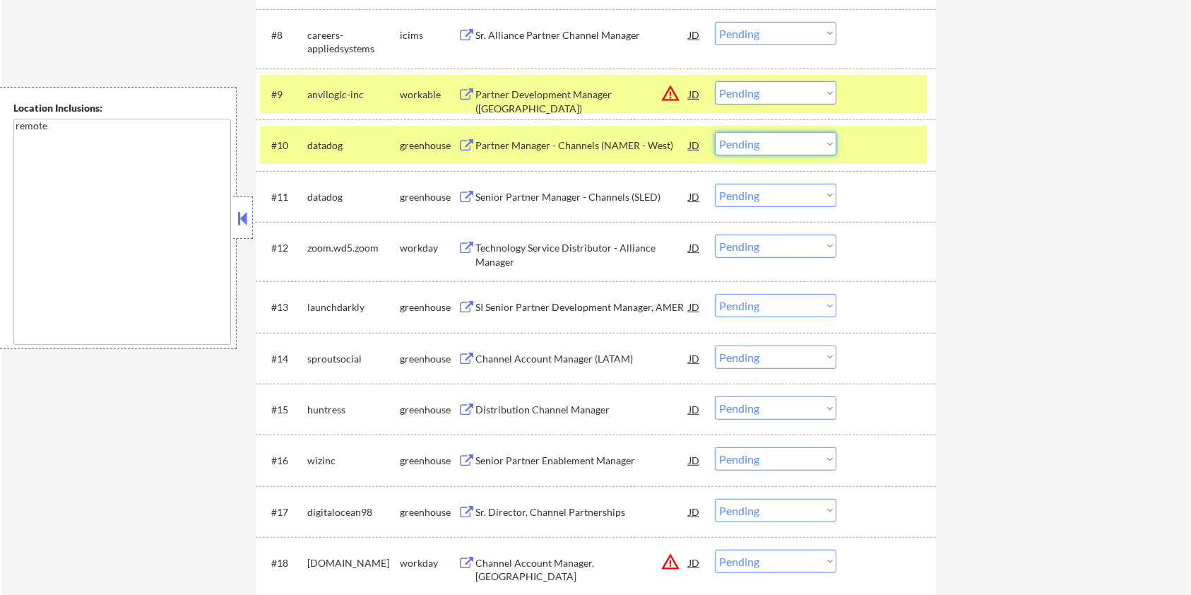
click at [790, 145] on select "Choose an option... Pending Applied Excluded (Questions) Excluded (Expired) Exc…" at bounding box center [776, 143] width 122 height 23
click at [715, 132] on select "Choose an option... Pending Applied Excluded (Questions) Excluded (Expired) Exc…" at bounding box center [776, 143] width 122 height 23
select select ""pending""
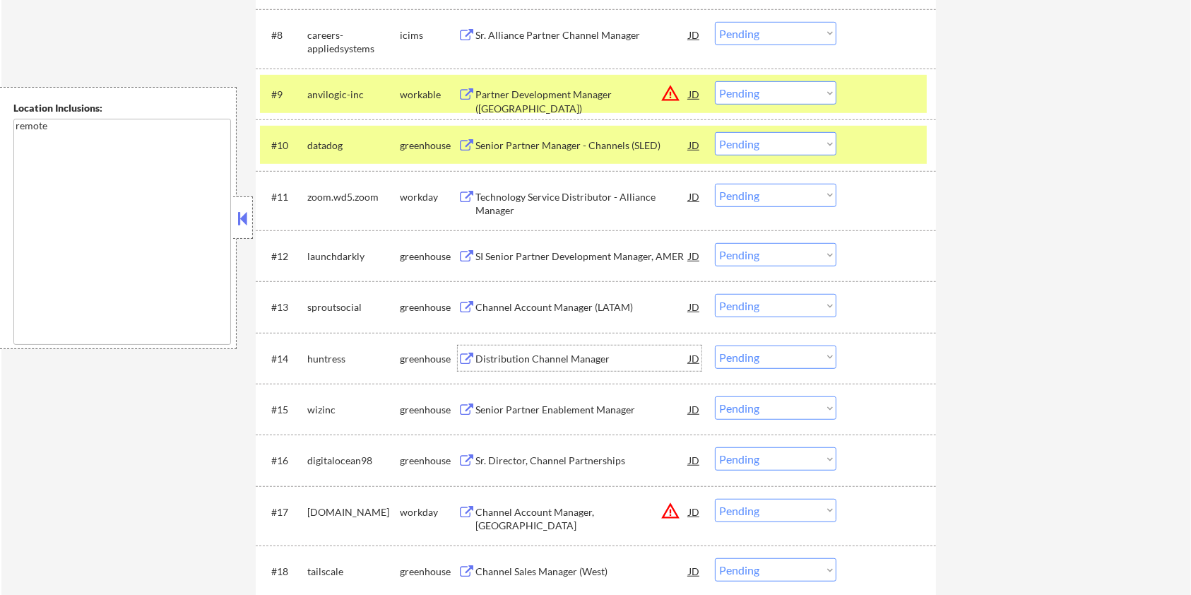
click at [492, 359] on div "Distribution Channel Manager" at bounding box center [582, 359] width 213 height 14
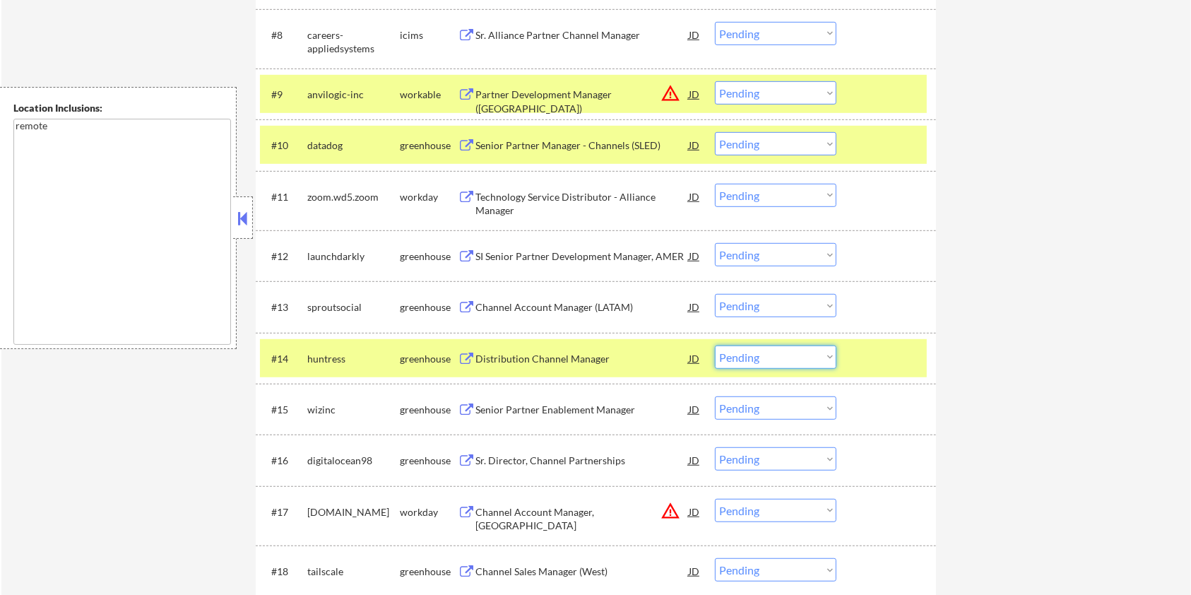
click at [786, 355] on select "Choose an option... Pending Applied Excluded (Questions) Excluded (Expired) Exc…" at bounding box center [776, 357] width 122 height 23
click at [715, 346] on select "Choose an option... Pending Applied Excluded (Questions) Excluded (Expired) Exc…" at bounding box center [776, 357] width 122 height 23
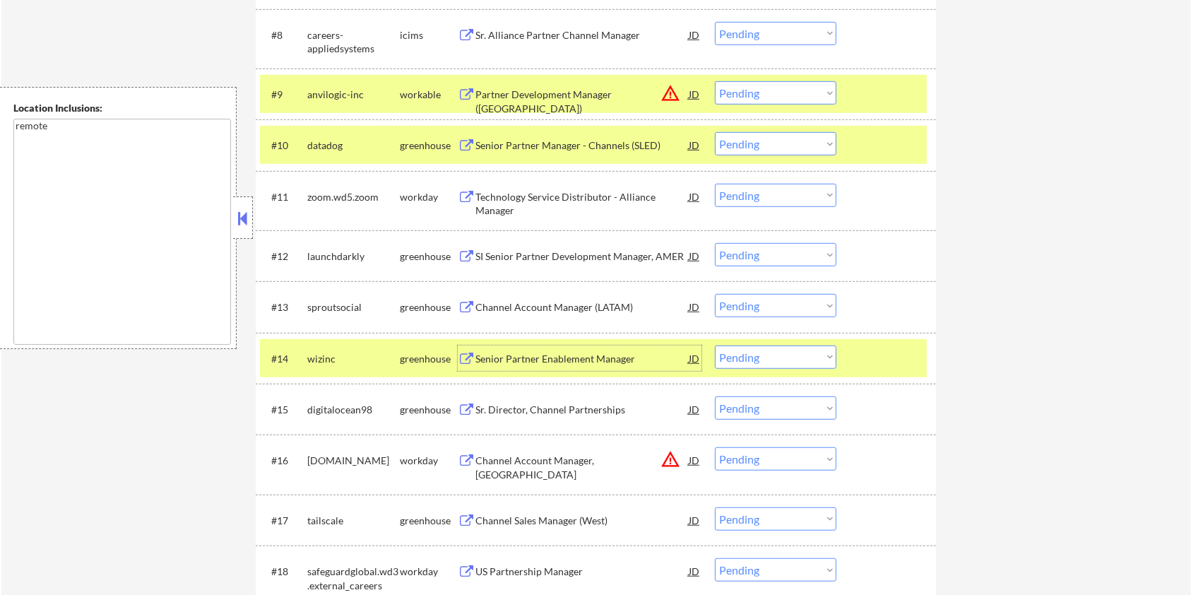
click at [527, 361] on div "Senior Partner Enablement Manager" at bounding box center [582, 359] width 213 height 14
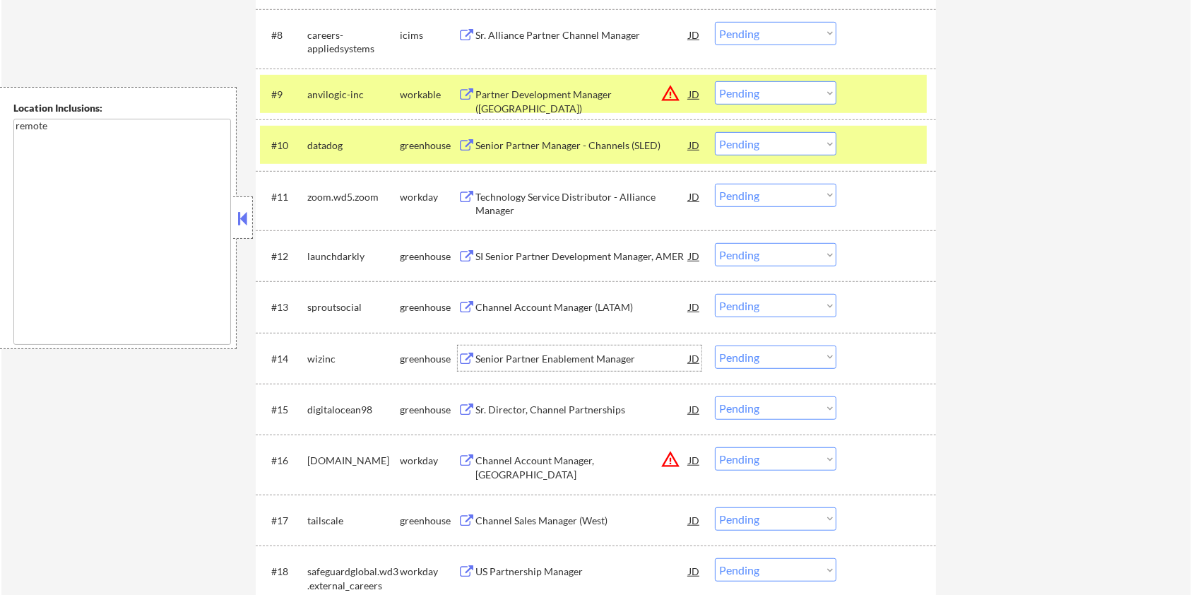
click at [761, 359] on select "Choose an option... Pending Applied Excluded (Questions) Excluded (Expired) Exc…" at bounding box center [776, 357] width 122 height 23
click at [715, 346] on select "Choose an option... Pending Applied Excluded (Questions) Excluded (Expired) Exc…" at bounding box center [776, 357] width 122 height 23
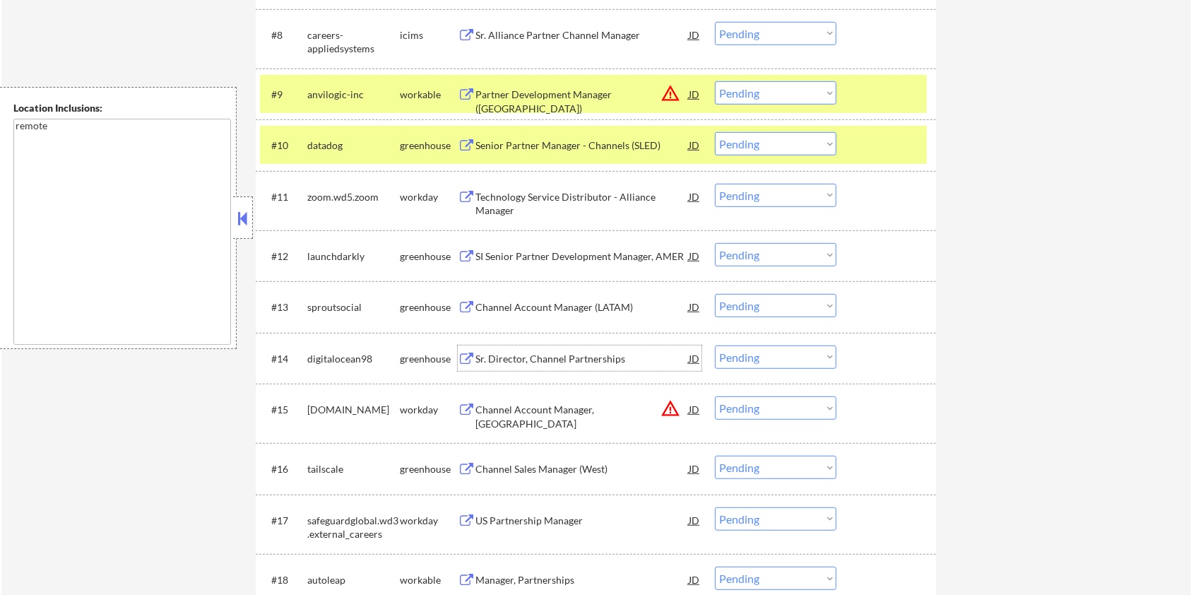
click at [514, 353] on div "Sr. Director, Channel Partnerships" at bounding box center [582, 359] width 213 height 14
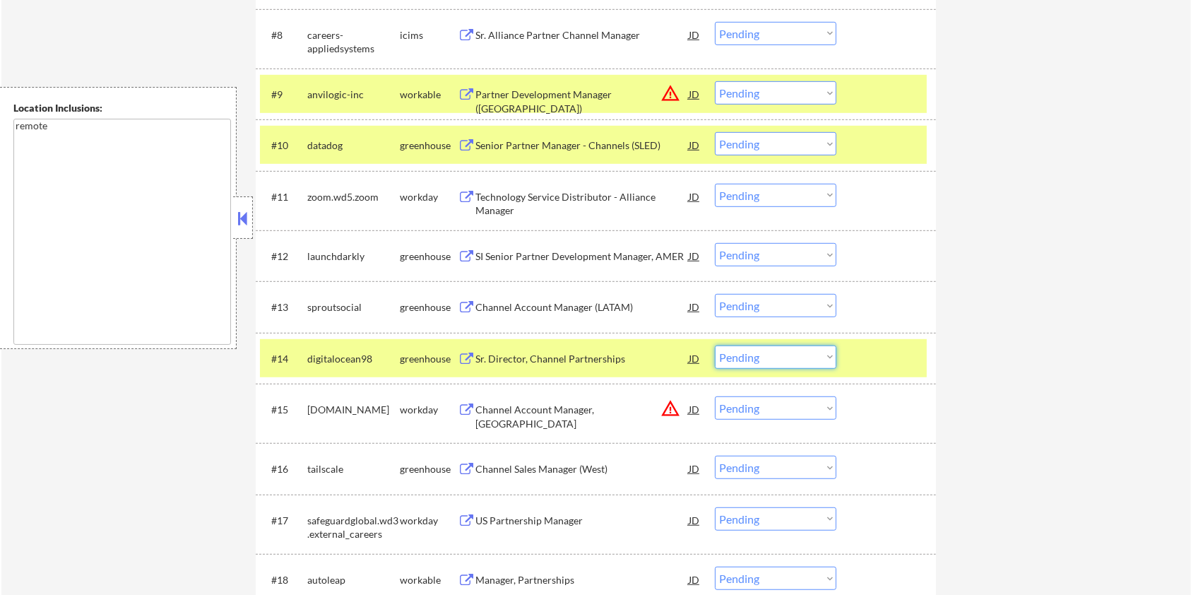
click at [803, 359] on select "Choose an option... Pending Applied Excluded (Questions) Excluded (Expired) Exc…" at bounding box center [776, 357] width 122 height 23
click at [715, 346] on select "Choose an option... Pending Applied Excluded (Questions) Excluded (Expired) Exc…" at bounding box center [776, 357] width 122 height 23
select select ""pending""
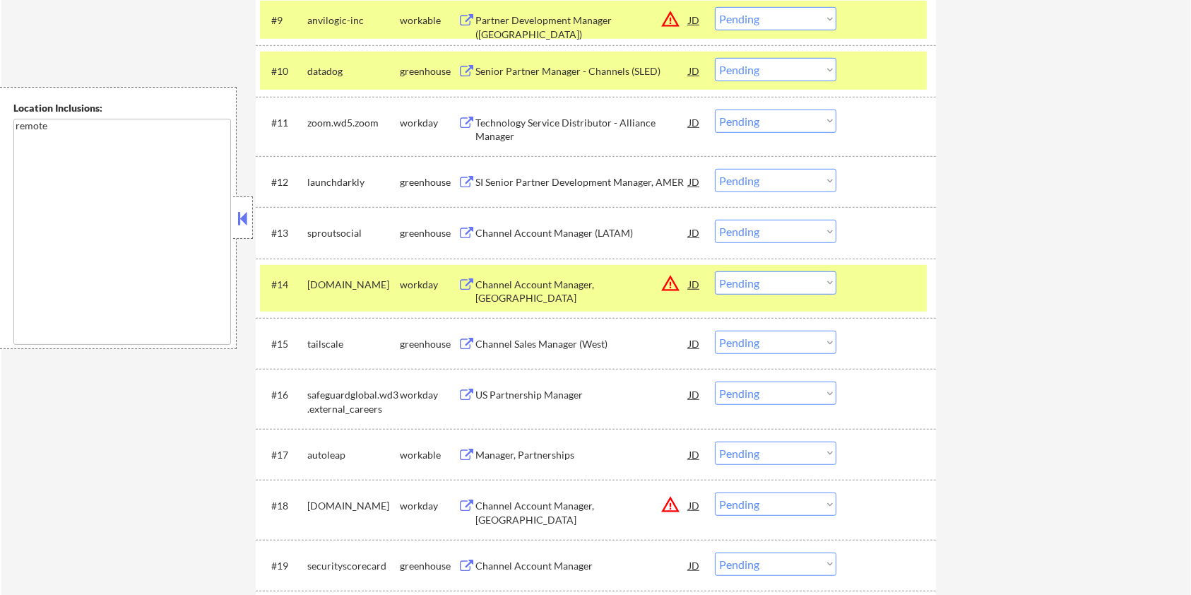
scroll to position [927, 0]
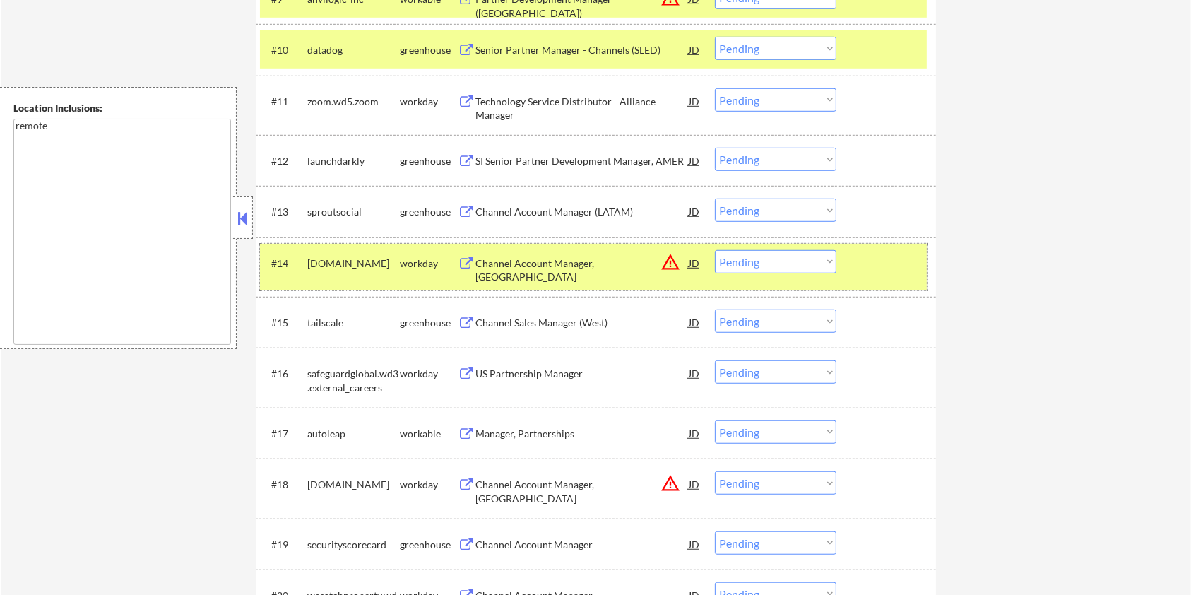
click at [885, 259] on div at bounding box center [888, 262] width 62 height 25
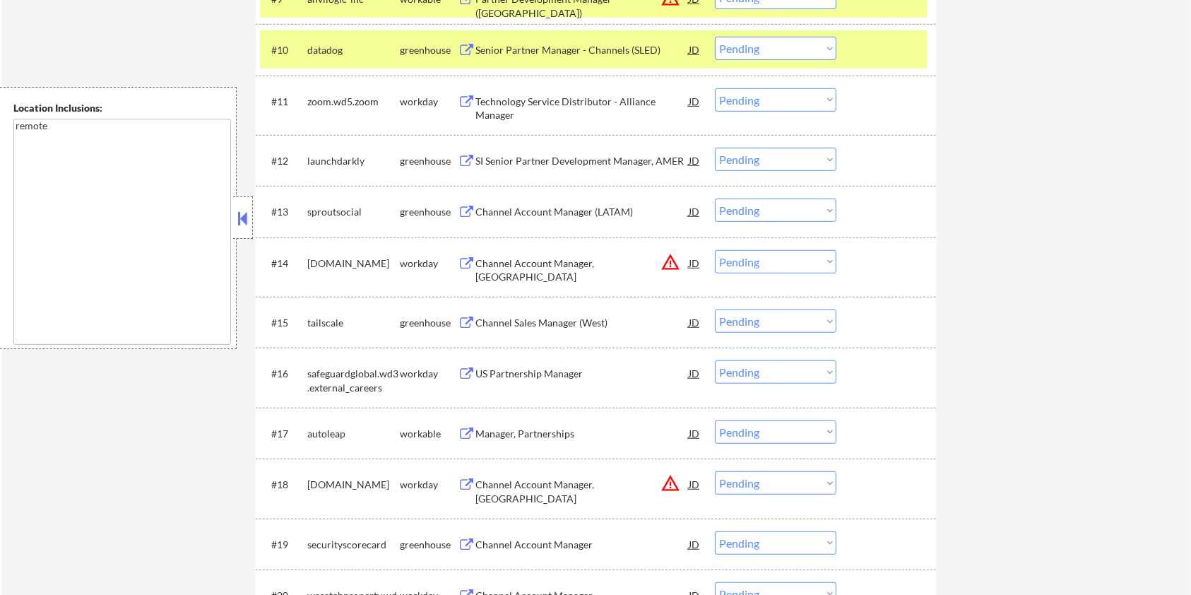
click at [497, 428] on div "Manager, Partnerships" at bounding box center [582, 434] width 213 height 14
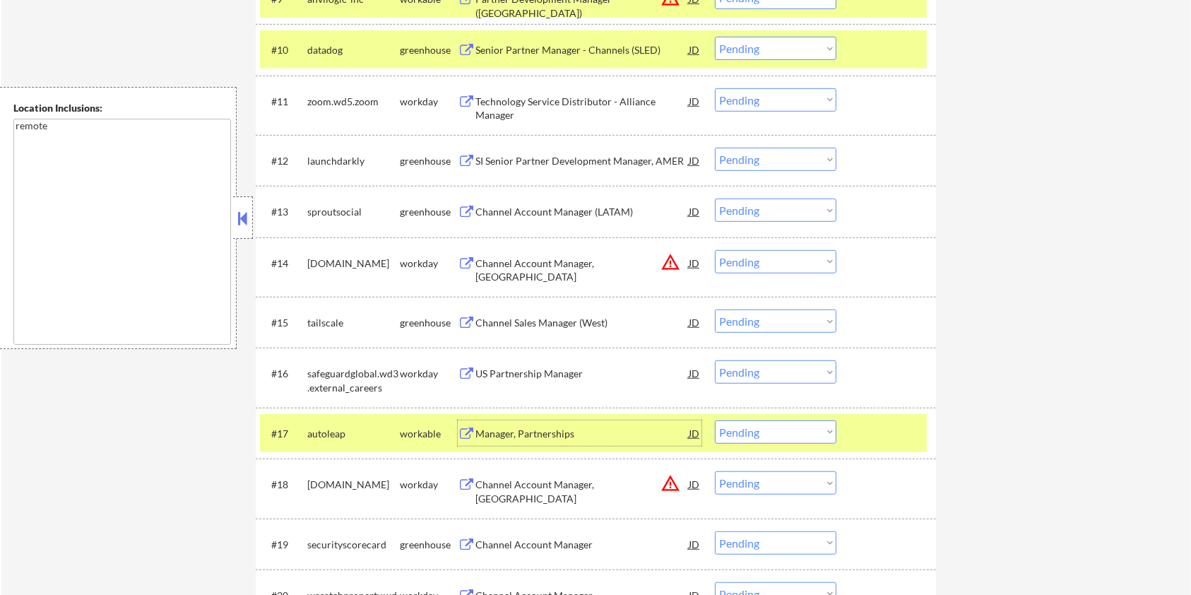
click at [775, 431] on select "Choose an option... Pending Applied Excluded (Questions) Excluded (Expired) Exc…" at bounding box center [776, 431] width 122 height 23
click at [715, 420] on select "Choose an option... Pending Applied Excluded (Questions) Excluded (Expired) Exc…" at bounding box center [776, 431] width 122 height 23
select select ""pending""
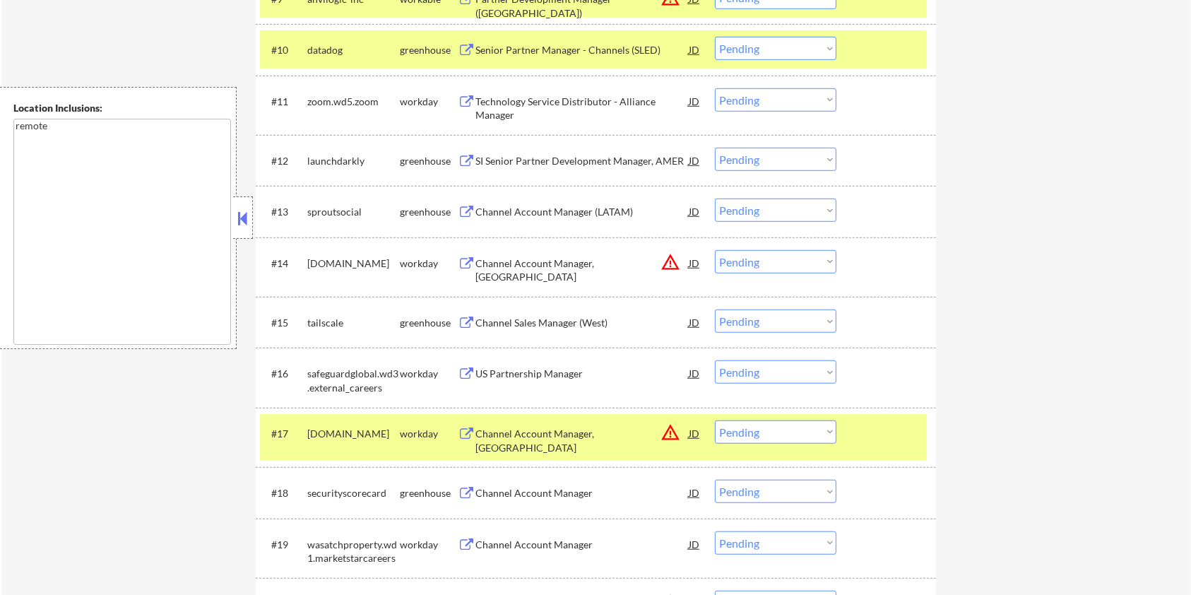
click at [890, 444] on div at bounding box center [888, 432] width 62 height 25
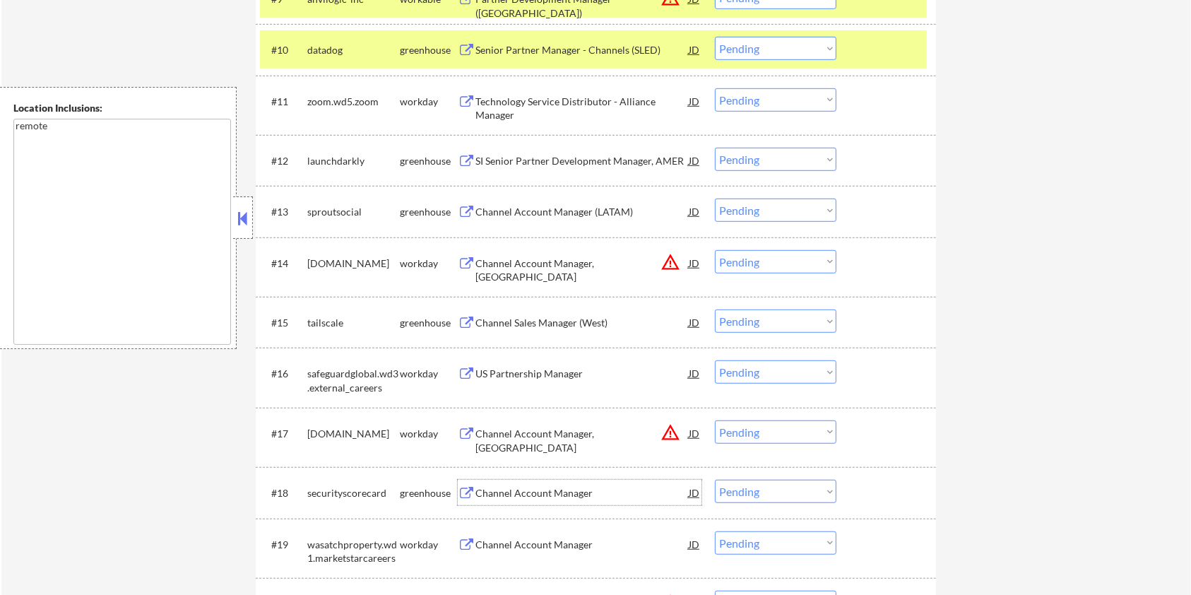
click at [526, 488] on div "Channel Account Manager" at bounding box center [582, 493] width 213 height 14
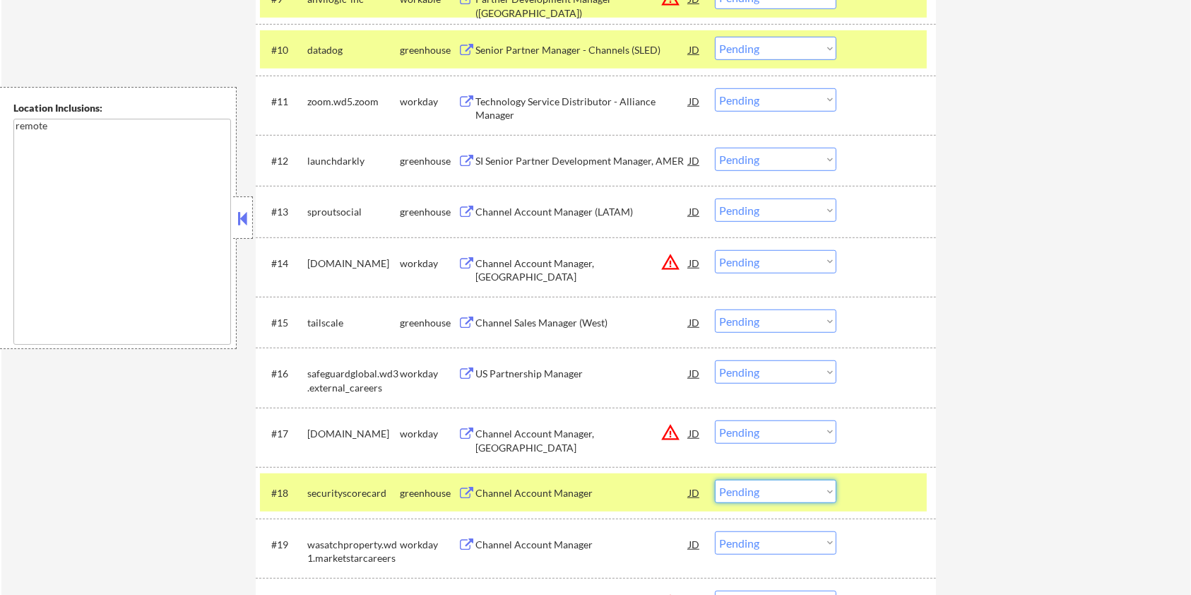
click at [791, 496] on select "Choose an option... Pending Applied Excluded (Questions) Excluded (Expired) Exc…" at bounding box center [776, 491] width 122 height 23
click at [715, 480] on select "Choose an option... Pending Applied Excluded (Questions) Excluded (Expired) Exc…" at bounding box center [776, 491] width 122 height 23
select select ""pending""
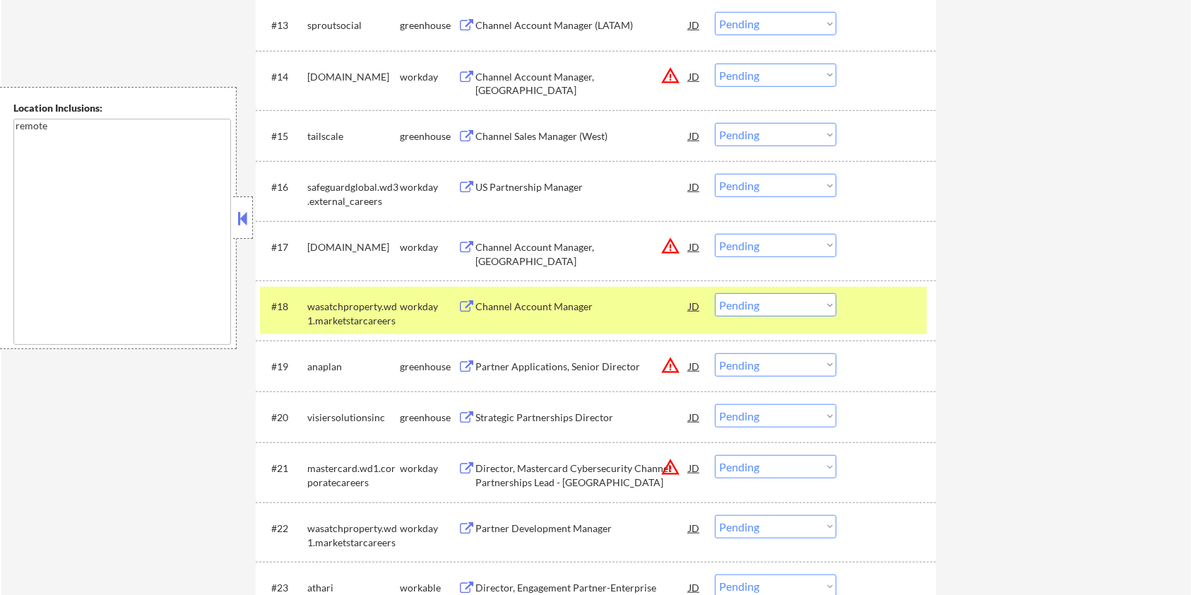
scroll to position [1115, 0]
click at [507, 411] on div "Strategic Partnerships Director" at bounding box center [582, 416] width 213 height 14
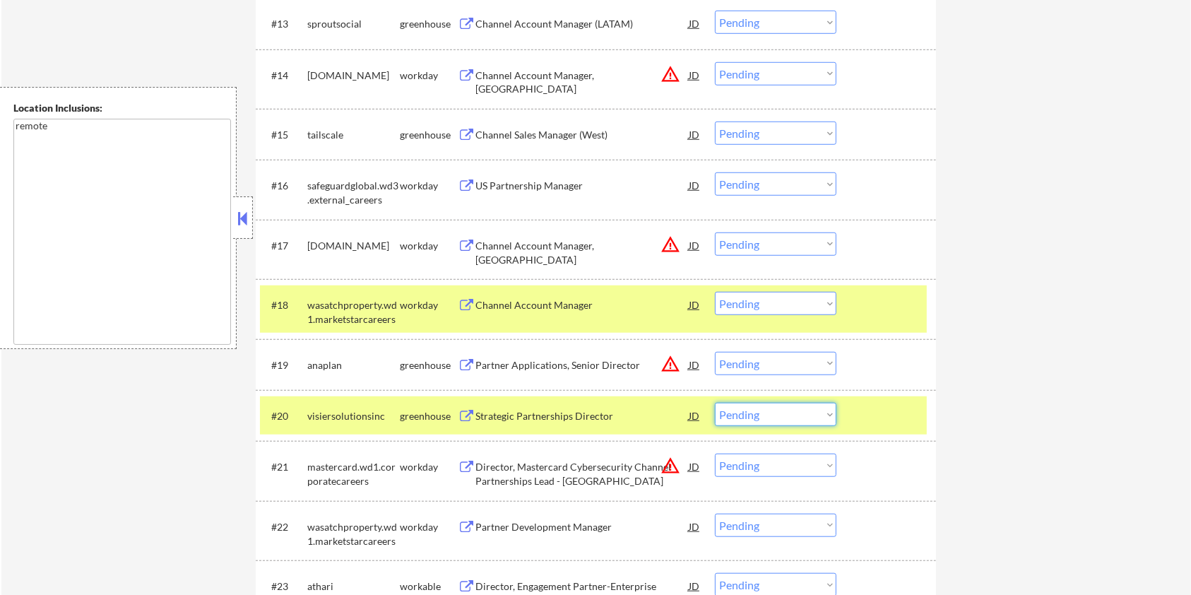
click at [774, 420] on select "Choose an option... Pending Applied Excluded (Questions) Excluded (Expired) Exc…" at bounding box center [776, 414] width 122 height 23
click at [715, 403] on select "Choose an option... Pending Applied Excluded (Questions) Excluded (Expired) Exc…" at bounding box center [776, 414] width 122 height 23
select select ""pending""
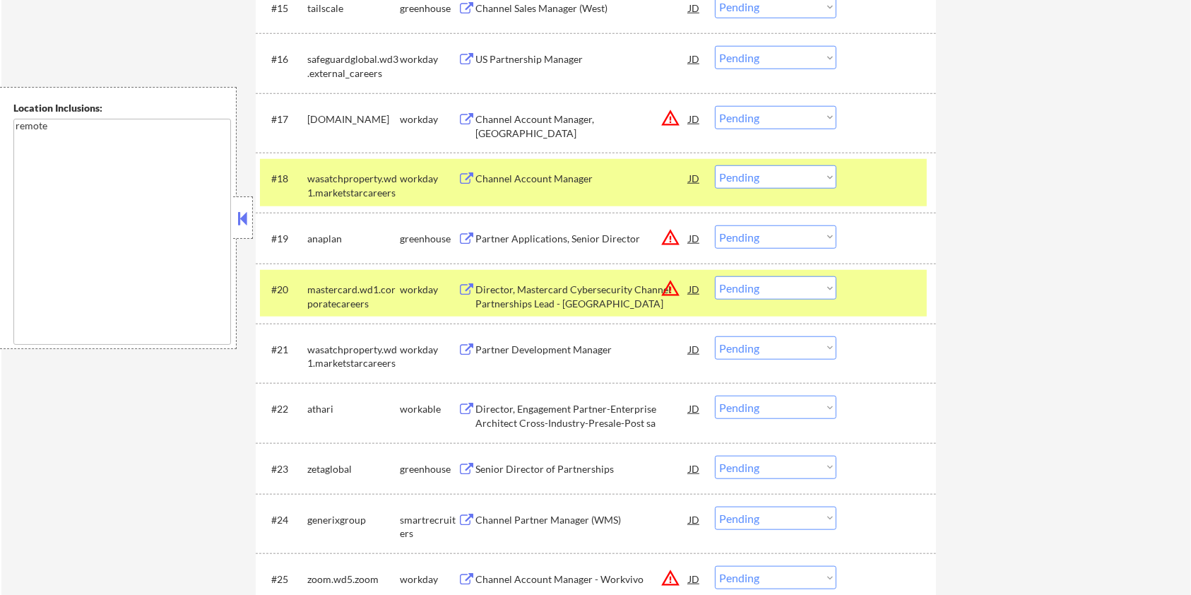
scroll to position [1304, 0]
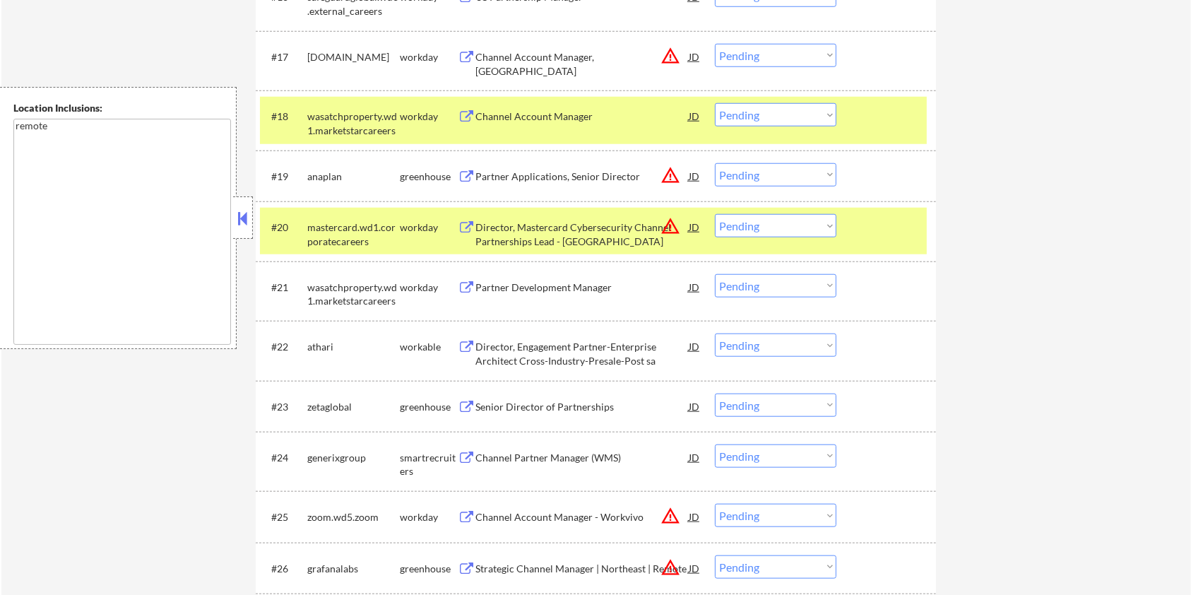
click at [497, 404] on div "Senior Director of Partnerships" at bounding box center [582, 407] width 213 height 14
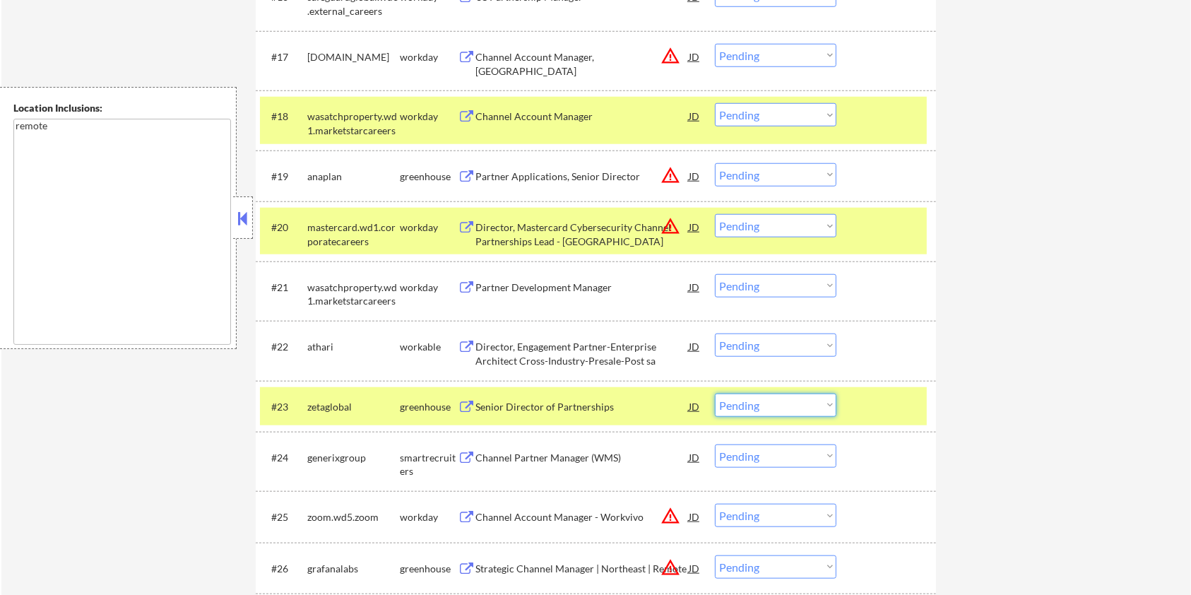
click at [797, 407] on select "Choose an option... Pending Applied Excluded (Questions) Excluded (Expired) Exc…" at bounding box center [776, 405] width 122 height 23
click at [715, 394] on select "Choose an option... Pending Applied Excluded (Questions) Excluded (Expired) Exc…" at bounding box center [776, 405] width 122 height 23
select select ""pending""
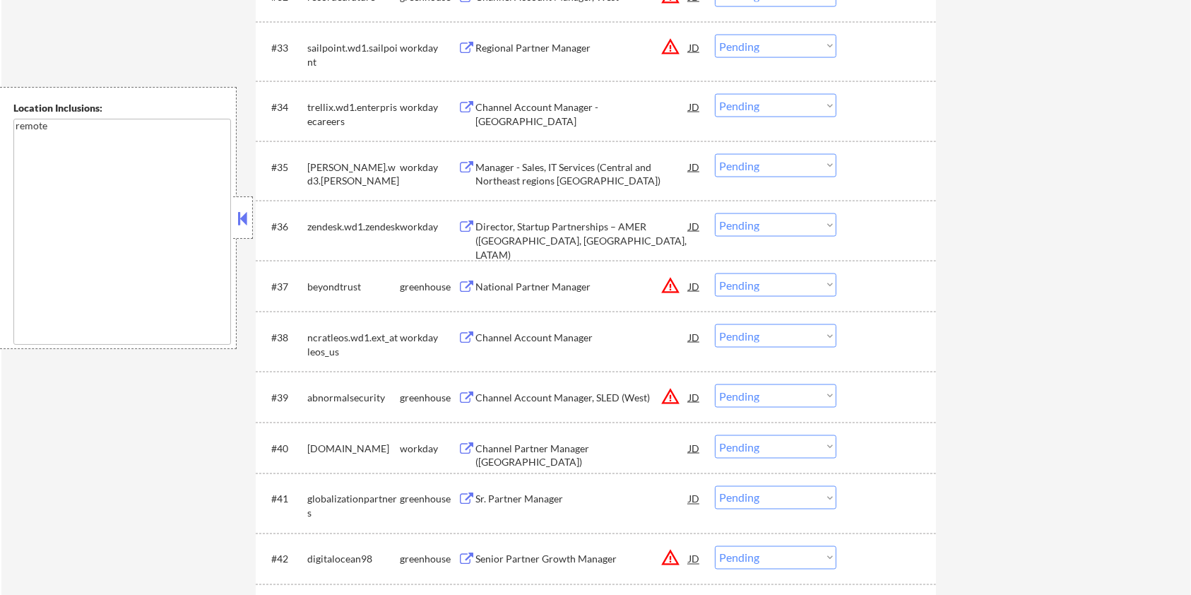
scroll to position [2245, 0]
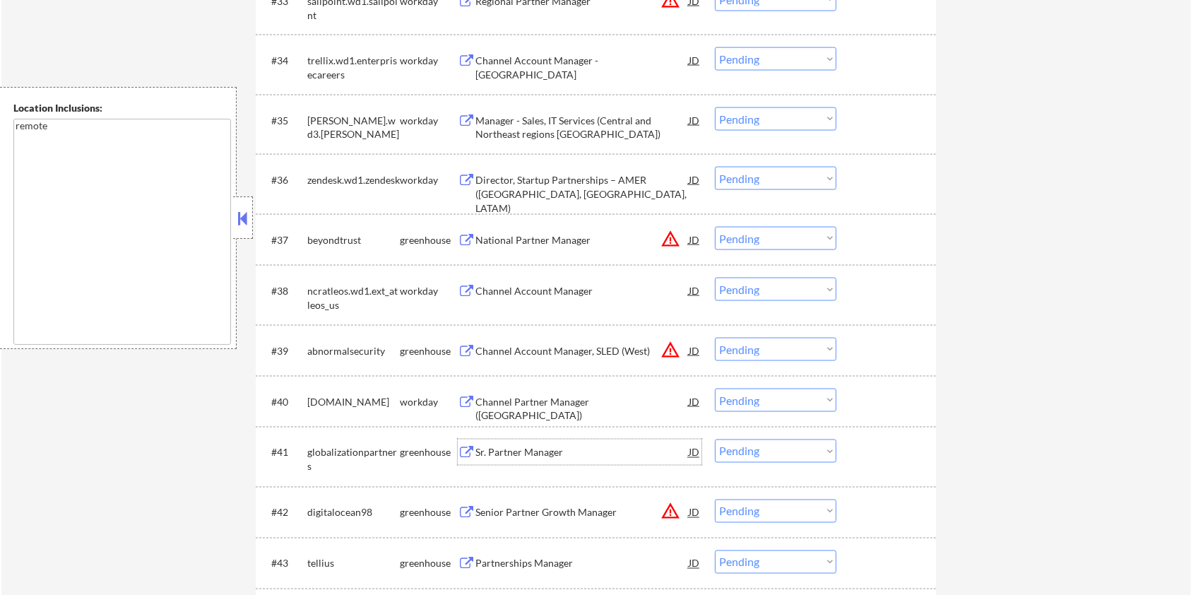
click at [512, 449] on div "Sr. Partner Manager" at bounding box center [582, 453] width 213 height 14
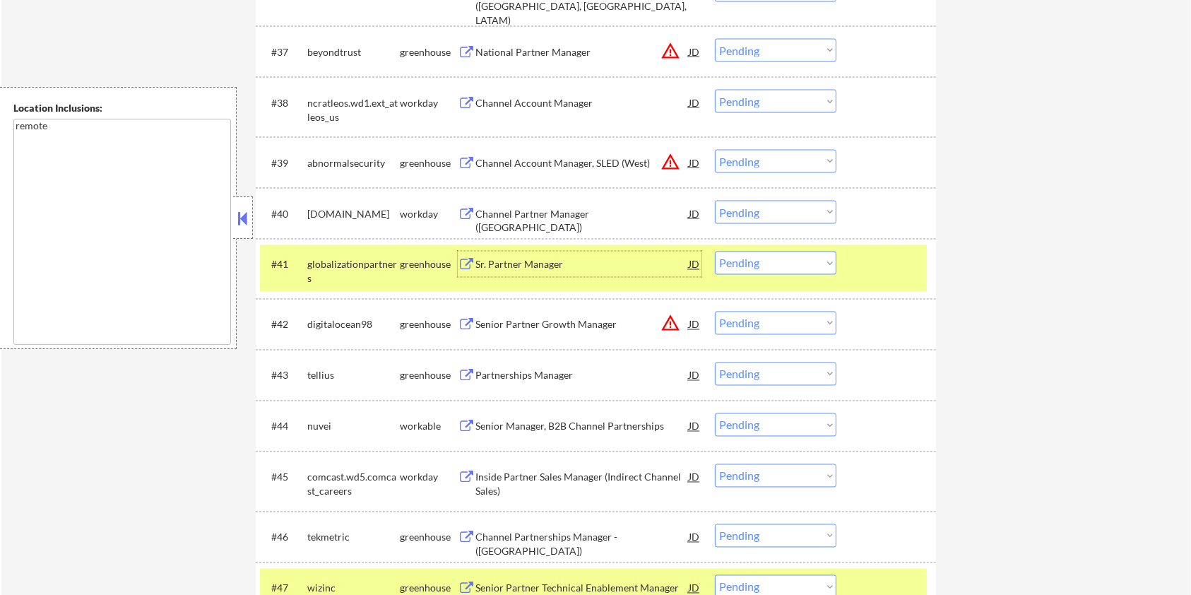
scroll to position [2434, 0]
click at [519, 372] on div "Partnerships Manager" at bounding box center [582, 375] width 213 height 14
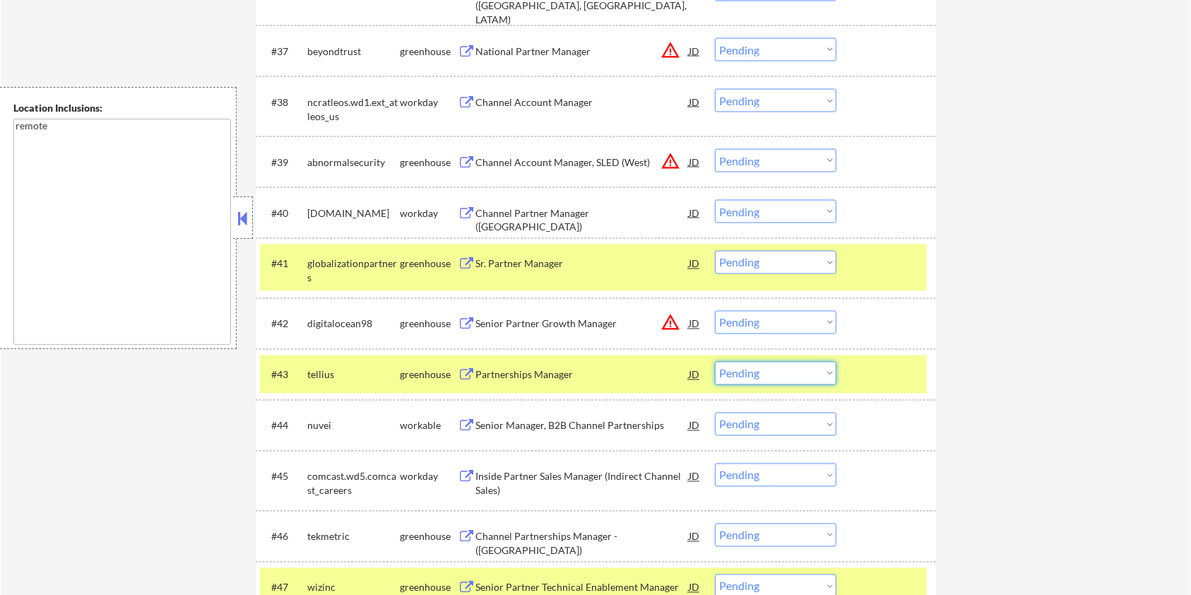
click at [826, 370] on select "Choose an option... Pending Applied Excluded (Questions) Excluded (Expired) Exc…" at bounding box center [776, 373] width 122 height 23
click at [715, 362] on select "Choose an option... Pending Applied Excluded (Questions) Excluded (Expired) Exc…" at bounding box center [776, 373] width 122 height 23
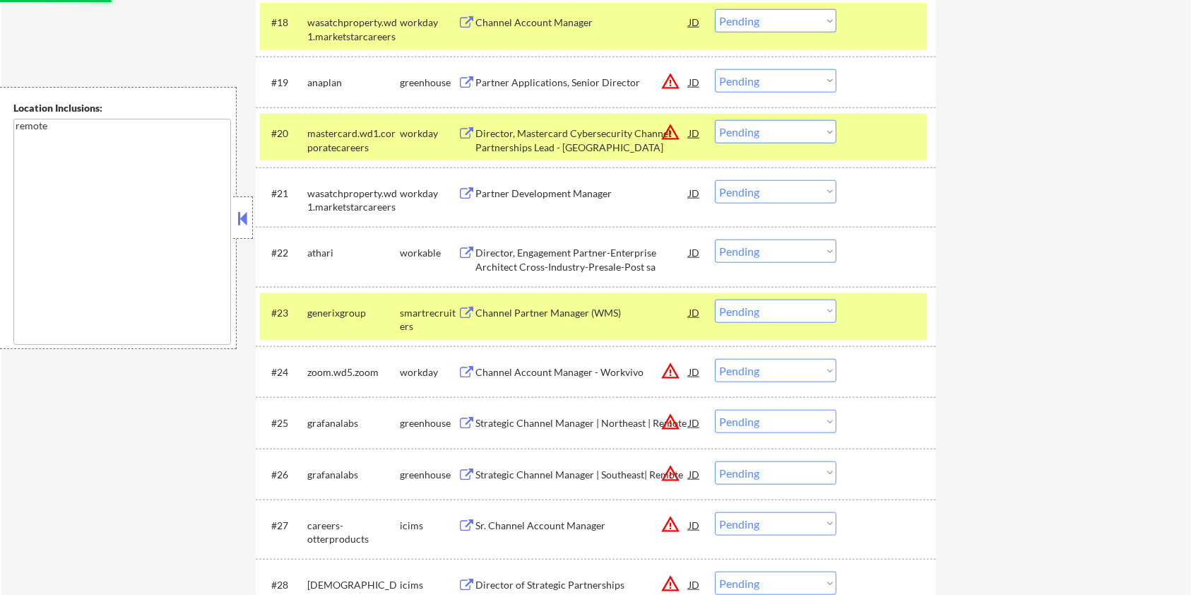
select select ""pending""
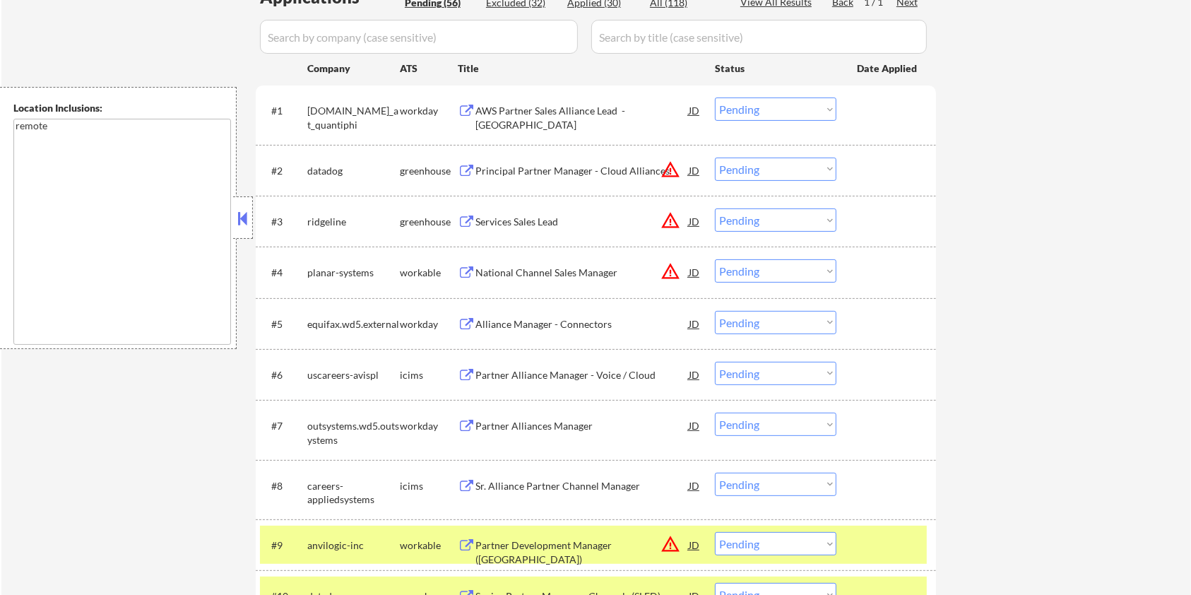
scroll to position [79, 0]
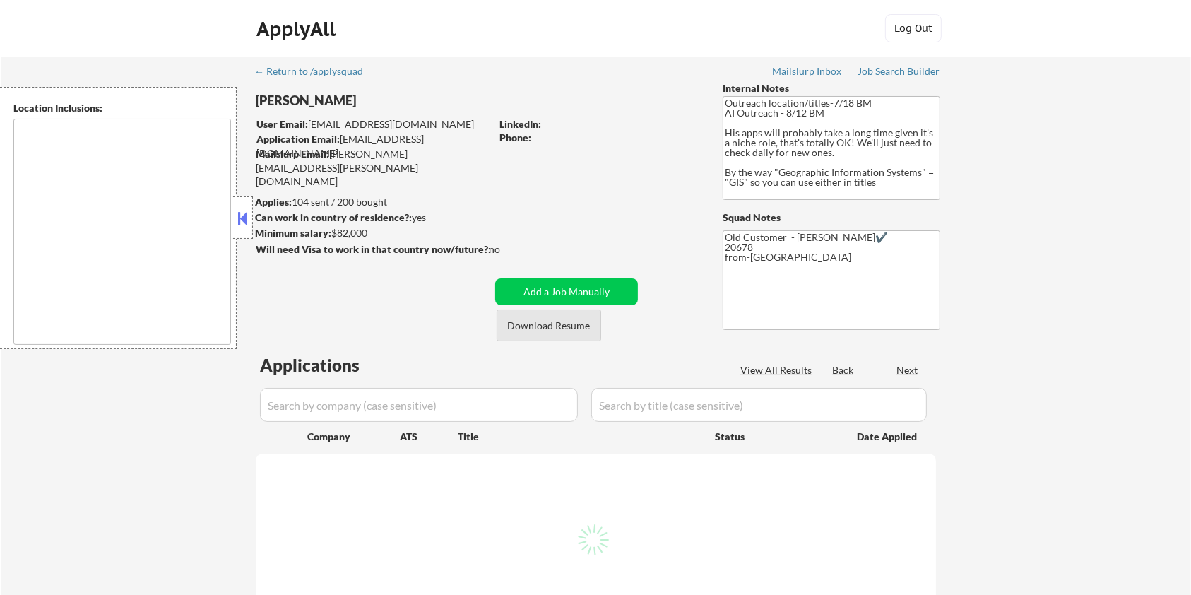
type textarea "Remote US Washington DC Baltimore MD Alexandria VA Arlington VA Chevy Chase MD …"
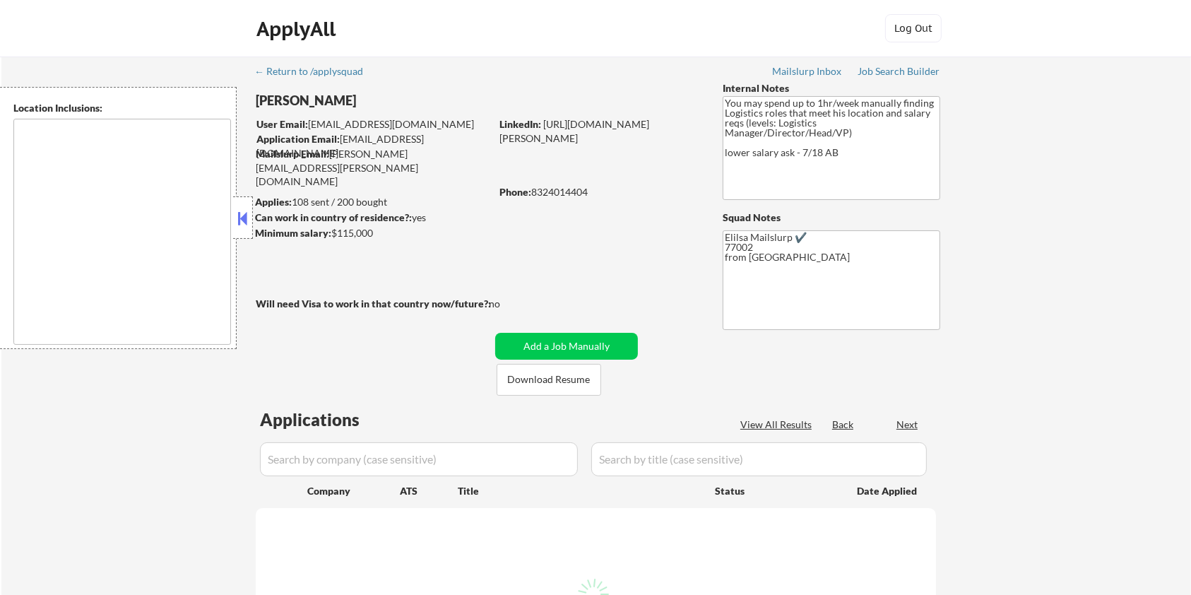
select select ""pending""
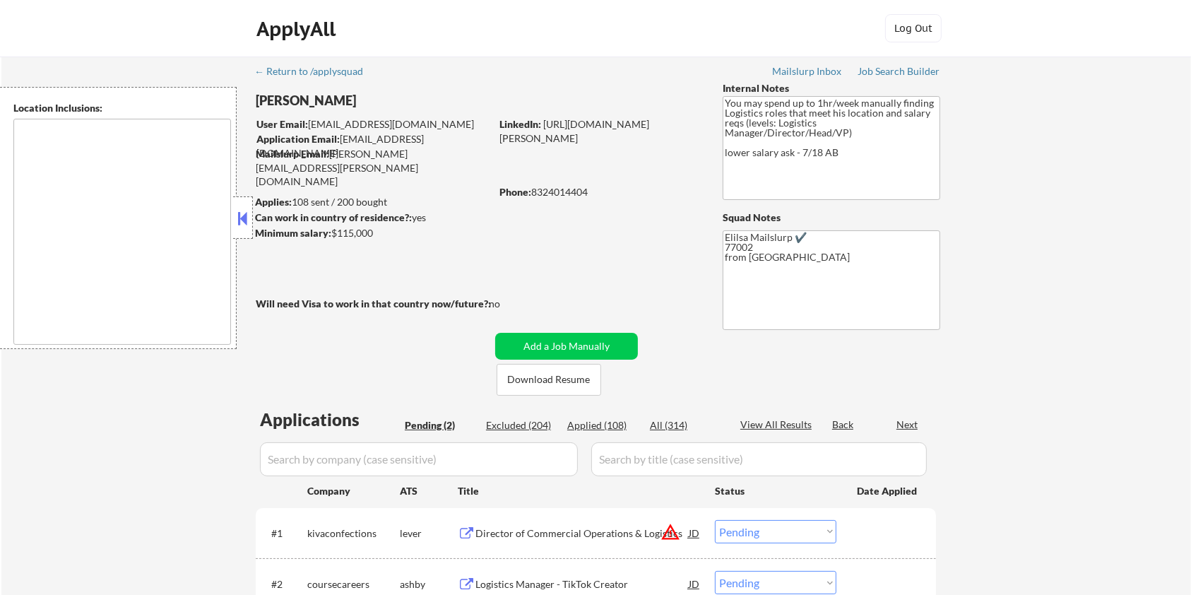
type textarea "Houston, TX Bellaire, TX West University Place, TX Southside Place, TX Hunters …"
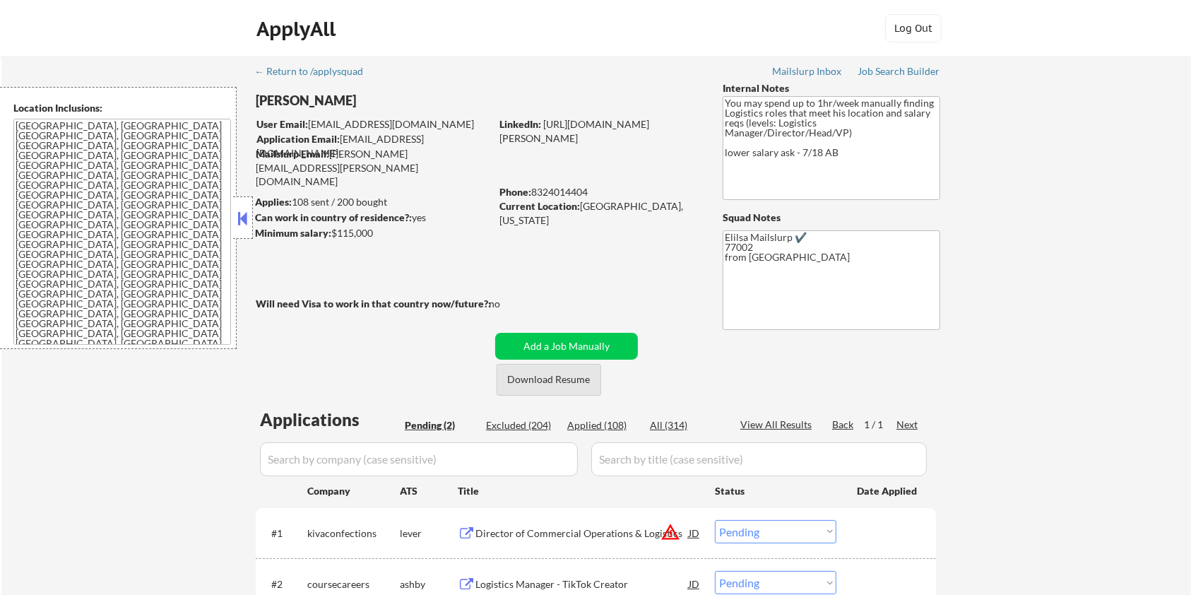
click at [550, 376] on button "Download Resume" at bounding box center [549, 380] width 105 height 32
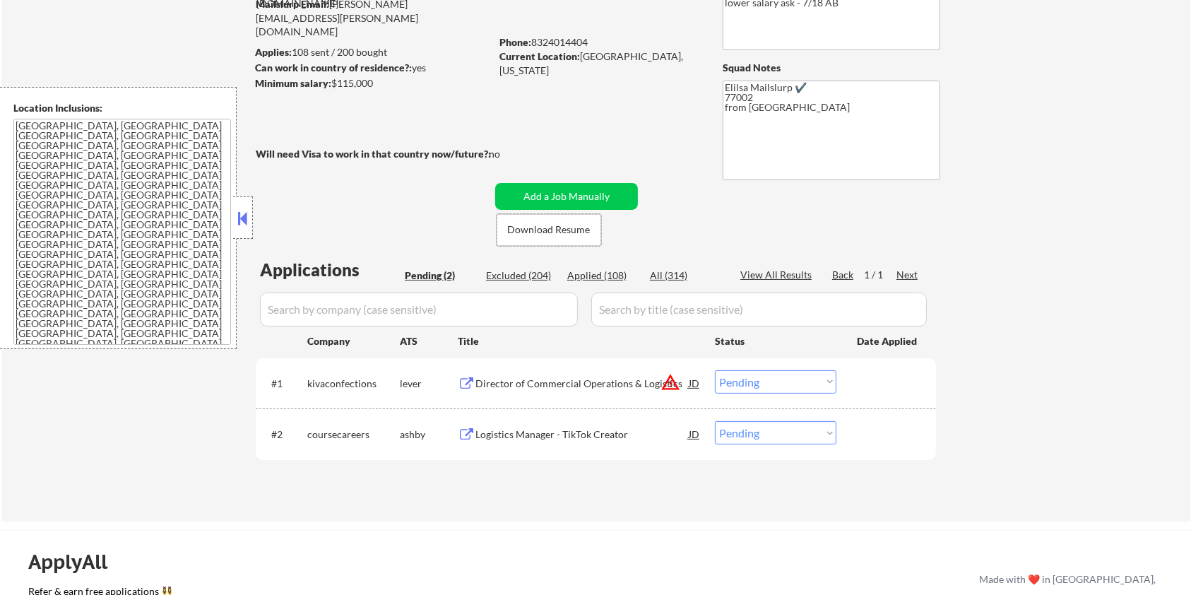
scroll to position [188, 0]
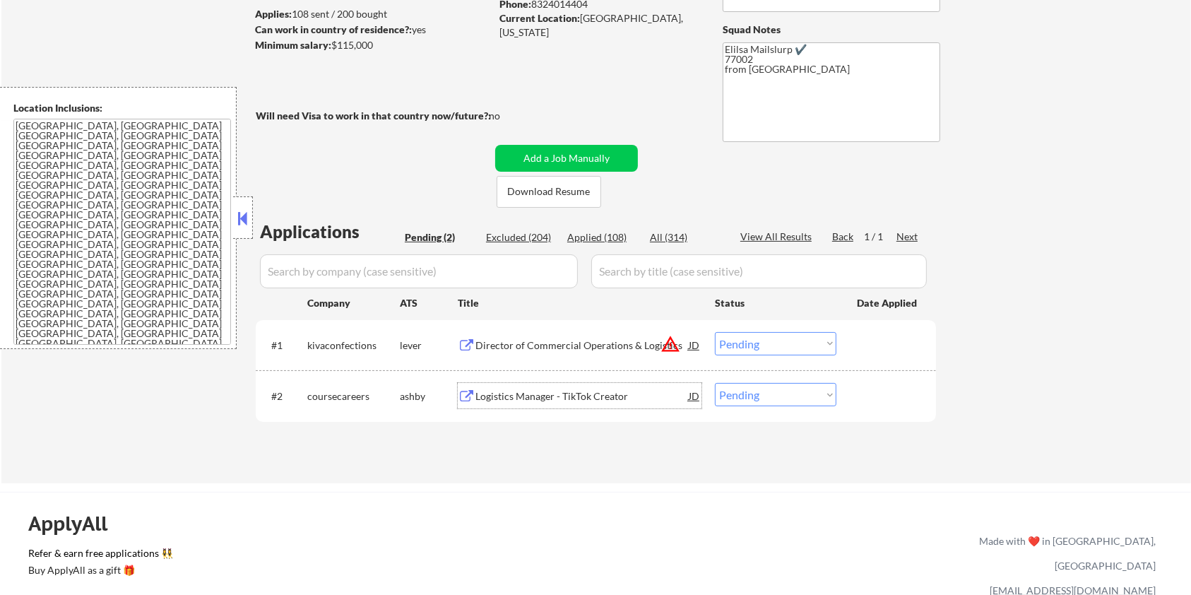
click at [493, 390] on div "Logistics Manager - TikTok Creator" at bounding box center [582, 396] width 213 height 14
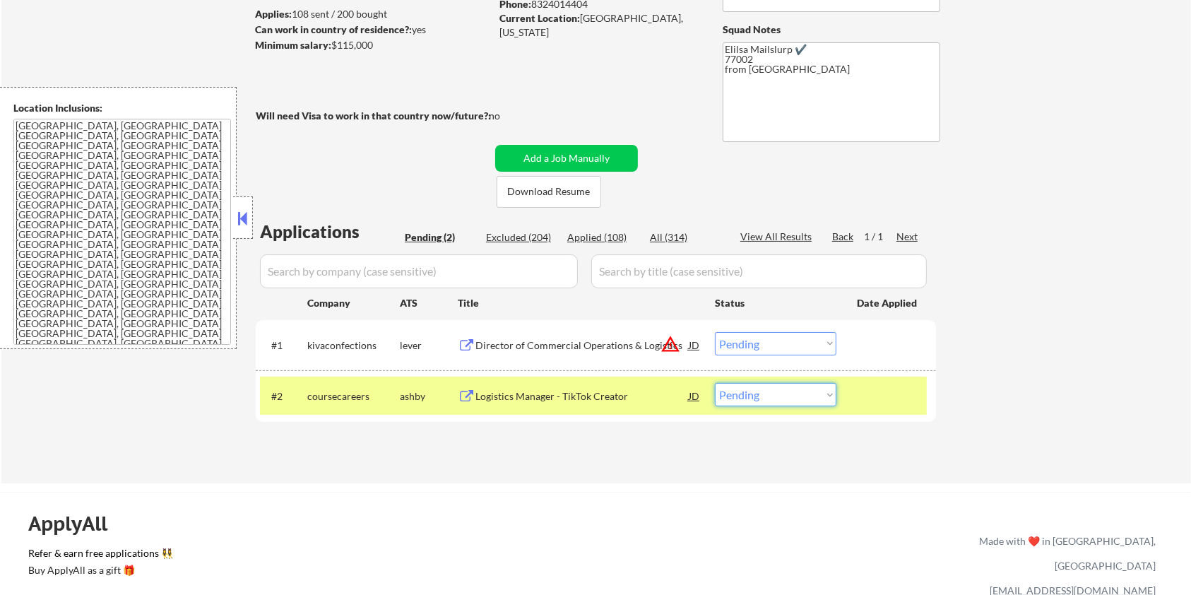
click at [769, 403] on select "Choose an option... Pending Applied Excluded (Questions) Excluded (Expired) Exc…" at bounding box center [776, 394] width 122 height 23
select select ""excluded__blocklist_""
click at [715, 383] on select "Choose an option... Pending Applied Excluded (Questions) Excluded (Expired) Exc…" at bounding box center [776, 394] width 122 height 23
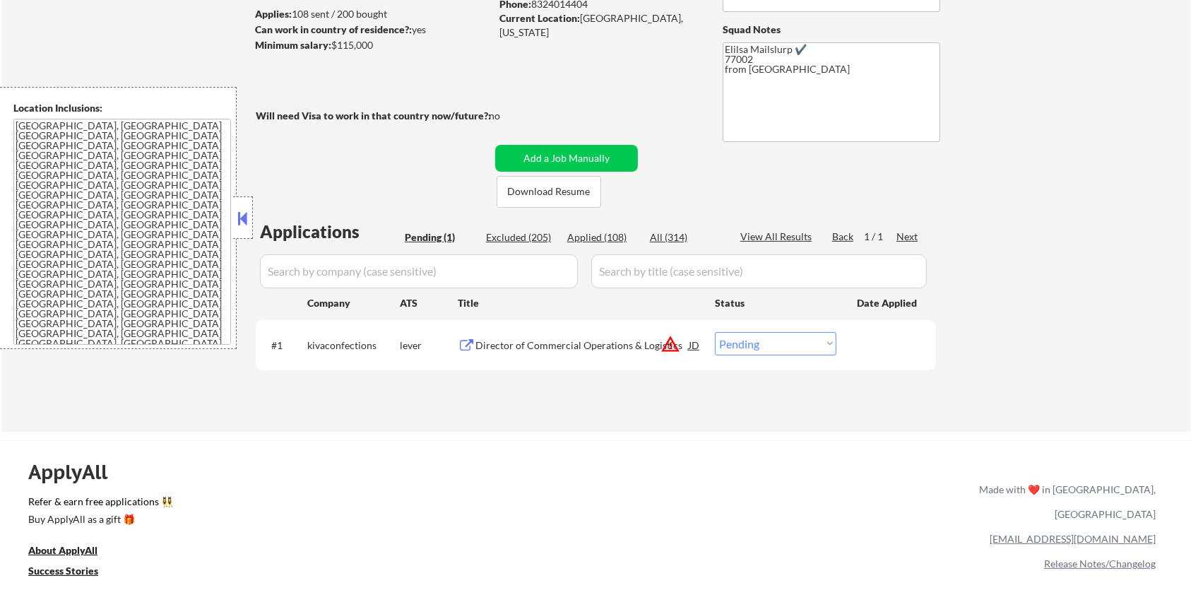
click at [499, 342] on div "Director of Commercial Operations & Logistics" at bounding box center [582, 345] width 213 height 14
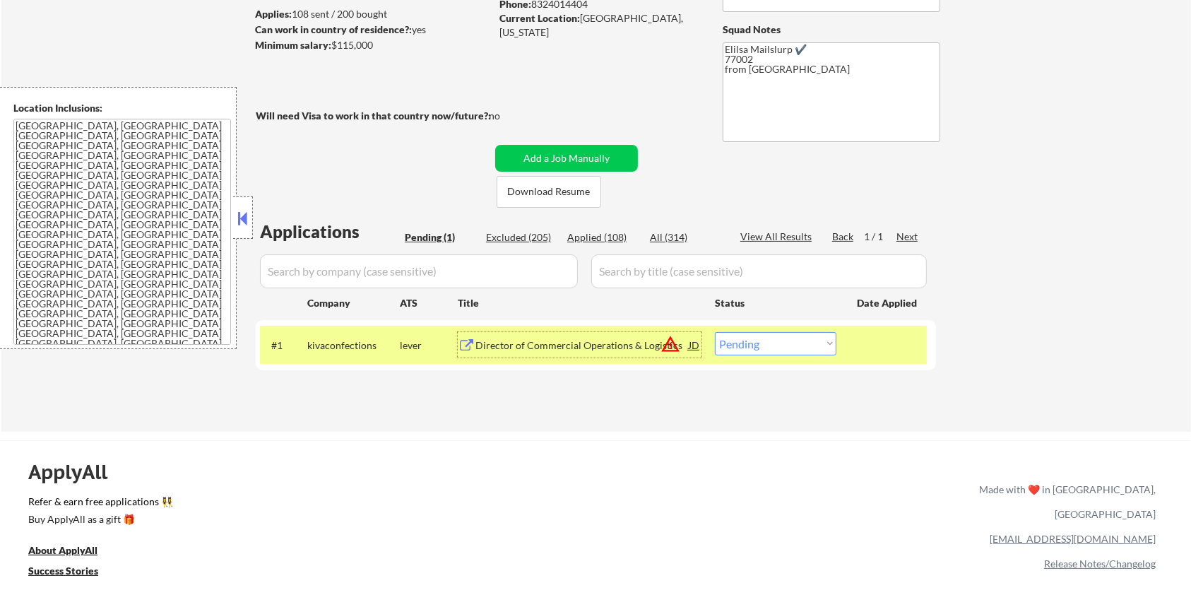
click at [814, 343] on select "Choose an option... Pending Applied Excluded (Questions) Excluded (Expired) Exc…" at bounding box center [776, 343] width 122 height 23
select select ""applied""
click at [715, 332] on select "Choose an option... Pending Applied Excluded (Questions) Excluded (Expired) Exc…" at bounding box center [776, 343] width 122 height 23
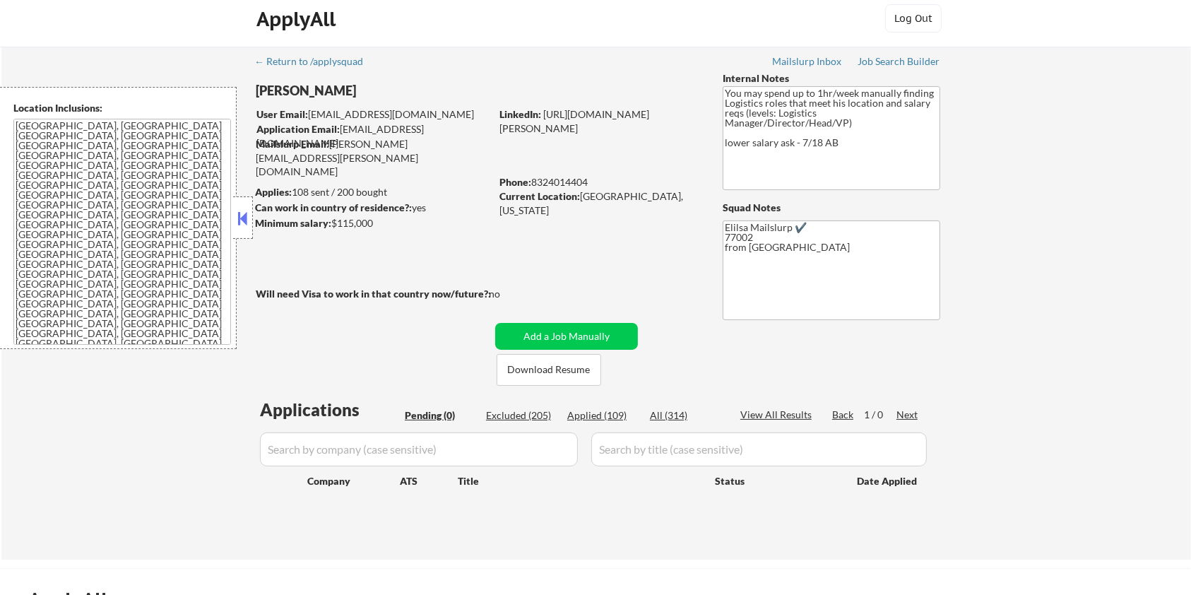
scroll to position [0, 0]
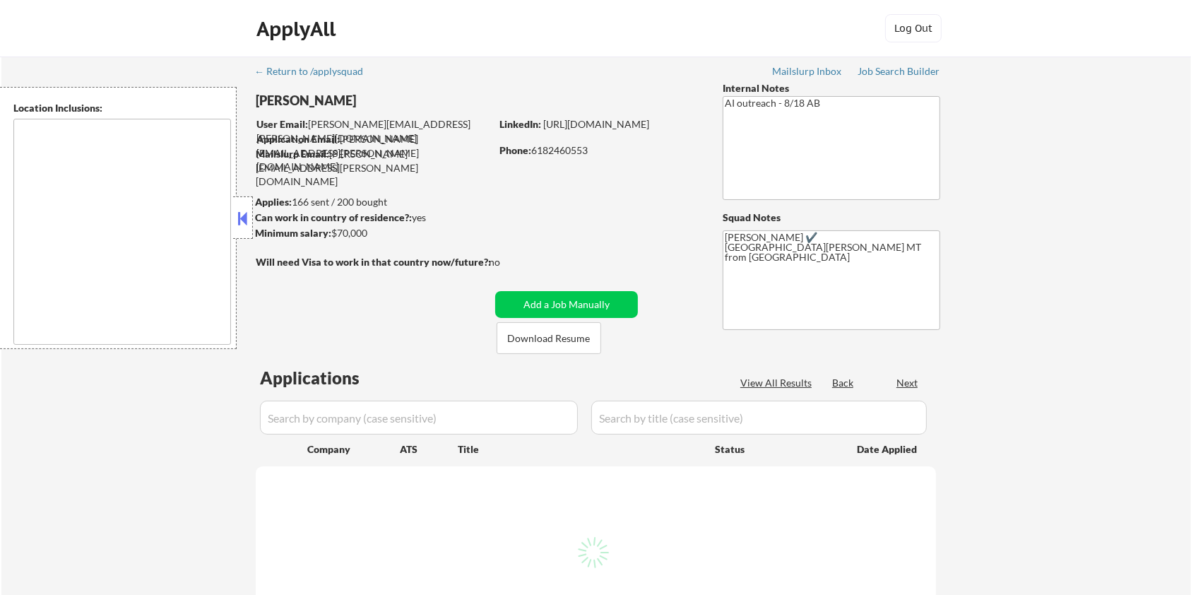
select select ""pending""
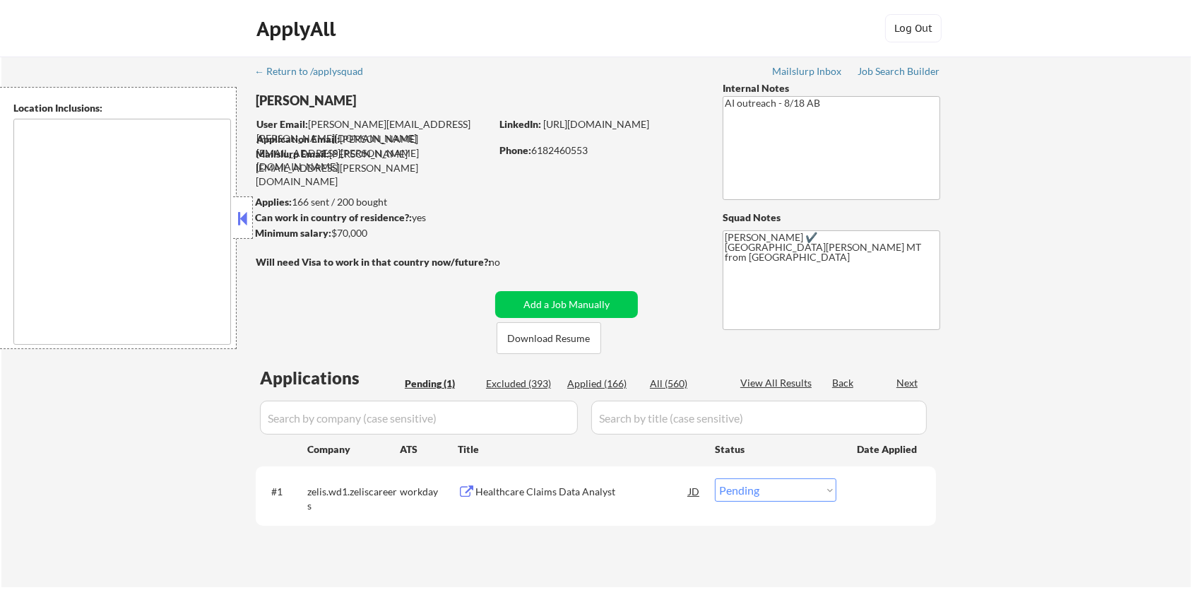
type textarea "[GEOGRAPHIC_DATA][PERSON_NAME], CO [PERSON_NAME], CO [GEOGRAPHIC_DATA], CO Timn…"
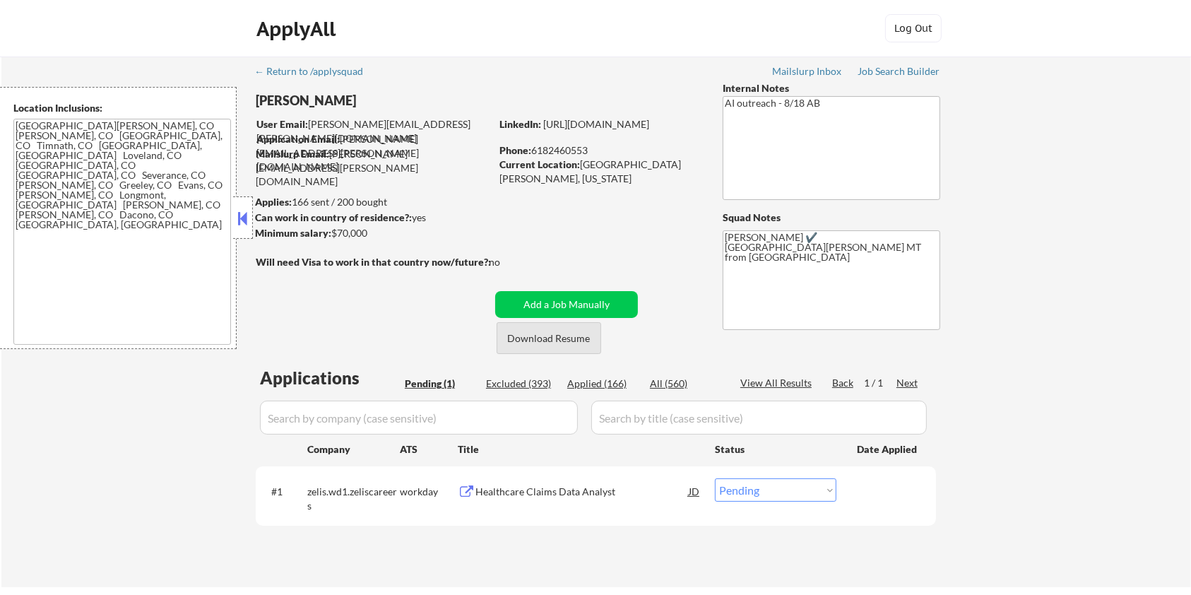
click at [574, 338] on button "Download Resume" at bounding box center [549, 338] width 105 height 32
click at [494, 491] on div "Healthcare Claims Data Analyst" at bounding box center [582, 492] width 213 height 14
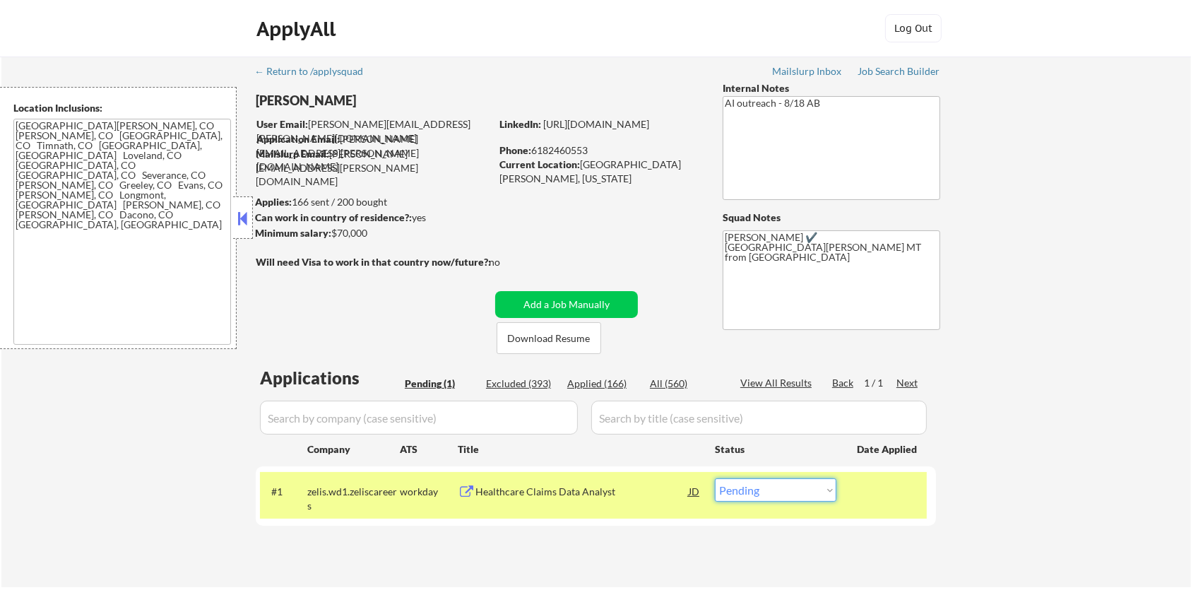
click at [768, 495] on select "Choose an option... Pending Applied Excluded (Questions) Excluded (Expired) Exc…" at bounding box center [776, 489] width 122 height 23
select select ""excluded__bad_match_""
click at [715, 478] on select "Choose an option... Pending Applied Excluded (Questions) Excluded (Expired) Exc…" at bounding box center [776, 489] width 122 height 23
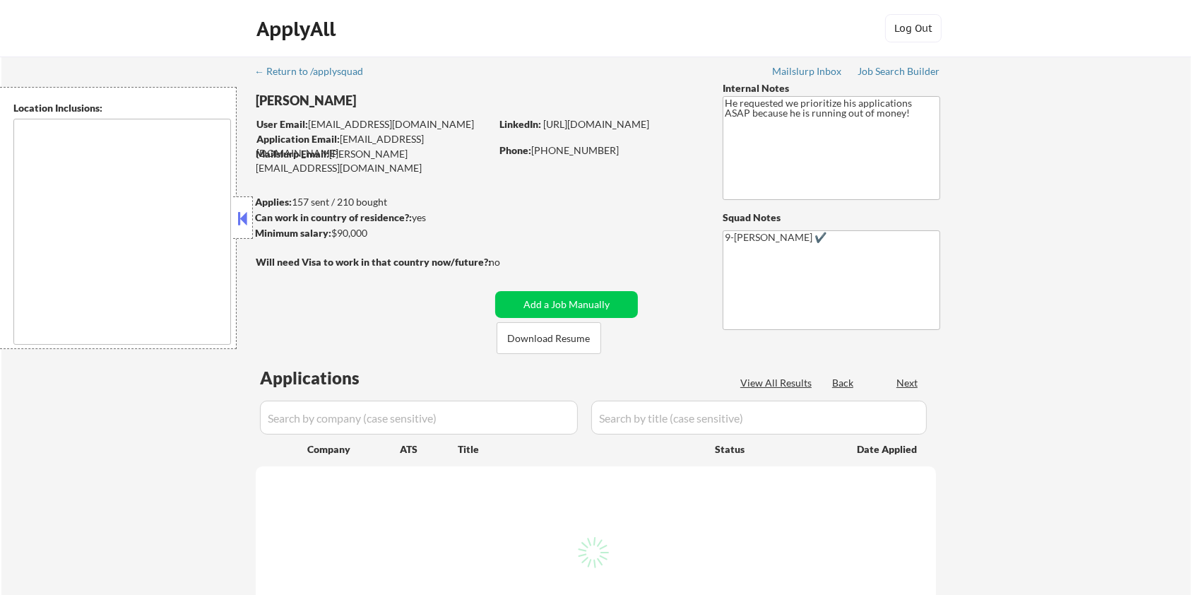
select select ""pending""
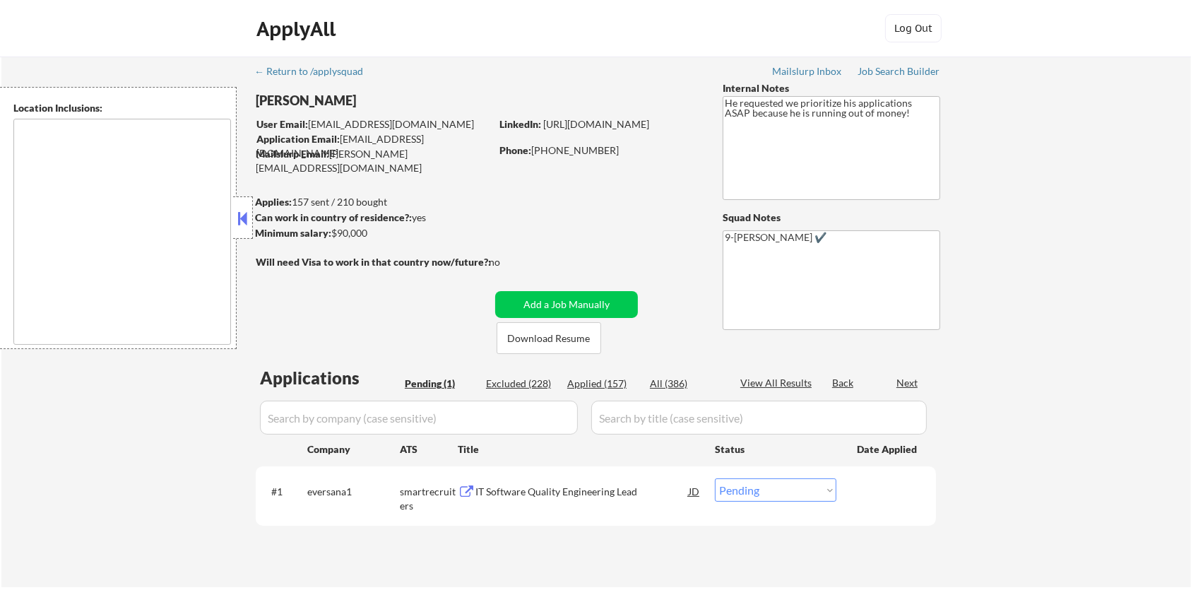
type textarea "[GEOGRAPHIC_DATA], [GEOGRAPHIC_DATA] [GEOGRAPHIC_DATA], [GEOGRAPHIC_DATA] [GEOG…"
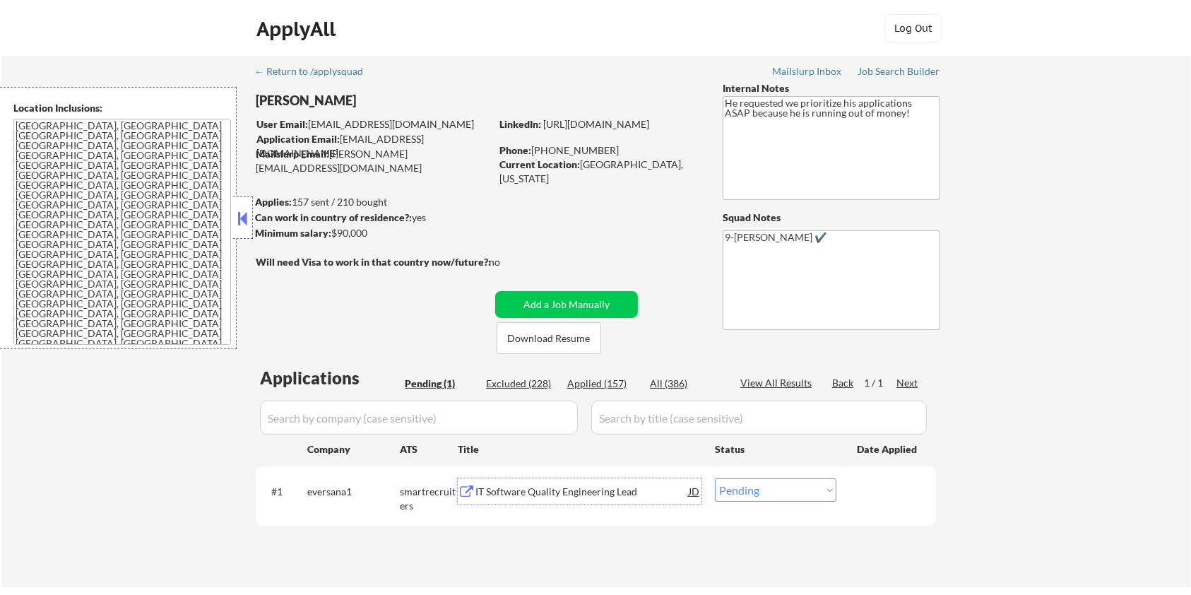
click at [501, 488] on div "IT Software Quality Engineering Lead" at bounding box center [582, 492] width 213 height 14
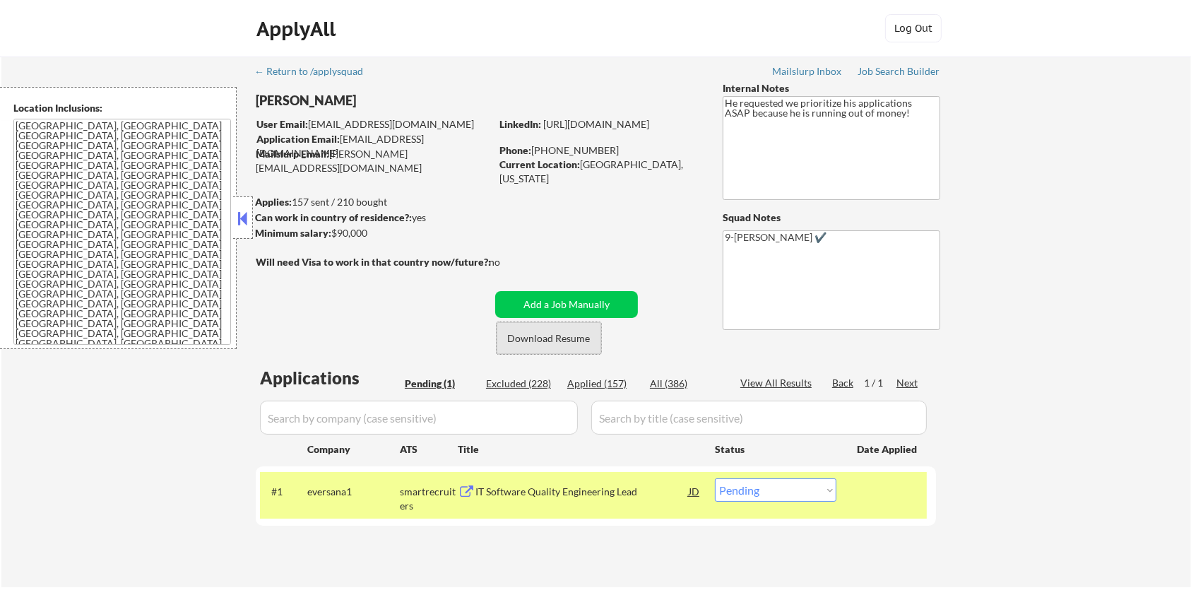
click at [514, 336] on button "Download Resume" at bounding box center [549, 338] width 105 height 32
click at [771, 492] on select "Choose an option... Pending Applied Excluded (Questions) Excluded (Expired) Exc…" at bounding box center [776, 489] width 122 height 23
select select ""applied""
click at [715, 478] on select "Choose an option... Pending Applied Excluded (Questions) Excluded (Expired) Exc…" at bounding box center [776, 489] width 122 height 23
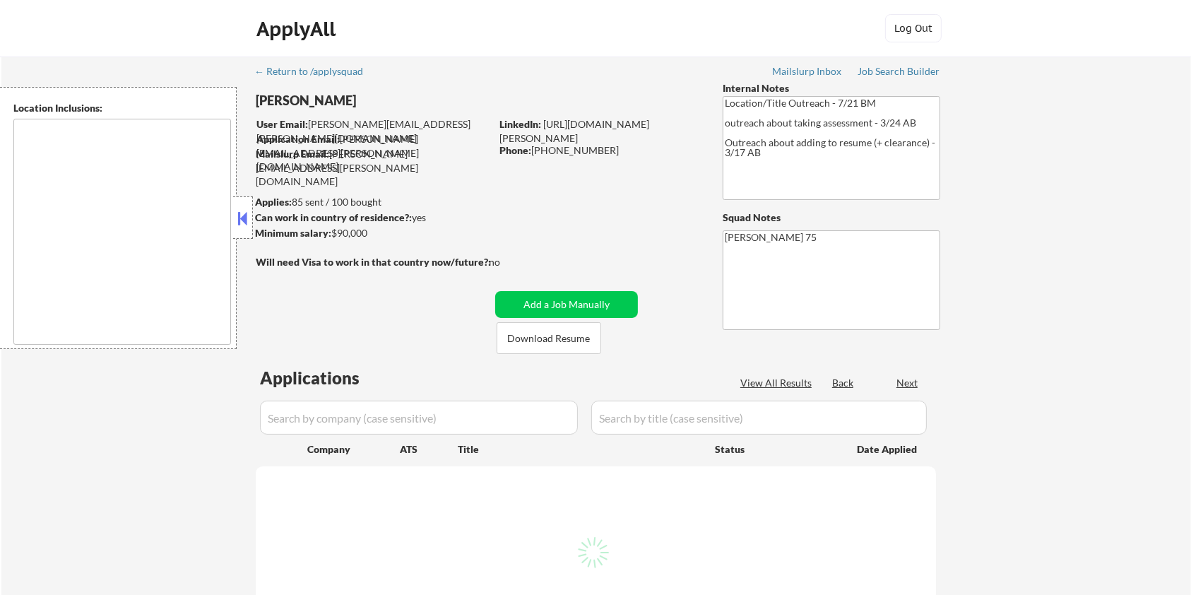
type textarea "remote"
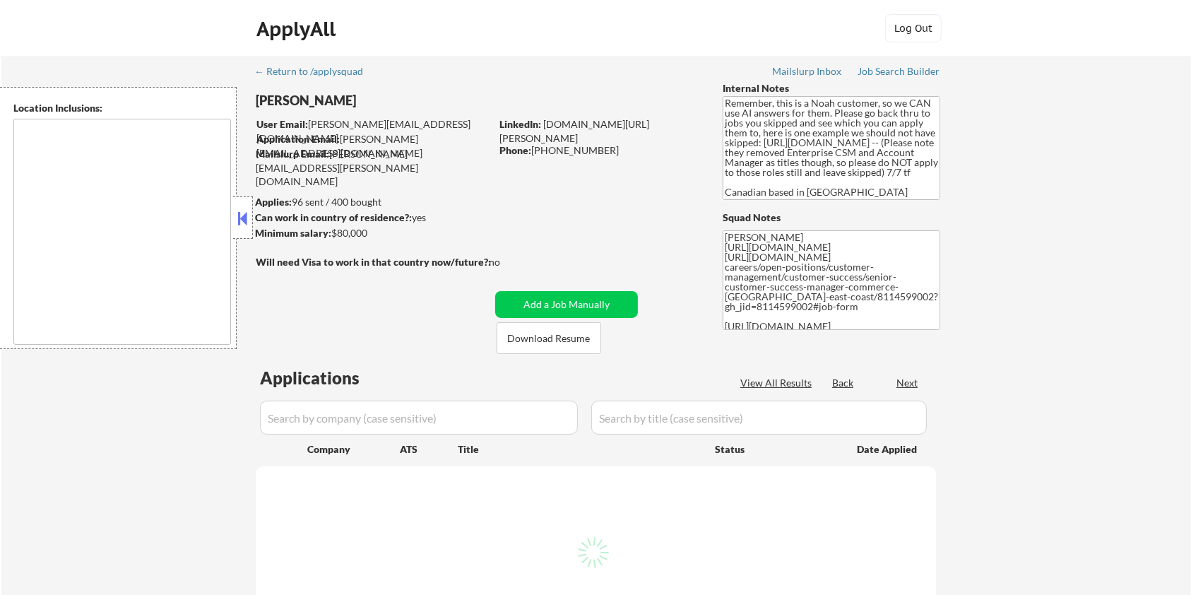
select select ""pending""
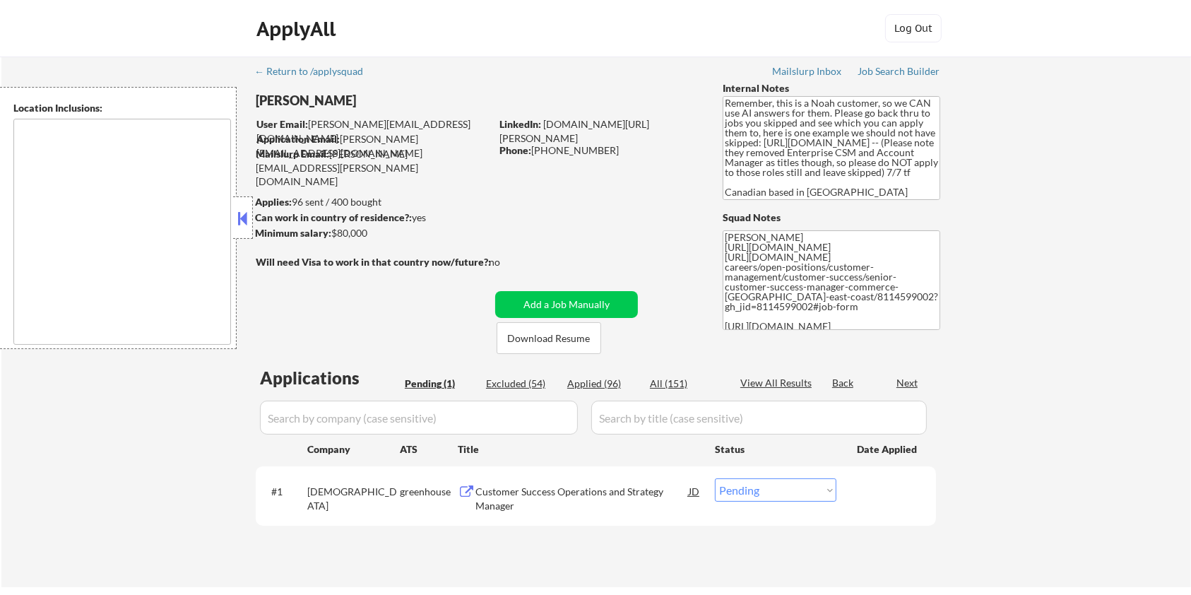
type textarea "[GEOGRAPHIC_DATA], ON [GEOGRAPHIC_DATA], ON [GEOGRAPHIC_DATA], ON [GEOGRAPHIC_D…"
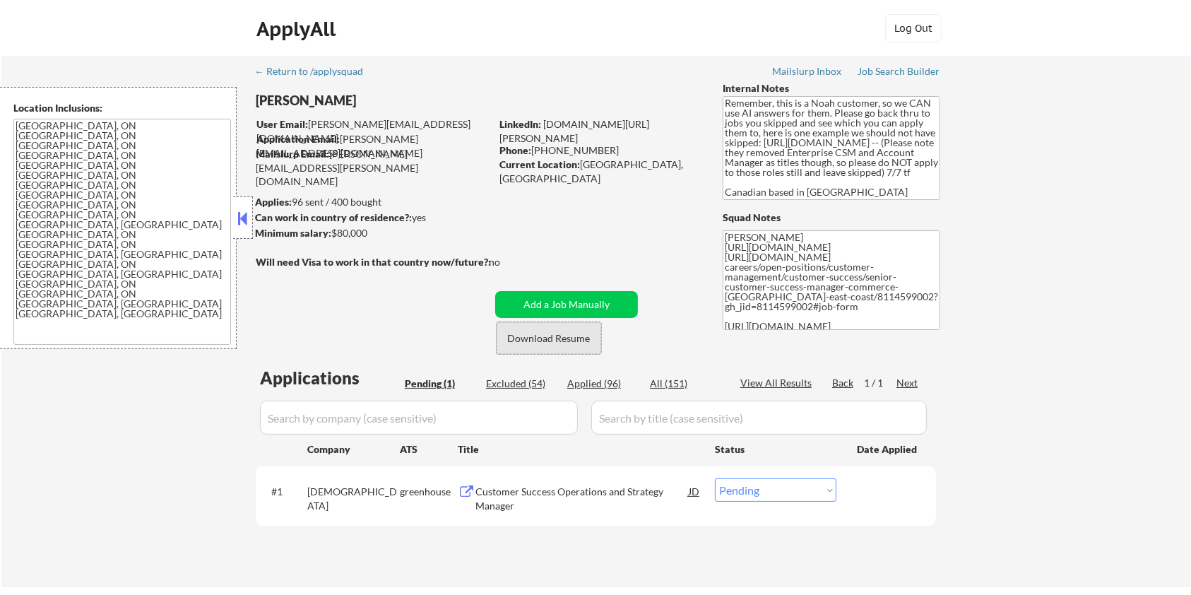
click at [553, 334] on button "Download Resume" at bounding box center [549, 338] width 105 height 32
click at [495, 492] on div "Customer Success Operations and Strategy Manager" at bounding box center [582, 499] width 213 height 28
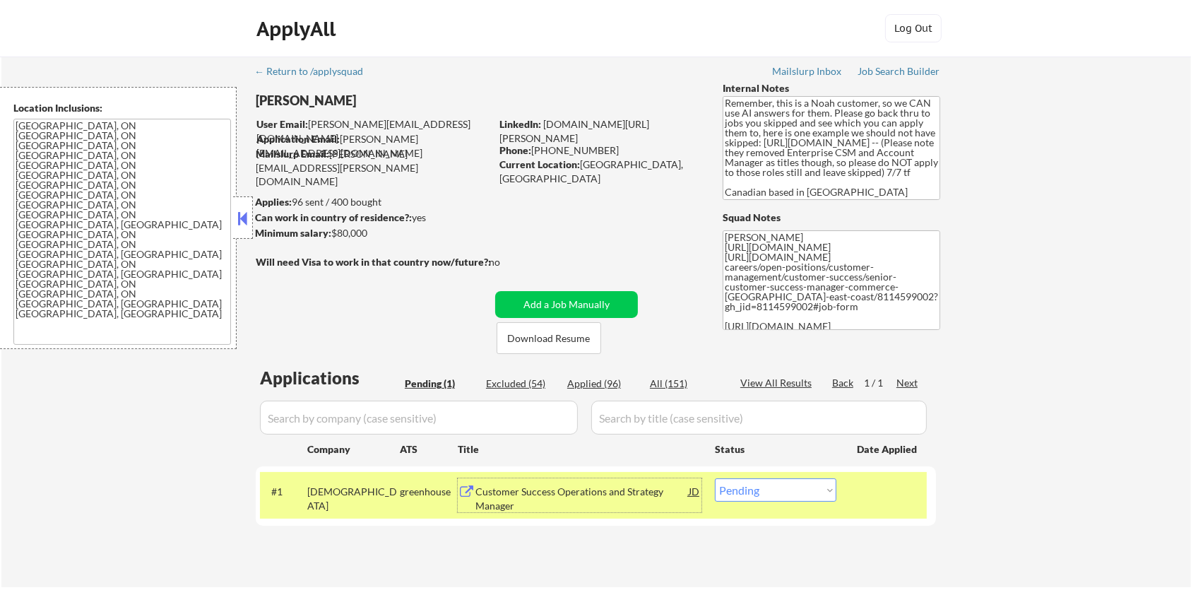
click at [791, 494] on select "Choose an option... Pending Applied Excluded (Questions) Excluded (Expired) Exc…" at bounding box center [776, 489] width 122 height 23
select select ""excluded__bad_match_""
click at [715, 478] on select "Choose an option... Pending Applied Excluded (Questions) Excluded (Expired) Exc…" at bounding box center [776, 489] width 122 height 23
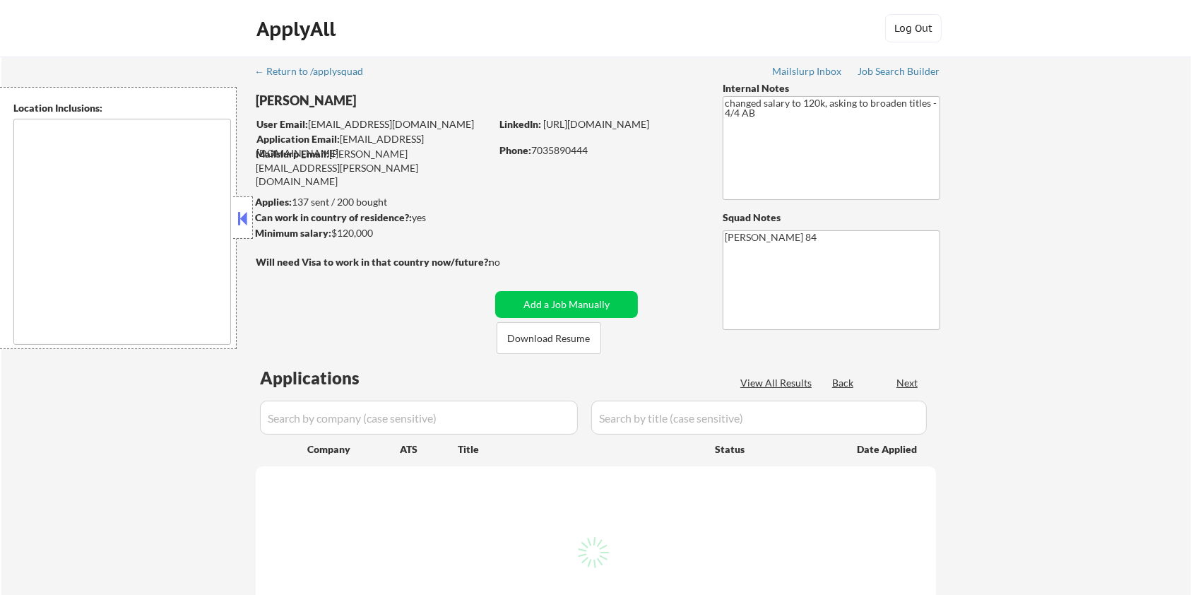
type textarea "Lorem Ipsumd, SI Ametco Adip, EL Seddoei Tempo, IN Utla Etdolorem, AL Enimadmin…"
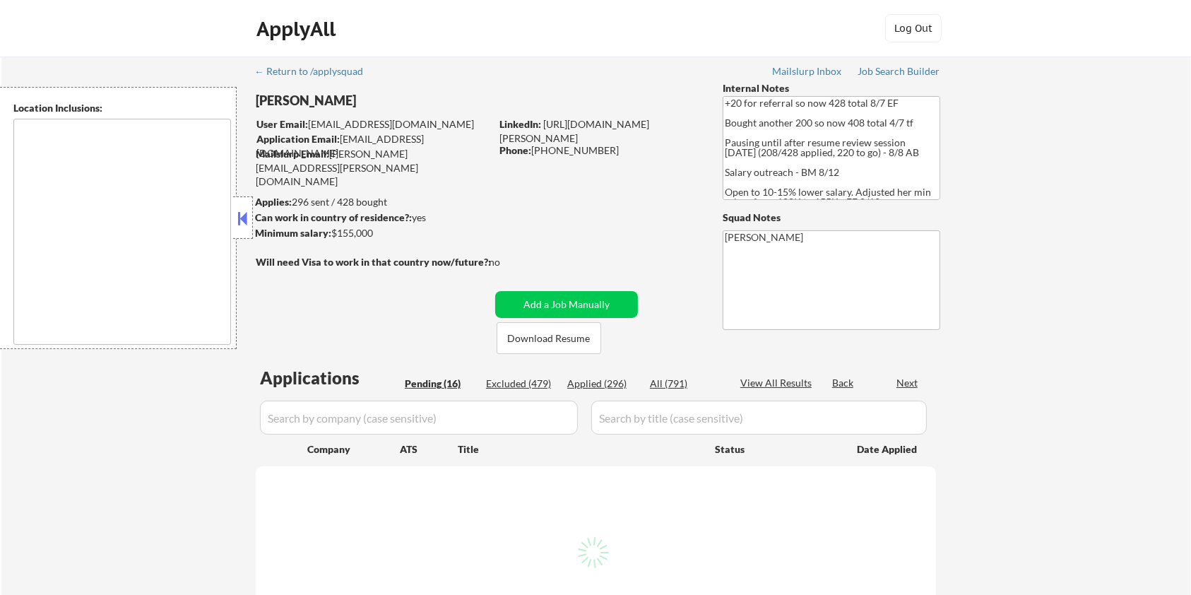
select select ""pending""
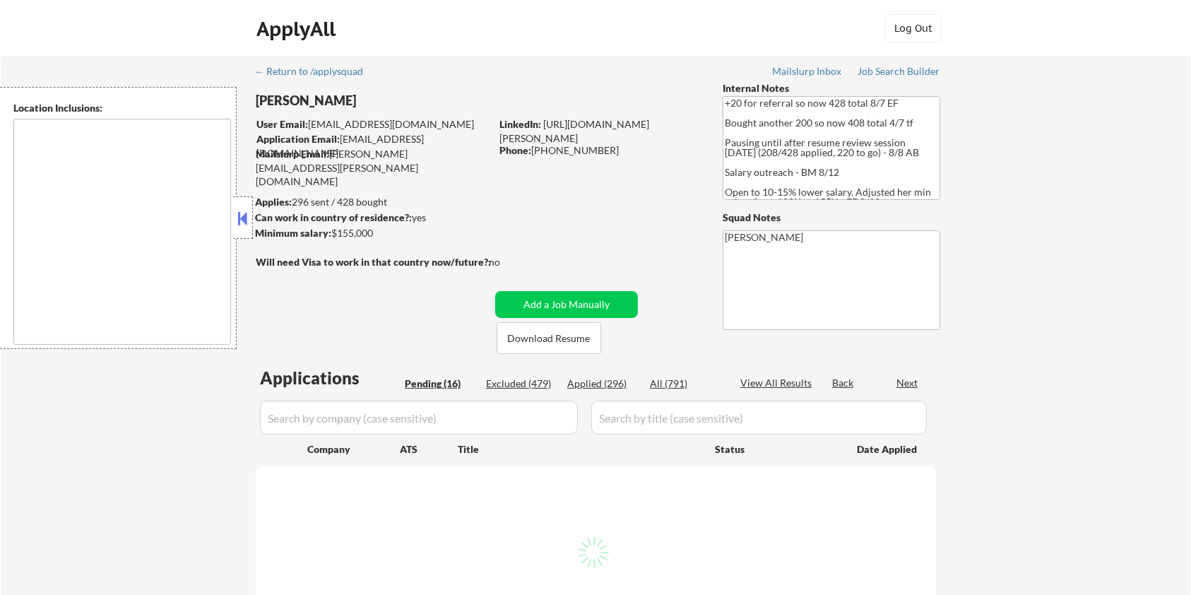
select select ""pending""
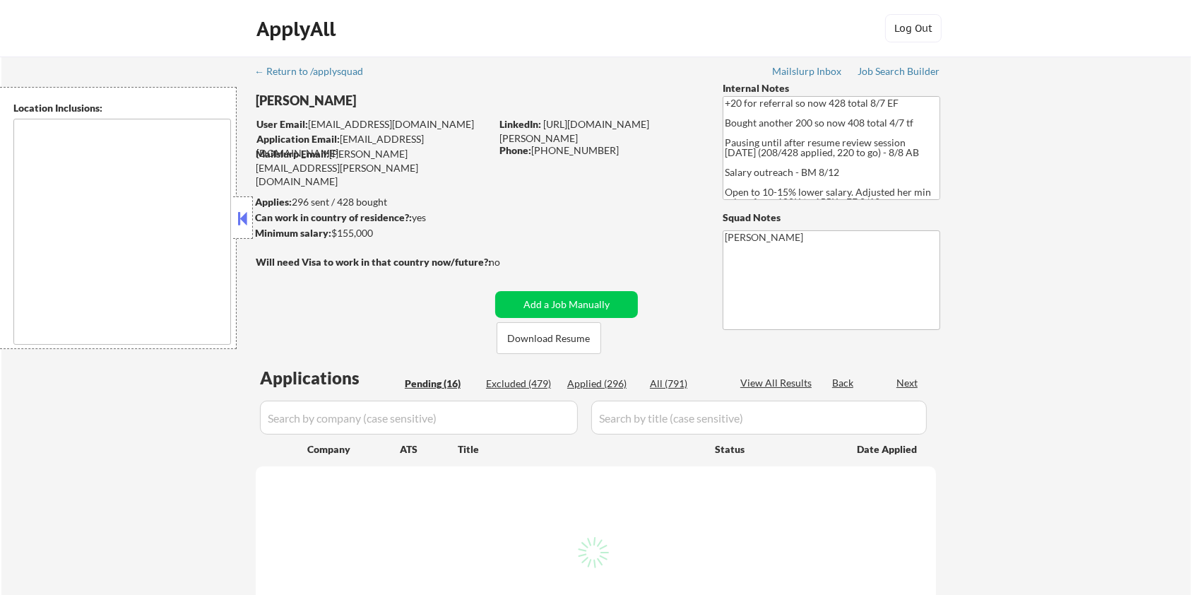
select select ""pending""
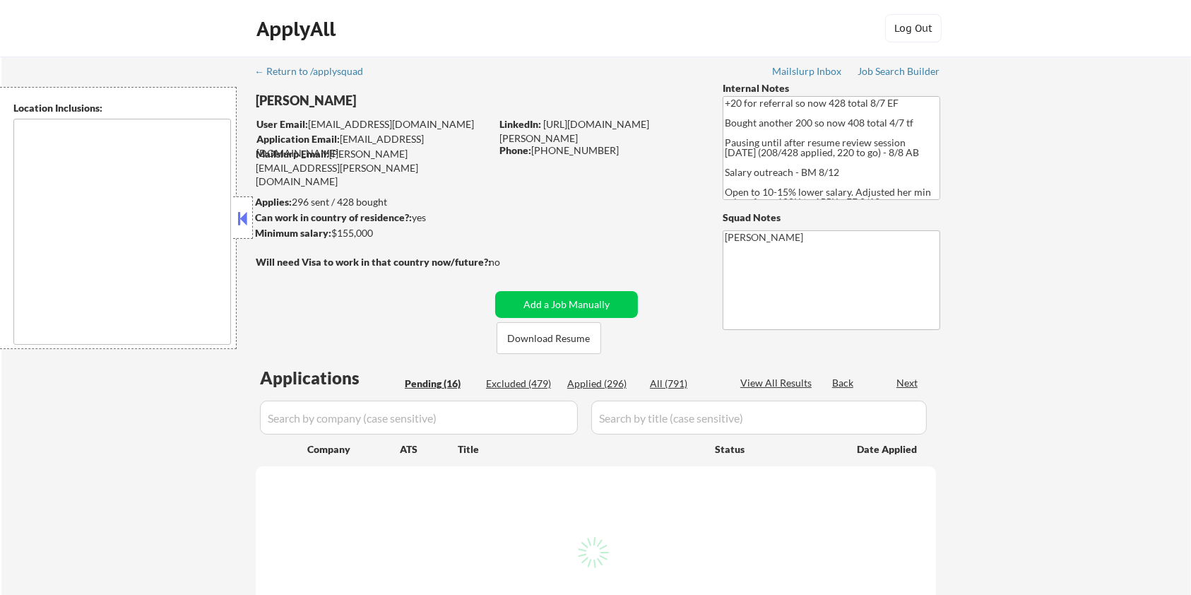
select select ""pending""
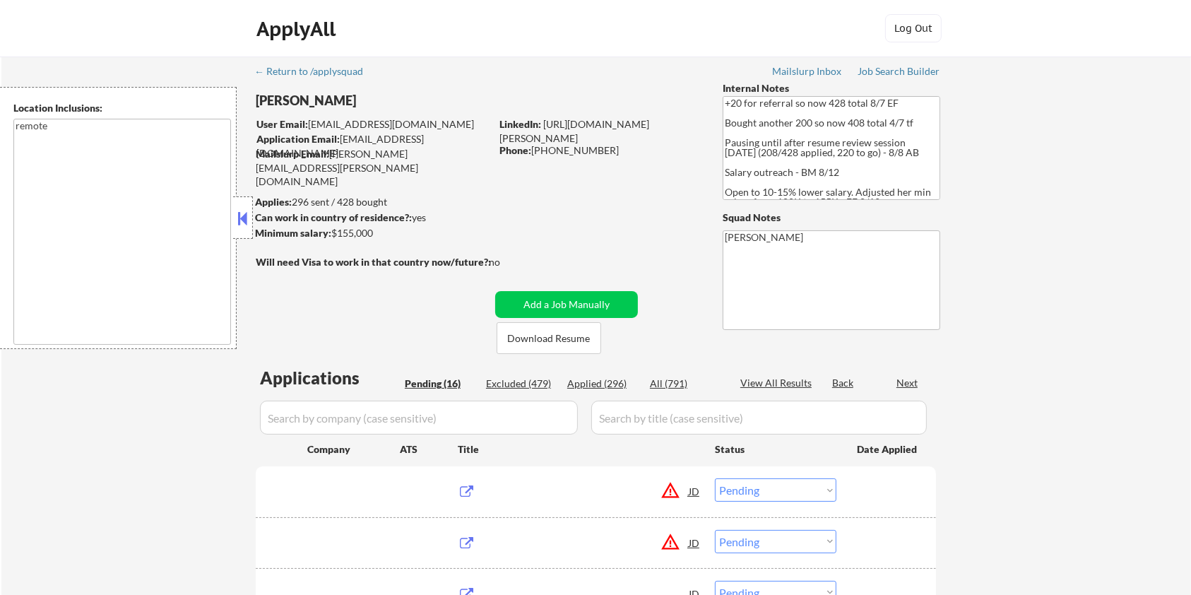
type textarea "remote"
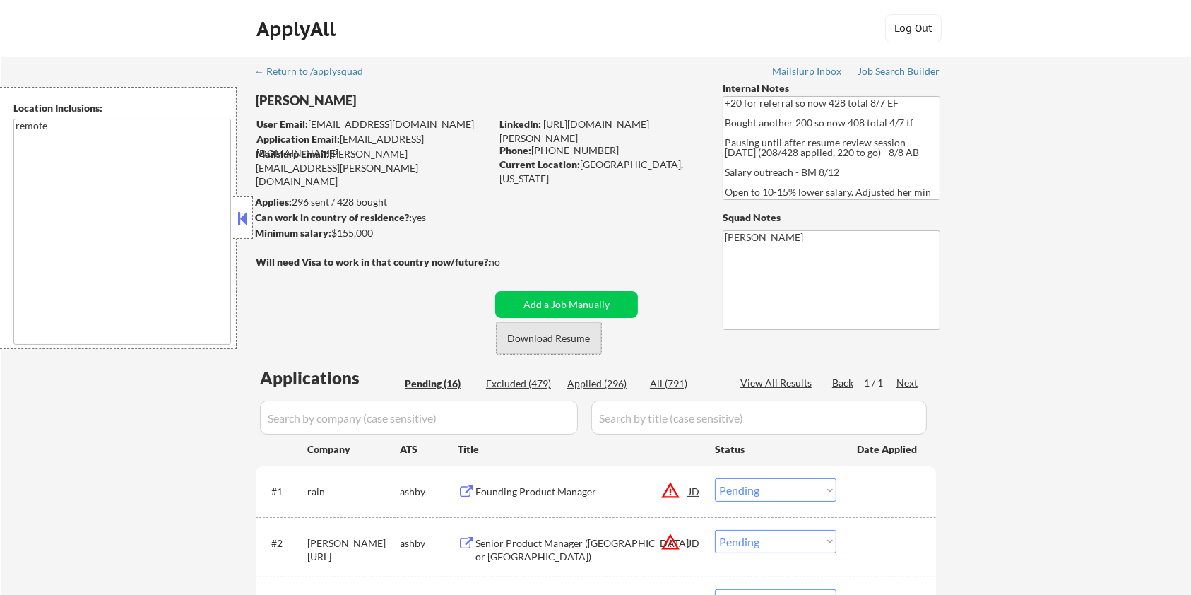
click at [549, 339] on button "Download Resume" at bounding box center [549, 338] width 105 height 32
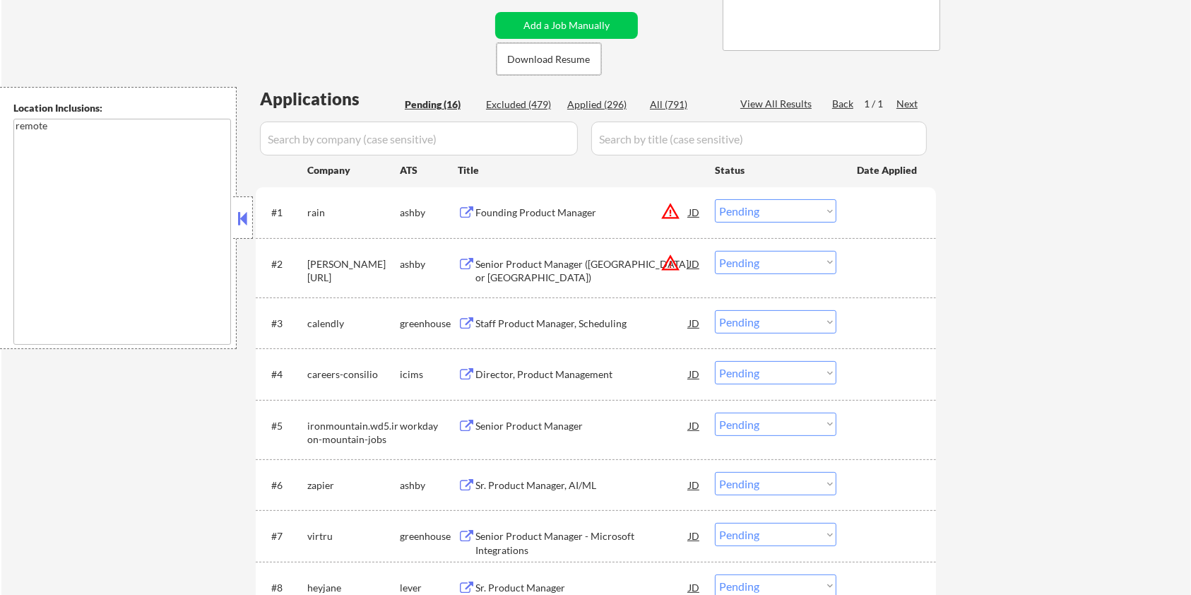
scroll to position [283, 0]
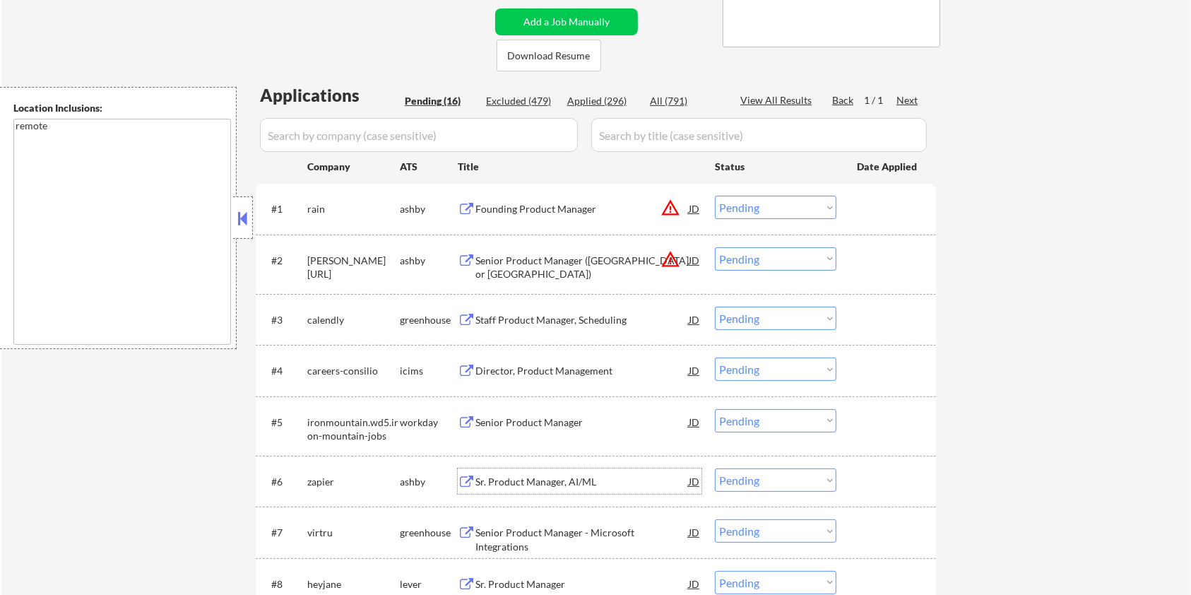
click at [497, 478] on div "Sr. Product Manager, AI/ML" at bounding box center [582, 482] width 213 height 14
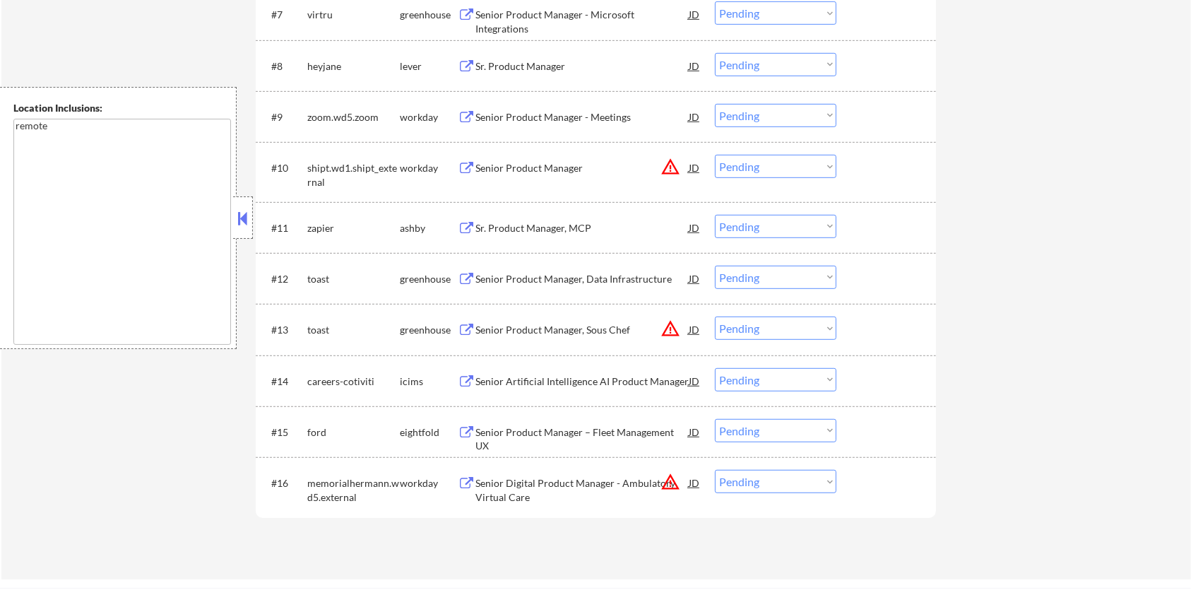
scroll to position [753, 0]
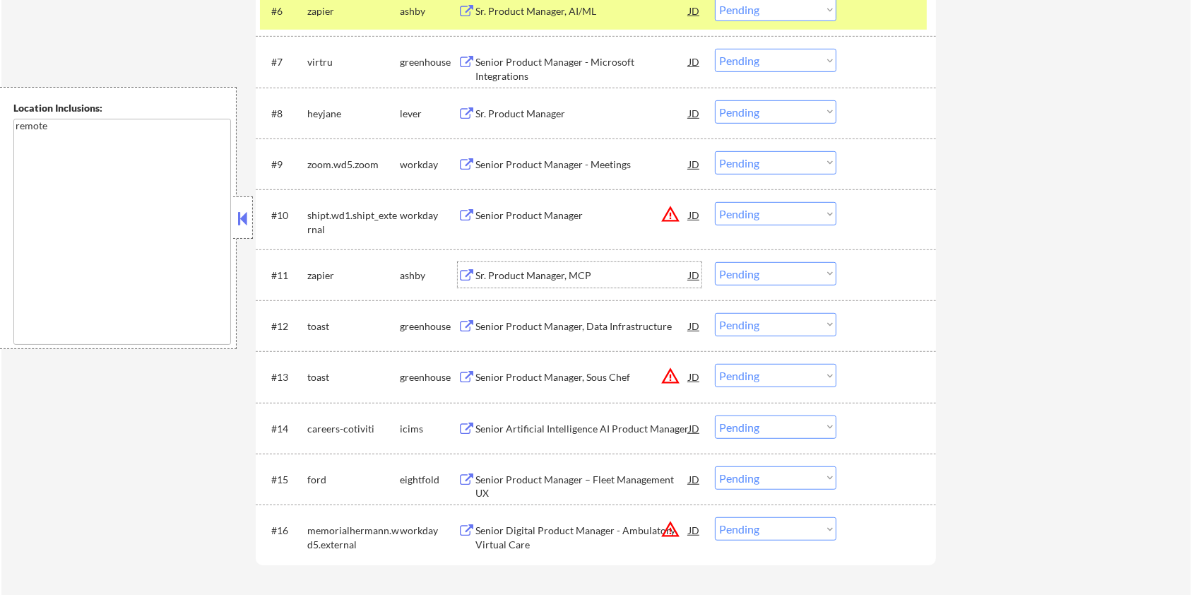
click at [497, 274] on div "Sr. Product Manager, MCP" at bounding box center [582, 275] width 213 height 14
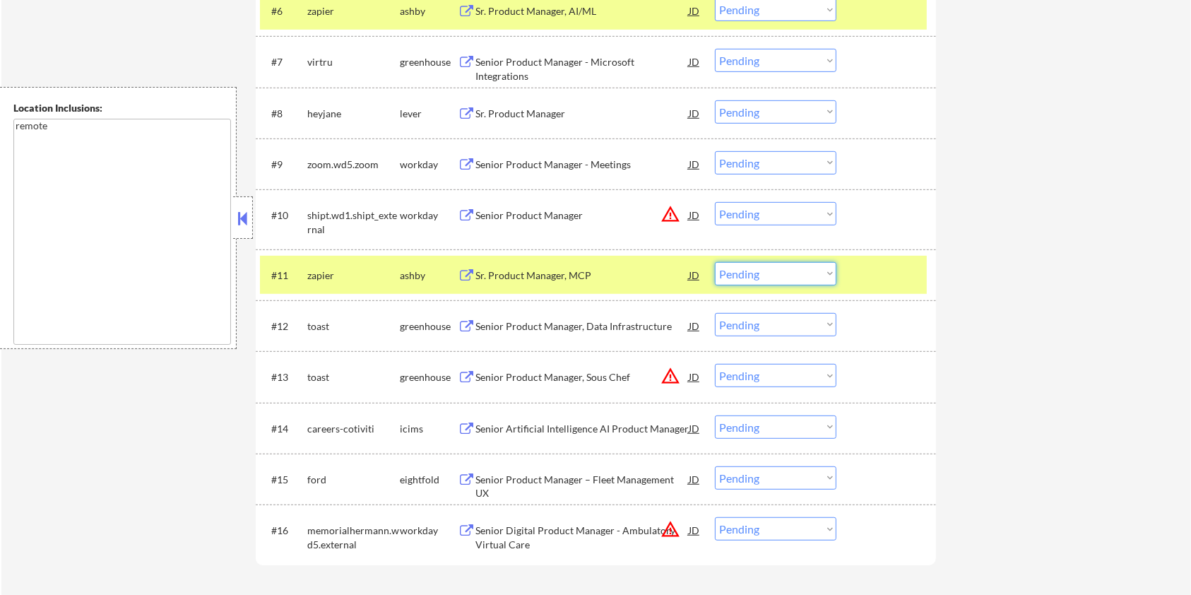
click at [786, 274] on select "Choose an option... Pending Applied Excluded (Questions) Excluded (Expired) Exc…" at bounding box center [776, 273] width 122 height 23
click at [715, 262] on select "Choose an option... Pending Applied Excluded (Questions) Excluded (Expired) Exc…" at bounding box center [776, 273] width 122 height 23
select select ""pending""
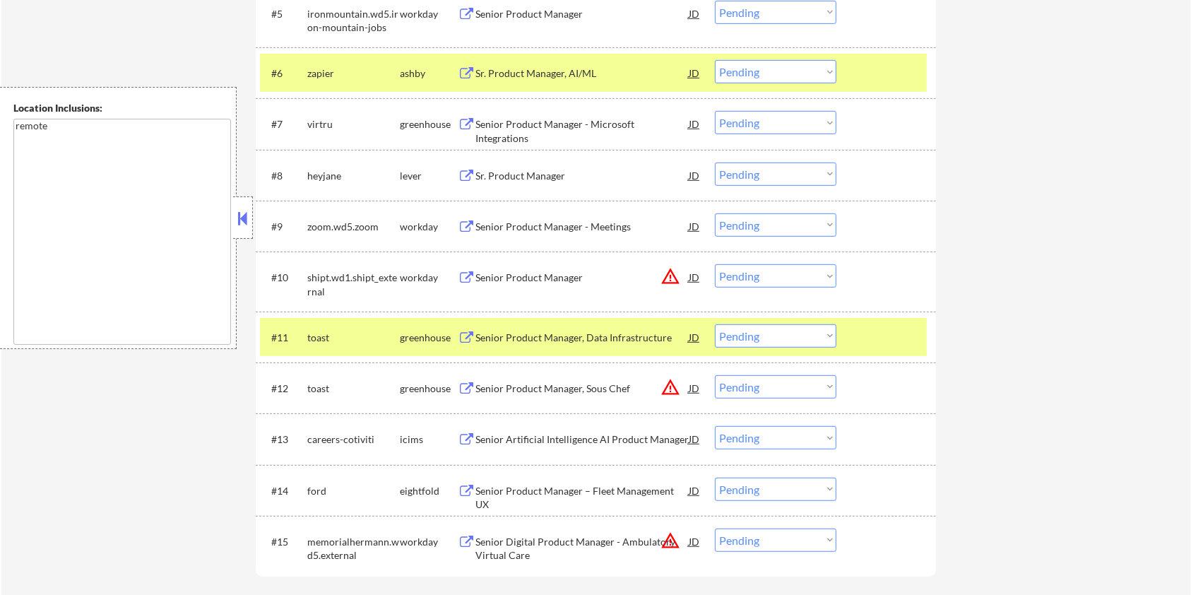
scroll to position [659, 0]
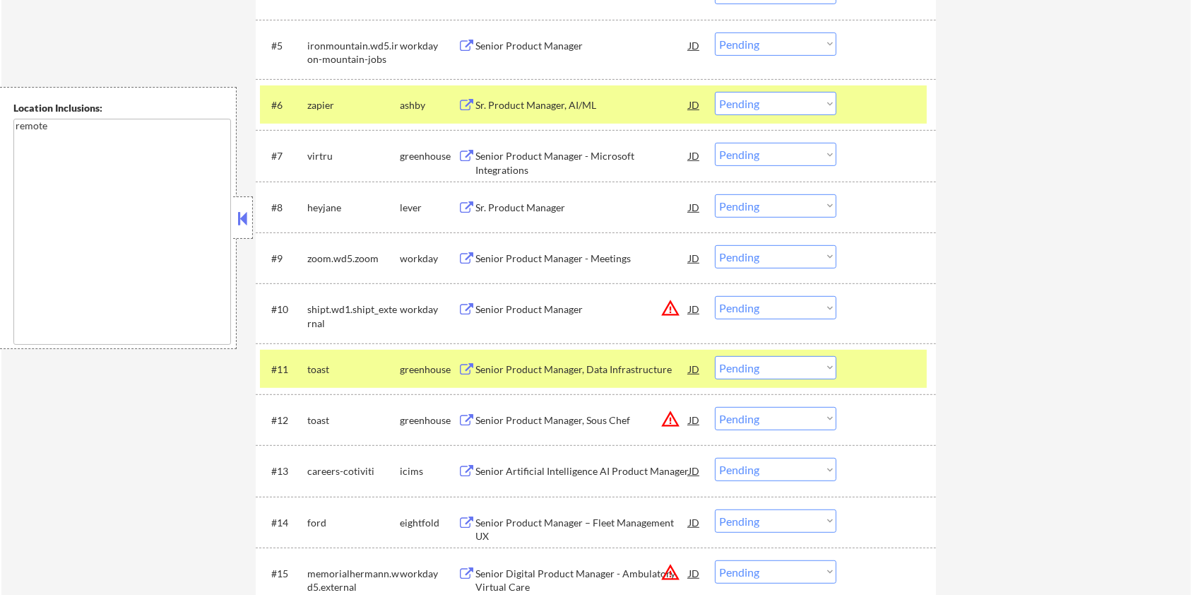
click at [783, 103] on select "Choose an option... Pending Applied Excluded (Questions) Excluded (Expired) Exc…" at bounding box center [776, 103] width 122 height 23
click at [715, 92] on select "Choose an option... Pending Applied Excluded (Questions) Excluded (Expired) Exc…" at bounding box center [776, 103] width 122 height 23
select select ""pending""
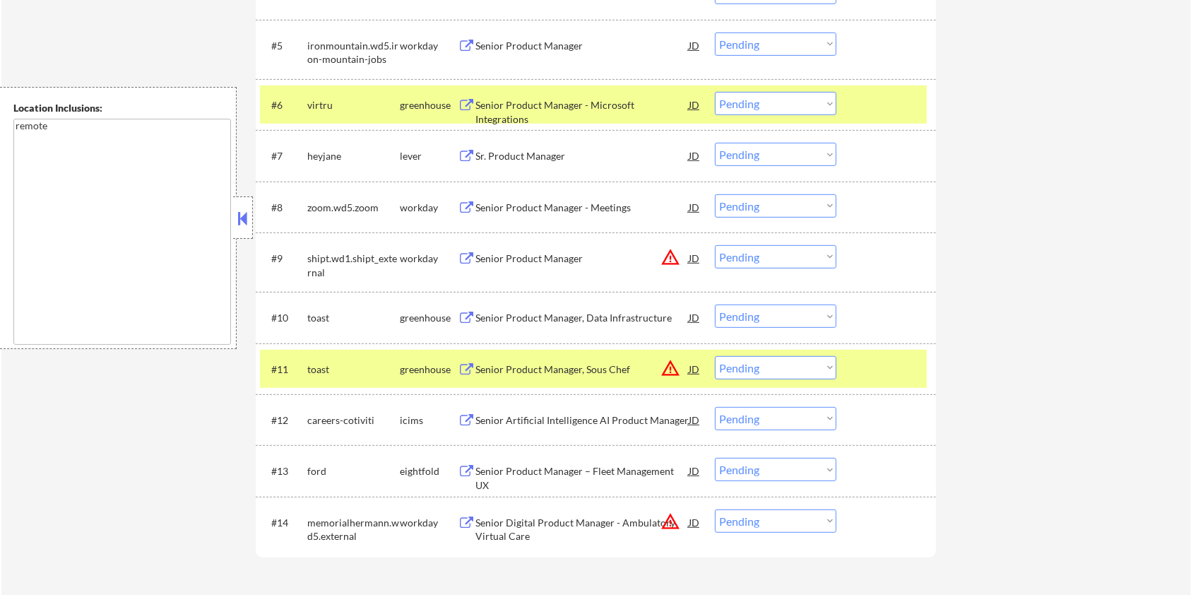
click at [530, 155] on div "Sr. Product Manager" at bounding box center [582, 156] width 213 height 14
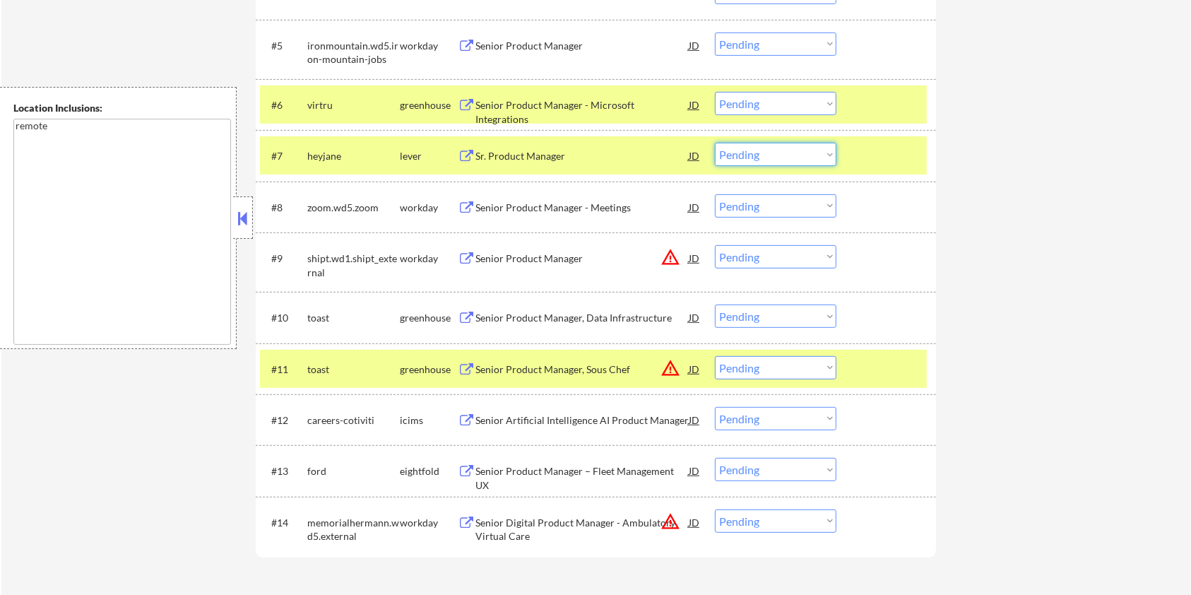
click at [790, 150] on select "Choose an option... Pending Applied Excluded (Questions) Excluded (Expired) Exc…" at bounding box center [776, 154] width 122 height 23
click at [715, 143] on select "Choose an option... Pending Applied Excluded (Questions) Excluded (Expired) Exc…" at bounding box center [776, 154] width 122 height 23
select select ""pending""
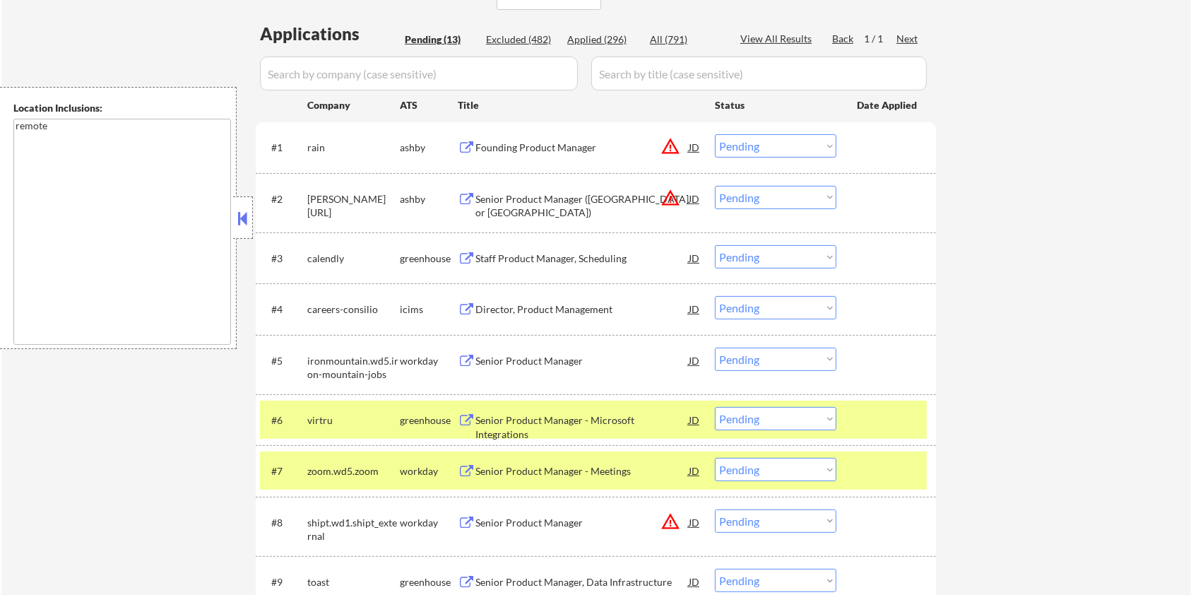
scroll to position [283, 0]
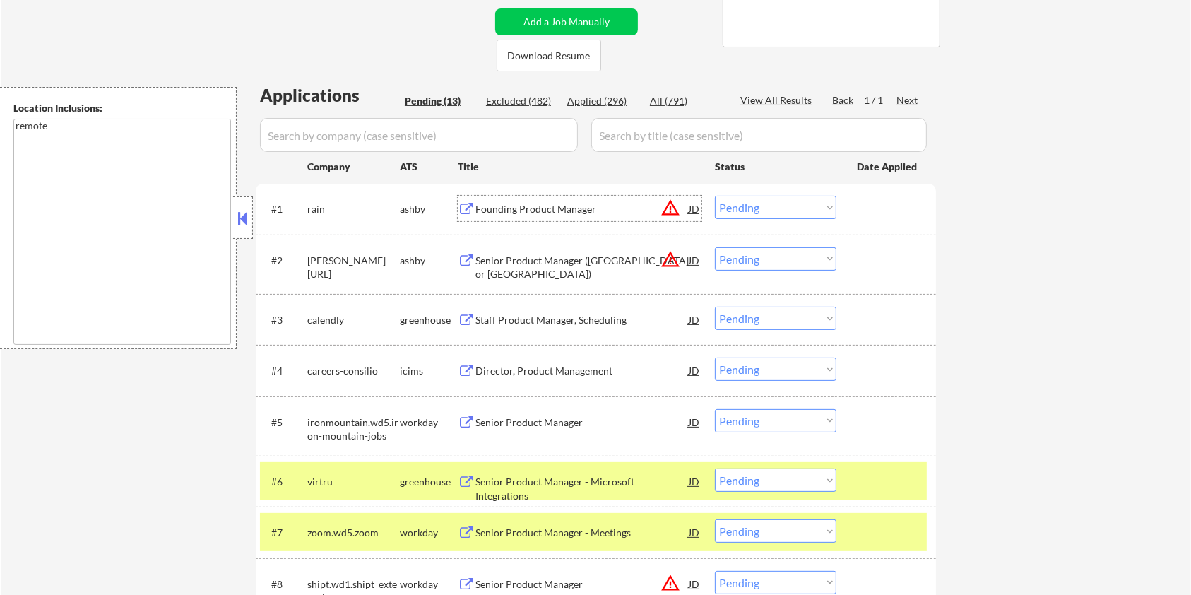
click at [579, 206] on div "Founding Product Manager" at bounding box center [582, 209] width 213 height 14
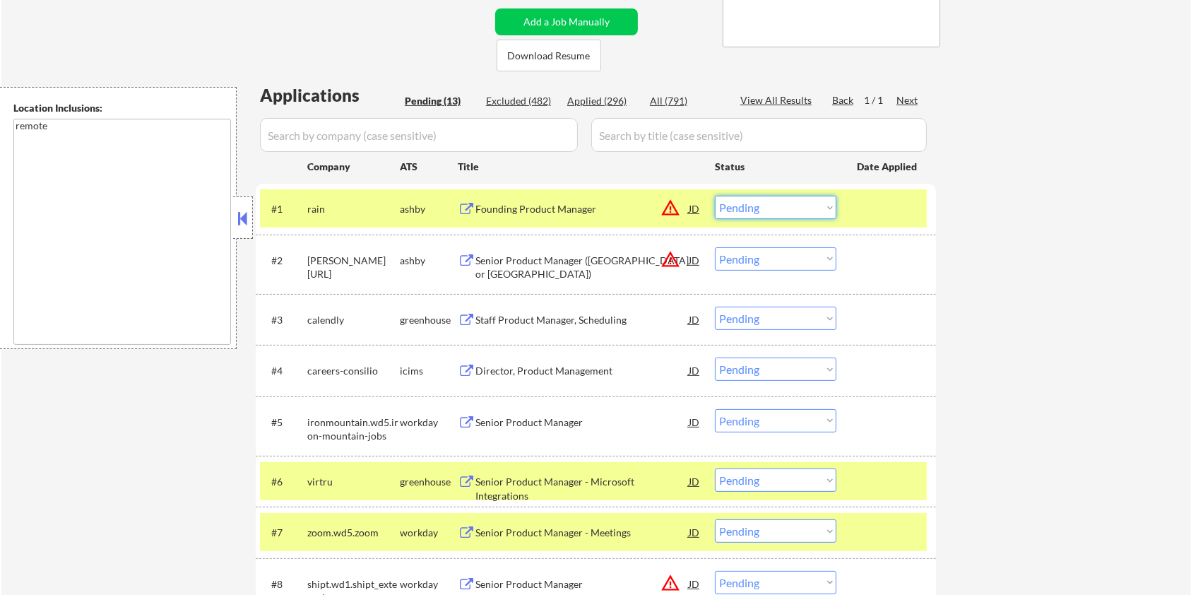
click at [778, 204] on select "Choose an option... Pending Applied Excluded (Questions) Excluded (Expired) Exc…" at bounding box center [776, 207] width 122 height 23
click at [715, 196] on select "Choose an option... Pending Applied Excluded (Questions) Excluded (Expired) Exc…" at bounding box center [776, 207] width 122 height 23
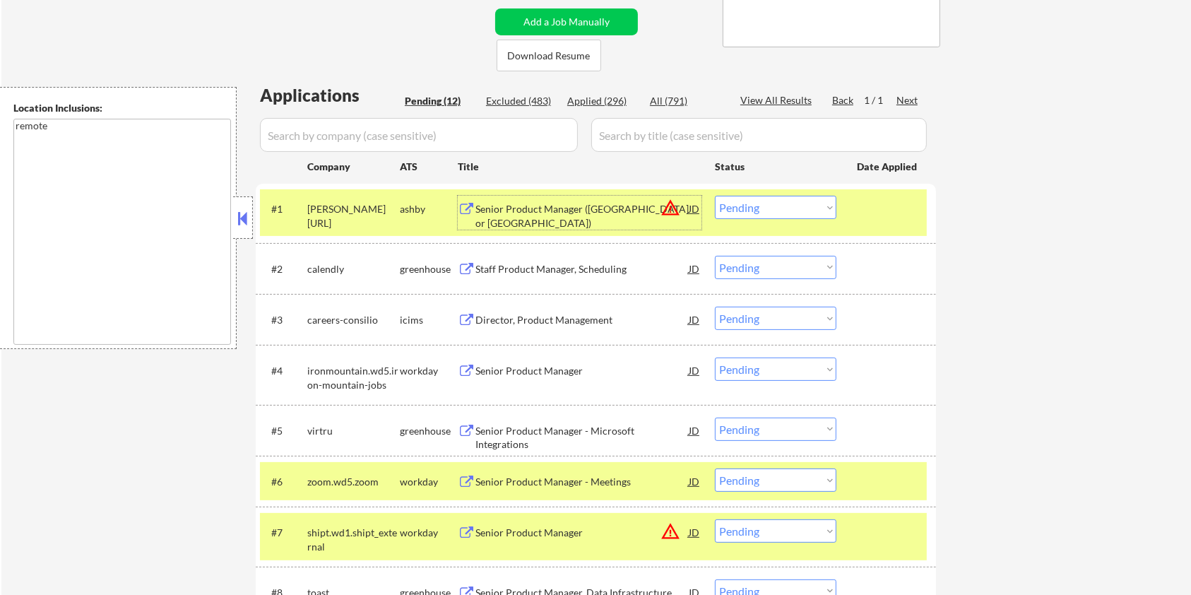
click at [533, 208] on div "Senior Product Manager ([GEOGRAPHIC_DATA] or [GEOGRAPHIC_DATA])" at bounding box center [582, 216] width 213 height 28
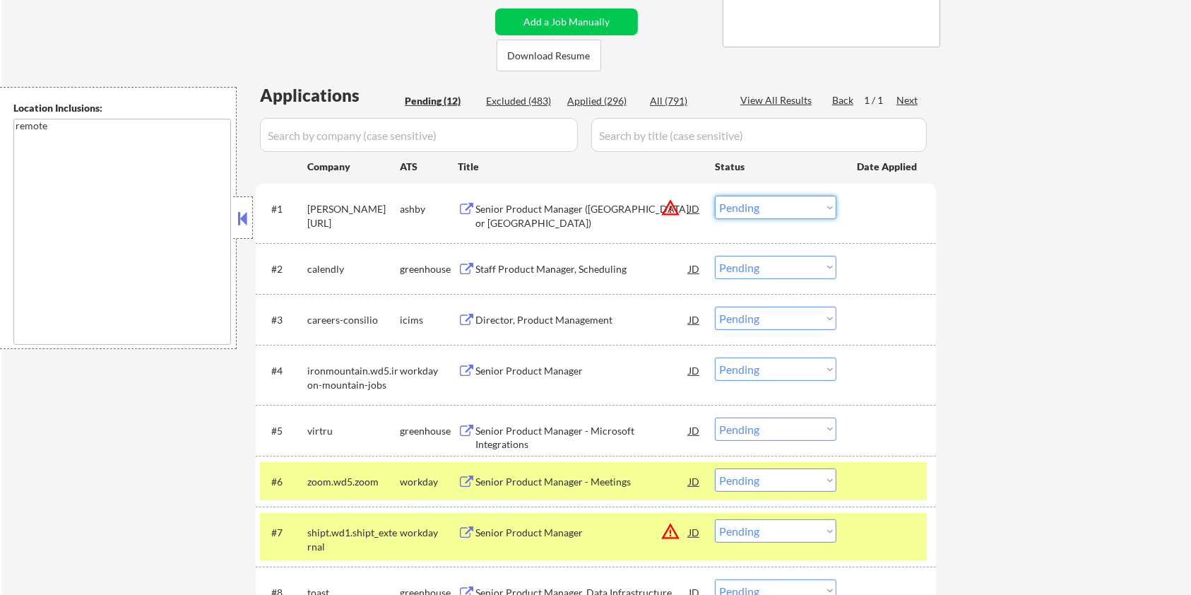
click at [763, 207] on select "Choose an option... Pending Applied Excluded (Questions) Excluded (Expired) Exc…" at bounding box center [776, 207] width 122 height 23
click at [715, 196] on select "Choose an option... Pending Applied Excluded (Questions) Excluded (Expired) Exc…" at bounding box center [776, 207] width 122 height 23
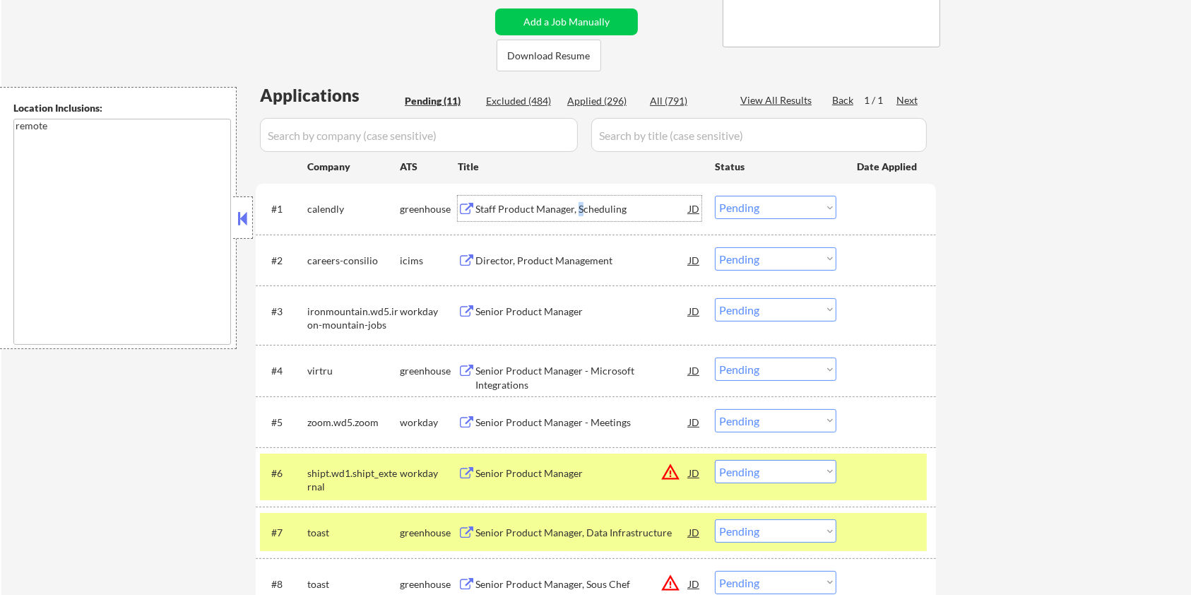
click at [579, 206] on div "Staff Product Manager, Scheduling" at bounding box center [582, 209] width 213 height 14
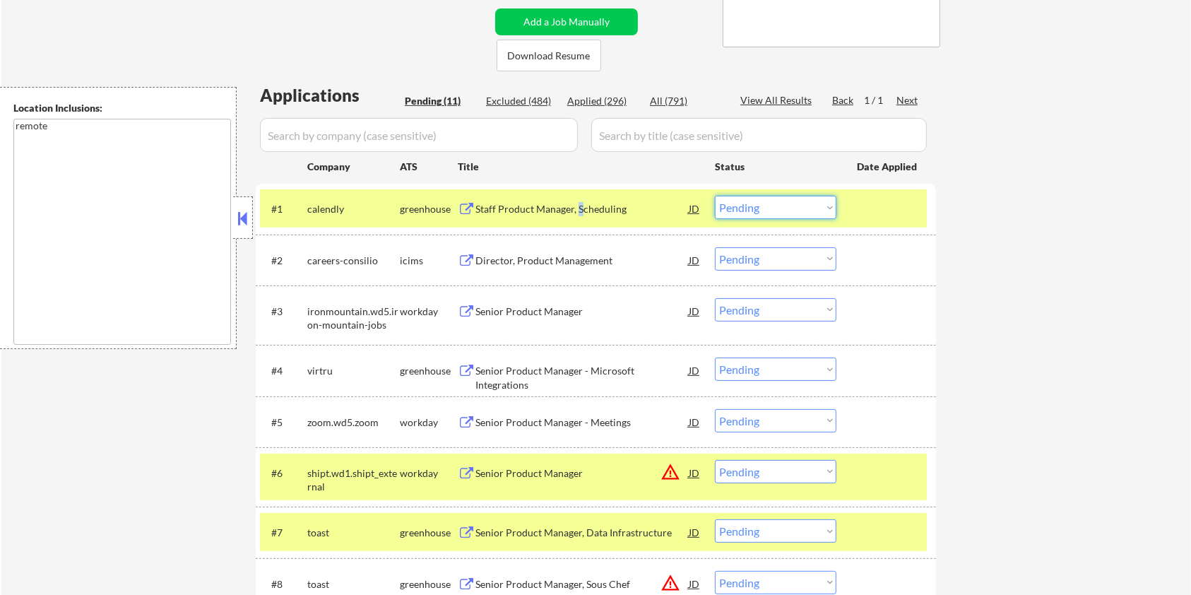
click at [789, 208] on select "Choose an option... Pending Applied Excluded (Questions) Excluded (Expired) Exc…" at bounding box center [776, 207] width 122 height 23
click at [715, 196] on select "Choose an option... Pending Applied Excluded (Questions) Excluded (Expired) Exc…" at bounding box center [776, 207] width 122 height 23
select select ""pending""
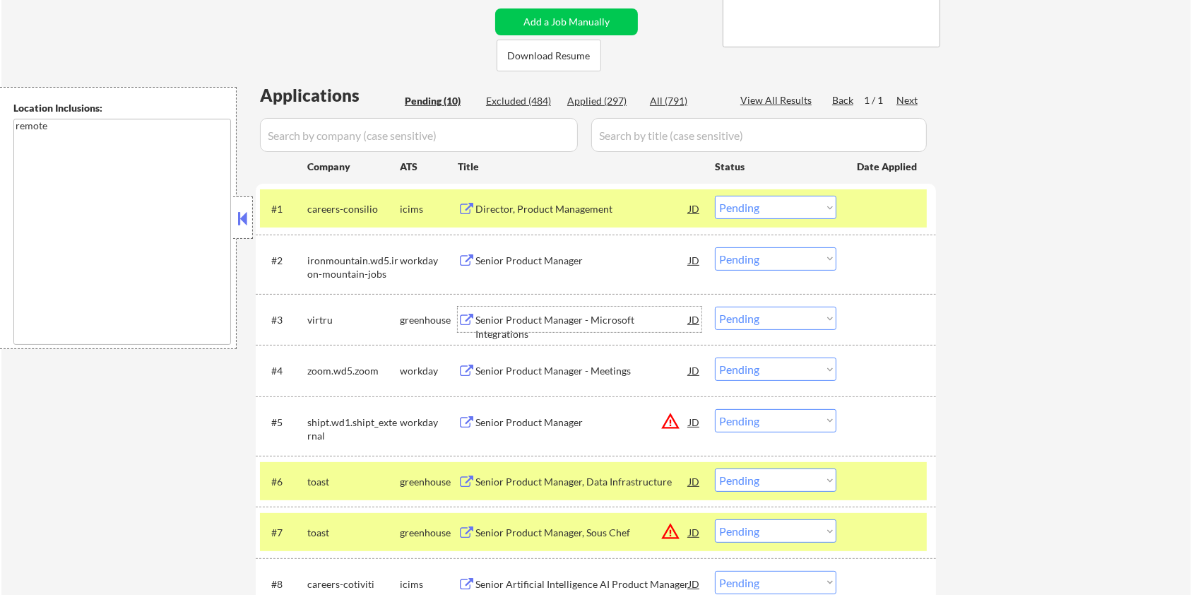
click at [519, 318] on div "Senior Product Manager - Microsoft Integrations" at bounding box center [582, 327] width 213 height 28
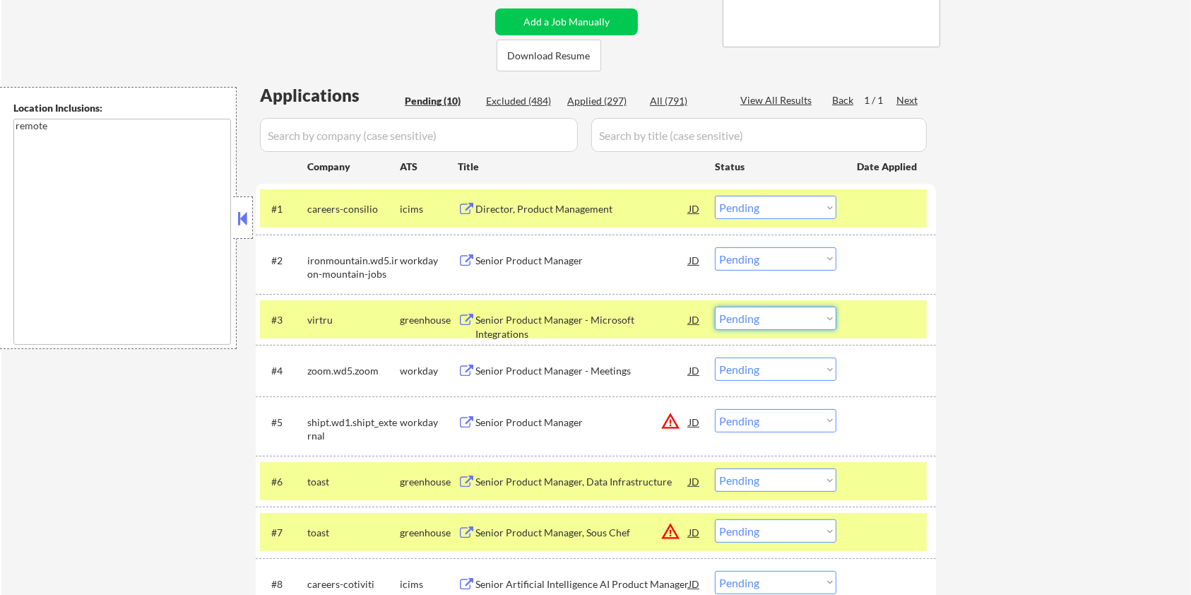
click at [773, 322] on select "Choose an option... Pending Applied Excluded (Questions) Excluded (Expired) Exc…" at bounding box center [776, 318] width 122 height 23
click at [715, 307] on select "Choose an option... Pending Applied Excluded (Questions) Excluded (Expired) Exc…" at bounding box center [776, 318] width 122 height 23
select select ""pending""
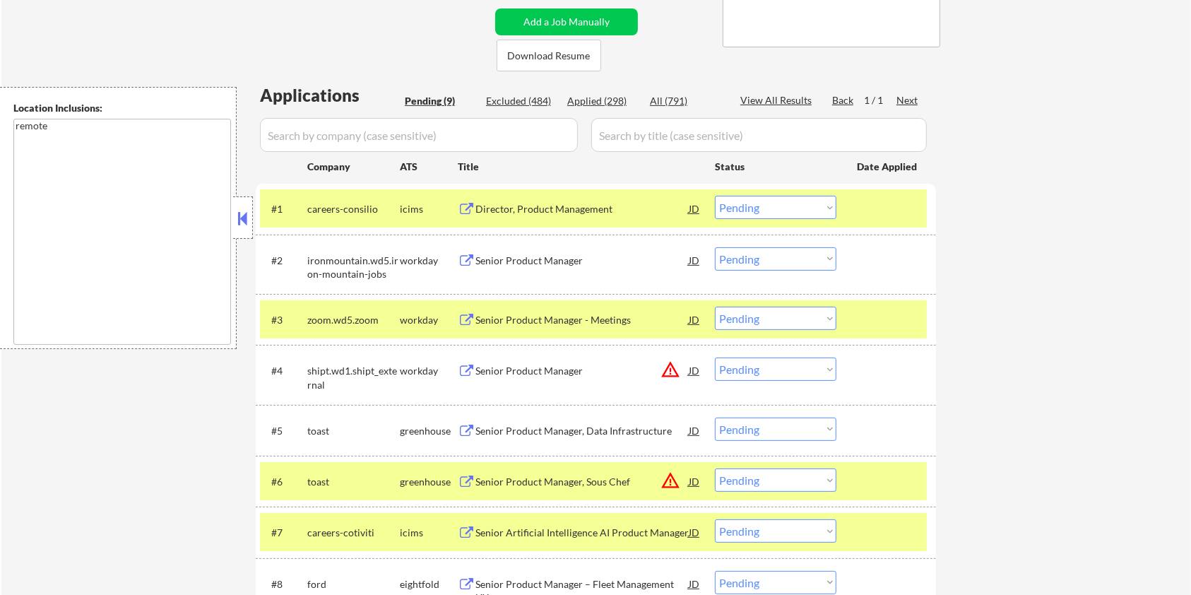
click at [574, 432] on div "Senior Product Manager, Data Infrastructure" at bounding box center [582, 431] width 213 height 14
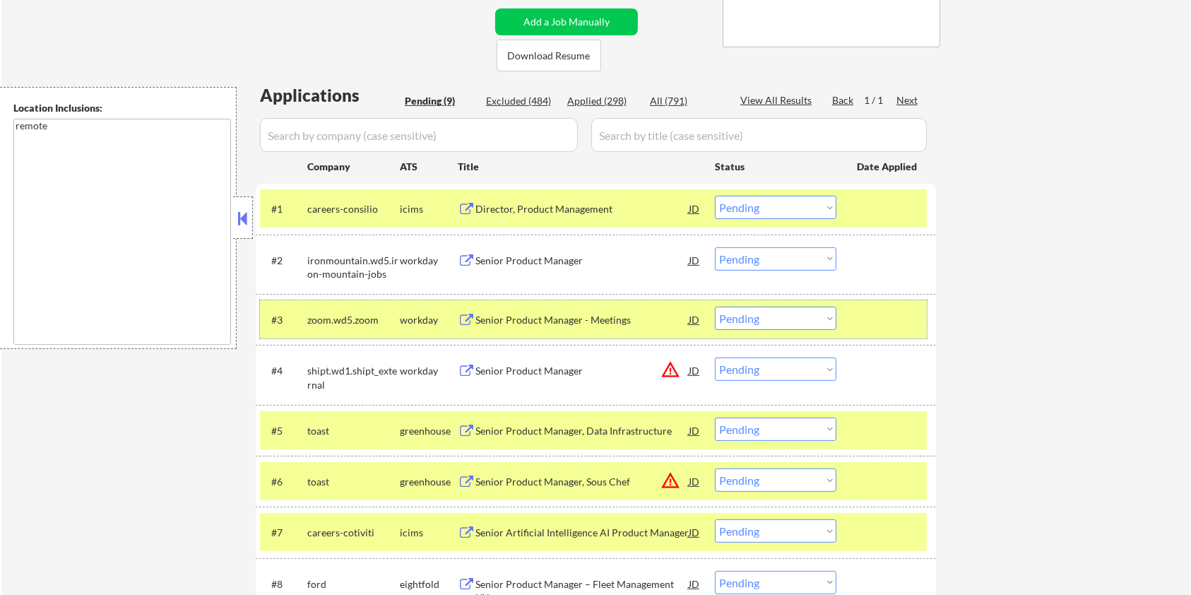
click at [884, 319] on div at bounding box center [888, 319] width 62 height 25
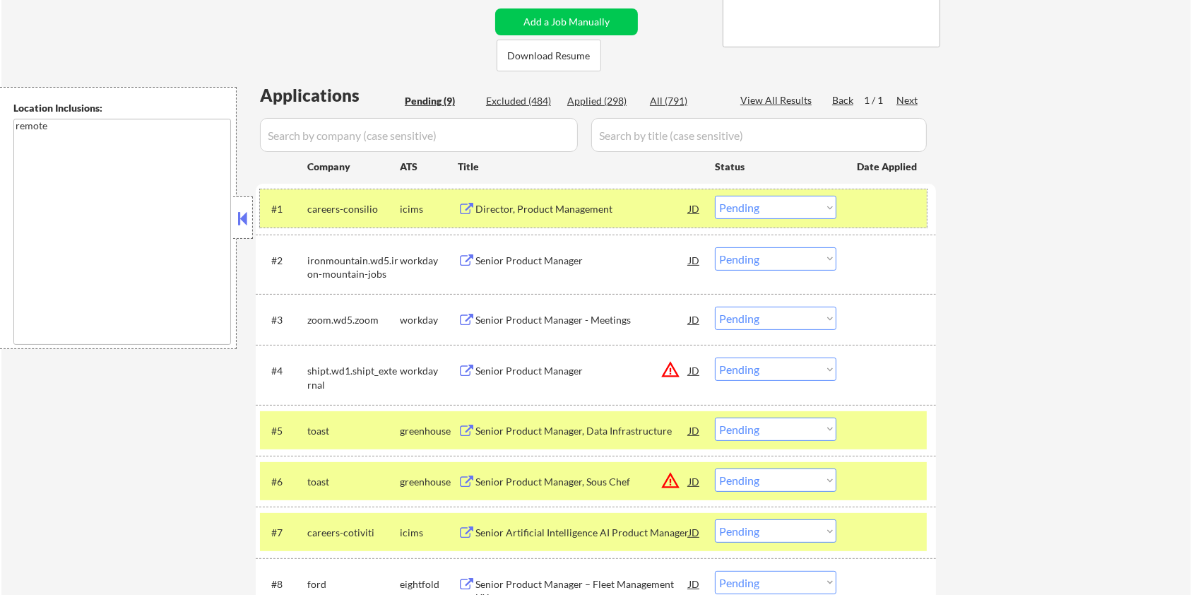
click at [873, 200] on div at bounding box center [888, 208] width 62 height 25
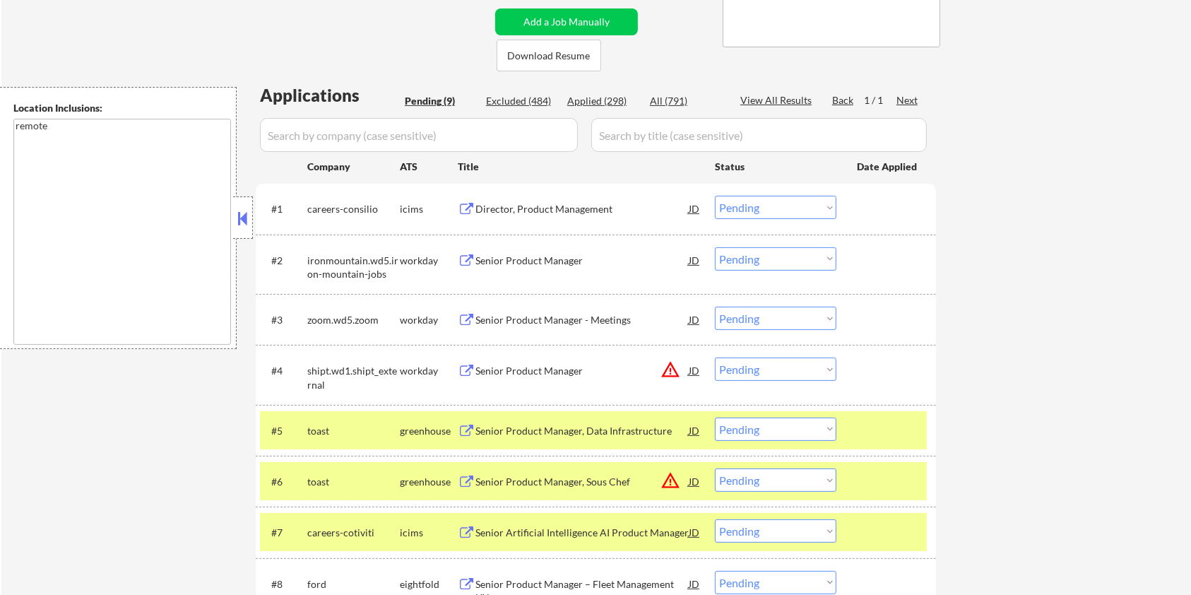
click at [880, 428] on div at bounding box center [888, 430] width 62 height 25
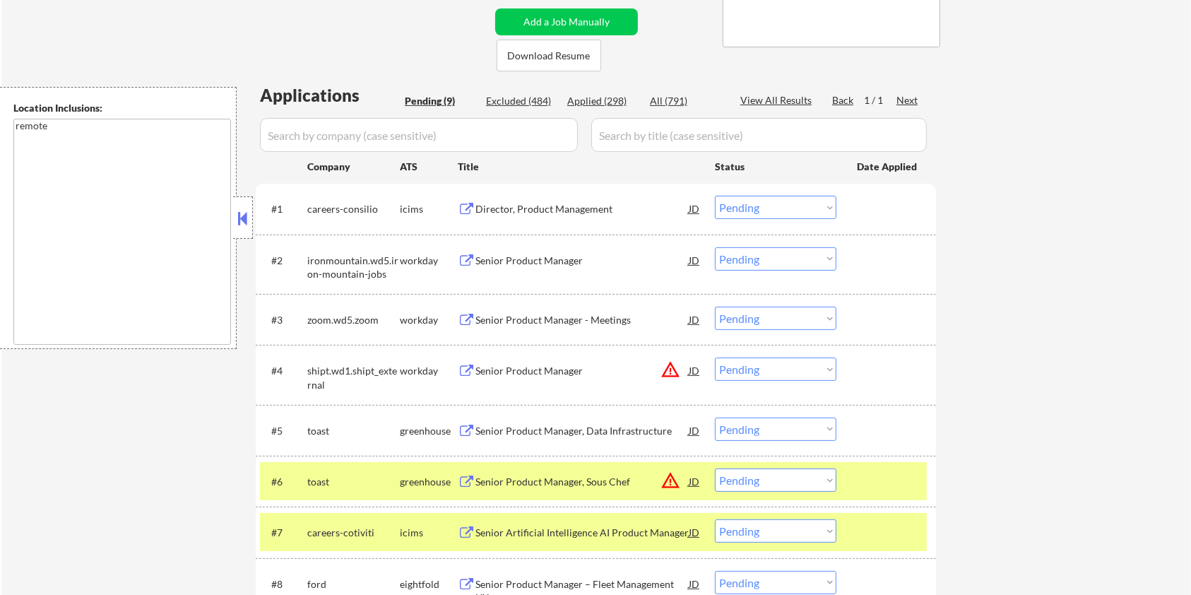
click at [584, 482] on div "Senior Product Manager, Sous Chef" at bounding box center [582, 482] width 213 height 14
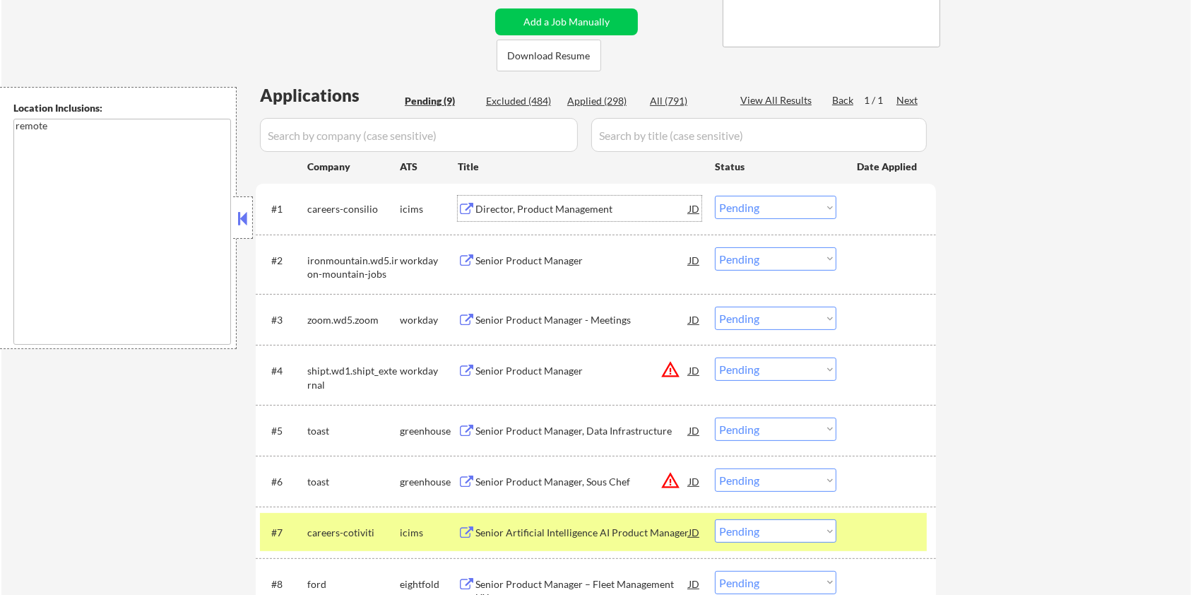
click at [557, 208] on div "Director, Product Management" at bounding box center [582, 209] width 213 height 14
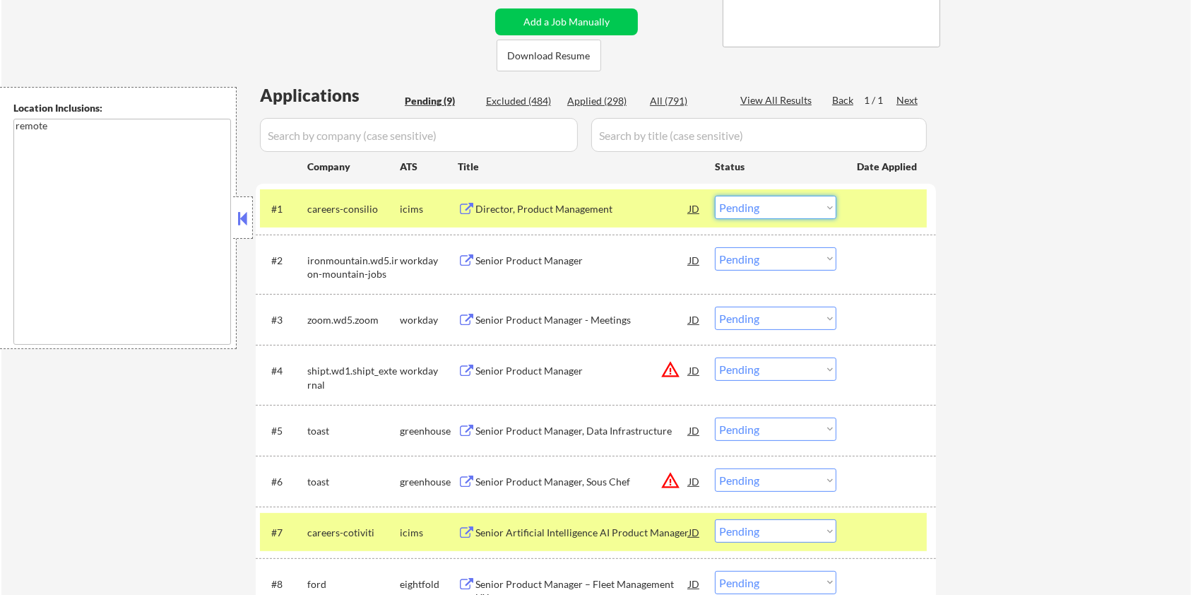
click at [757, 205] on select "Choose an option... Pending Applied Excluded (Questions) Excluded (Expired) Exc…" at bounding box center [776, 207] width 122 height 23
click at [715, 196] on select "Choose an option... Pending Applied Excluded (Questions) Excluded (Expired) Exc…" at bounding box center [776, 207] width 122 height 23
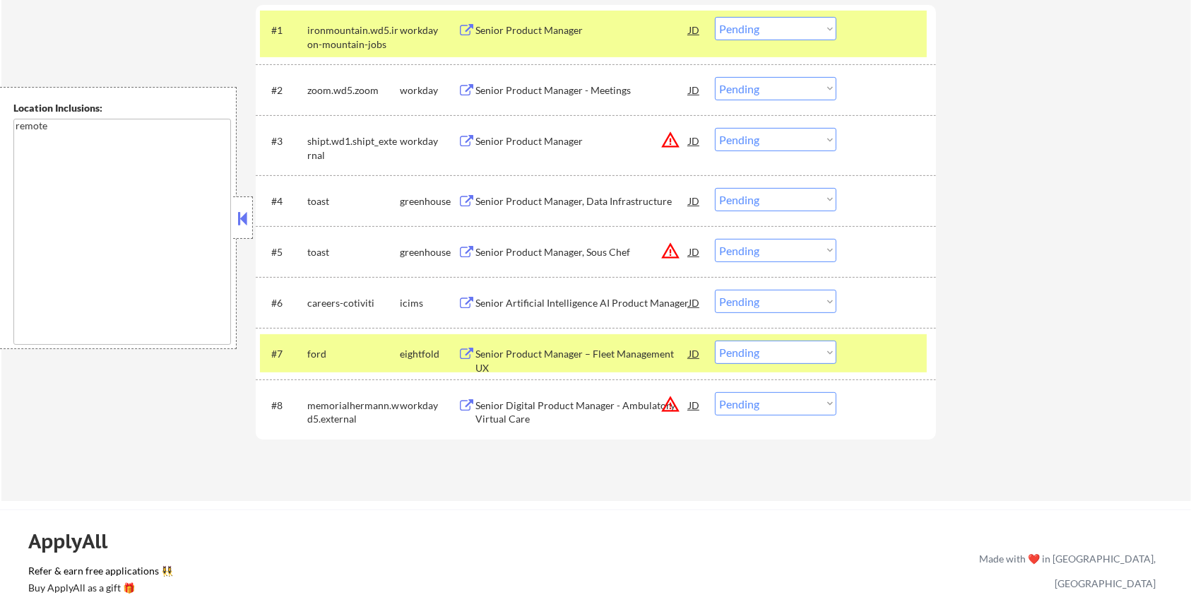
scroll to position [377, 0]
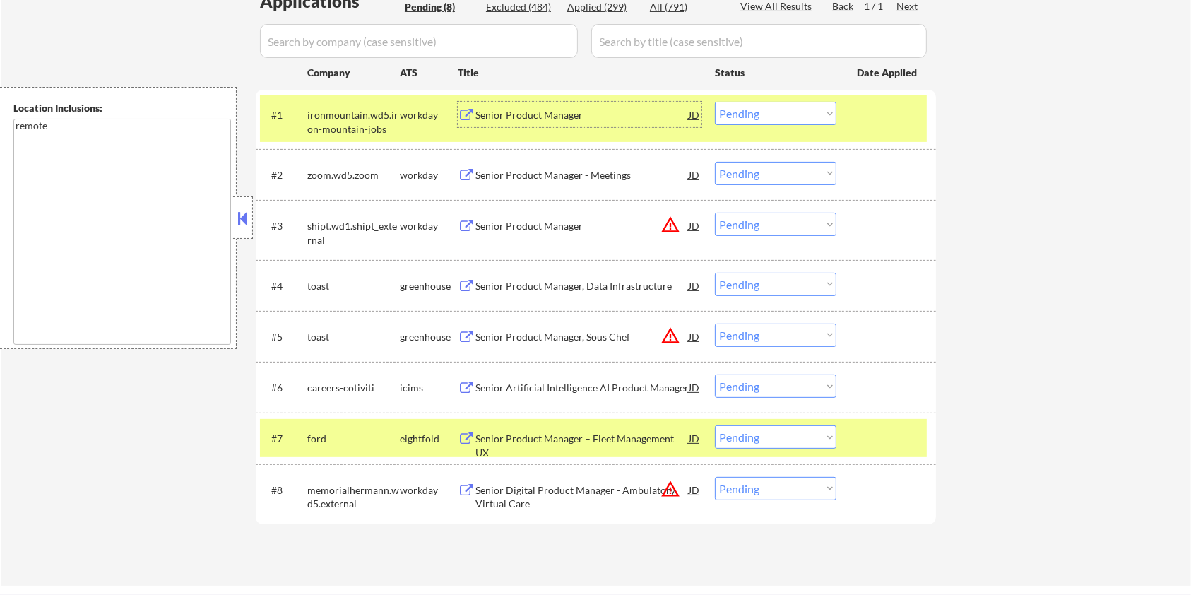
click at [517, 114] on div "Senior Product Manager" at bounding box center [582, 115] width 213 height 14
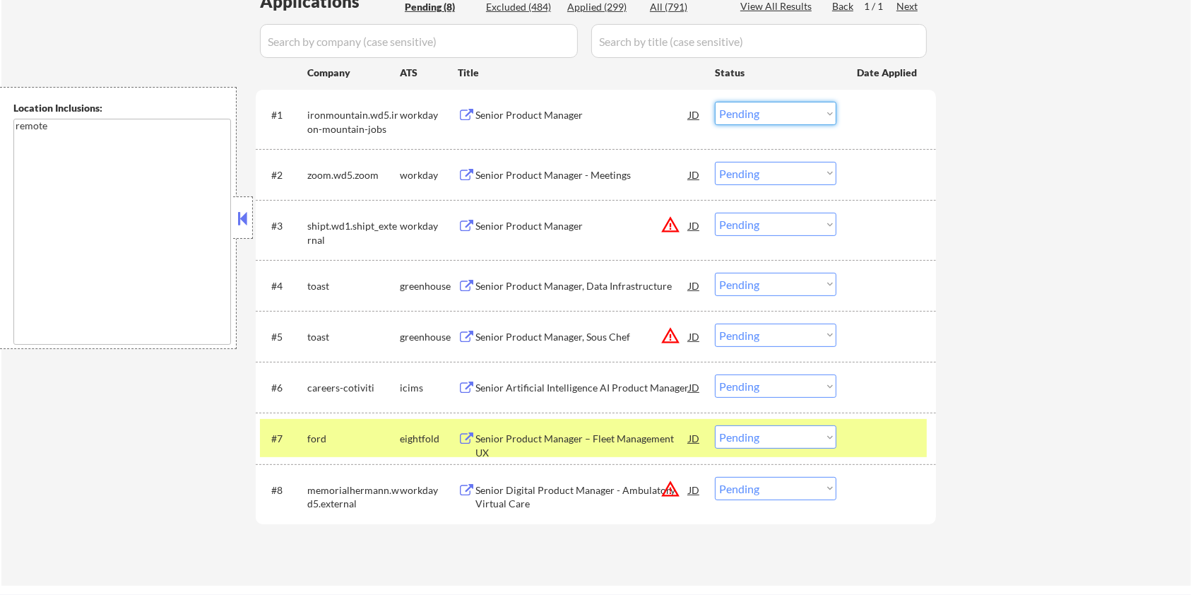
click at [771, 115] on select "Choose an option... Pending Applied Excluded (Questions) Excluded (Expired) Exc…" at bounding box center [776, 113] width 122 height 23
click at [715, 102] on select "Choose an option... Pending Applied Excluded (Questions) Excluded (Expired) Exc…" at bounding box center [776, 113] width 122 height 23
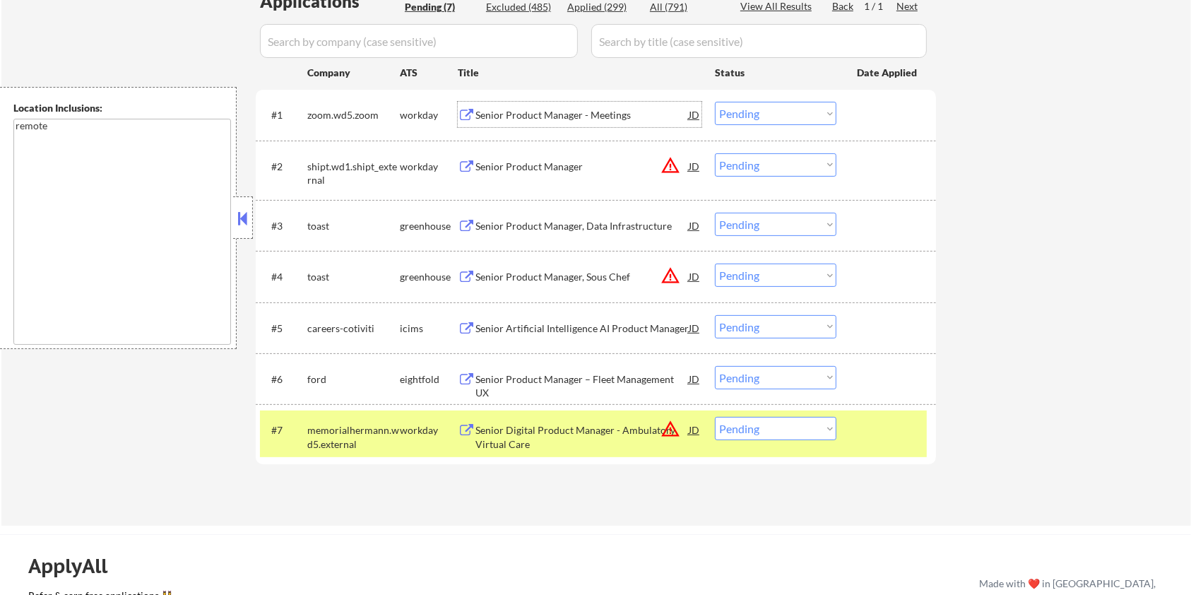
click at [531, 112] on div "Senior Product Manager - Meetings" at bounding box center [582, 115] width 213 height 14
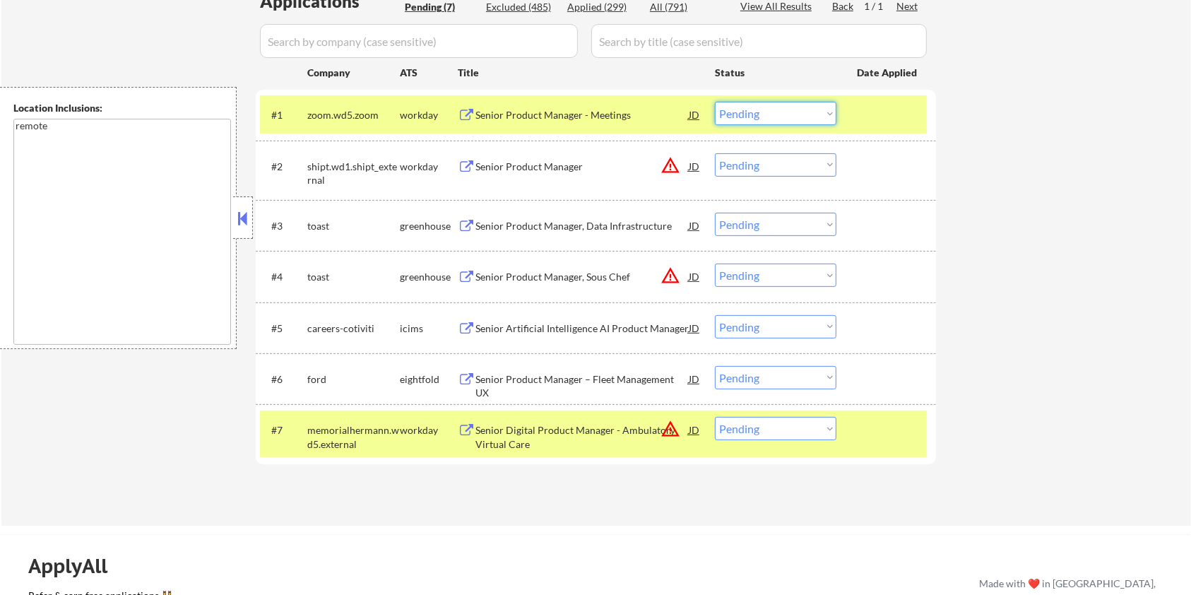
click at [774, 116] on select "Choose an option... Pending Applied Excluded (Questions) Excluded (Expired) Exc…" at bounding box center [776, 113] width 122 height 23
click at [715, 102] on select "Choose an option... Pending Applied Excluded (Questions) Excluded (Expired) Exc…" at bounding box center [776, 113] width 122 height 23
select select ""pending""
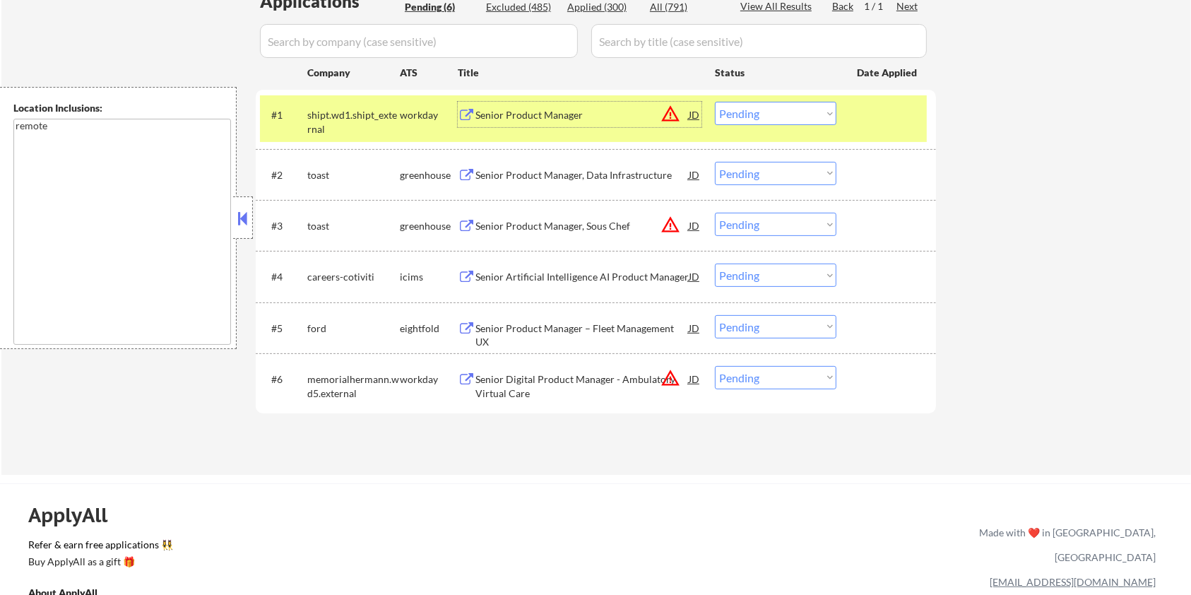
click at [507, 115] on div "Senior Product Manager" at bounding box center [582, 115] width 213 height 14
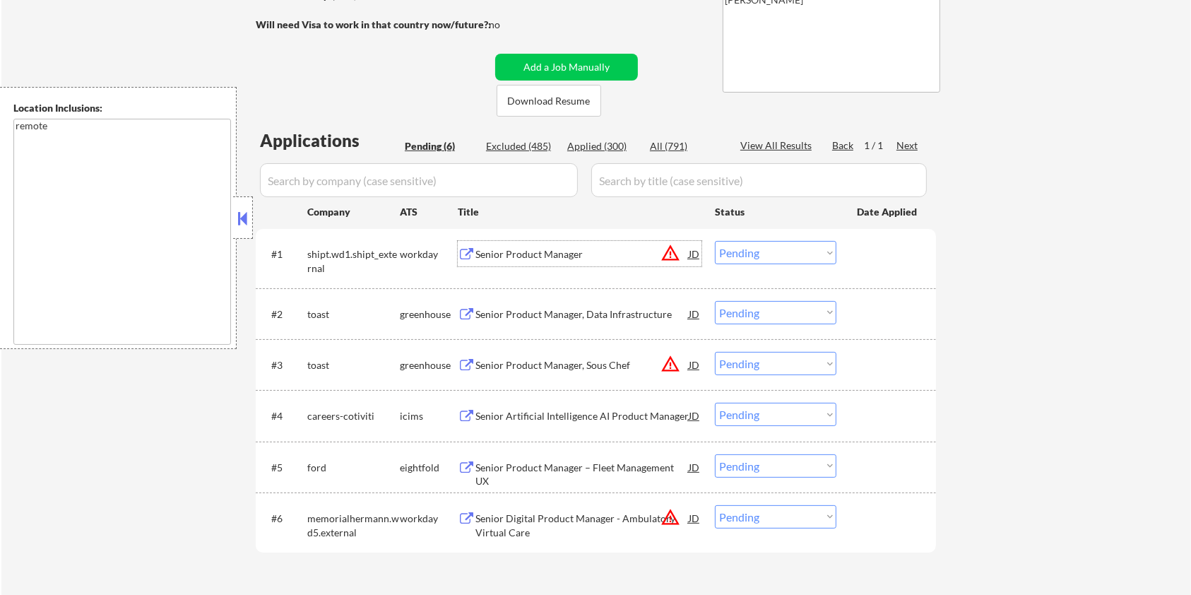
scroll to position [94, 0]
